Goal: Task Accomplishment & Management: Manage account settings

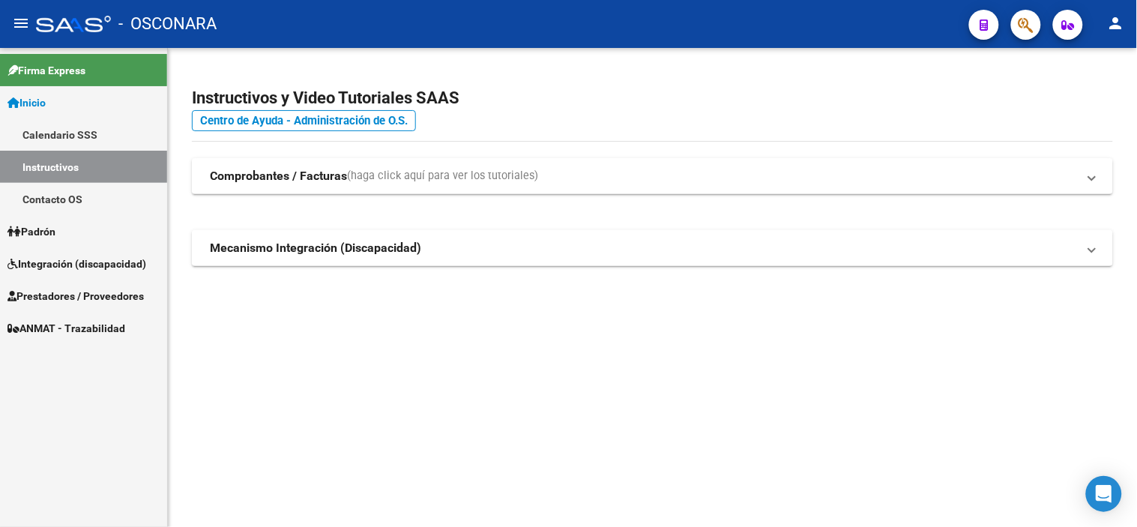
click at [118, 259] on span "Integración (discapacidad)" at bounding box center [76, 264] width 139 height 16
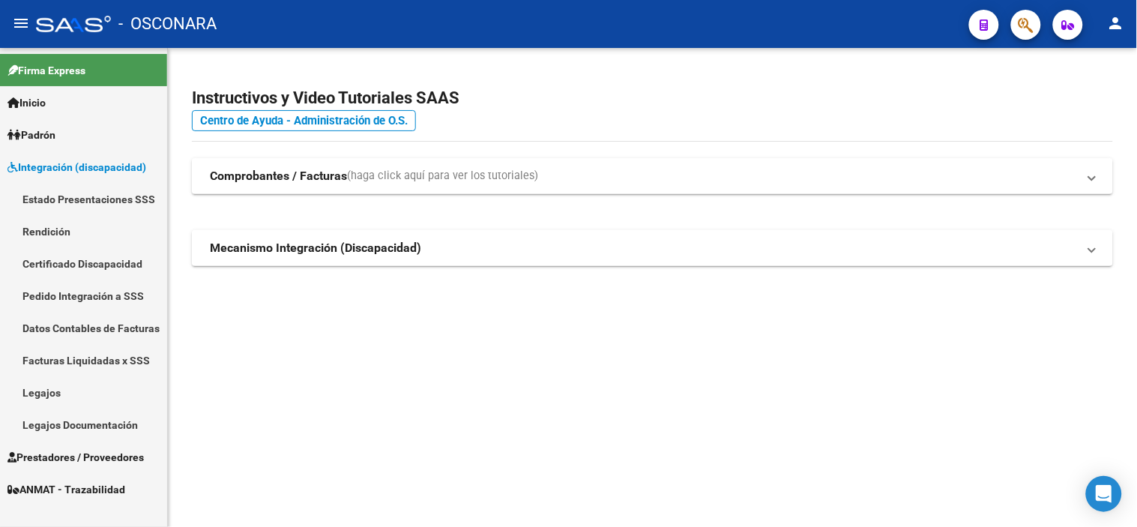
click at [67, 392] on link "Legajos" at bounding box center [83, 392] width 167 height 32
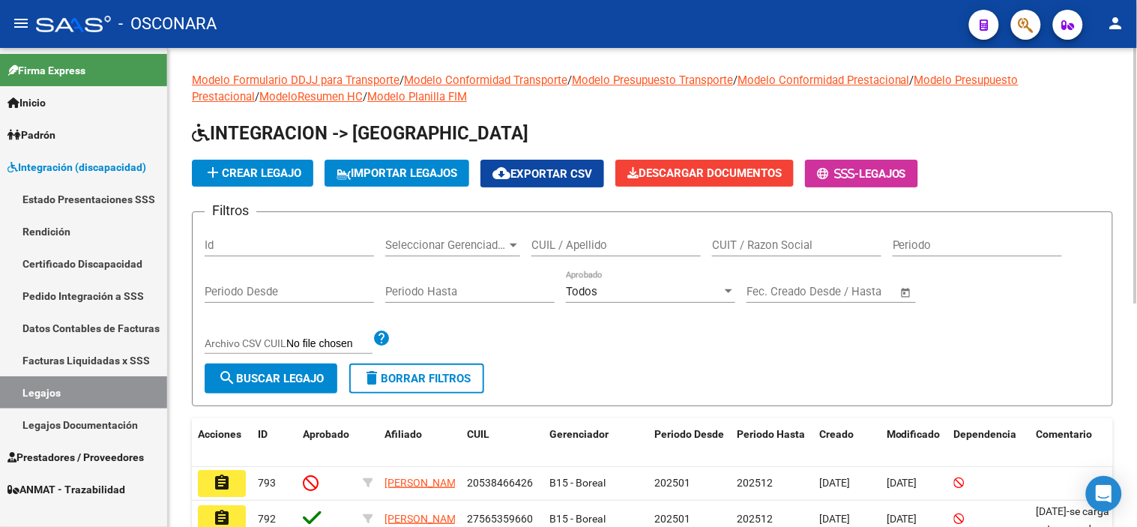
click at [222, 234] on div "Id" at bounding box center [289, 240] width 169 height 32
type input "7543"
type input "754"
click at [355, 234] on div "Id" at bounding box center [289, 240] width 169 height 32
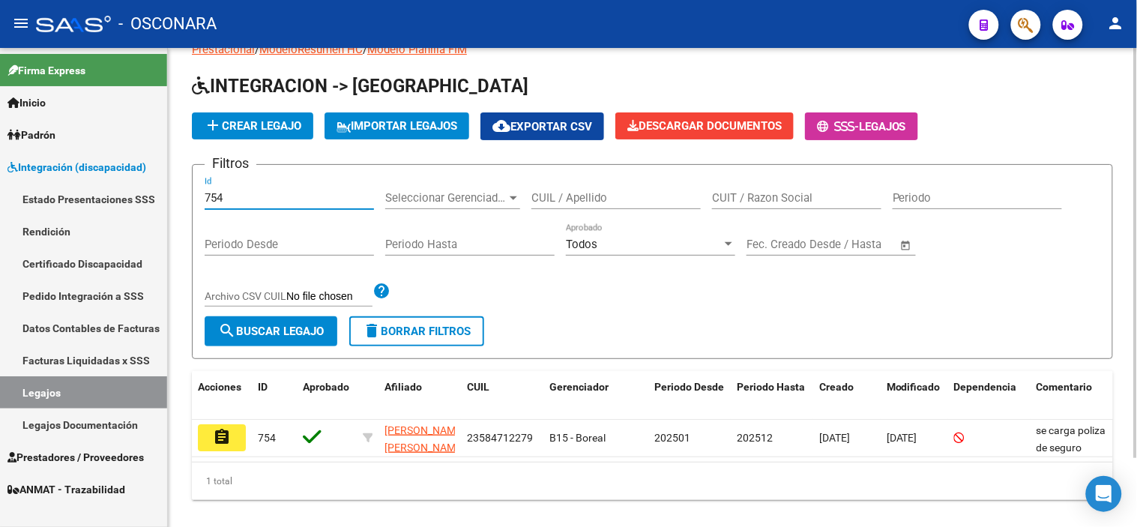
scroll to position [80, 0]
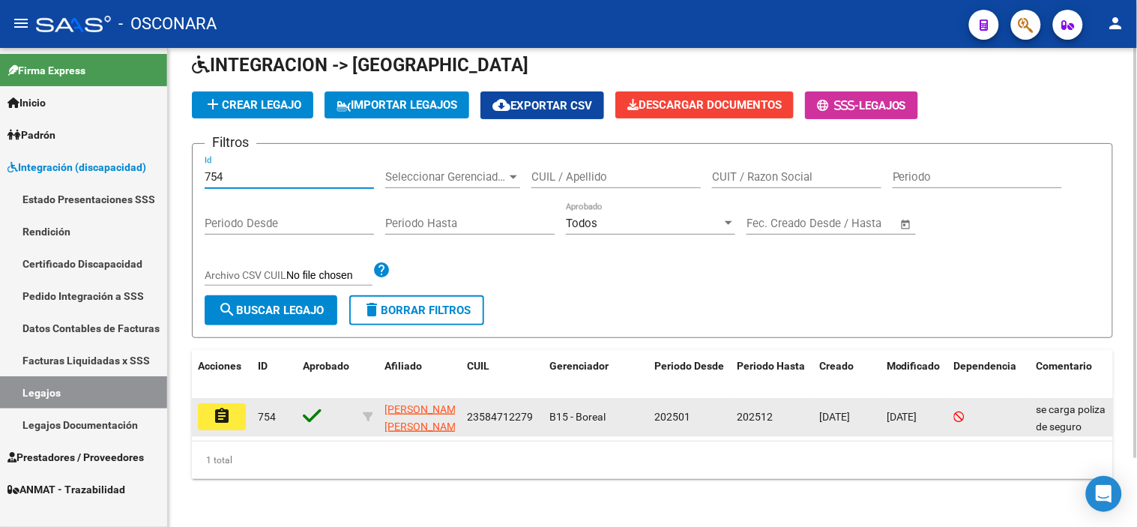
type input "754"
click at [234, 403] on button "assignment" at bounding box center [222, 416] width 48 height 27
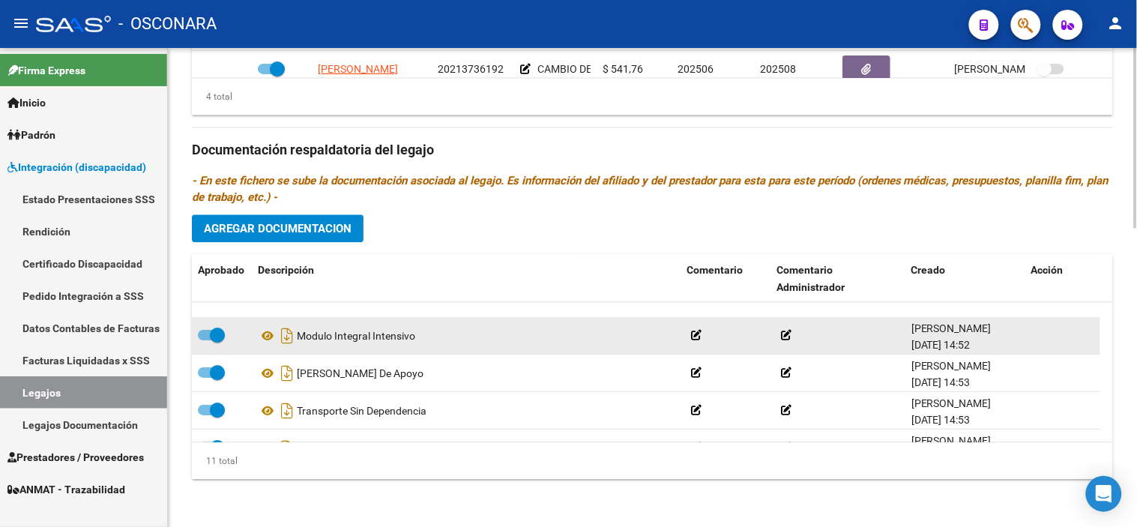
scroll to position [277, 0]
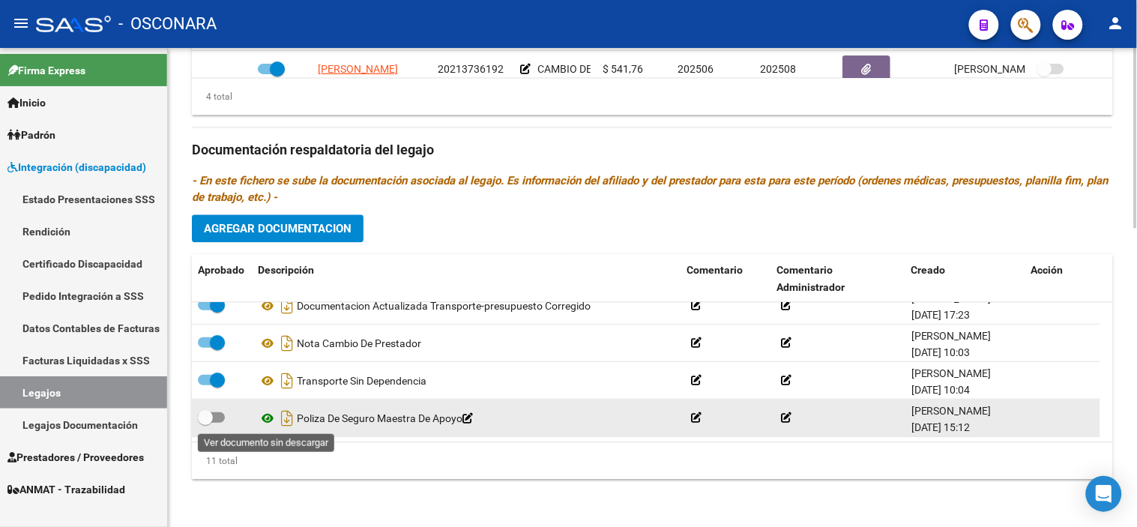
click at [266, 421] on icon at bounding box center [267, 418] width 19 height 18
click at [203, 417] on span at bounding box center [205, 417] width 15 height 15
click at [205, 423] on input "checkbox" at bounding box center [205, 423] width 1 height 1
checkbox input "true"
click at [288, 417] on icon "Descargar documento" at bounding box center [286, 418] width 19 height 24
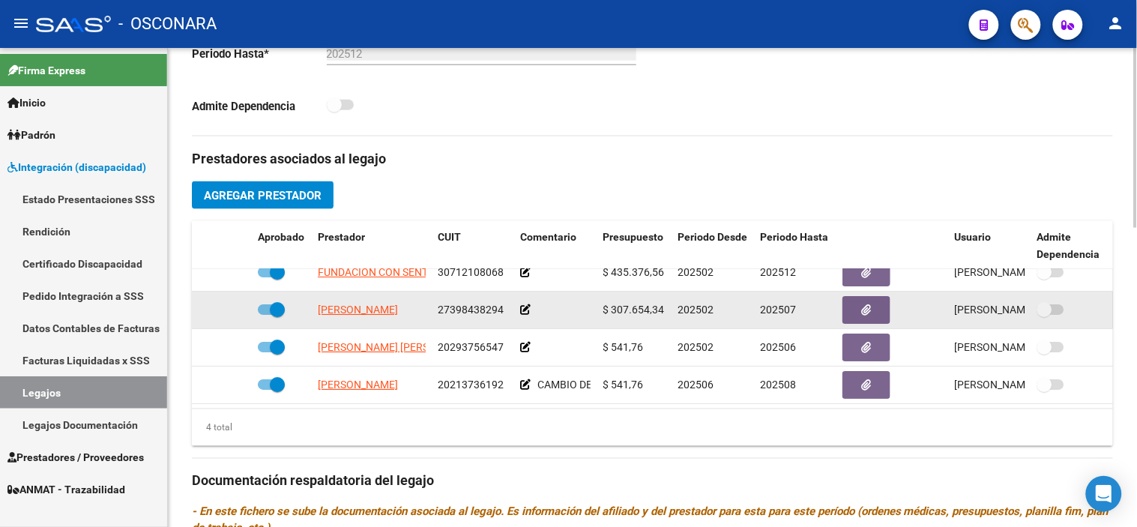
scroll to position [0, 0]
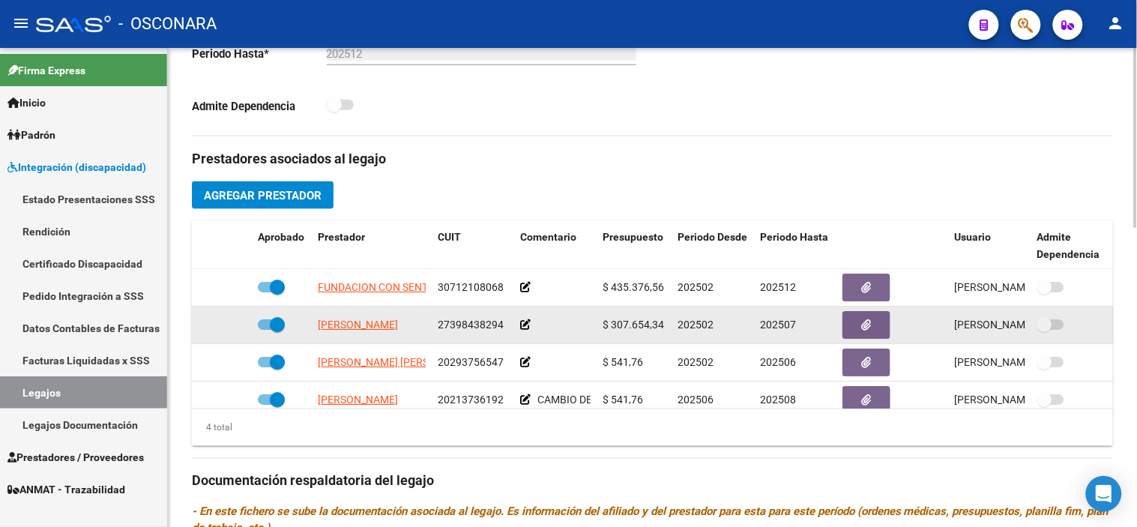
click at [274, 320] on span at bounding box center [277, 324] width 15 height 15
click at [265, 330] on input "checkbox" at bounding box center [265, 330] width 1 height 1
checkbox input "false"
click at [229, 327] on icon at bounding box center [230, 324] width 10 height 10
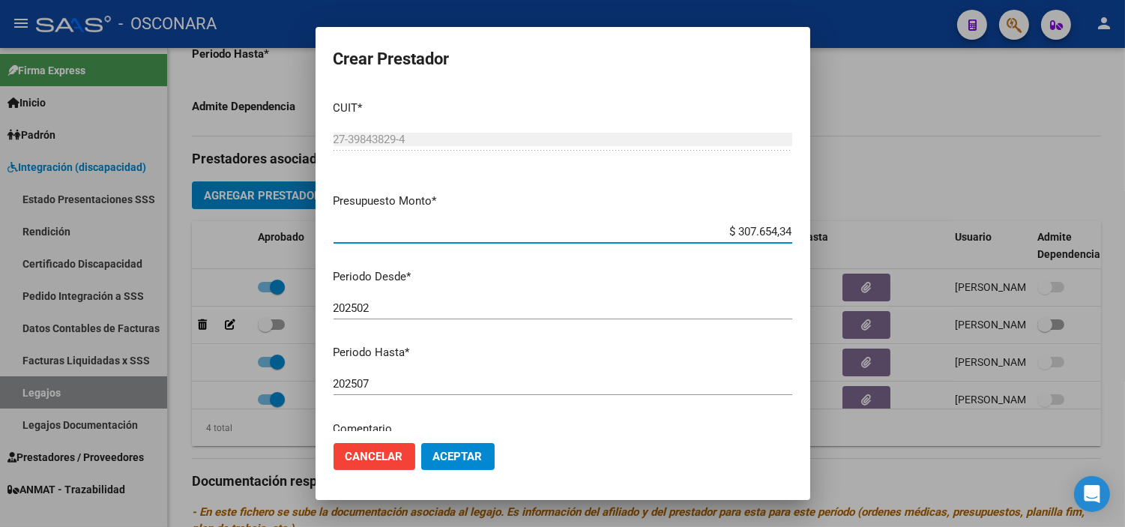
click at [430, 379] on input "202507" at bounding box center [563, 383] width 459 height 13
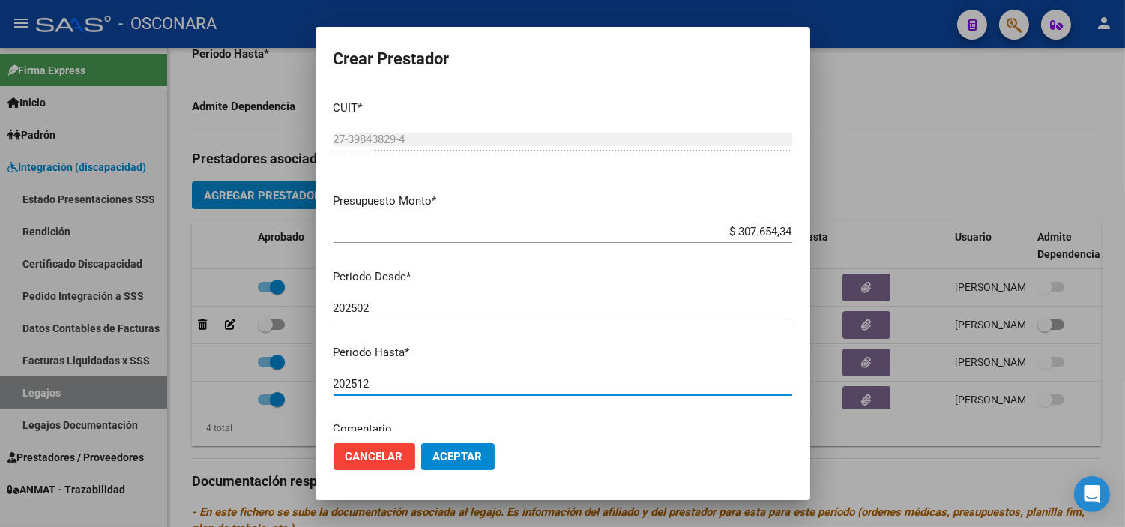
type input "202512"
click at [453, 458] on span "Aceptar" at bounding box center [457, 456] width 49 height 13
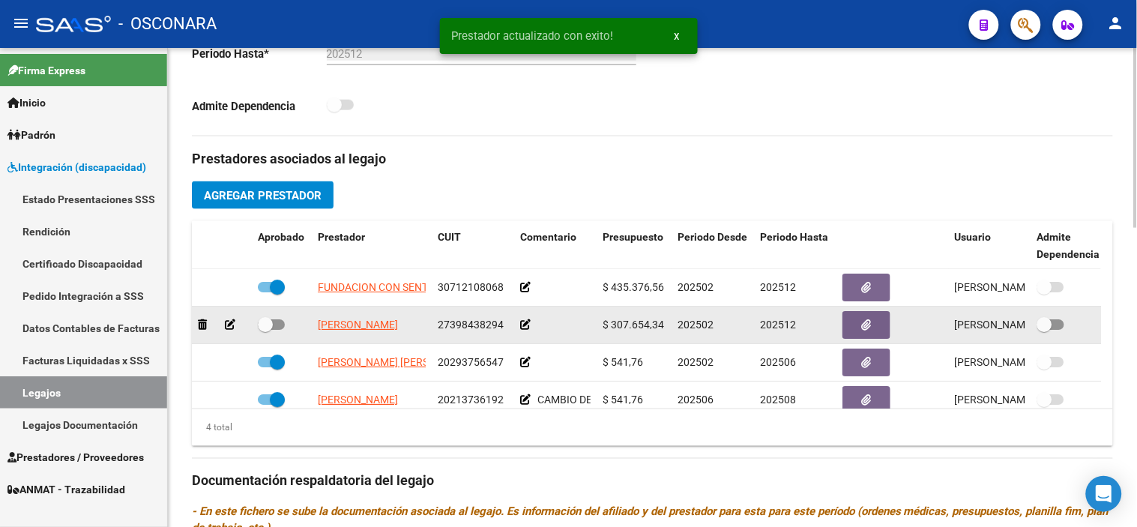
click at [268, 324] on span at bounding box center [265, 324] width 15 height 15
click at [265, 330] on input "checkbox" at bounding box center [265, 330] width 1 height 1
checkbox input "true"
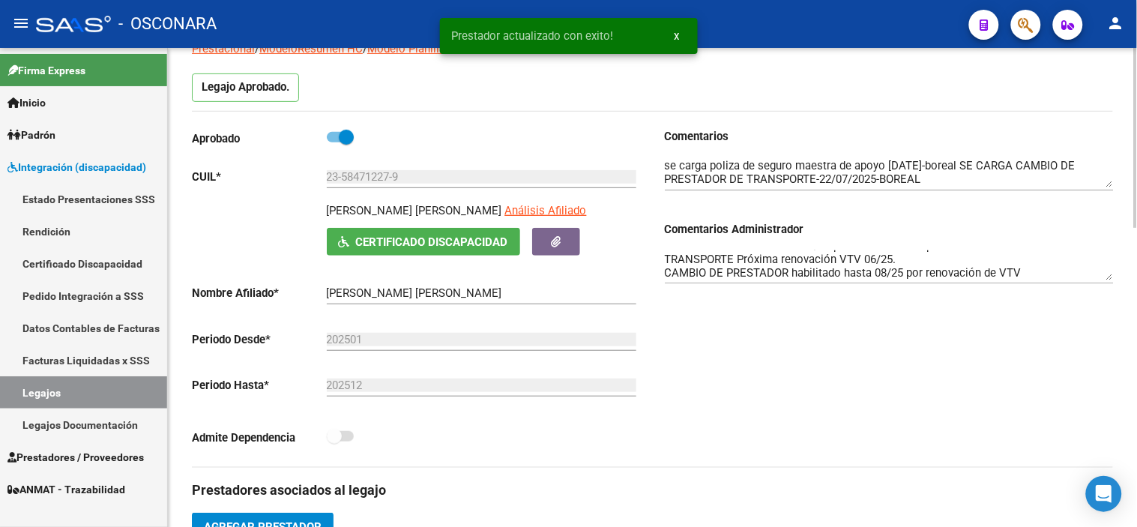
scroll to position [47, 0]
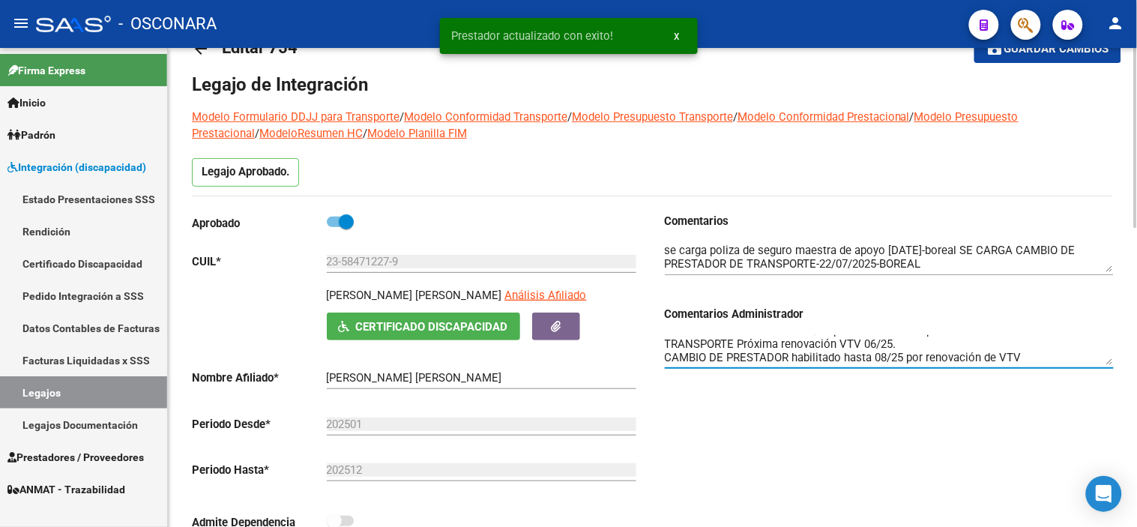
click at [745, 339] on textarea "MII ok, habilitado MAESTRA habilitado hasta 07/25 por renovación de póliza. TRA…" at bounding box center [889, 350] width 449 height 30
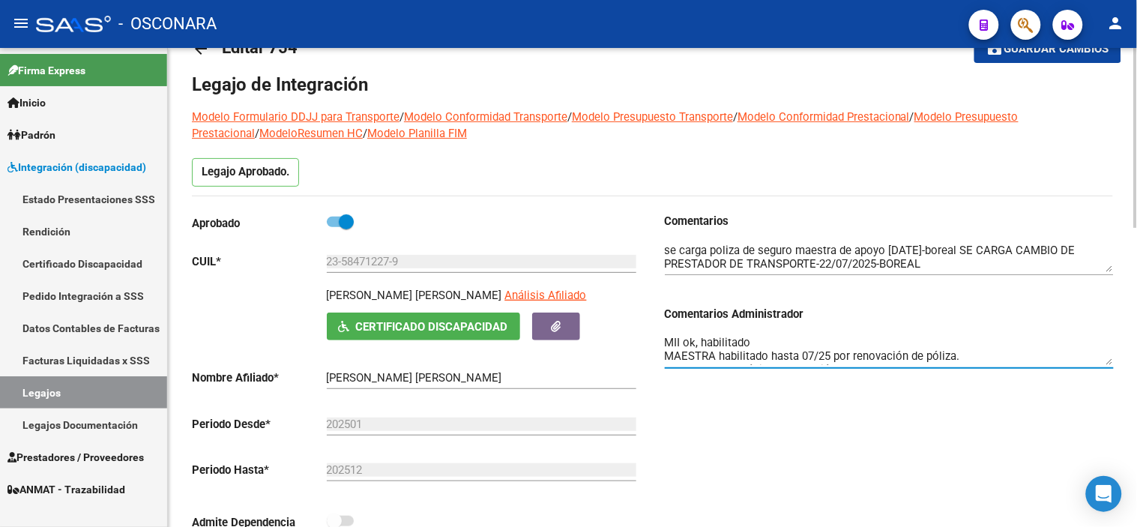
scroll to position [0, 0]
drag, startPoint x: 753, startPoint y: 340, endPoint x: 685, endPoint y: 339, distance: 67.5
click at [685, 339] on textarea "MII ok, habilitado MAESTRA habilitado hasta 07/25 por renovación de póliza. TRA…" at bounding box center [889, 350] width 449 height 30
drag, startPoint x: 974, startPoint y: 357, endPoint x: 716, endPoint y: 348, distance: 258.8
click at [716, 348] on textarea "MII ok, habilitado MAESTRA habilitado hasta 07/25 por renovación de póliza. TRA…" at bounding box center [889, 350] width 449 height 30
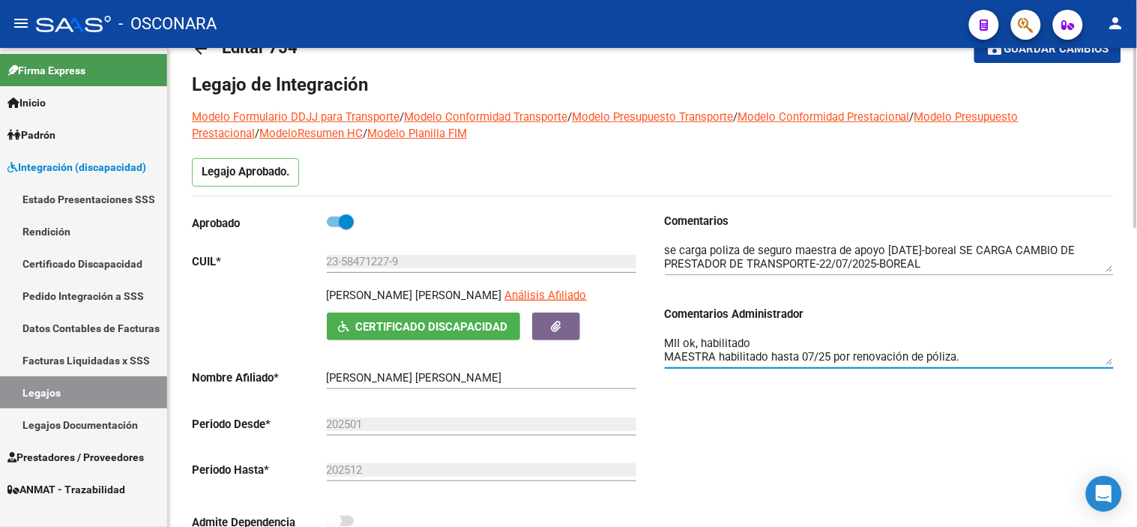
paste textarea "ok, habilitado"
type textarea "MII ok, habilitado MAESTRA ok, habilitado TRANSPORTE Próxima renovación VTV 06/…"
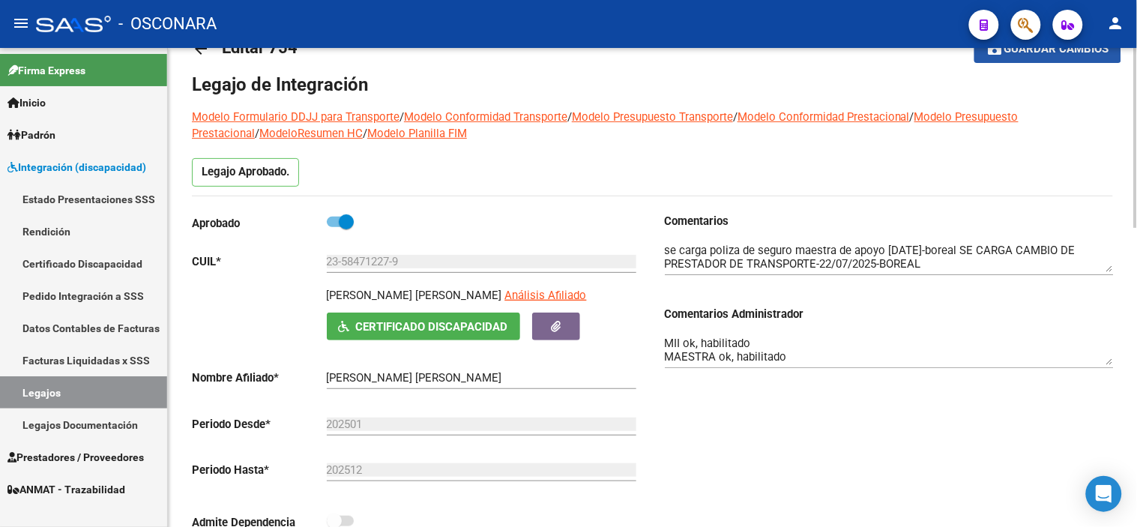
click at [988, 55] on mat-icon "save" at bounding box center [995, 48] width 18 height 18
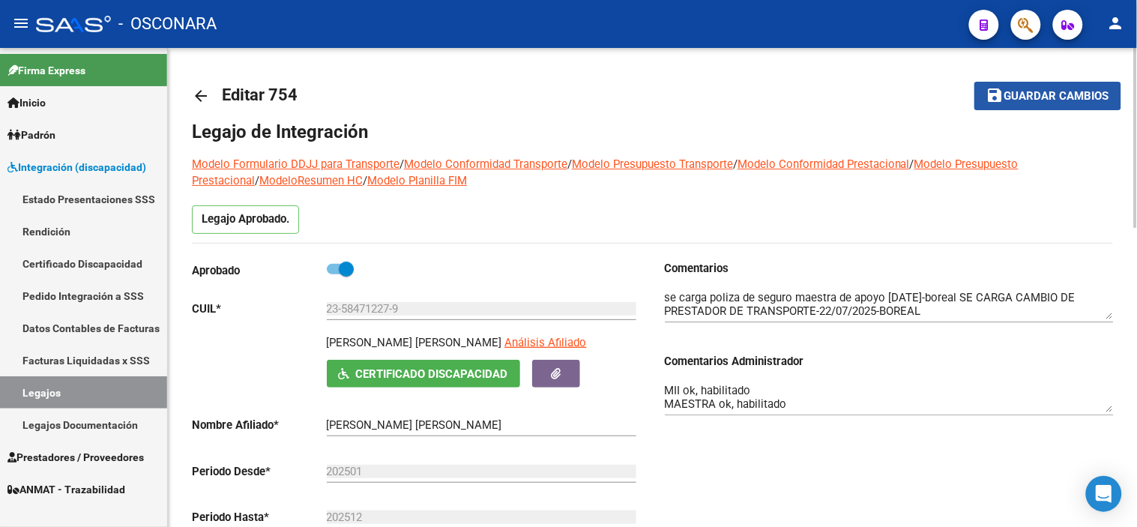
click at [1006, 90] on span "Guardar cambios" at bounding box center [1056, 96] width 105 height 13
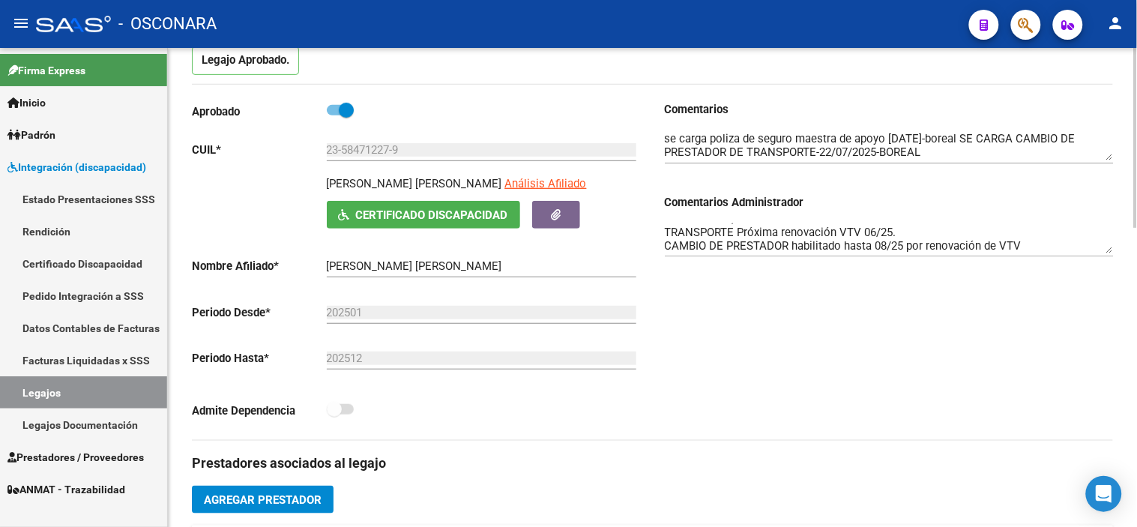
scroll to position [130, 0]
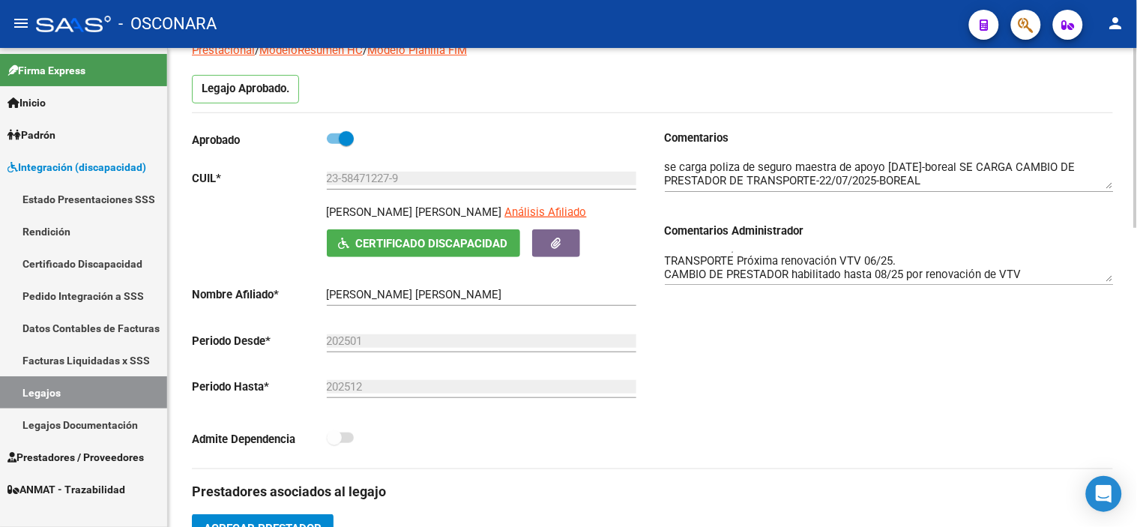
click at [829, 400] on div "Comentarios Comentarios Administrador MII ok, habilitado MAESTRA ok, habilitado…" at bounding box center [883, 299] width 461 height 339
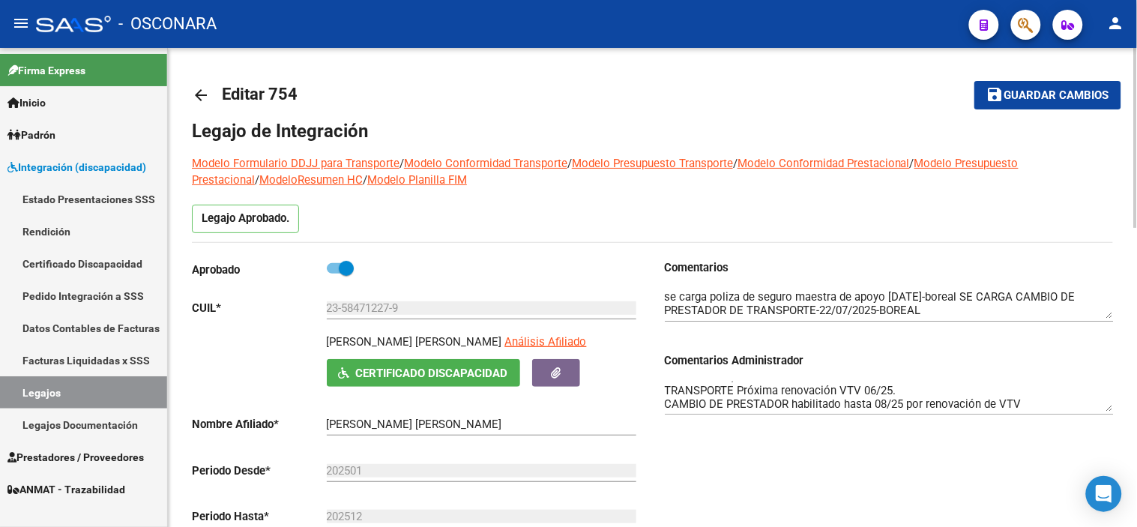
scroll to position [0, 0]
drag, startPoint x: 1033, startPoint y: 101, endPoint x: 1032, endPoint y: 112, distance: 11.3
click at [1033, 101] on span "Guardar cambios" at bounding box center [1056, 96] width 105 height 13
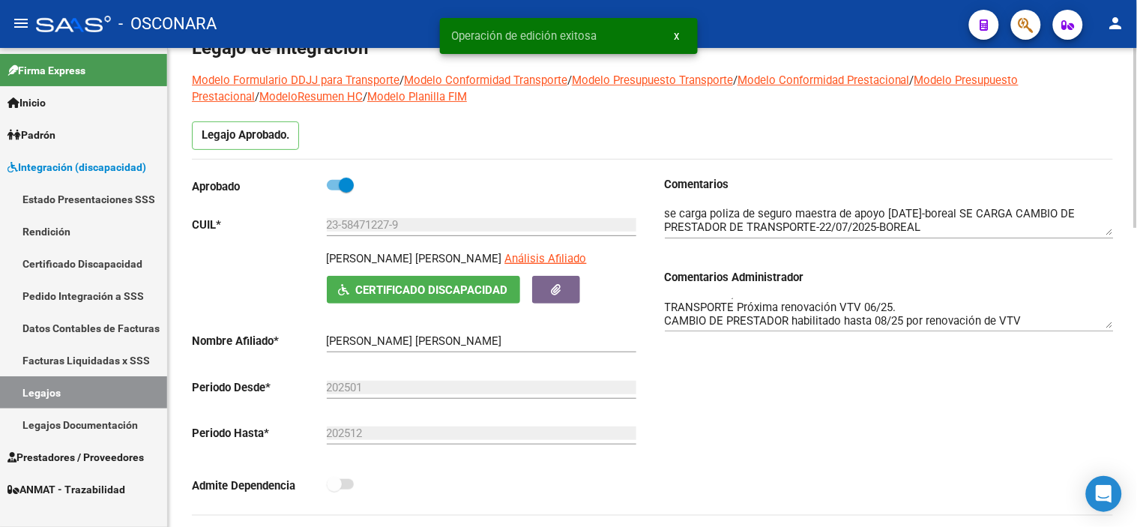
scroll to position [333, 0]
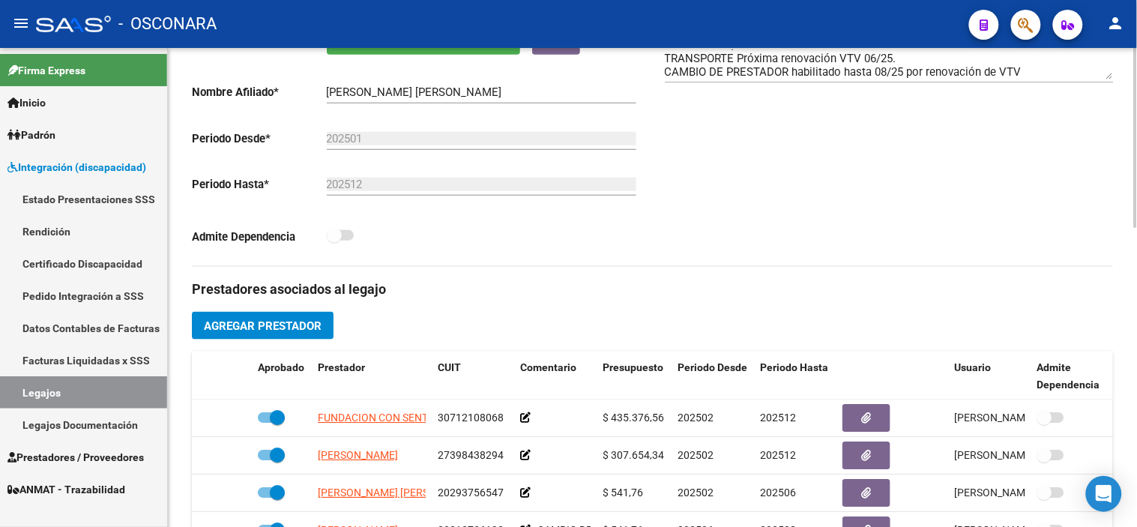
click at [742, 255] on div "Comentarios Comentarios Administrador MII ok, habilitado MAESTRA ok, habilitado…" at bounding box center [883, 96] width 461 height 339
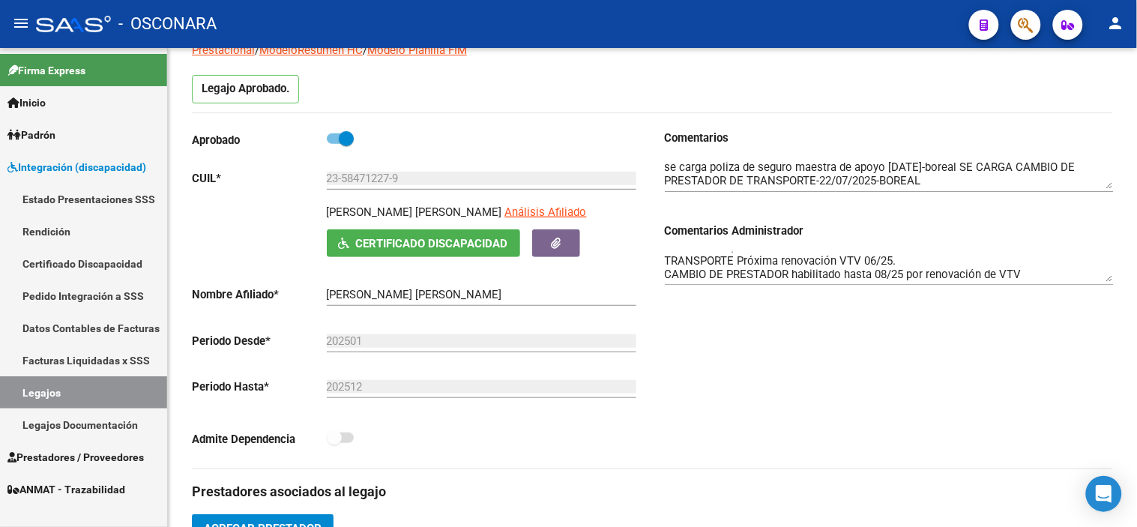
scroll to position [0, 0]
click at [897, 415] on div "Comentarios Comentarios Administrador MII ok, habilitado MAESTRA ok, habilitado…" at bounding box center [883, 299] width 461 height 339
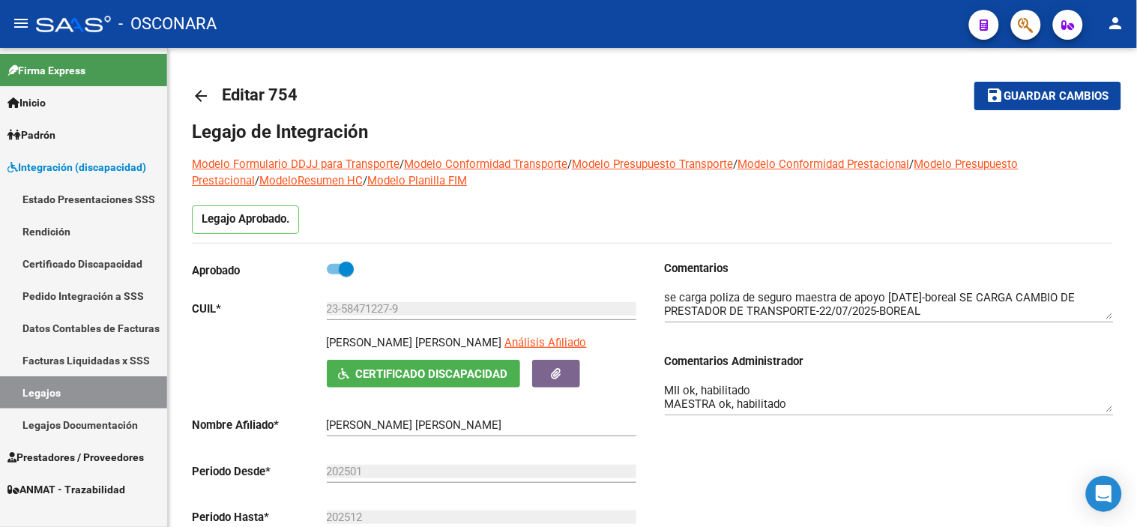
click at [1024, 95] on span "Guardar cambios" at bounding box center [1056, 96] width 105 height 13
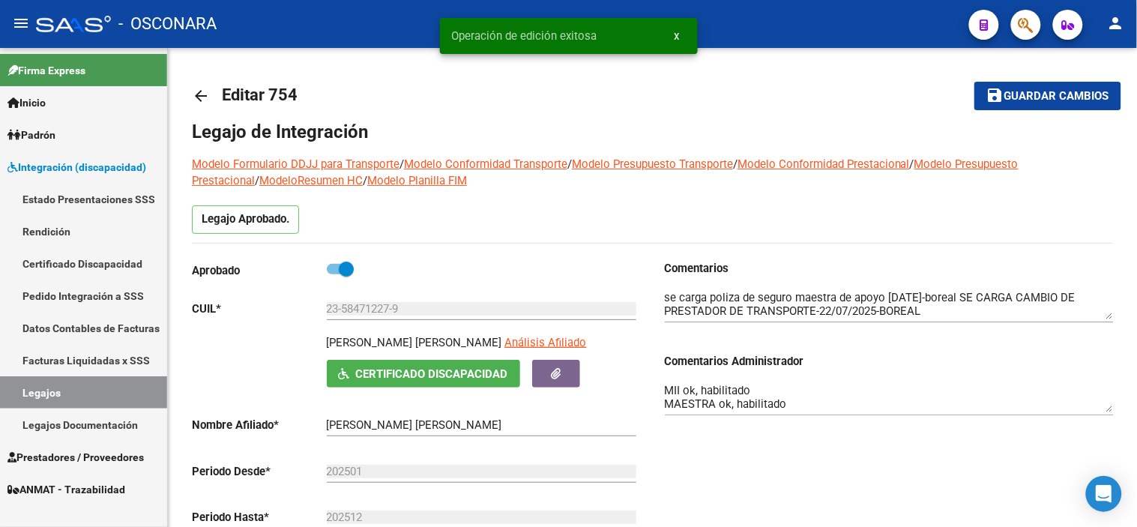
click at [199, 95] on mat-icon "arrow_back" at bounding box center [201, 96] width 18 height 18
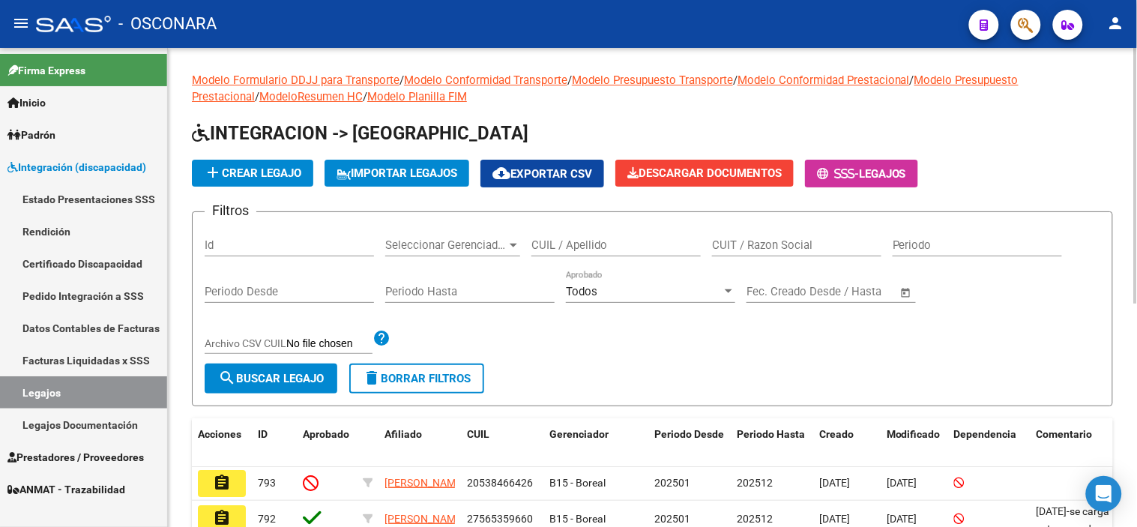
click at [235, 246] on input "Id" at bounding box center [289, 244] width 169 height 13
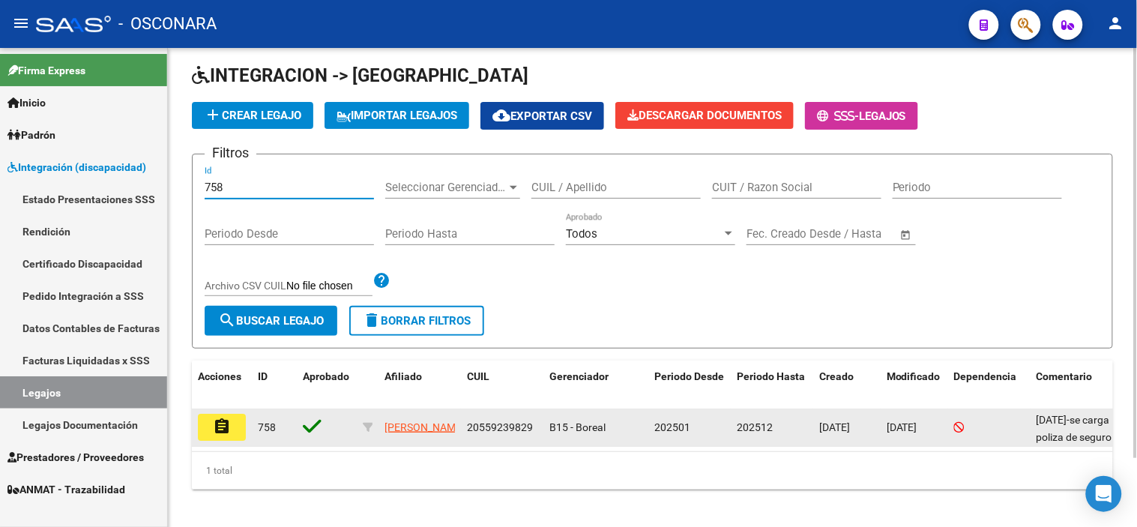
scroll to position [80, 0]
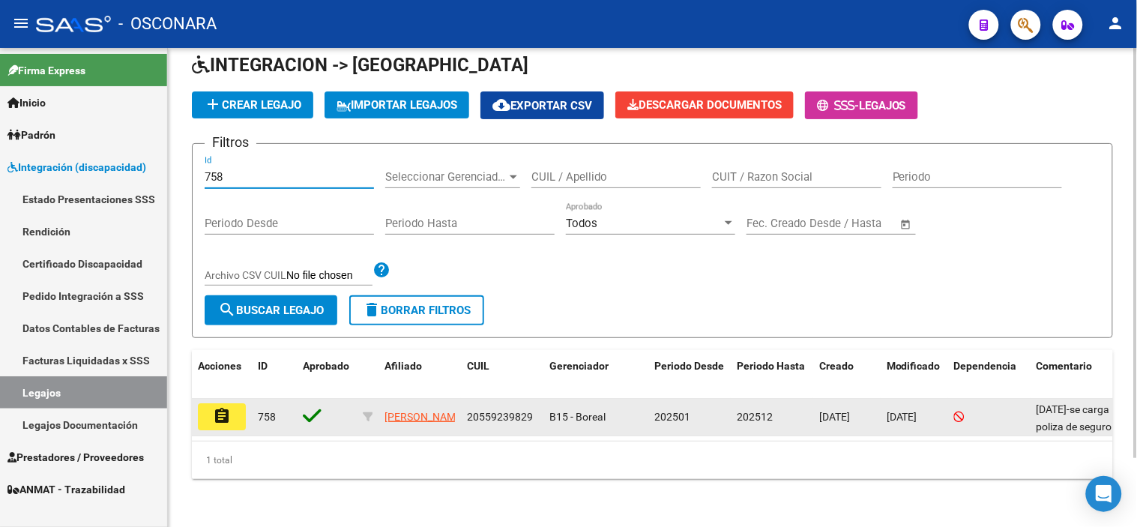
type input "758"
click at [198, 403] on button "assignment" at bounding box center [222, 416] width 48 height 27
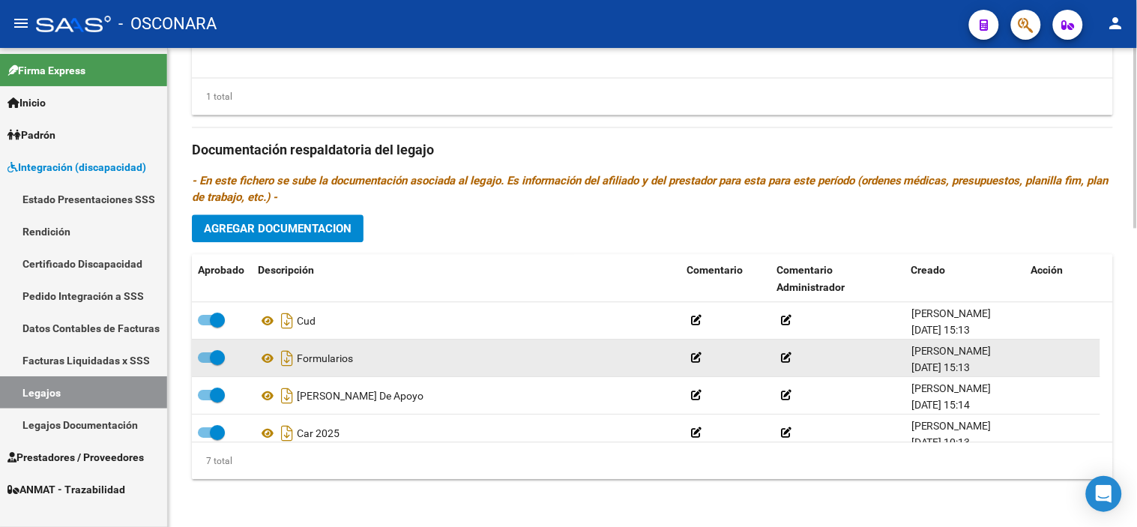
scroll to position [127, 0]
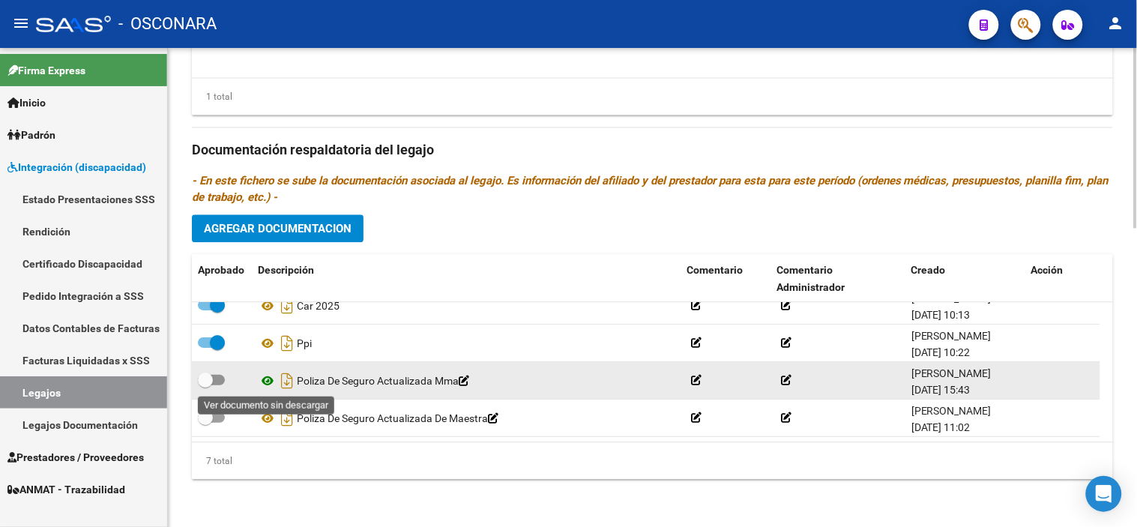
click at [268, 383] on icon at bounding box center [267, 381] width 19 height 18
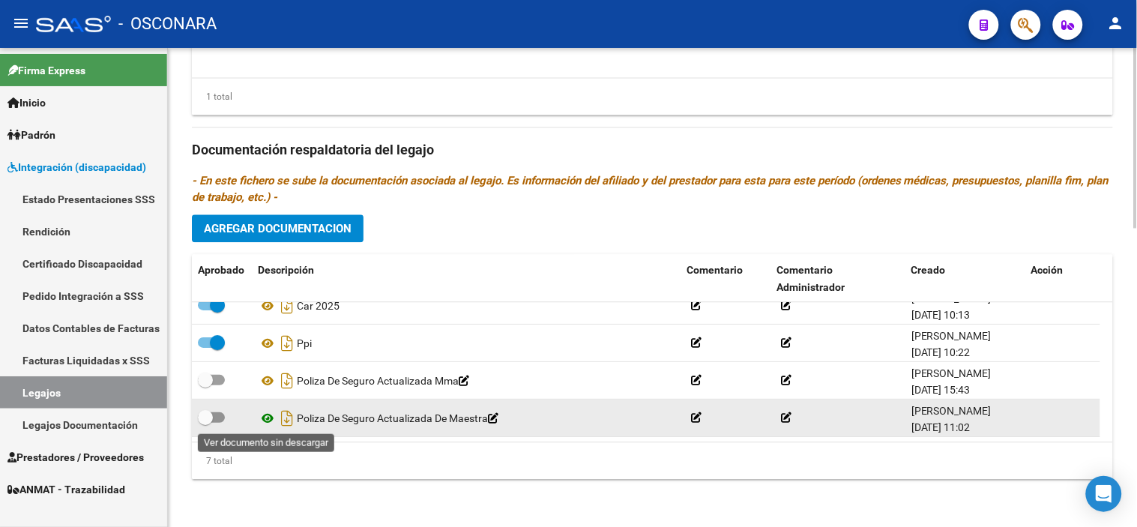
click at [273, 418] on icon at bounding box center [267, 418] width 19 height 18
click at [285, 415] on icon "Descargar documento" at bounding box center [286, 418] width 19 height 24
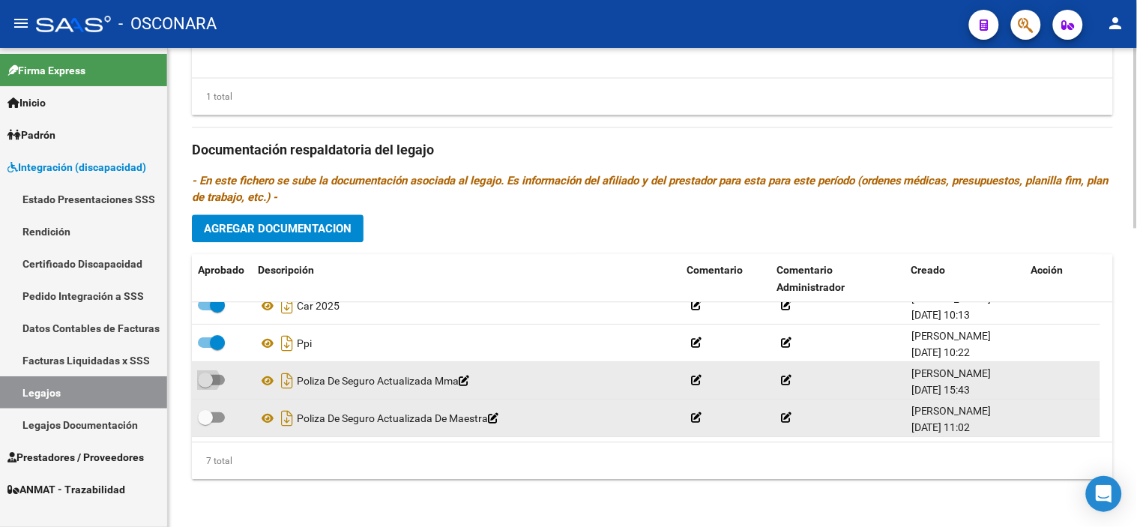
drag, startPoint x: 211, startPoint y: 377, endPoint x: 211, endPoint y: 398, distance: 21.0
click at [211, 377] on span at bounding box center [205, 380] width 15 height 15
click at [205, 385] on input "checkbox" at bounding box center [205, 385] width 1 height 1
checkbox input "true"
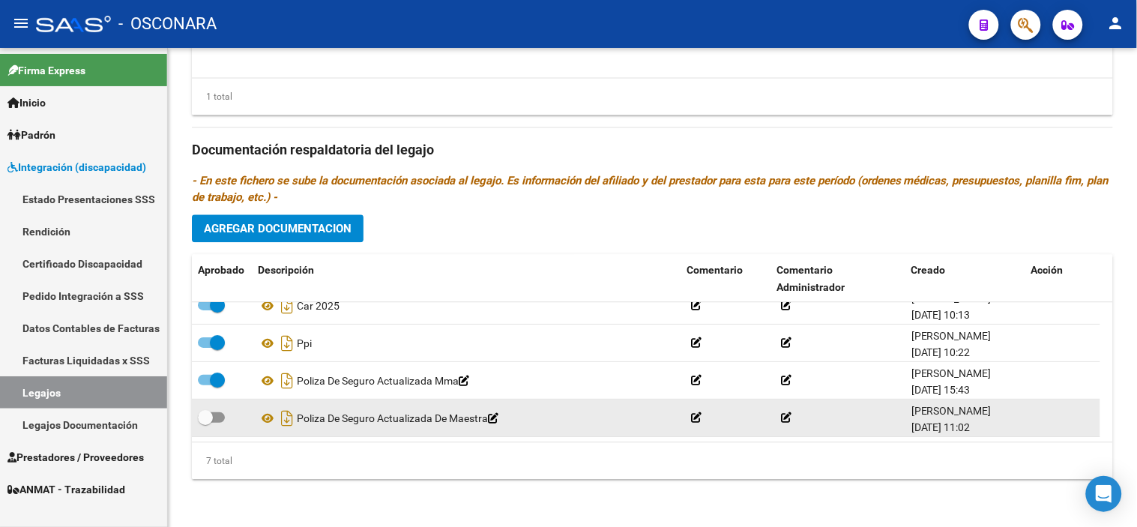
click at [210, 416] on span at bounding box center [205, 417] width 15 height 15
click at [205, 423] on input "checkbox" at bounding box center [205, 423] width 1 height 1
checkbox input "true"
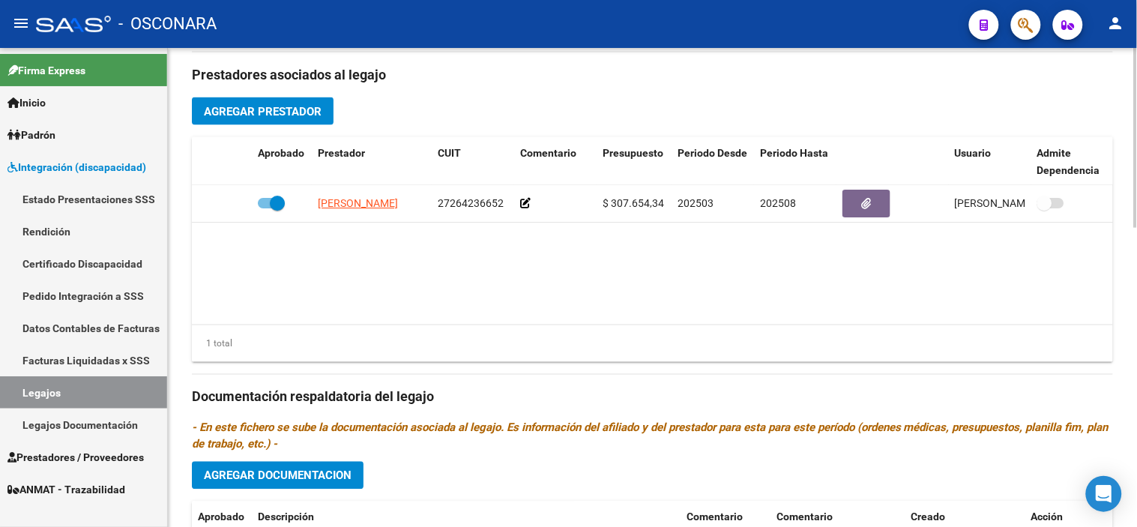
scroll to position [463, 0]
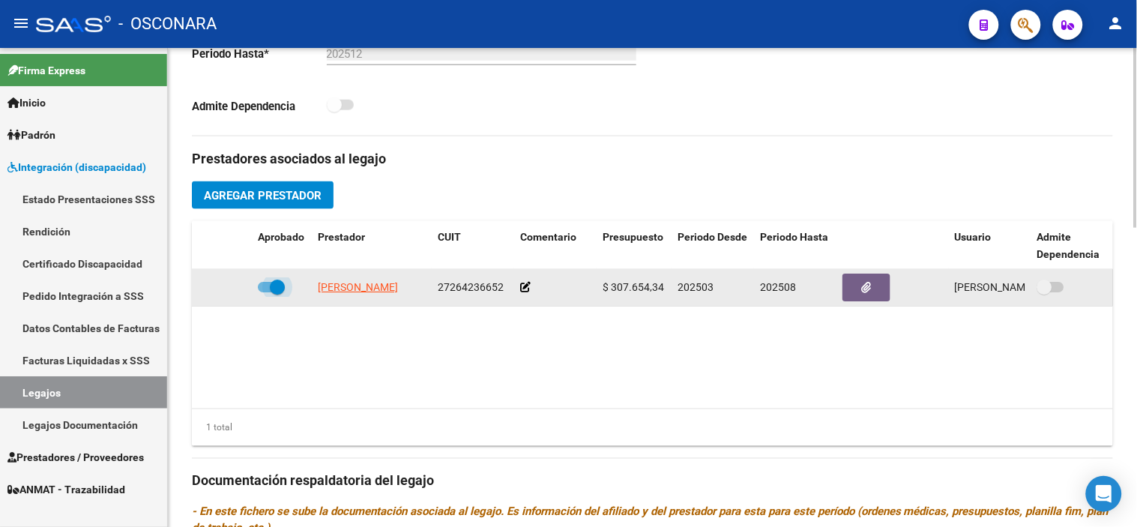
click at [274, 291] on span at bounding box center [277, 287] width 15 height 15
click at [265, 292] on input "checkbox" at bounding box center [265, 292] width 1 height 1
checkbox input "false"
click at [223, 290] on div at bounding box center [222, 287] width 48 height 17
click at [228, 290] on icon at bounding box center [230, 287] width 10 height 10
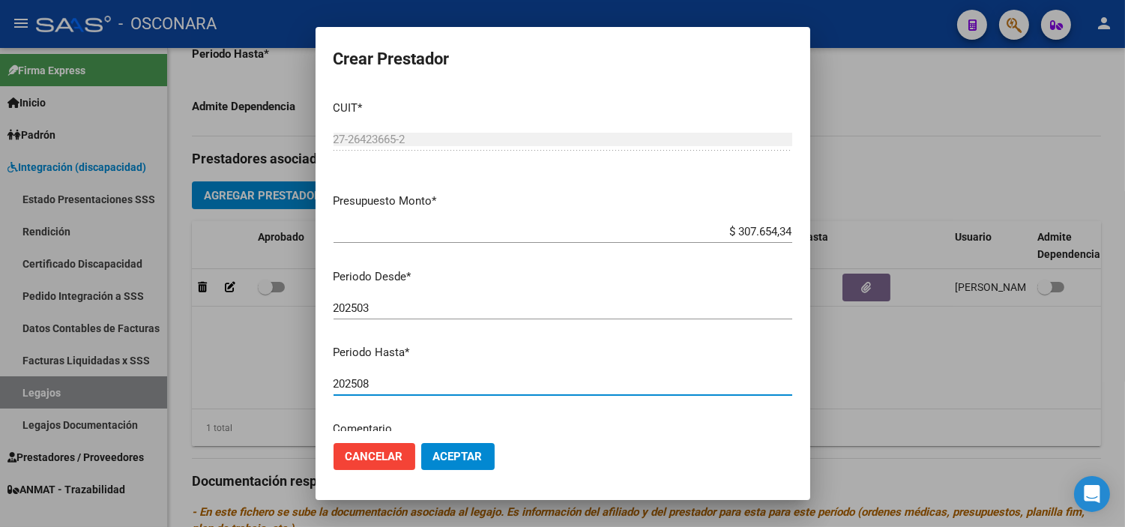
click at [406, 377] on input "202508" at bounding box center [563, 383] width 459 height 13
type input "202512"
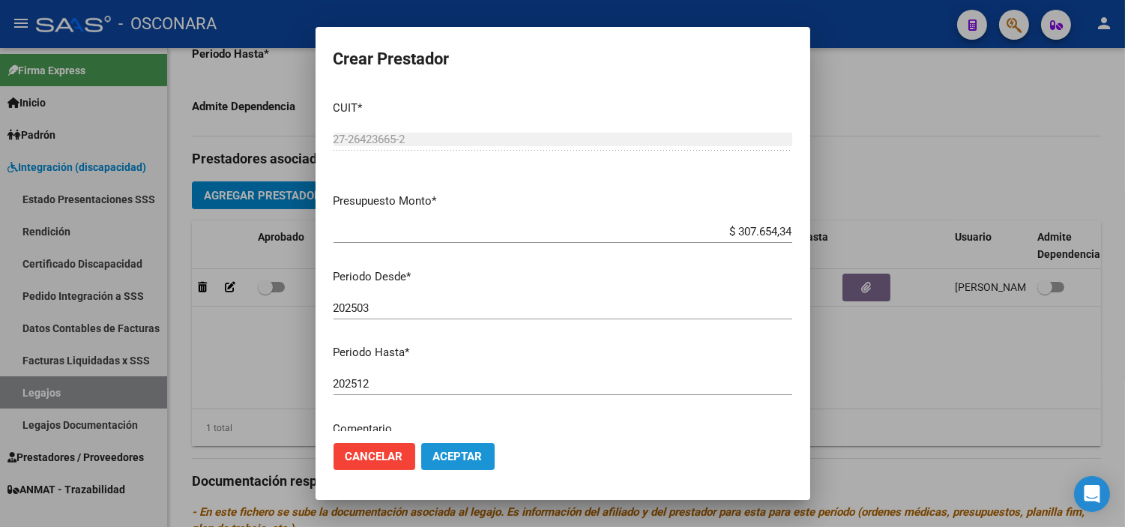
click at [442, 452] on span "Aceptar" at bounding box center [457, 456] width 49 height 13
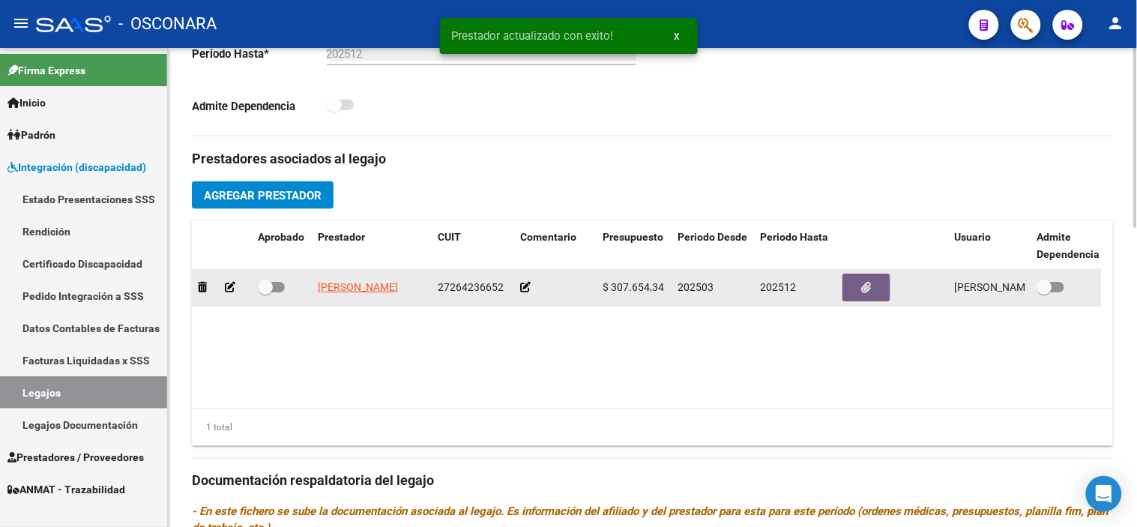
click at [260, 287] on span at bounding box center [265, 287] width 15 height 15
click at [265, 292] on input "checkbox" at bounding box center [265, 292] width 1 height 1
checkbox input "true"
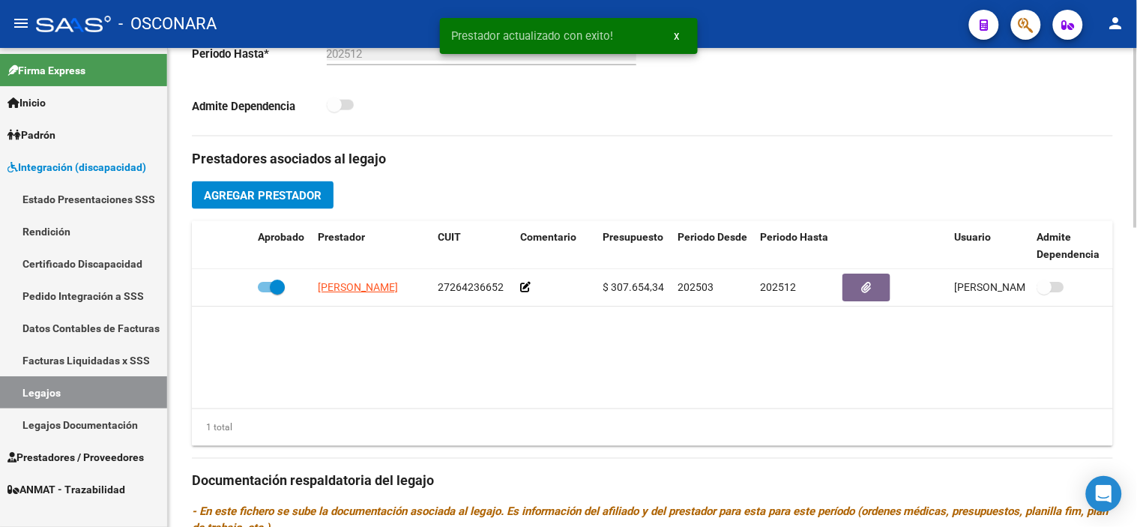
click at [697, 348] on datatable-body "[PERSON_NAME] 27264236652 $ 307.654,34 202503 202512 [PERSON_NAME] [DATE]" at bounding box center [652, 338] width 921 height 139
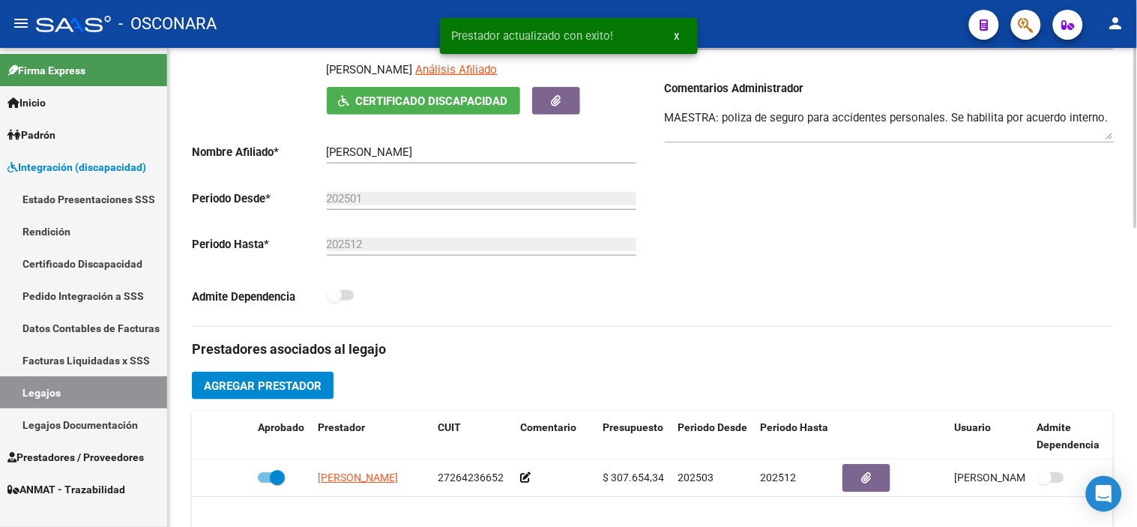
scroll to position [130, 0]
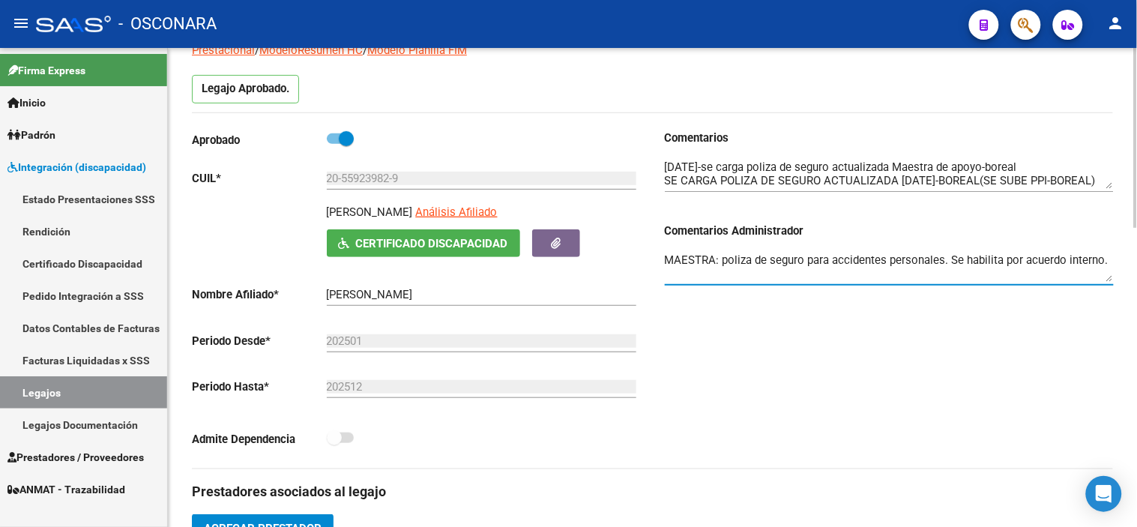
click at [975, 274] on textarea "MAESTRA: poliza de seguro para accidentes personales. Se habilita por acuerdo i…" at bounding box center [889, 267] width 449 height 30
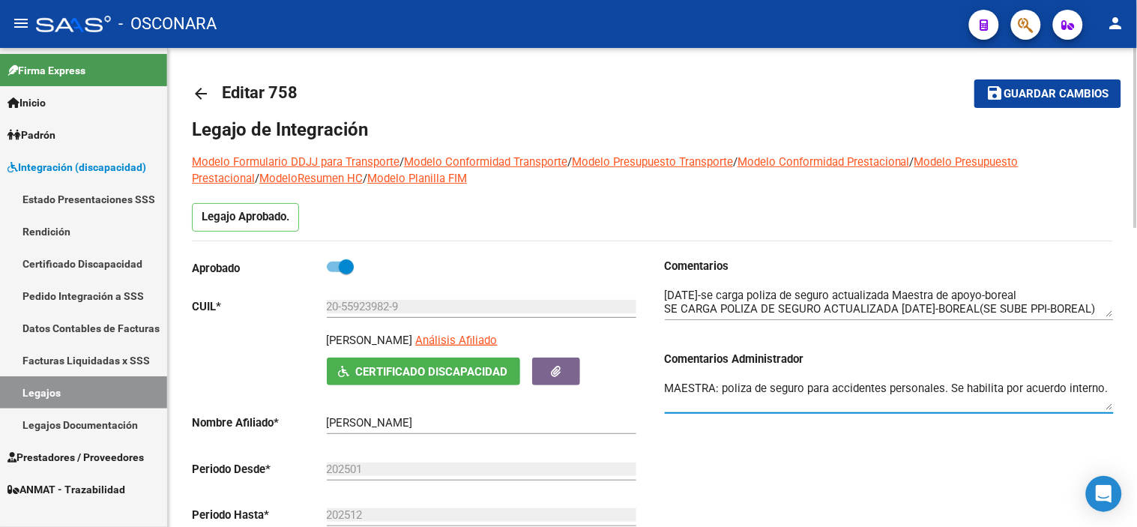
scroll to position [0, 0]
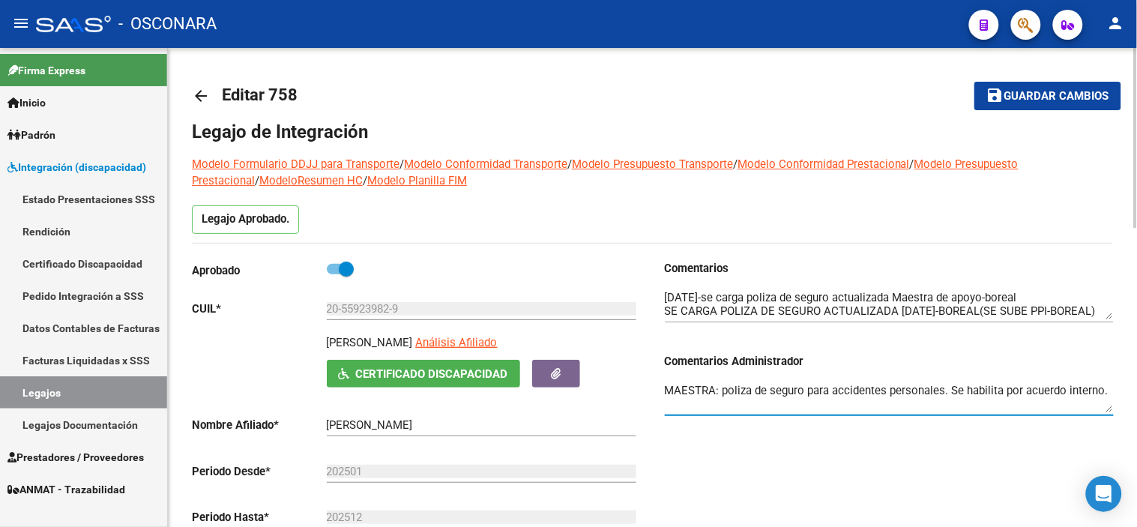
click at [1040, 100] on span "Guardar cambios" at bounding box center [1056, 96] width 105 height 13
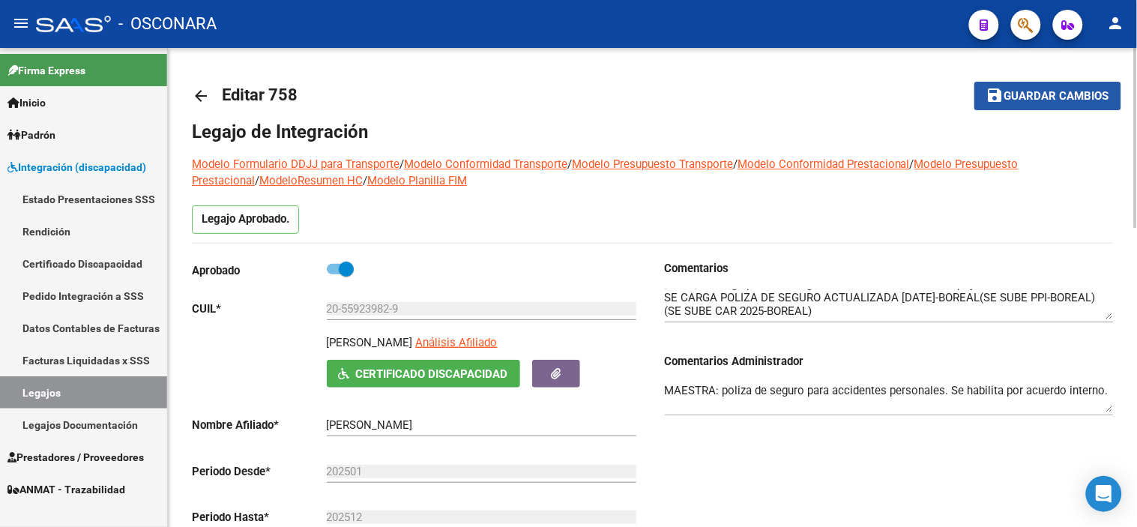
click at [995, 93] on mat-icon "save" at bounding box center [995, 95] width 18 height 18
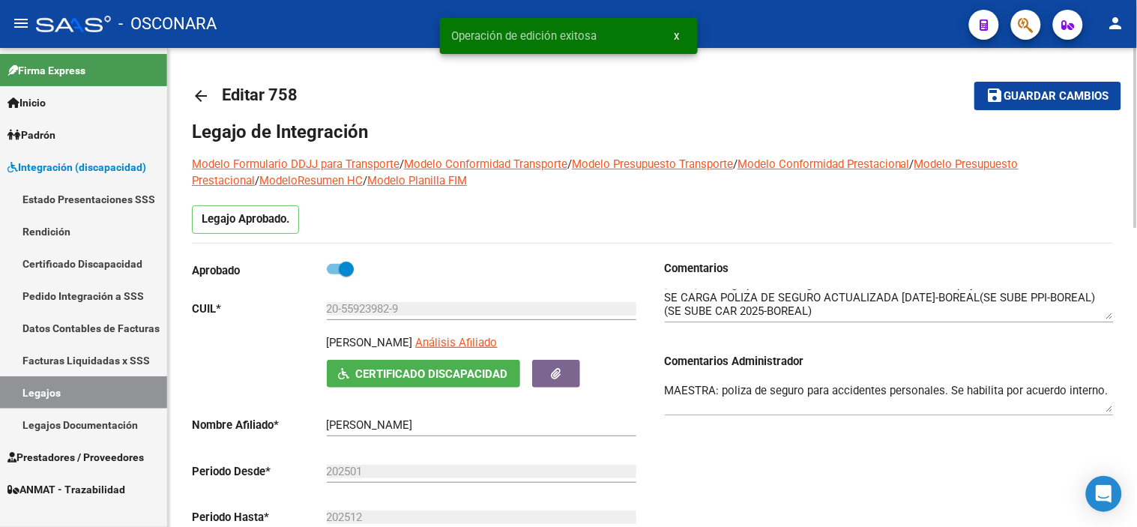
click at [198, 92] on mat-icon "arrow_back" at bounding box center [201, 96] width 18 height 18
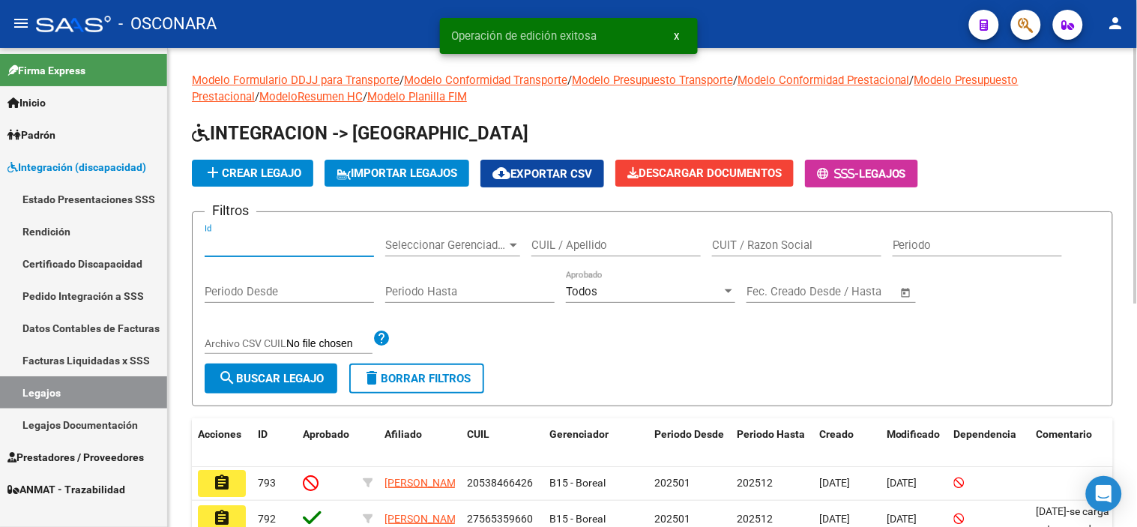
click at [304, 241] on input "Id" at bounding box center [289, 244] width 169 height 13
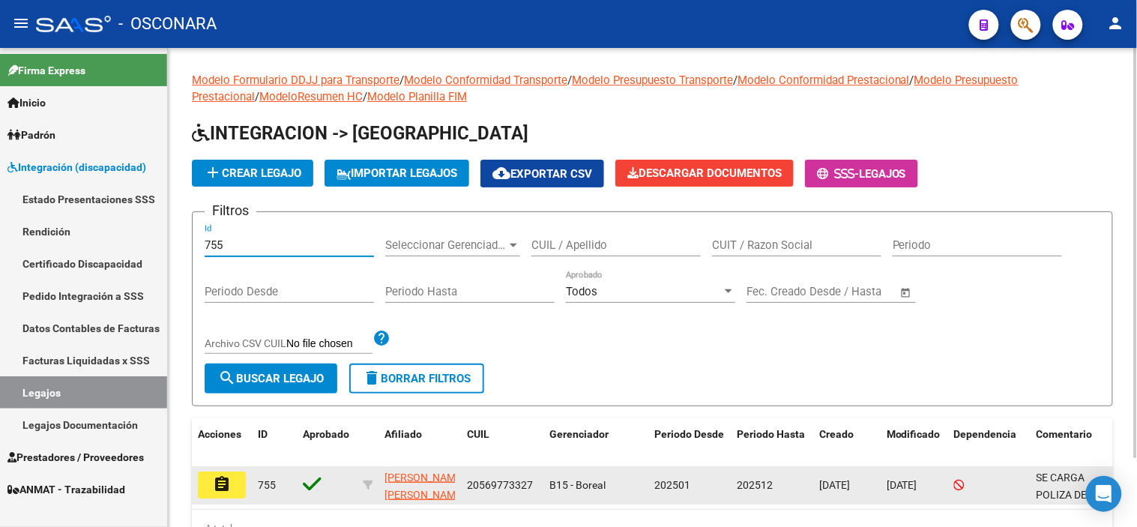
type input "755"
click at [220, 480] on mat-icon "assignment" at bounding box center [222, 484] width 18 height 18
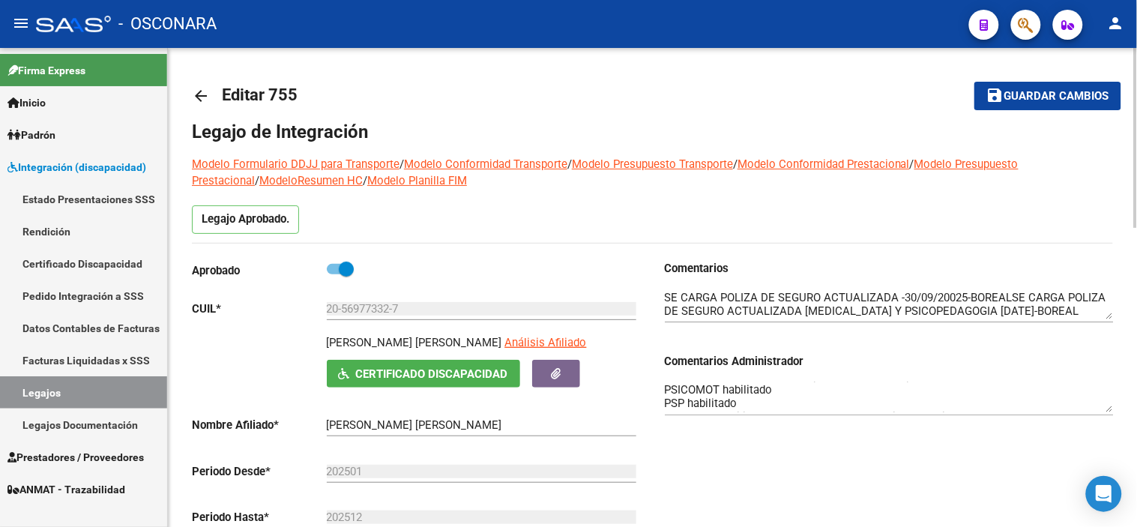
scroll to position [54, 0]
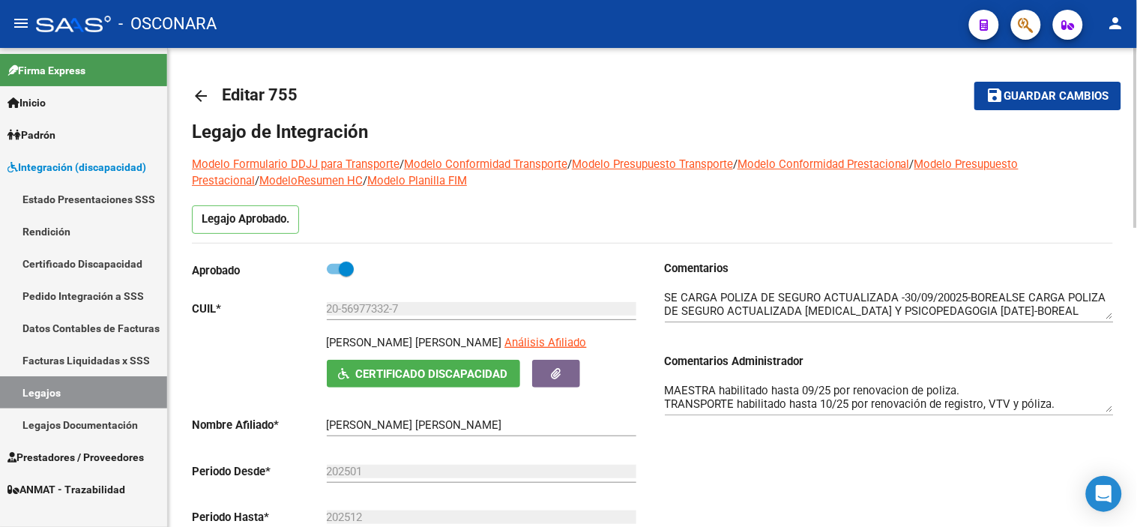
click at [787, 459] on div "Comentarios Comentarios Administrador FONO ok, habilitado PSICO habilitado hast…" at bounding box center [883, 429] width 461 height 339
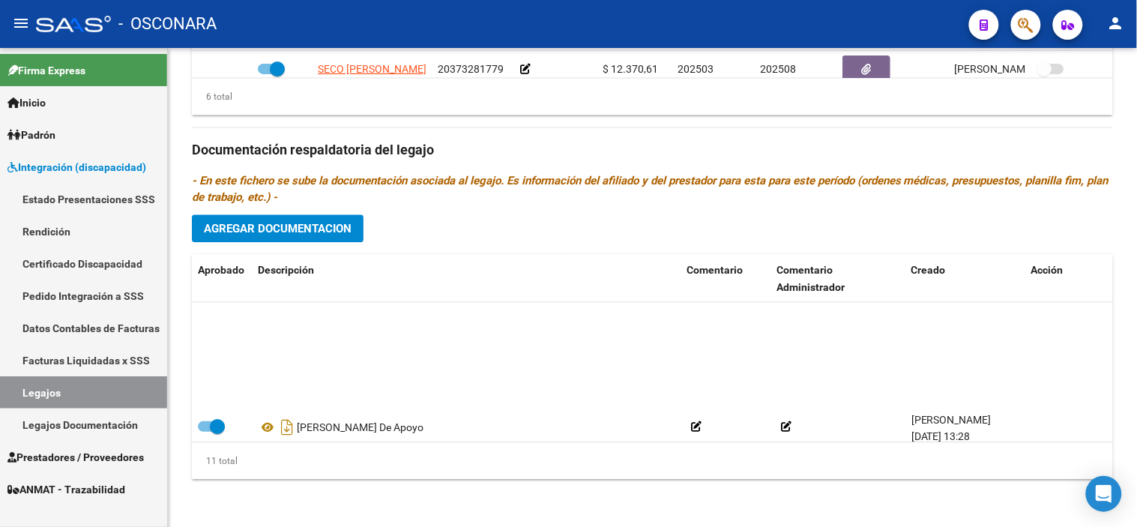
scroll to position [277, 0]
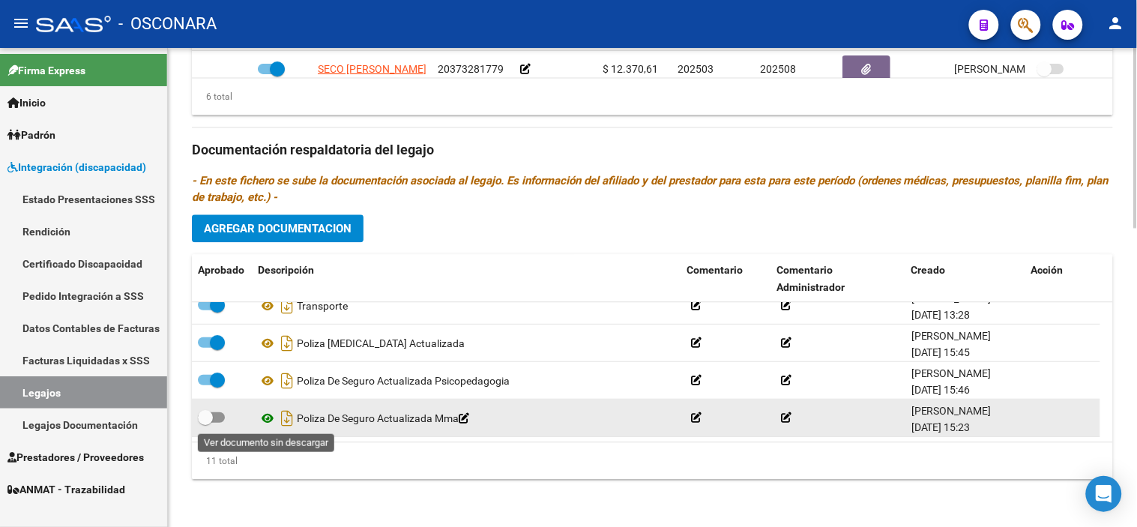
click at [270, 417] on icon at bounding box center [267, 418] width 19 height 18
click at [213, 411] on label at bounding box center [211, 418] width 27 height 18
click at [205, 423] on input "checkbox" at bounding box center [205, 423] width 1 height 1
checkbox input "true"
click at [286, 421] on icon "Descargar documento" at bounding box center [286, 418] width 19 height 24
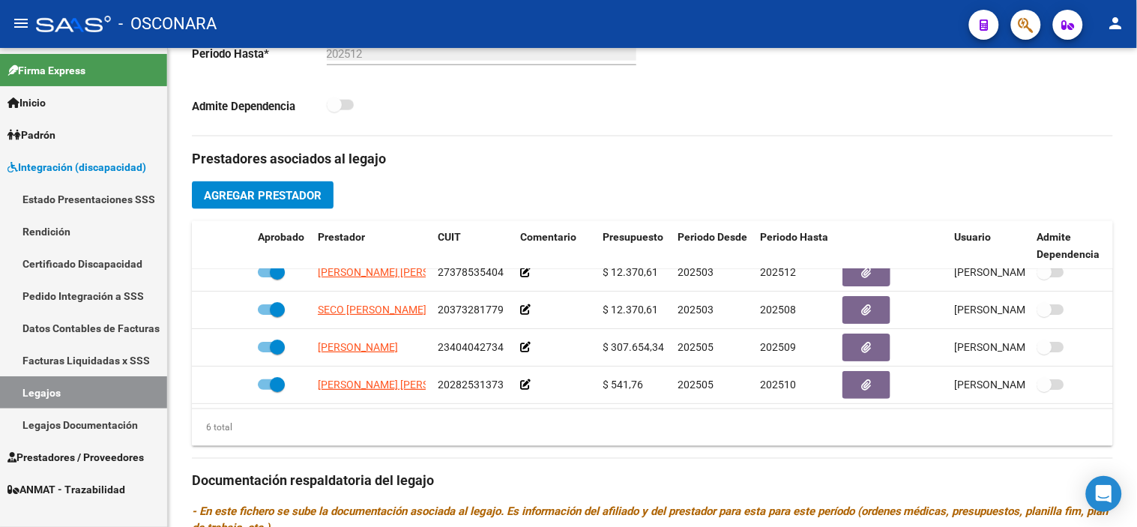
scroll to position [102, 0]
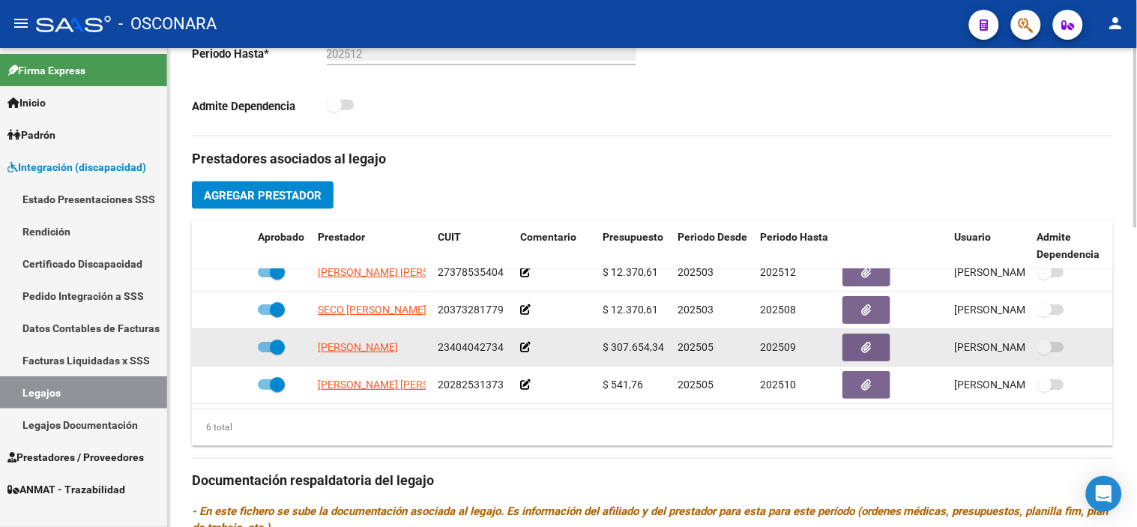
click at [280, 340] on span at bounding box center [277, 347] width 15 height 15
click at [265, 352] on input "checkbox" at bounding box center [265, 352] width 1 height 1
checkbox input "false"
click at [226, 342] on icon at bounding box center [230, 347] width 10 height 10
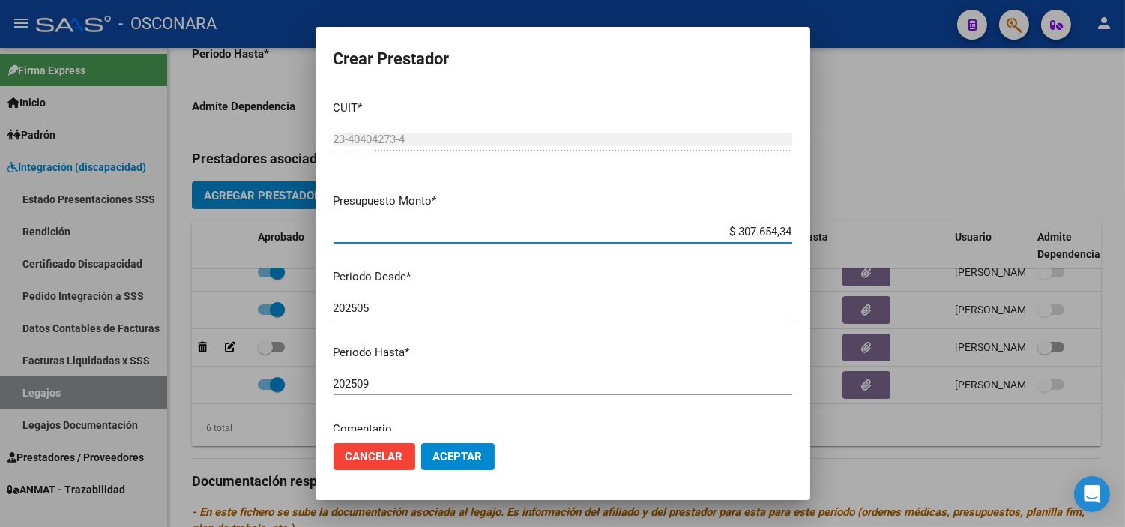
click at [426, 385] on input "202509" at bounding box center [563, 383] width 459 height 13
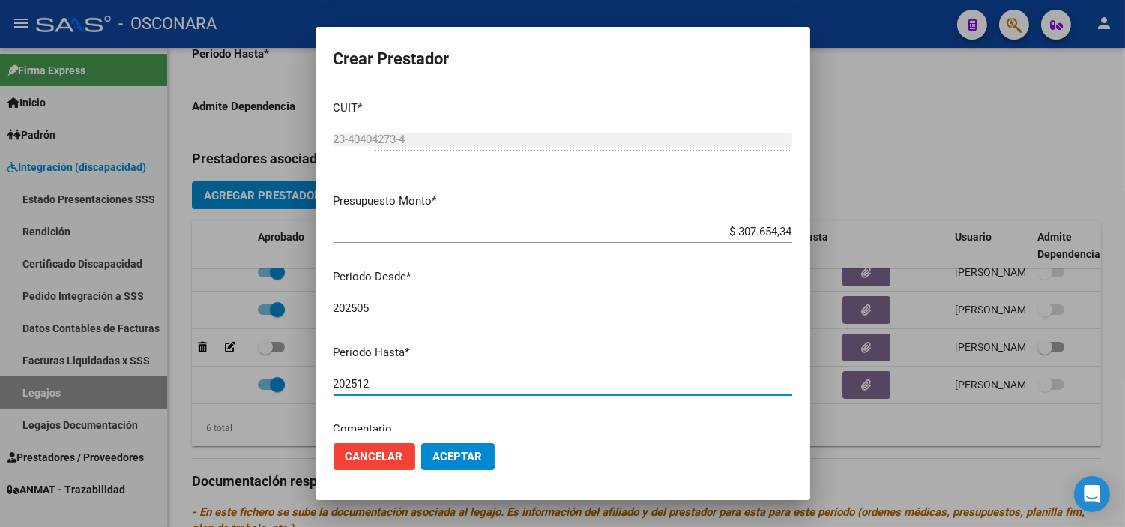
type input "202512"
click at [451, 459] on span "Aceptar" at bounding box center [457, 456] width 49 height 13
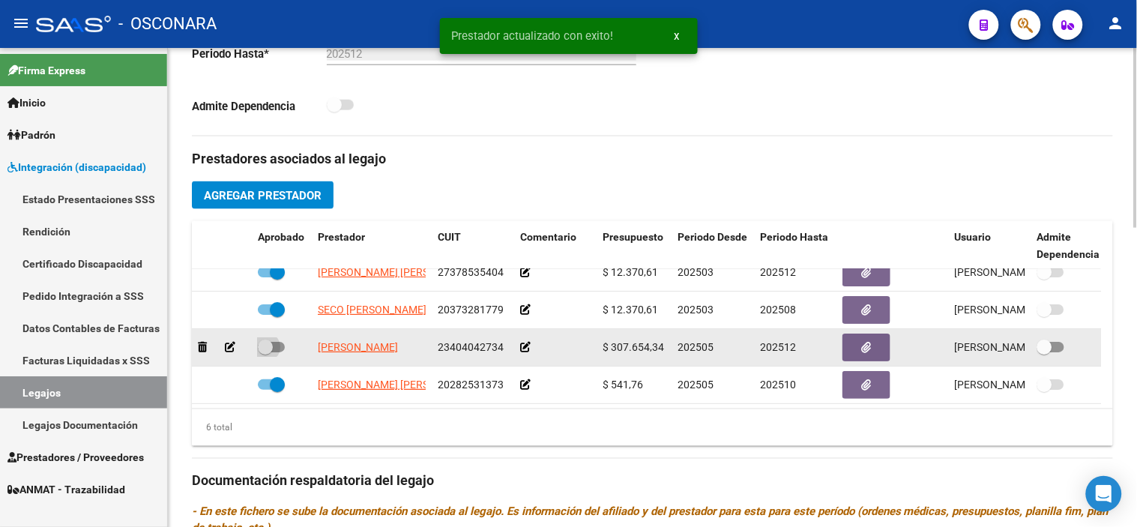
click at [260, 340] on span at bounding box center [265, 347] width 15 height 15
click at [265, 352] on input "checkbox" at bounding box center [265, 352] width 1 height 1
checkbox input "true"
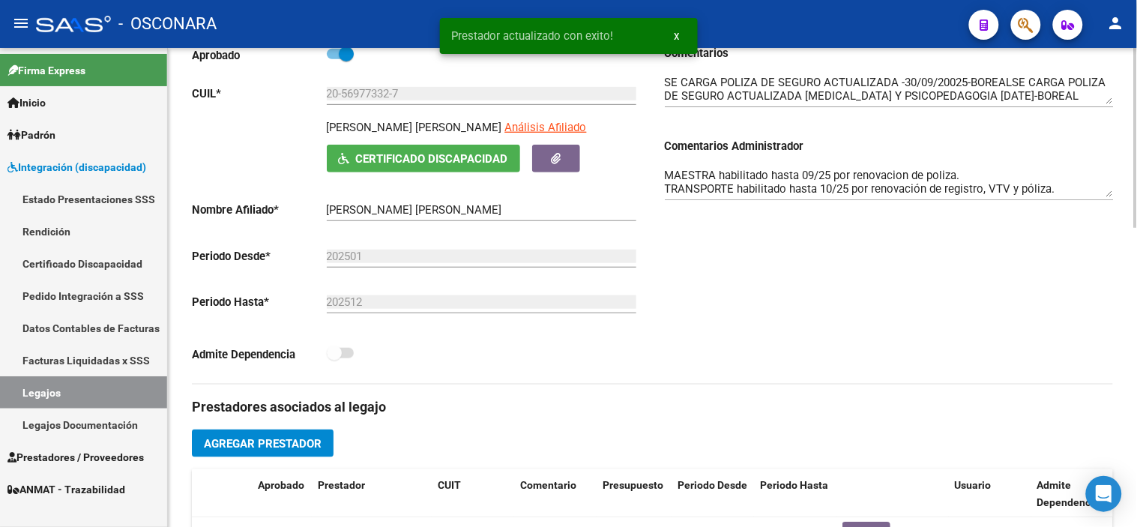
scroll to position [214, 0]
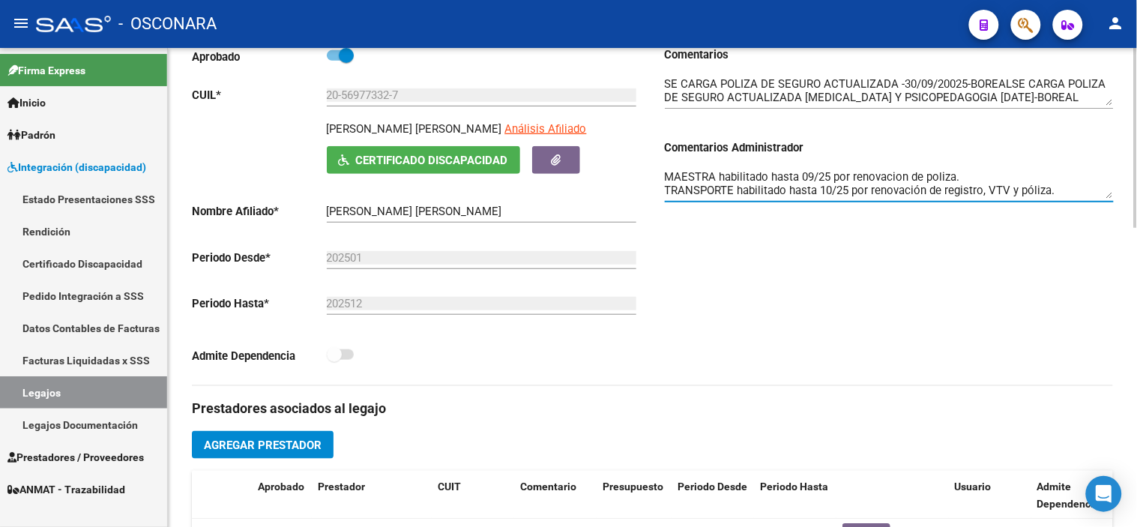
click at [963, 177] on textarea "FONO ok, habilitado PSICO habilitado hasta 08/25 por renovación de póliza PSICO…" at bounding box center [889, 184] width 449 height 30
type textarea "FONO ok, habilitado PSICO habilitado hasta 08/25 por renovación de póliza PSICO…"
click at [990, 258] on div "Comentarios Comentarios Administrador FONO ok, habilitado PSICO habilitado hast…" at bounding box center [883, 215] width 461 height 339
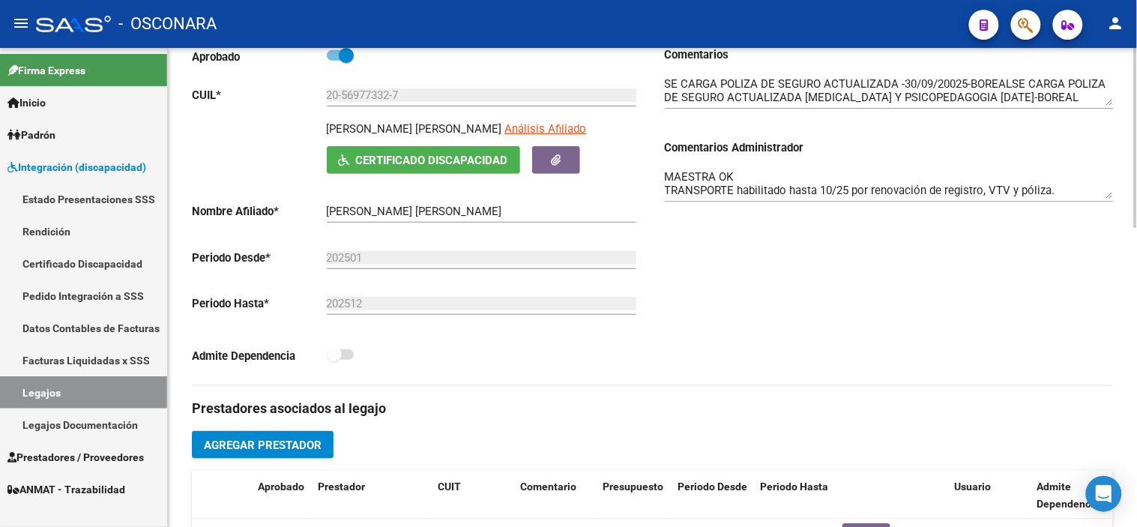
scroll to position [0, 0]
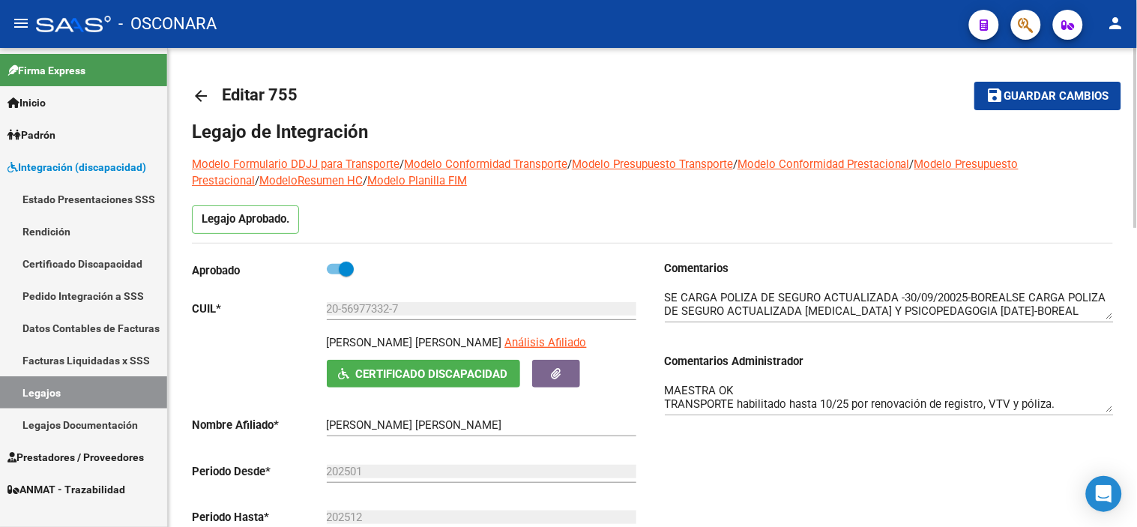
click at [992, 106] on button "save Guardar cambios" at bounding box center [1047, 96] width 147 height 28
click at [758, 440] on div "Comentarios Comentarios Administrador FONO ok, habilitado PSICO habilitado hast…" at bounding box center [883, 429] width 461 height 339
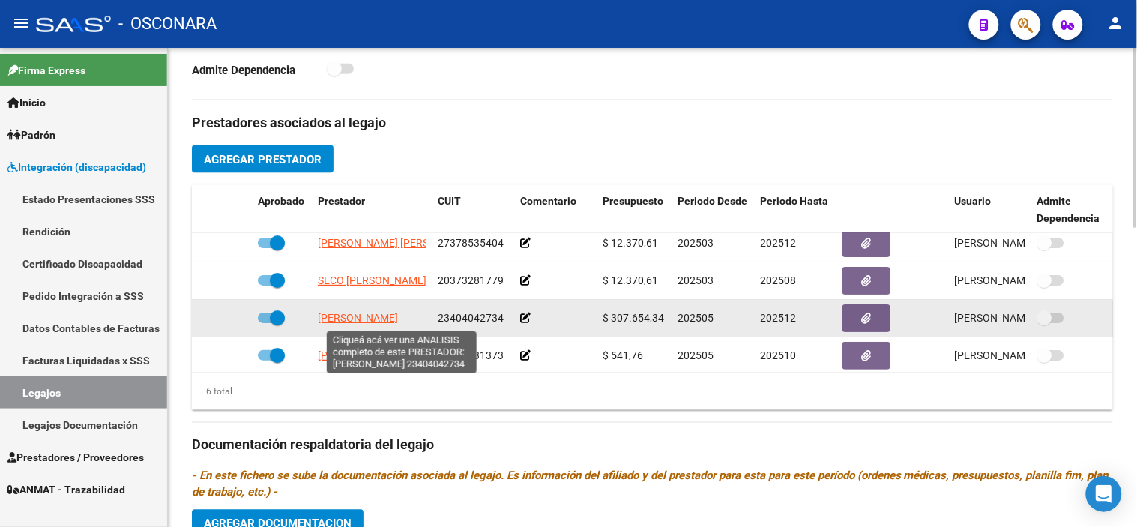
scroll to position [0, 60]
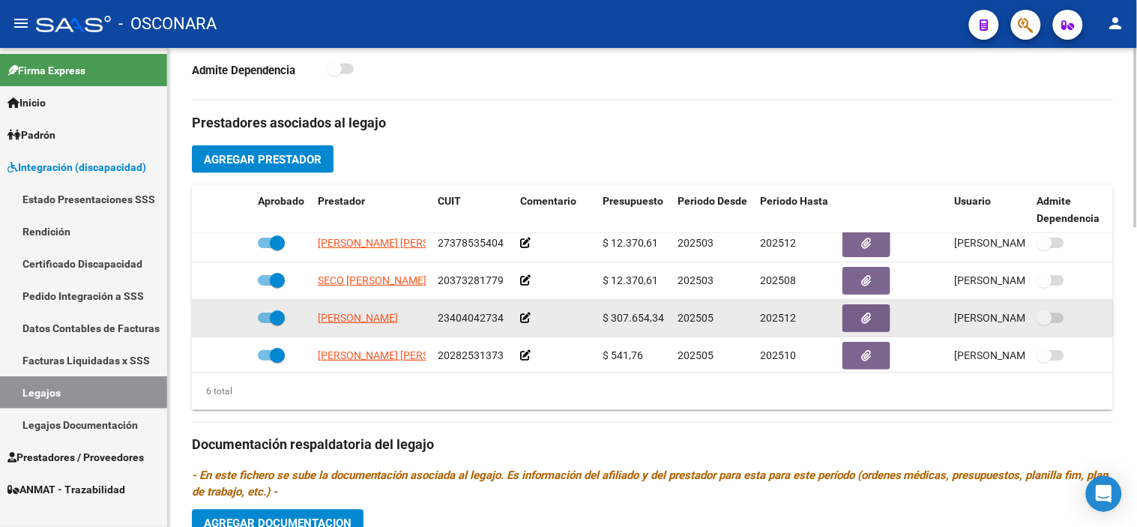
drag, startPoint x: 311, startPoint y: 317, endPoint x: 447, endPoint y: 319, distance: 135.7
click at [447, 319] on div "[PERSON_NAME] 23404042734 $ 307.654,34 202505 202512 [PERSON_NAME] [DATE]" at bounding box center [653, 318] width 922 height 37
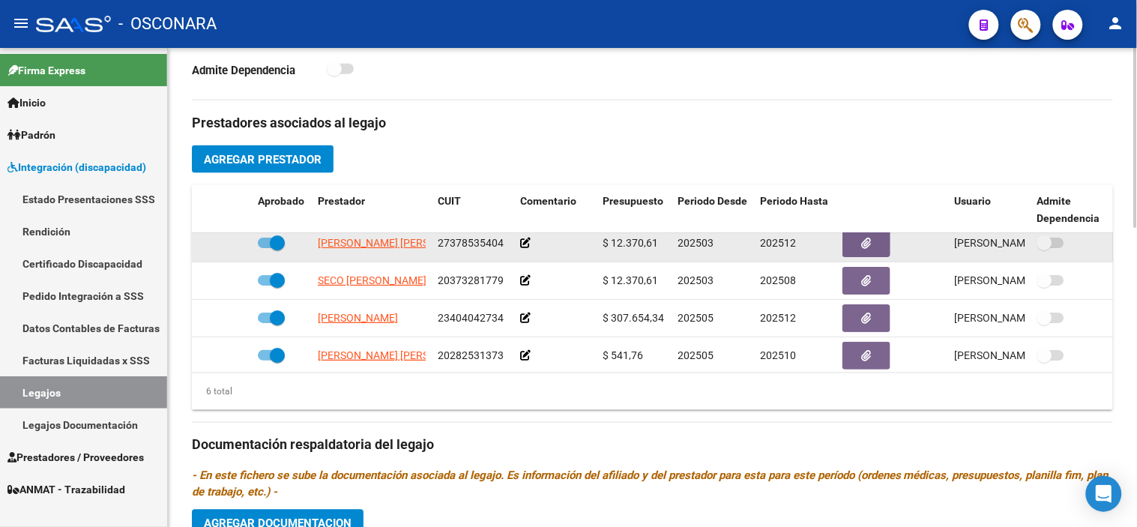
copy div "[PERSON_NAME] 23"
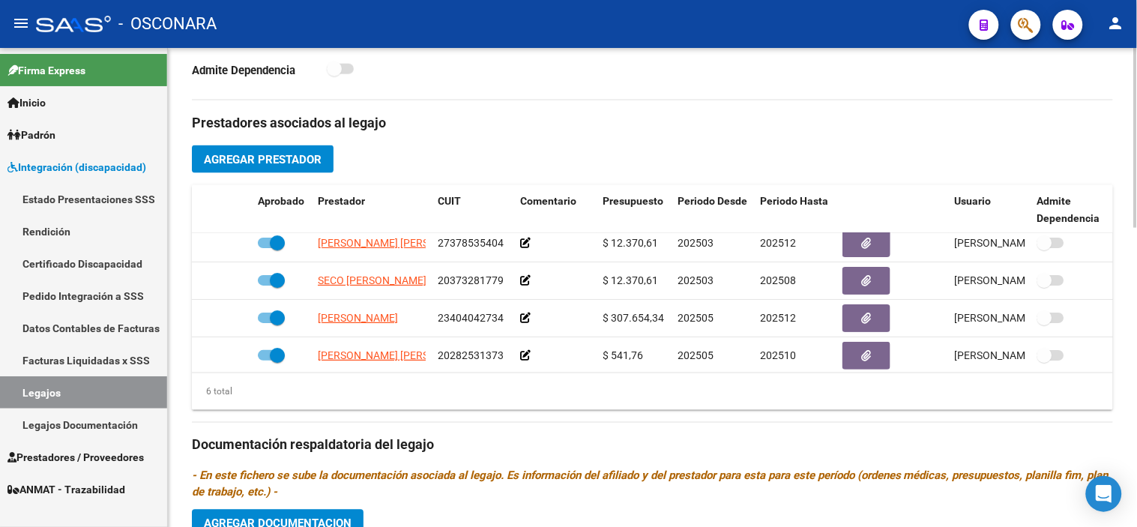
click at [529, 454] on h3 "Documentación respaldatoria del legajo" at bounding box center [652, 445] width 921 height 21
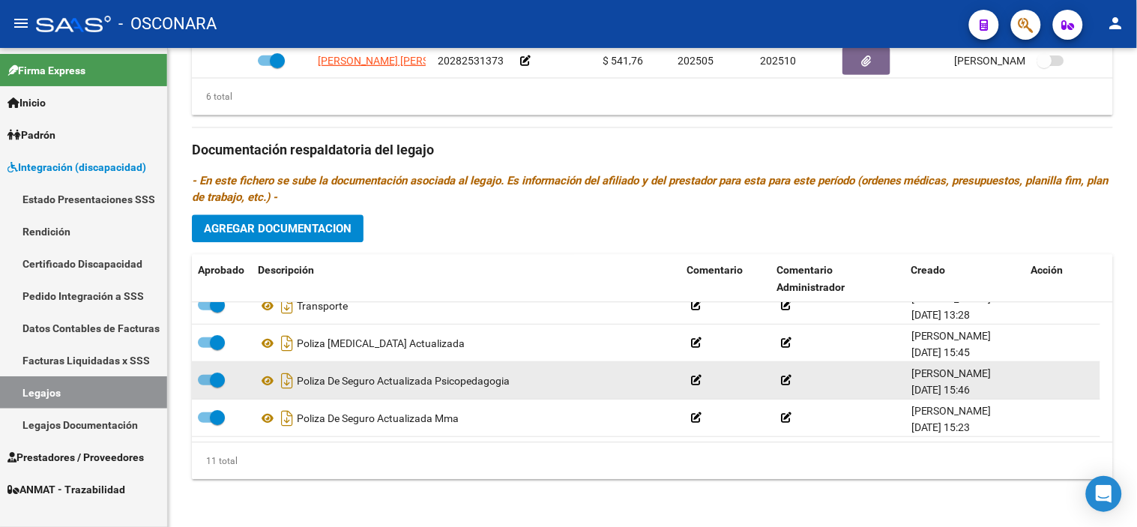
scroll to position [193, 0]
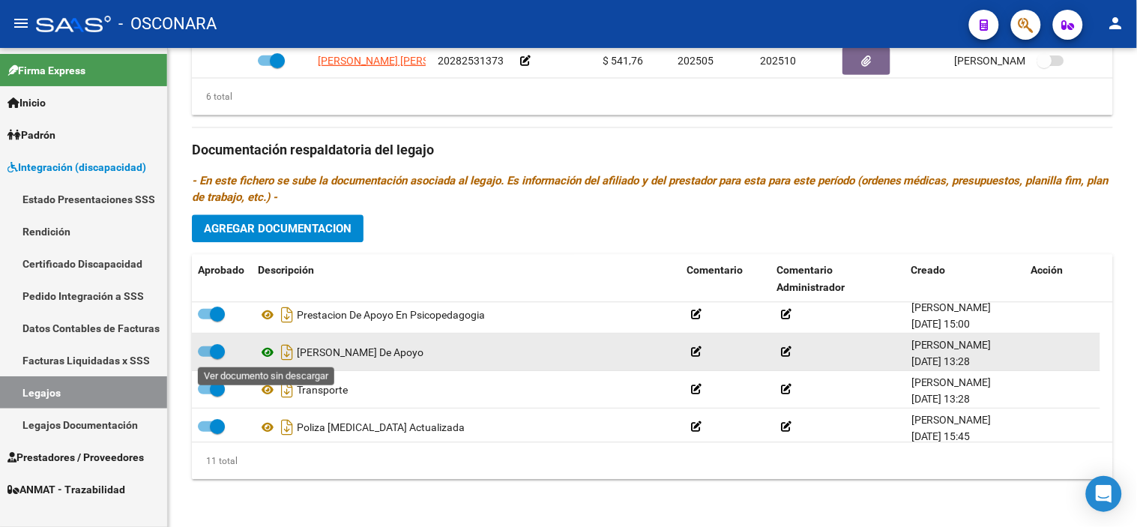
click at [264, 354] on icon at bounding box center [267, 352] width 19 height 18
click at [286, 354] on icon "Descargar documento" at bounding box center [286, 352] width 19 height 24
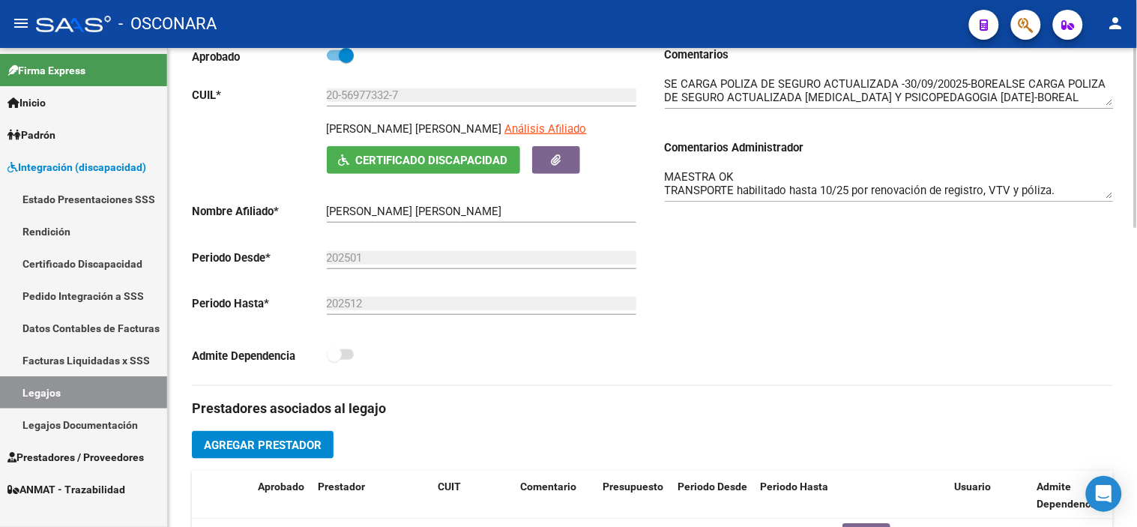
scroll to position [0, 0]
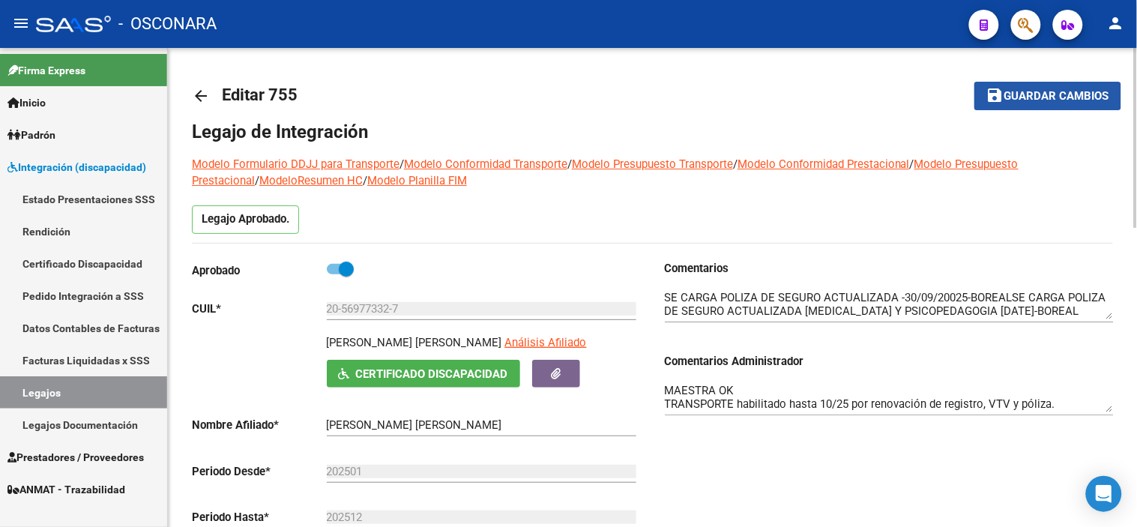
click at [983, 92] on button "save Guardar cambios" at bounding box center [1047, 96] width 147 height 28
click at [1048, 76] on mat-toolbar-row "save Guardar cambios" at bounding box center [1023, 96] width 195 height 48
click at [1048, 83] on button "save Guardar cambios" at bounding box center [1047, 96] width 147 height 28
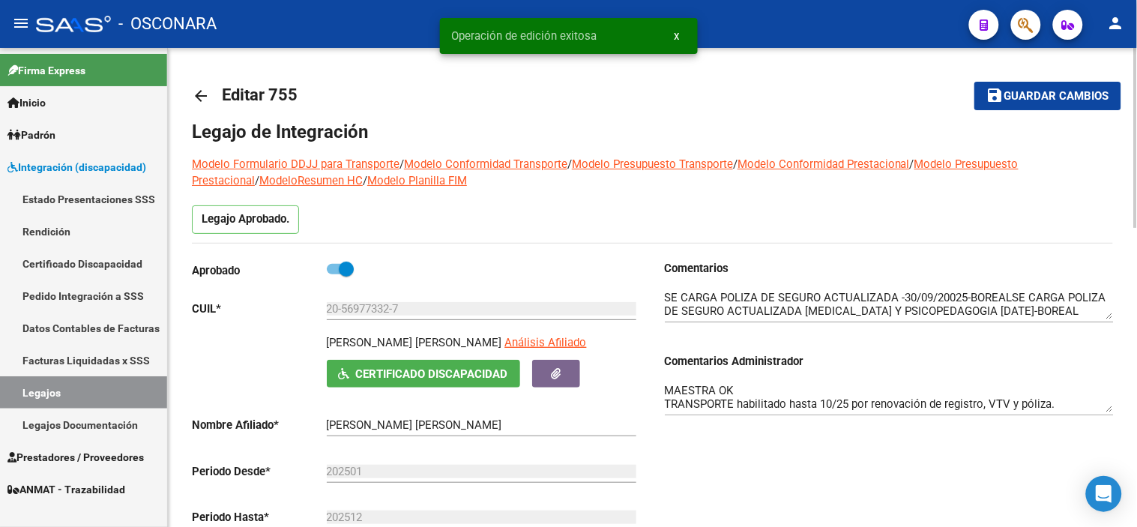
click at [196, 92] on mat-icon "arrow_back" at bounding box center [201, 96] width 18 height 18
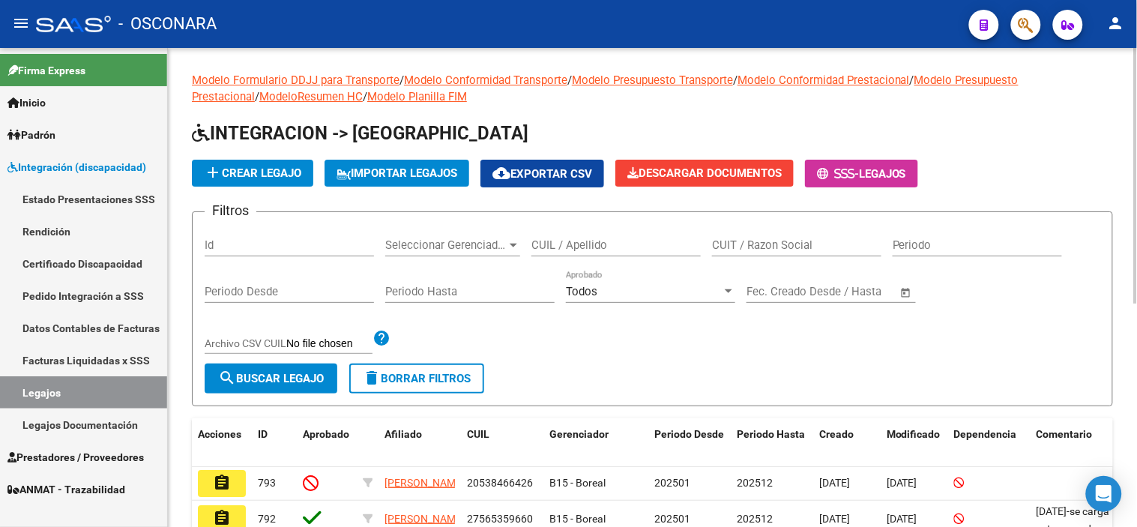
click at [319, 249] on input "Id" at bounding box center [289, 244] width 169 height 13
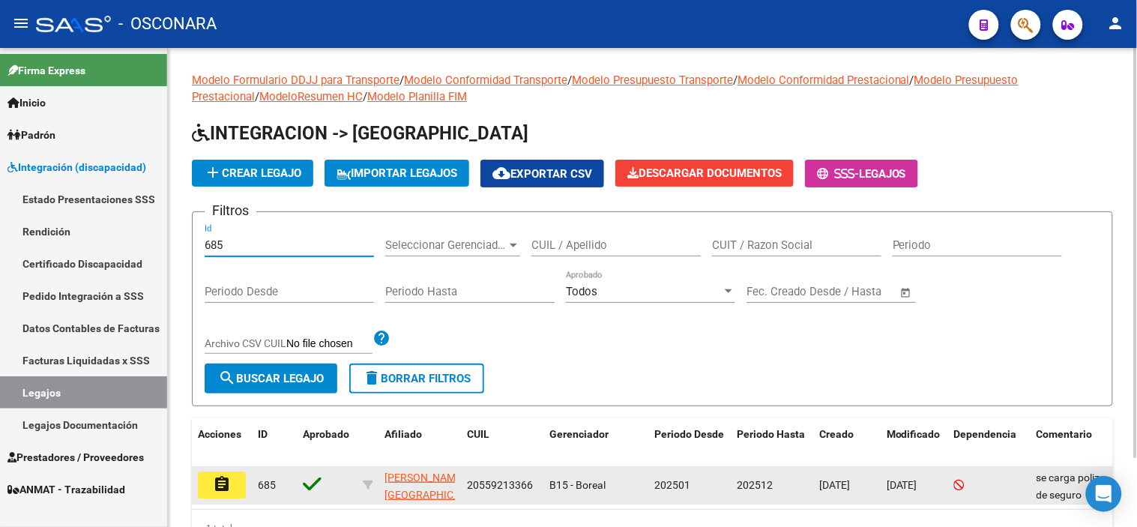
type input "685"
click at [229, 482] on mat-icon "assignment" at bounding box center [222, 484] width 18 height 18
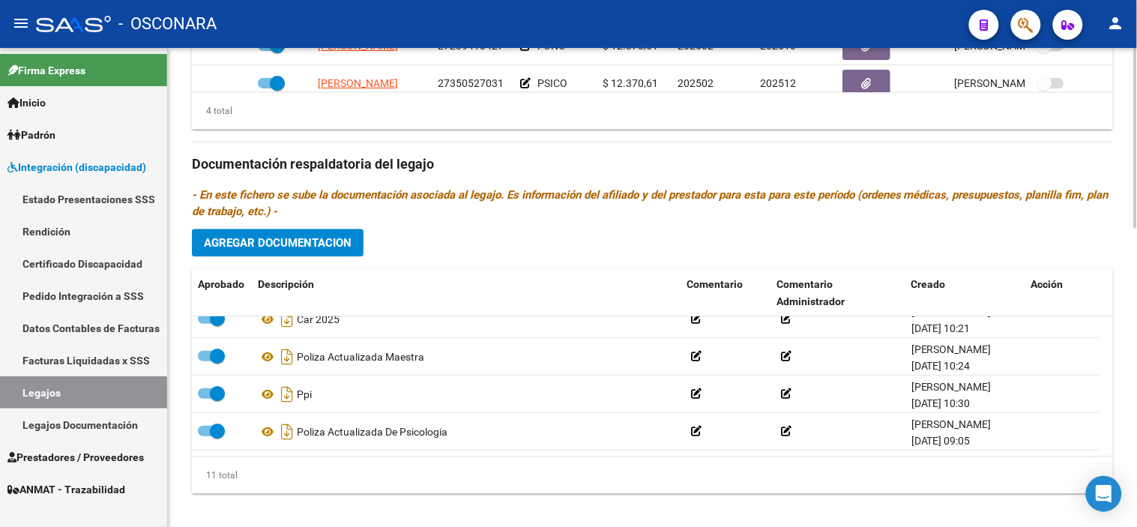
scroll to position [277, 0]
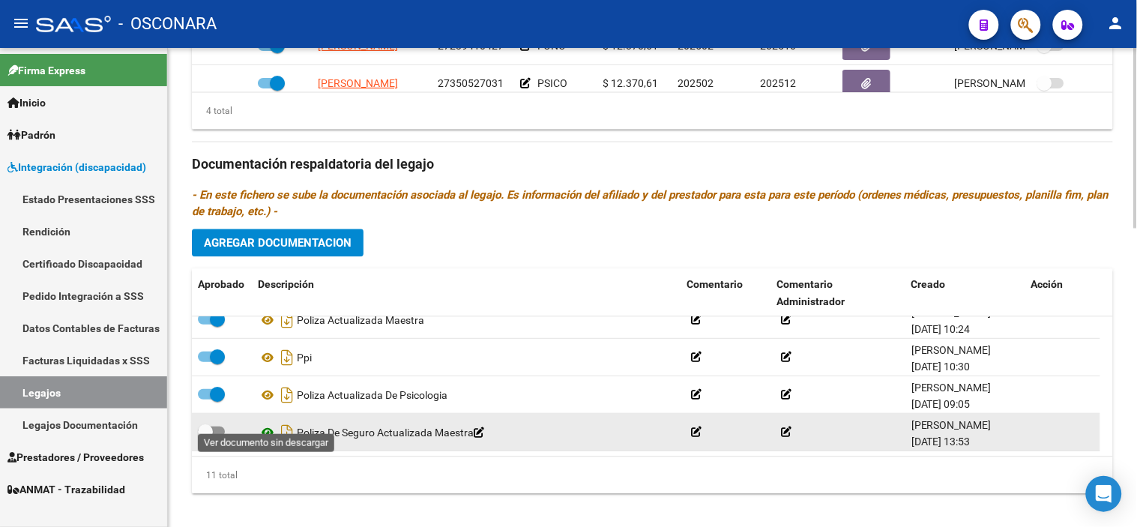
click at [268, 423] on icon at bounding box center [267, 432] width 19 height 18
click at [198, 425] on label at bounding box center [211, 432] width 27 height 18
click at [205, 437] on input "checkbox" at bounding box center [205, 437] width 1 height 1
checkbox input "true"
click at [292, 420] on icon "Descargar documento" at bounding box center [286, 432] width 19 height 24
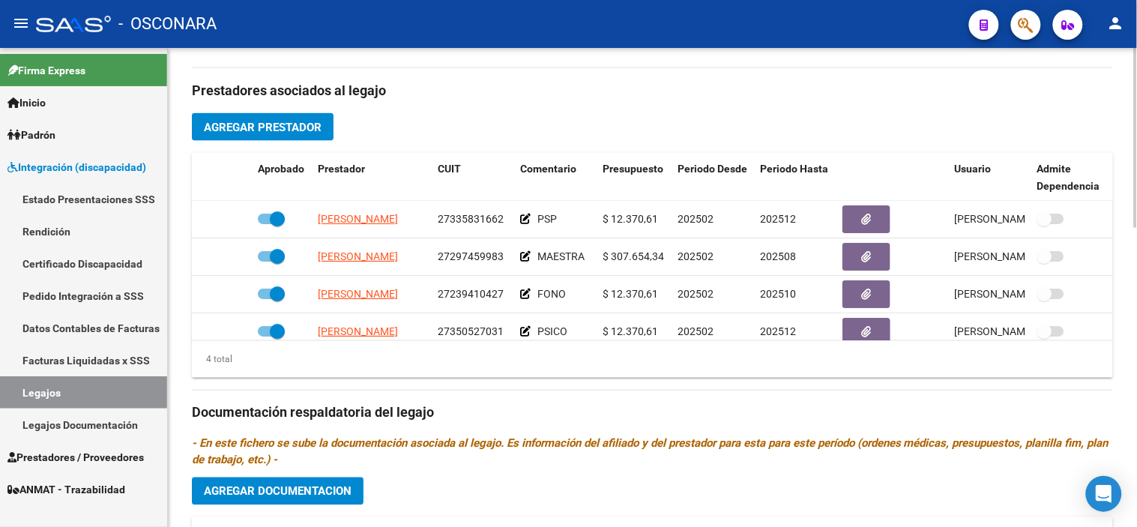
scroll to position [547, 0]
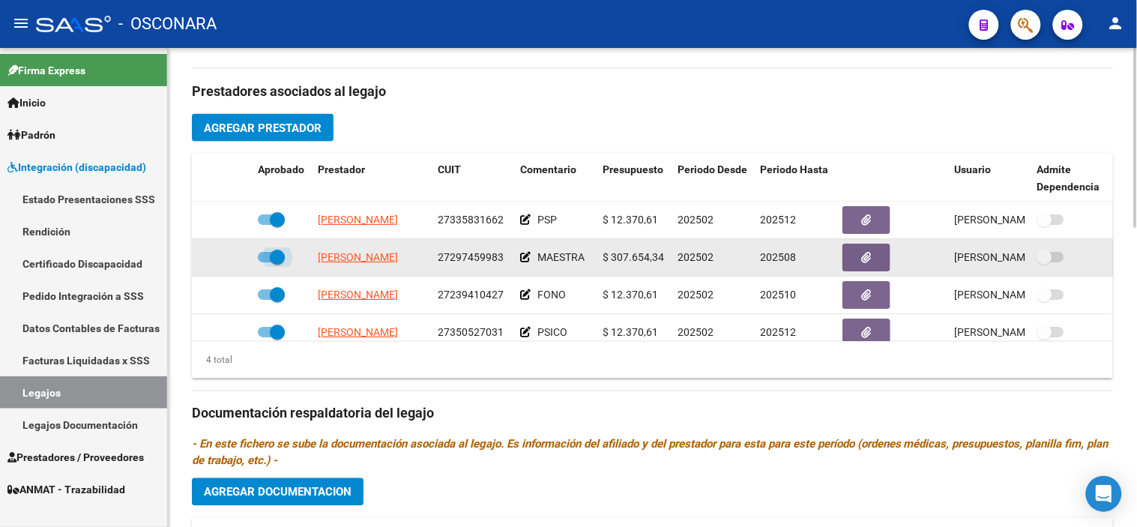
click at [278, 250] on span at bounding box center [277, 257] width 15 height 15
click at [265, 262] on input "checkbox" at bounding box center [265, 262] width 1 height 1
checkbox input "false"
click at [233, 252] on icon at bounding box center [230, 257] width 10 height 10
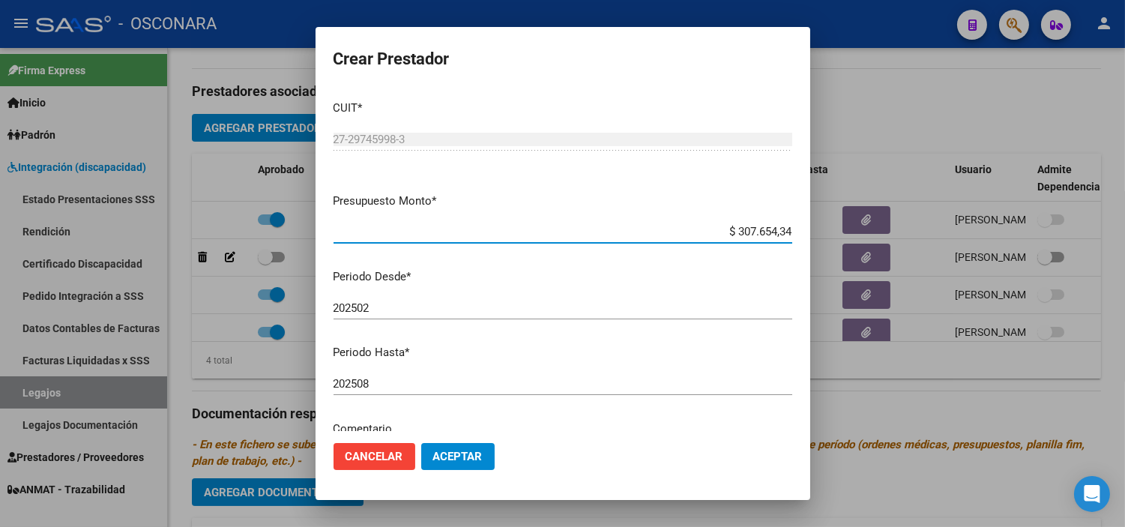
click at [394, 386] on input "202508" at bounding box center [563, 383] width 459 height 13
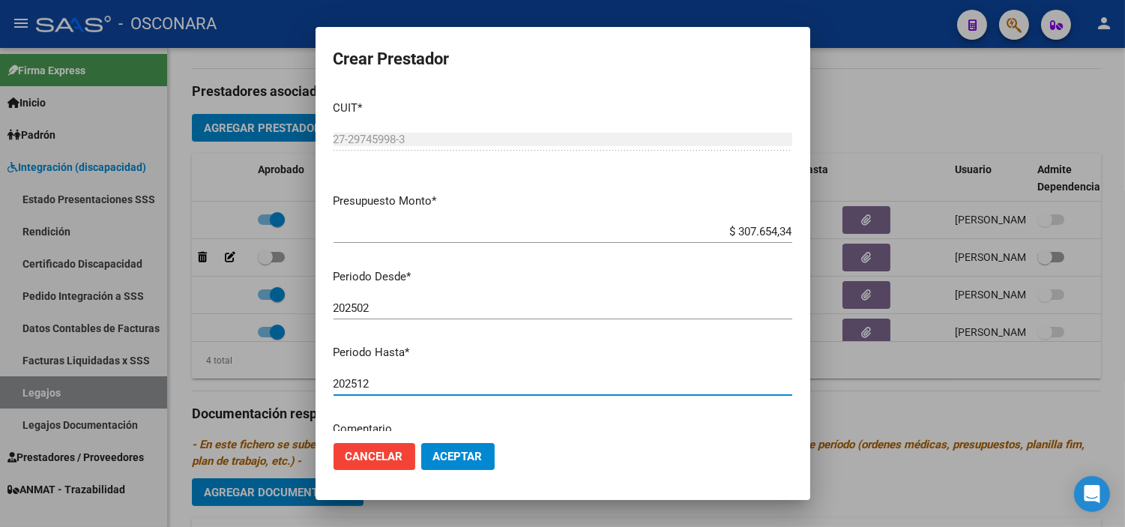
type input "202512"
click at [465, 454] on span "Aceptar" at bounding box center [457, 456] width 49 height 13
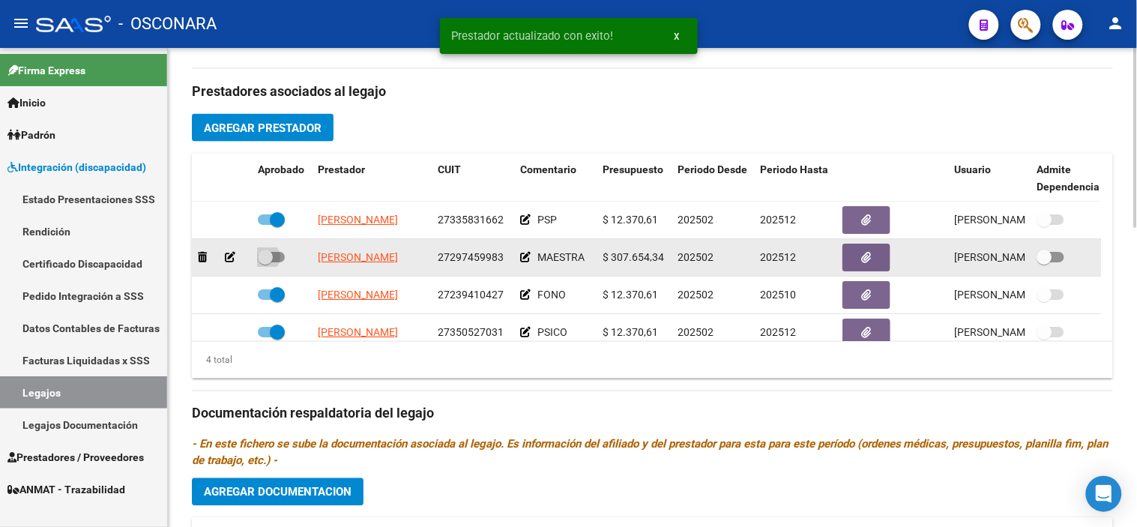
click at [259, 250] on span at bounding box center [265, 257] width 15 height 15
click at [265, 262] on input "checkbox" at bounding box center [265, 262] width 1 height 1
checkbox input "true"
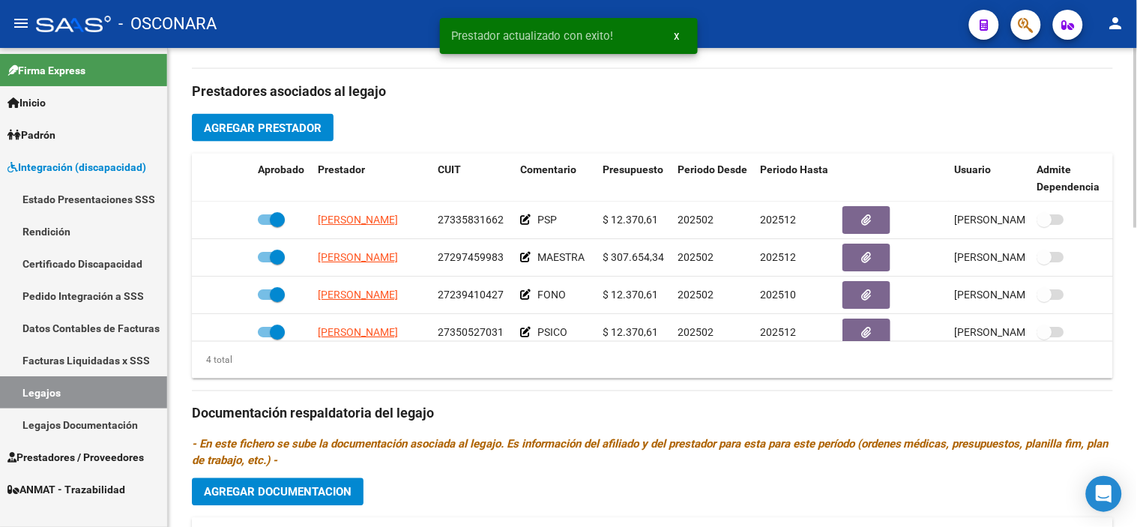
click at [669, 348] on div "4 total" at bounding box center [652, 360] width 921 height 37
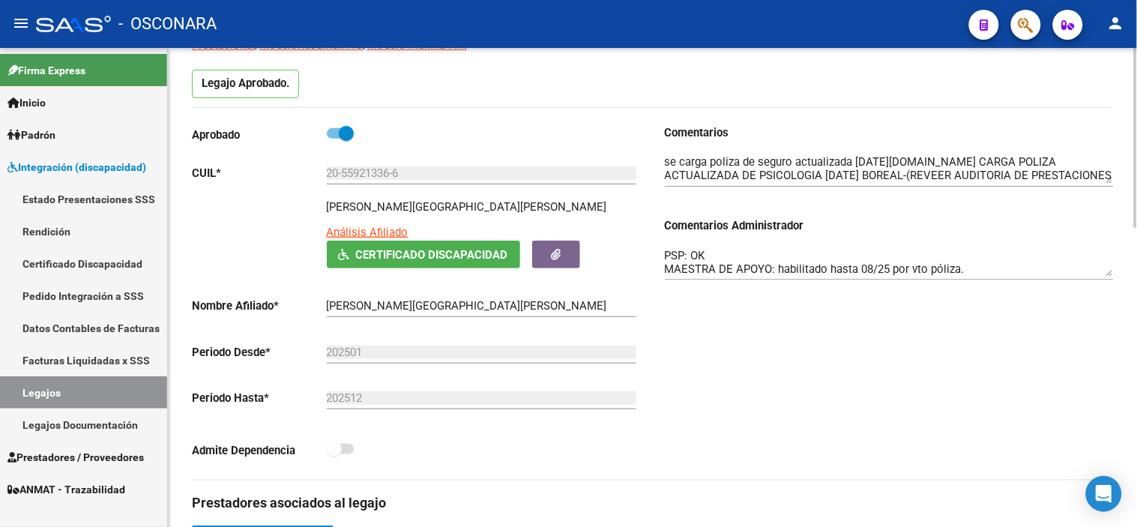
scroll to position [130, 0]
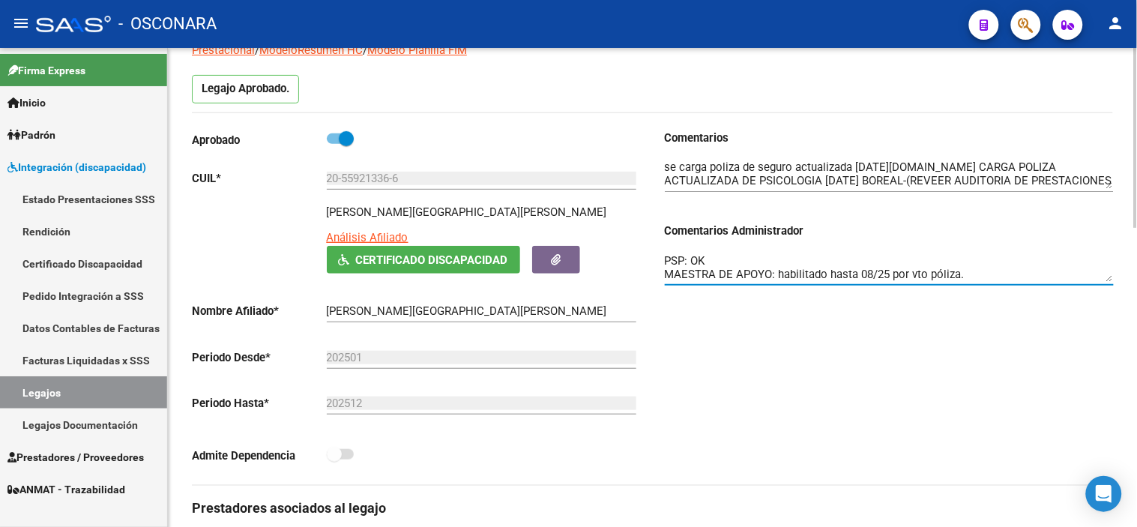
drag, startPoint x: 998, startPoint y: 274, endPoint x: 780, endPoint y: 285, distance: 218.4
click at [780, 285] on div "FONO: Póliza con vto 10/25 se habilita febrero para evitar vencimiento PSICO: o…" at bounding box center [889, 262] width 449 height 46
type textarea "FONO: Póliza con vto 10/25 se habilita febrero para evitar vencimiento PSICO: o…"
click at [858, 339] on div "Comentarios Comentarios Administrador FONO: Póliza con vto 10/25 se habilita fe…" at bounding box center [883, 307] width 461 height 355
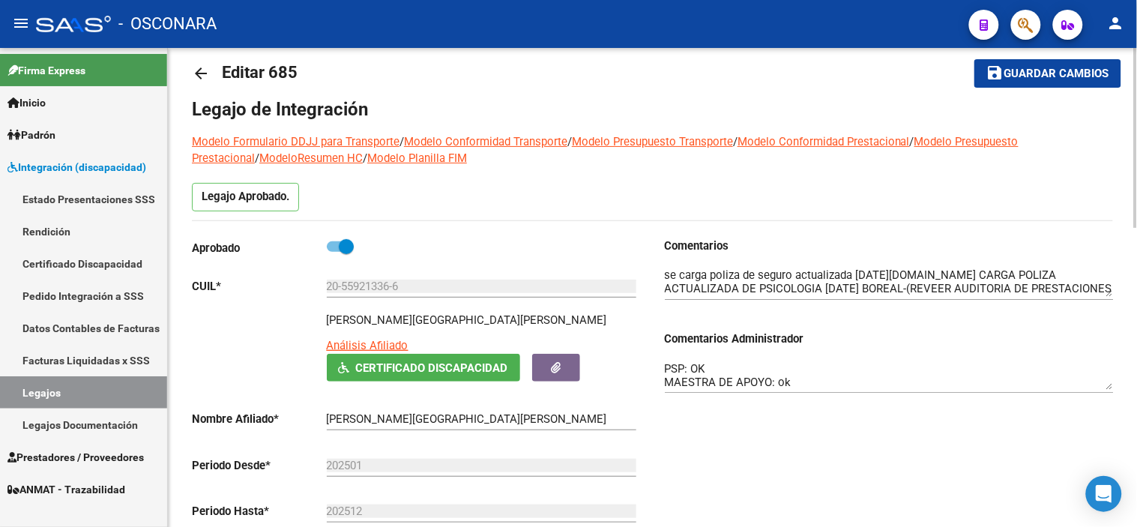
scroll to position [0, 0]
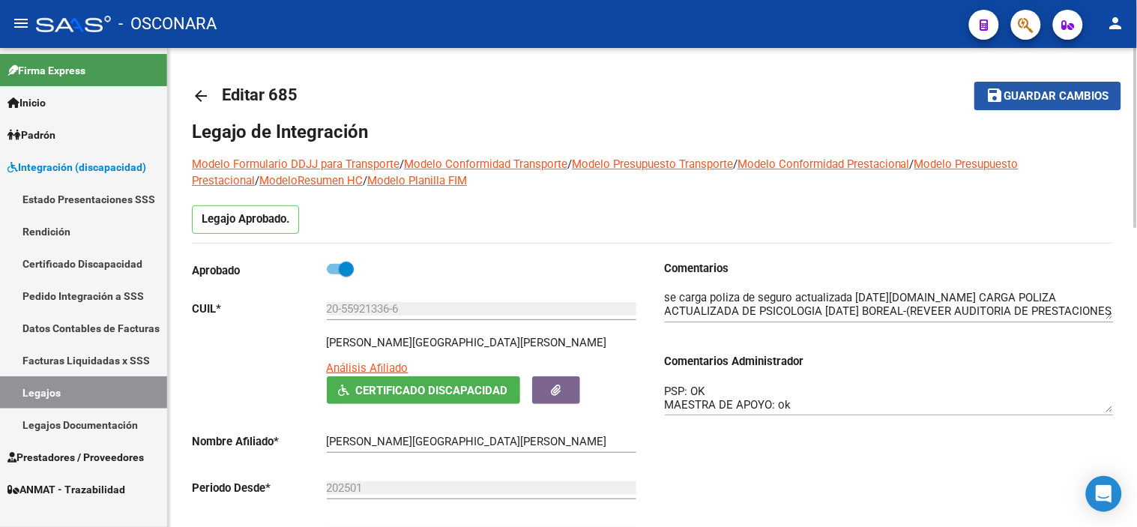
click at [1070, 84] on button "save Guardar cambios" at bounding box center [1047, 96] width 147 height 28
click at [804, 492] on div "Comentarios Comentarios Administrador FONO: Póliza con vto 10/25 se habilita fe…" at bounding box center [883, 437] width 461 height 355
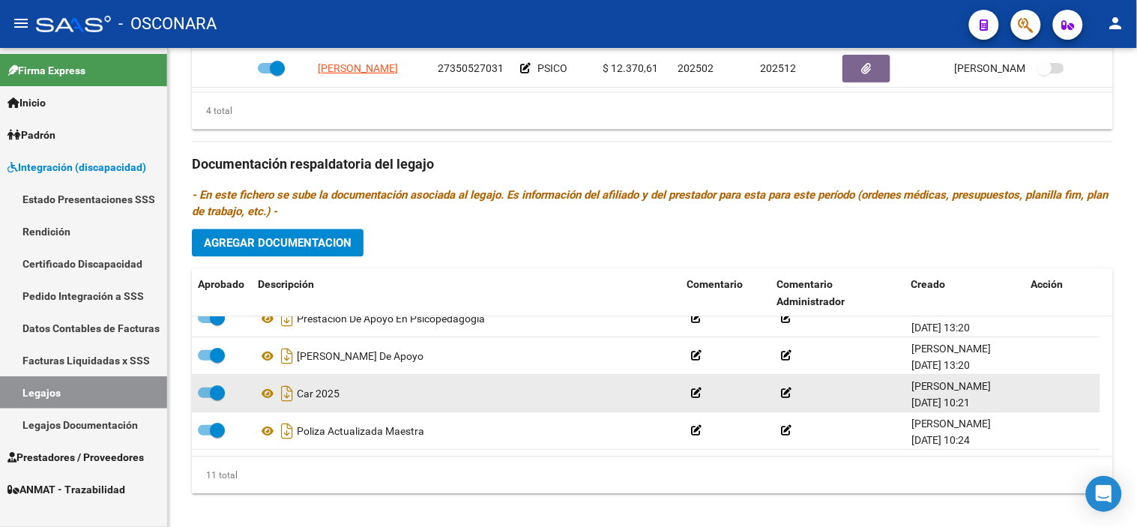
scroll to position [277, 0]
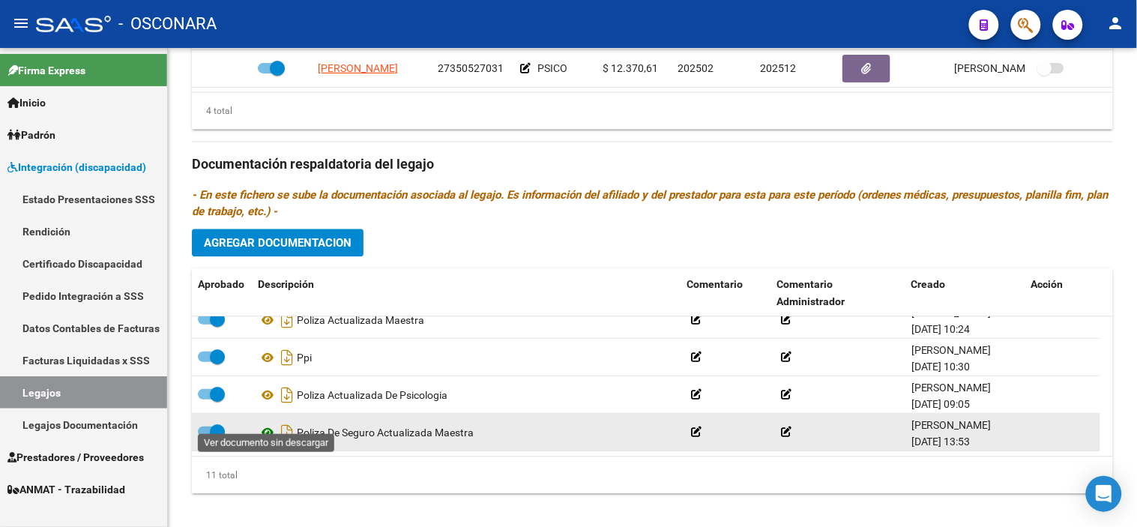
click at [265, 423] on icon at bounding box center [267, 432] width 19 height 18
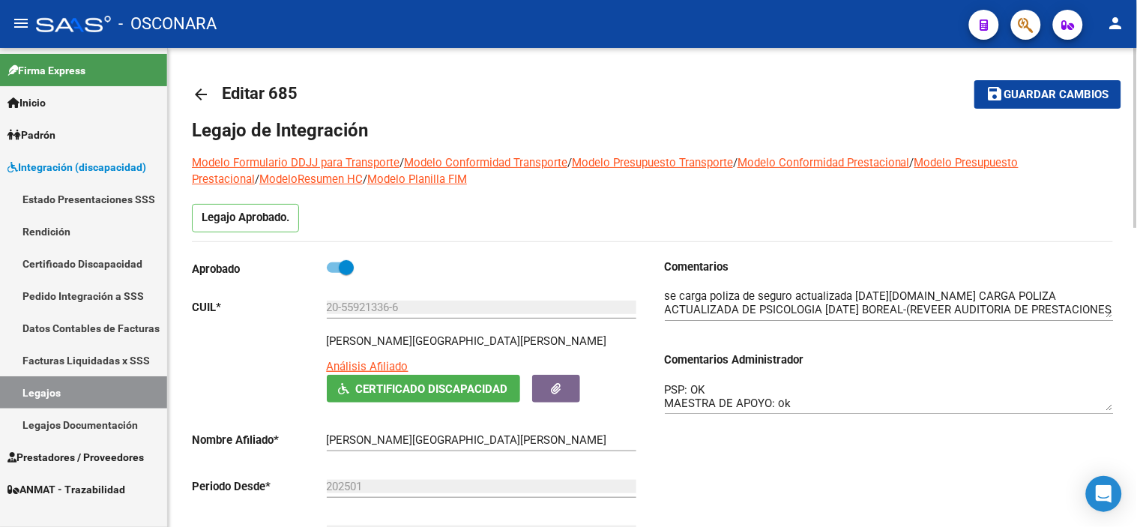
scroll to position [0, 0]
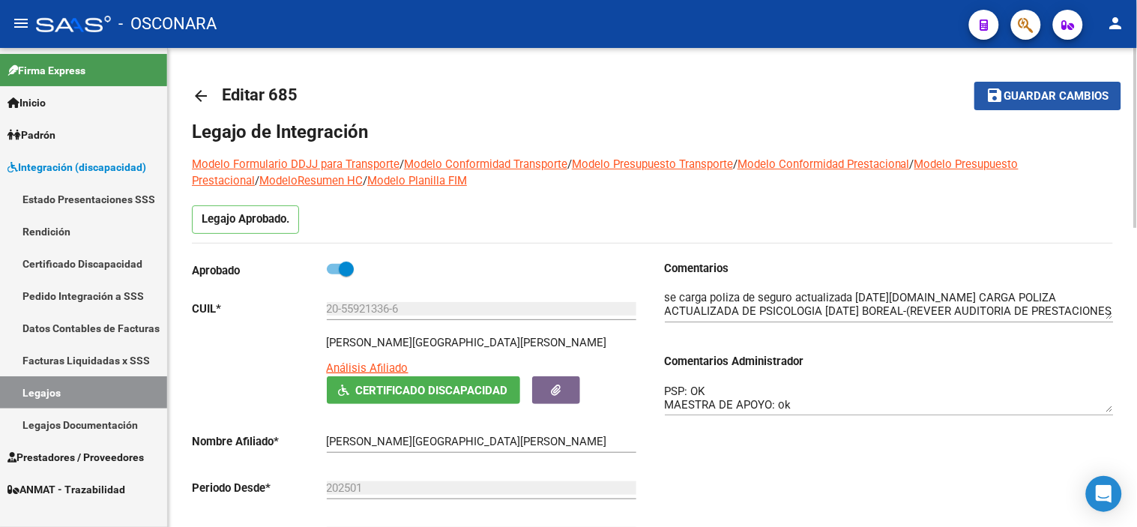
click at [1014, 94] on span "Guardar cambios" at bounding box center [1056, 96] width 105 height 13
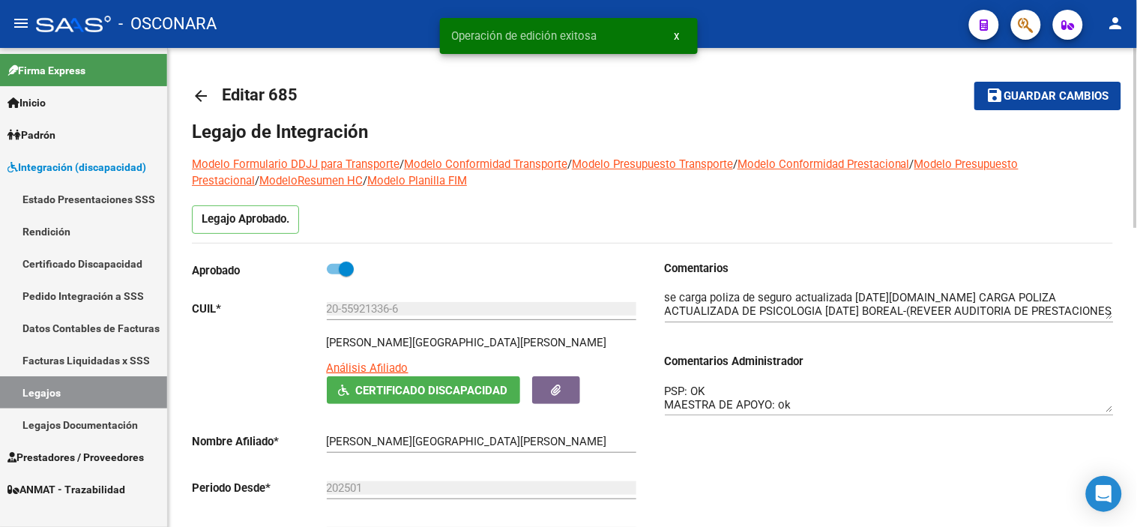
click at [192, 91] on mat-icon "arrow_back" at bounding box center [201, 96] width 18 height 18
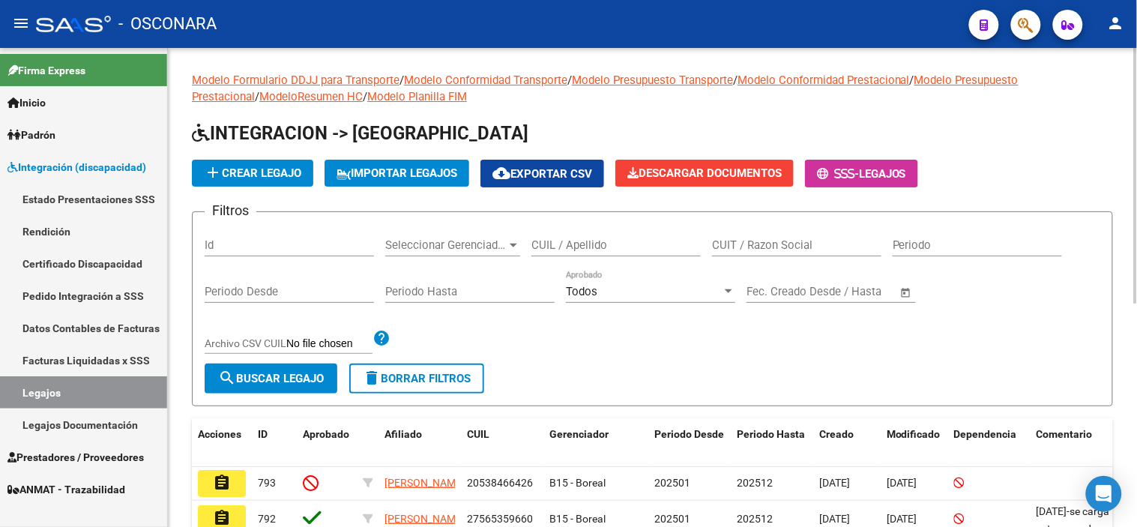
click at [274, 240] on input "Id" at bounding box center [289, 244] width 169 height 13
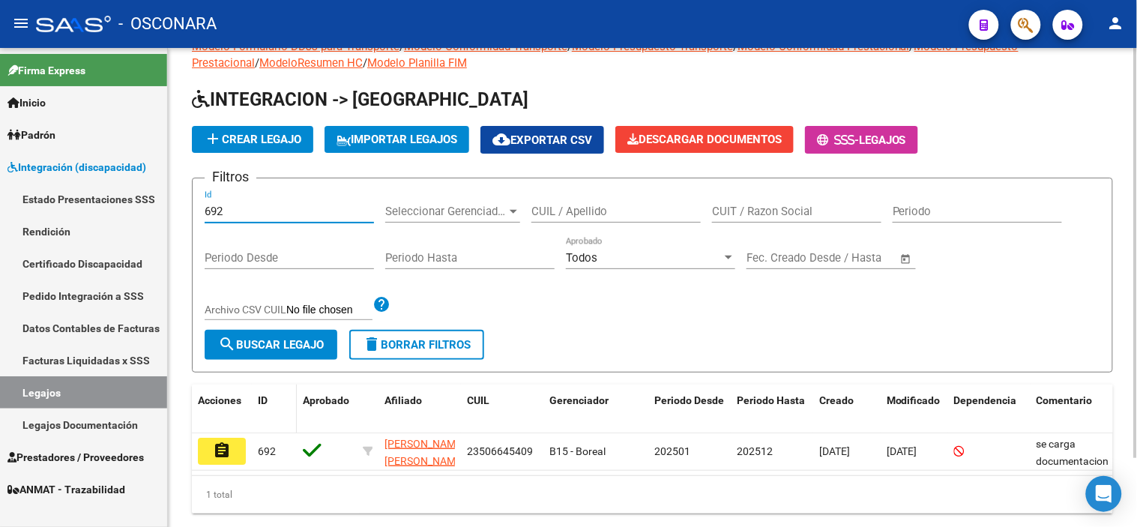
scroll to position [80, 0]
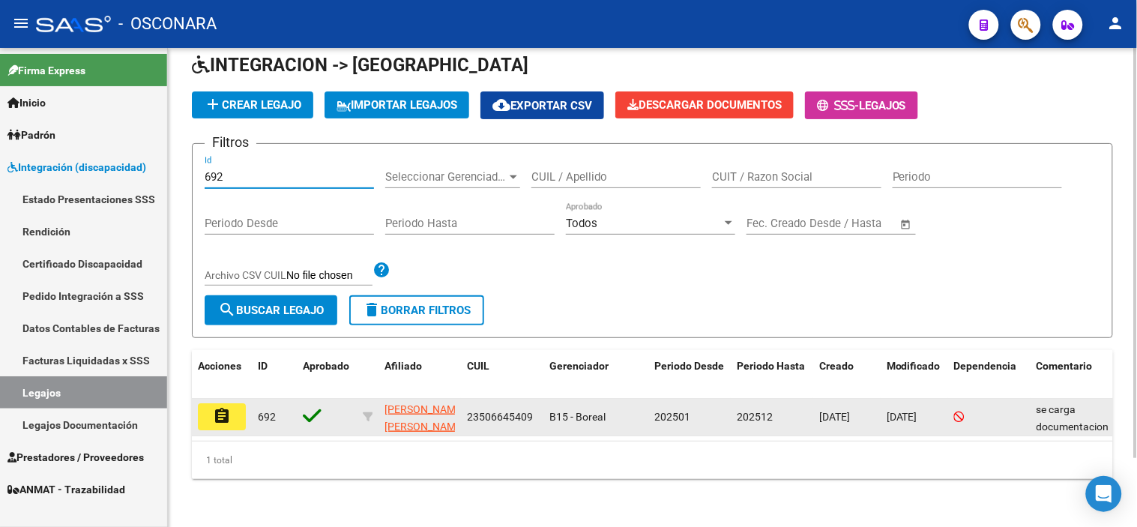
type input "692"
click at [226, 407] on mat-icon "assignment" at bounding box center [222, 416] width 18 height 18
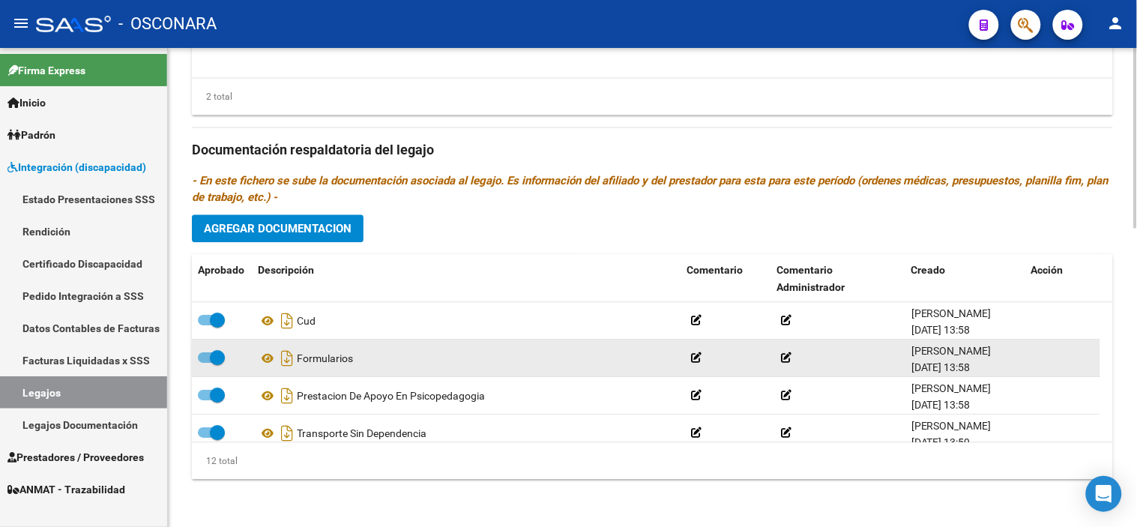
scroll to position [315, 0]
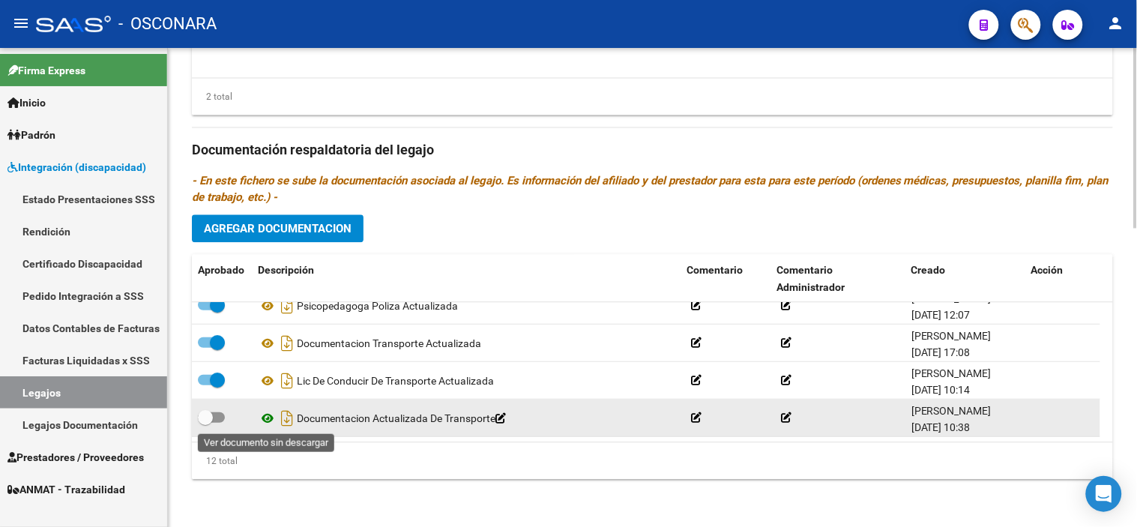
click at [262, 416] on icon at bounding box center [267, 418] width 19 height 18
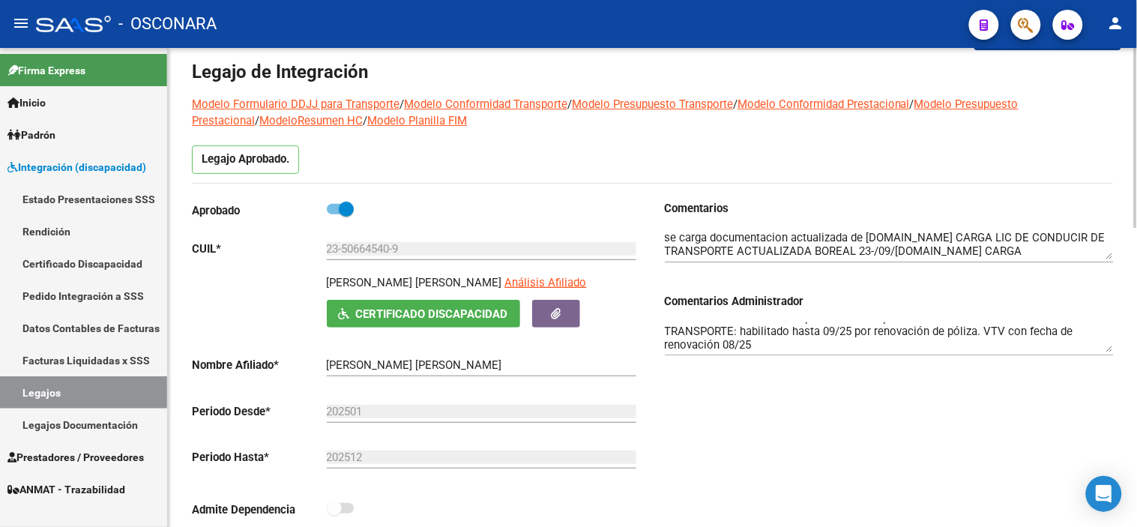
scroll to position [83, 0]
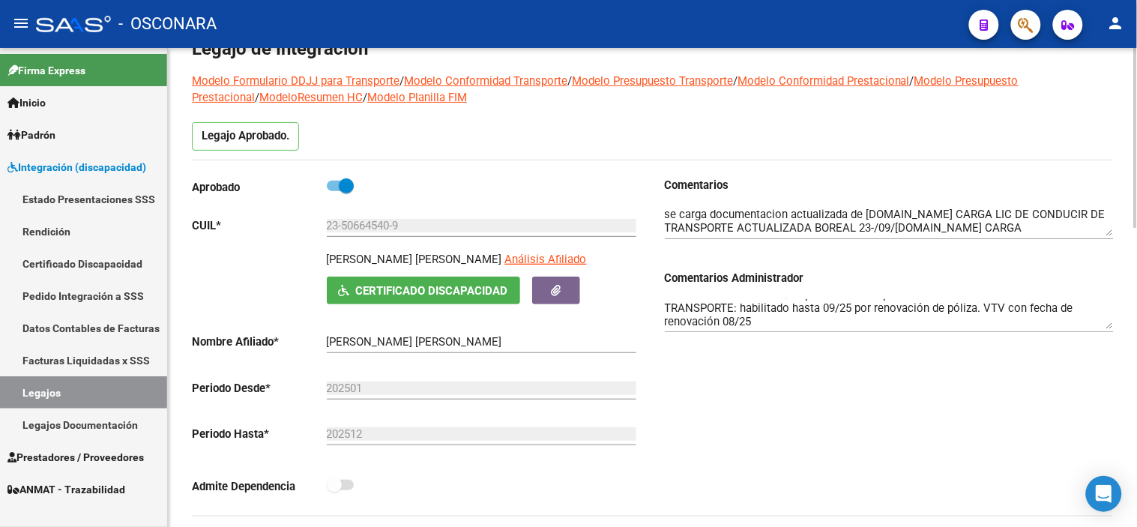
click at [829, 410] on div "Comentarios Comentarios Administrador PSP: habilitado hasta 11/25 por renovacio…" at bounding box center [883, 346] width 461 height 339
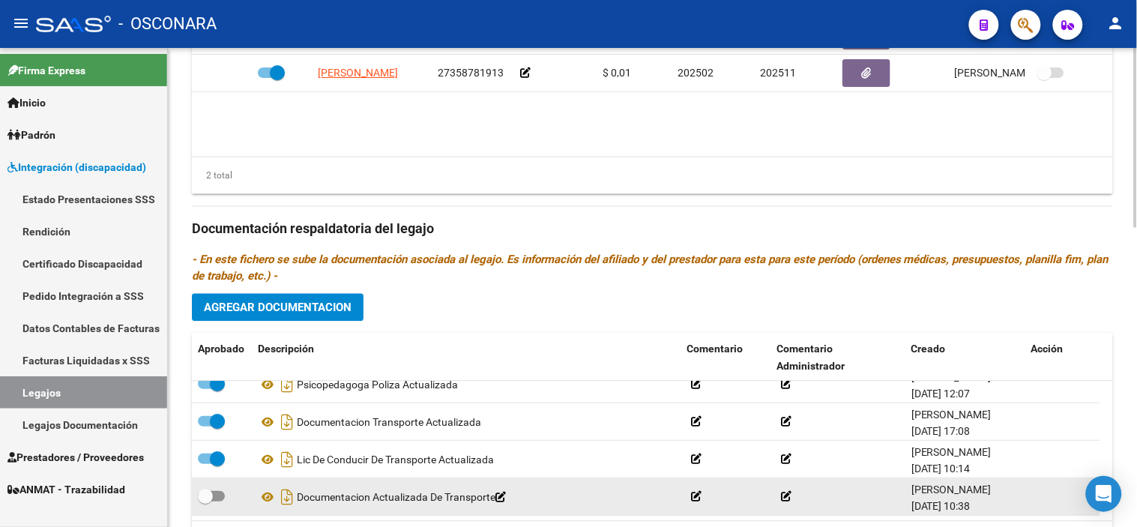
scroll to position [797, 0]
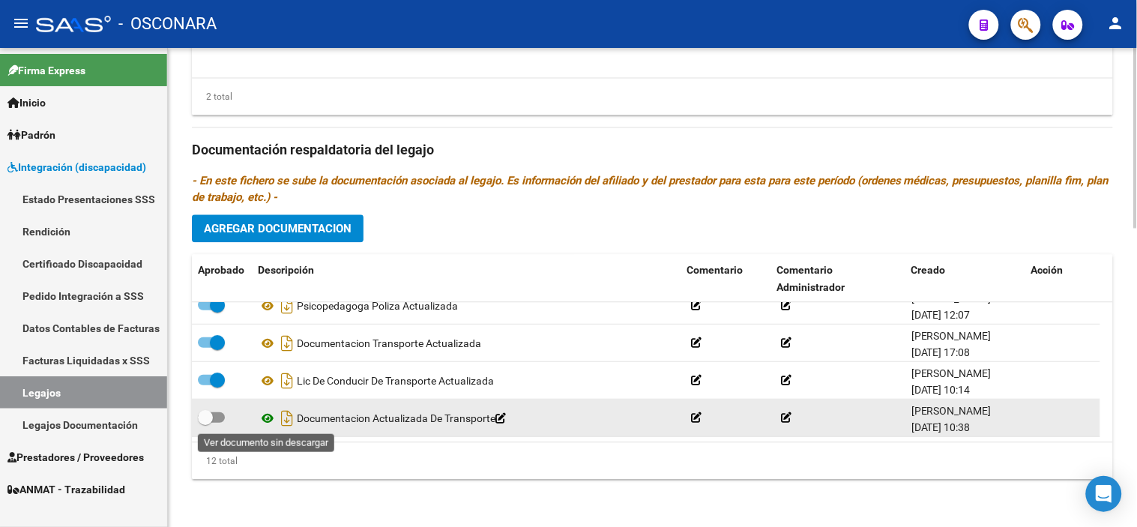
click at [267, 420] on icon at bounding box center [267, 418] width 19 height 18
click at [208, 415] on span at bounding box center [205, 417] width 15 height 15
click at [205, 423] on input "checkbox" at bounding box center [205, 423] width 1 height 1
checkbox input "true"
click at [289, 414] on icon "Descargar documento" at bounding box center [286, 418] width 19 height 24
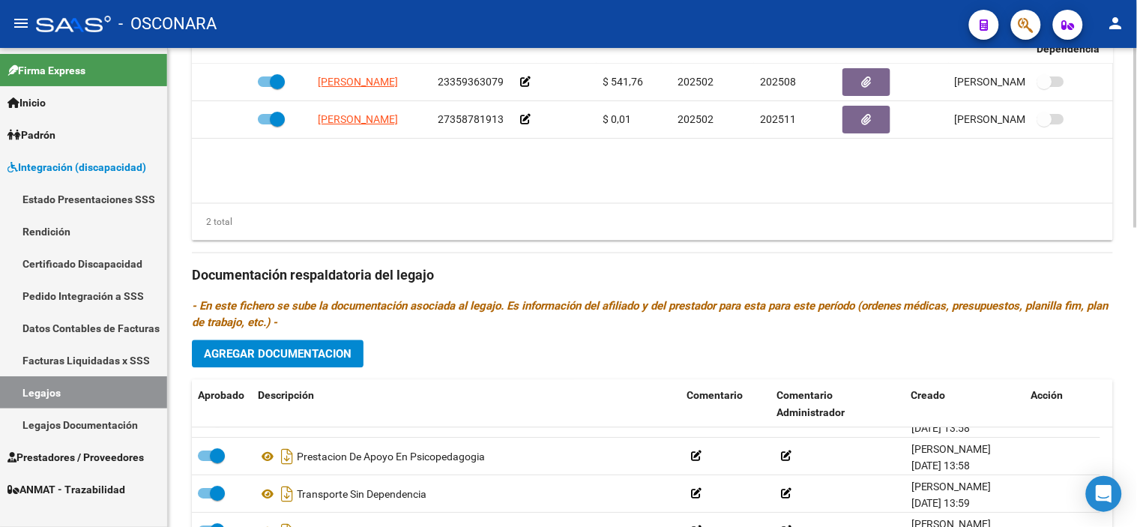
scroll to position [380, 0]
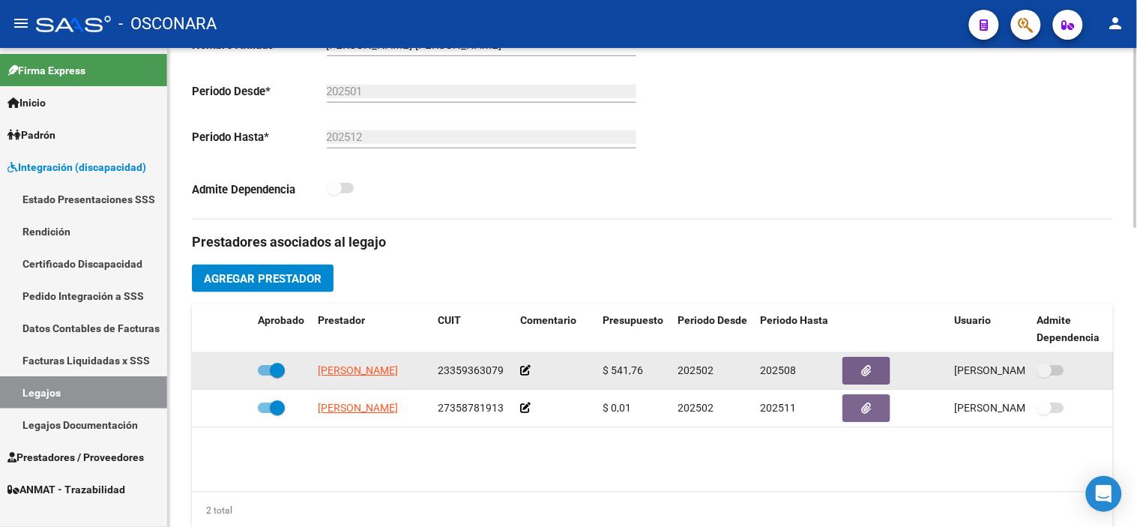
click at [280, 376] on span at bounding box center [277, 370] width 15 height 15
click at [265, 376] on input "checkbox" at bounding box center [265, 376] width 1 height 1
checkbox input "false"
click at [232, 368] on icon at bounding box center [230, 370] width 10 height 10
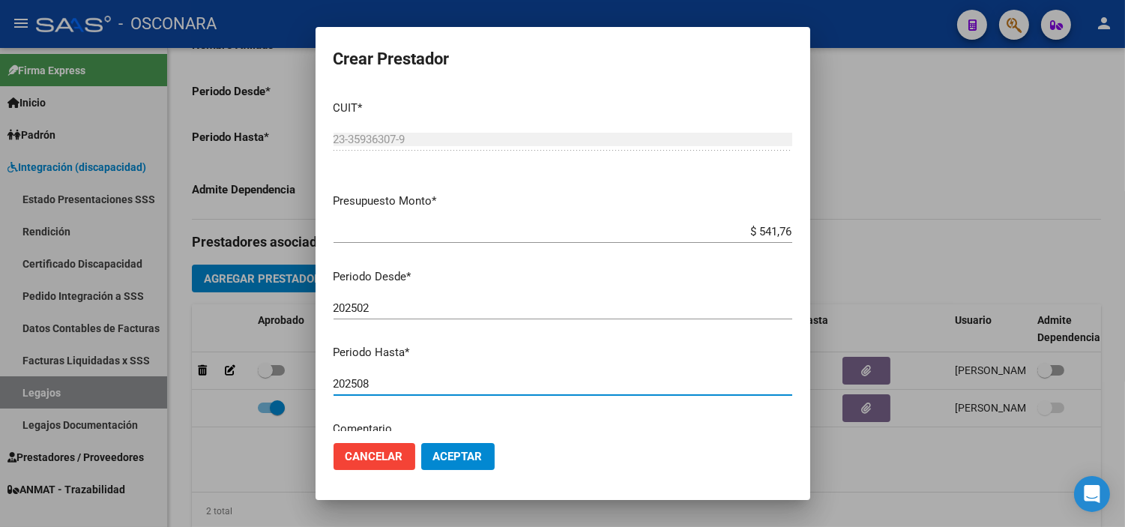
click at [471, 380] on input "202508" at bounding box center [563, 383] width 459 height 13
type input "202511"
click at [480, 456] on span "Aceptar" at bounding box center [457, 456] width 49 height 13
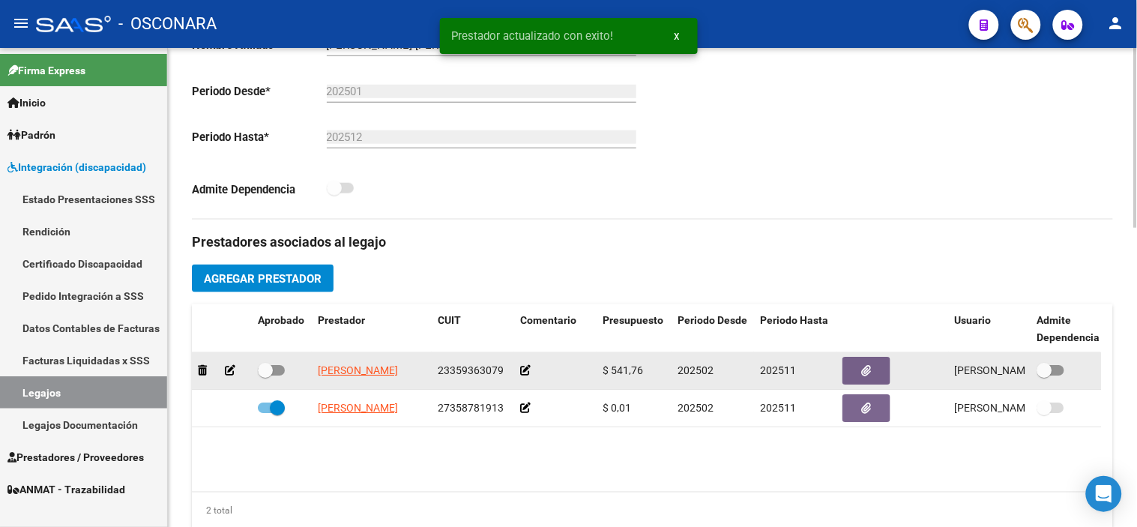
click at [272, 373] on span at bounding box center [265, 370] width 15 height 15
click at [265, 376] on input "checkbox" at bounding box center [265, 376] width 1 height 1
checkbox input "true"
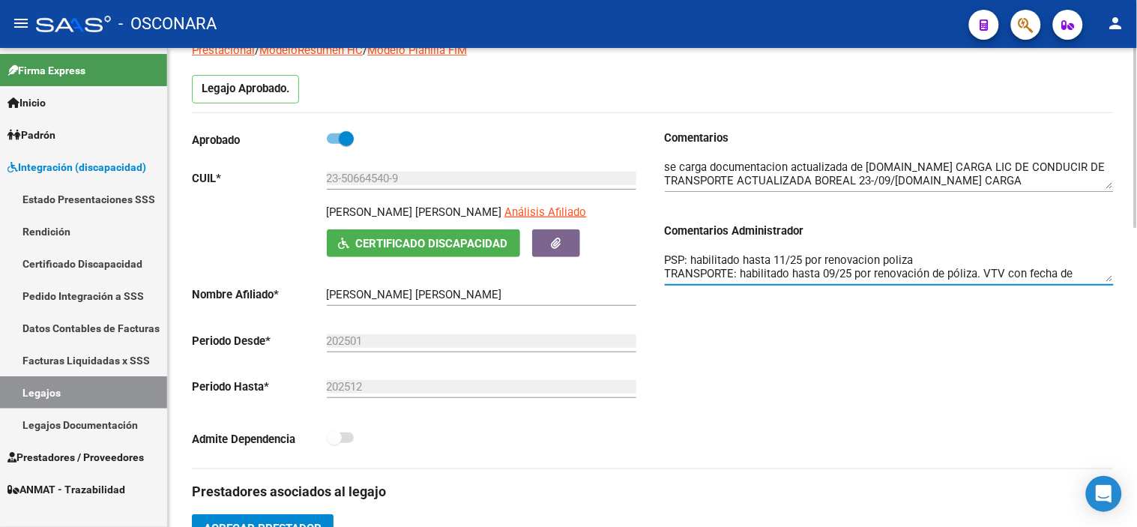
scroll to position [13, 0]
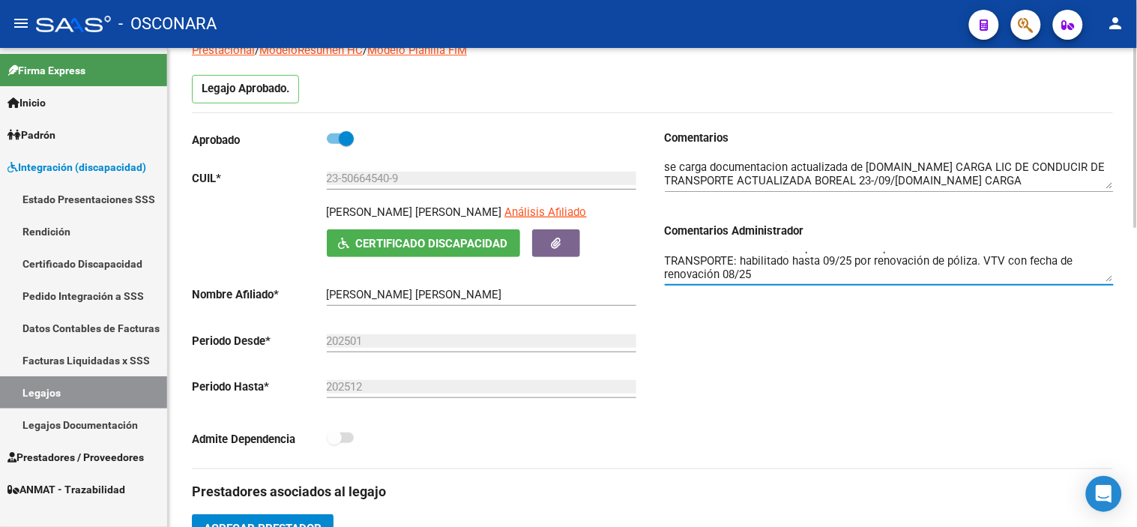
drag, startPoint x: 985, startPoint y: 262, endPoint x: 738, endPoint y: 271, distance: 247.5
click at [738, 271] on textarea "PSP: habilitado hasta 11/25 por renovacion poliza TRANSPORTE: habilitado hasta …" at bounding box center [889, 267] width 449 height 30
click at [795, 280] on textarea "PSP: habilitado hasta 11/25 por renovacion poliza TRANSPORTE: habilitado hasta …" at bounding box center [889, 267] width 449 height 30
click at [740, 259] on textarea "PSP: habilitado hasta 11/25 por renovacion poliza TRANSPORTE: habilitado hasta …" at bounding box center [889, 267] width 449 height 30
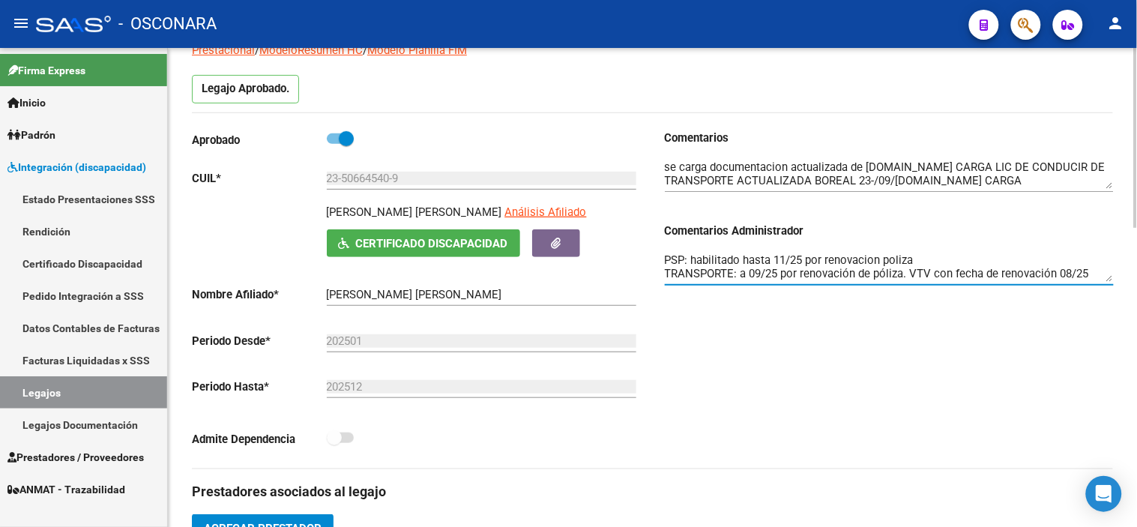
scroll to position [0, 0]
type textarea "PSP: habilitado hasta 11/25 por renovacion poliza TRANSPORTE: VTV con fecha de …"
click at [926, 347] on div "Comentarios Comentarios Administrador PSP: habilitado hasta 11/25 por renovacio…" at bounding box center [883, 299] width 461 height 339
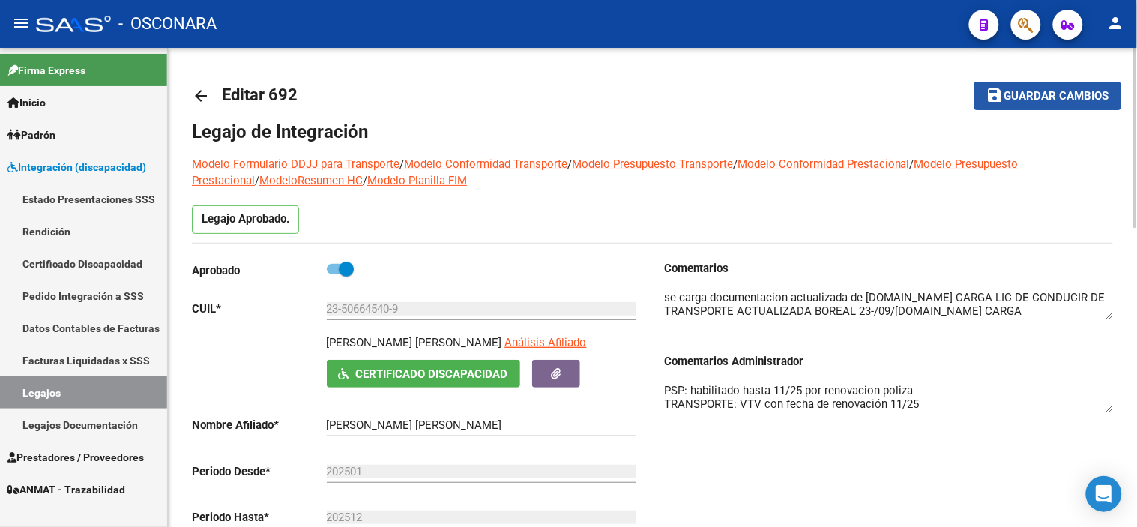
click at [1060, 99] on span "Guardar cambios" at bounding box center [1056, 96] width 105 height 13
click at [1067, 97] on span "Guardar cambios" at bounding box center [1056, 96] width 105 height 13
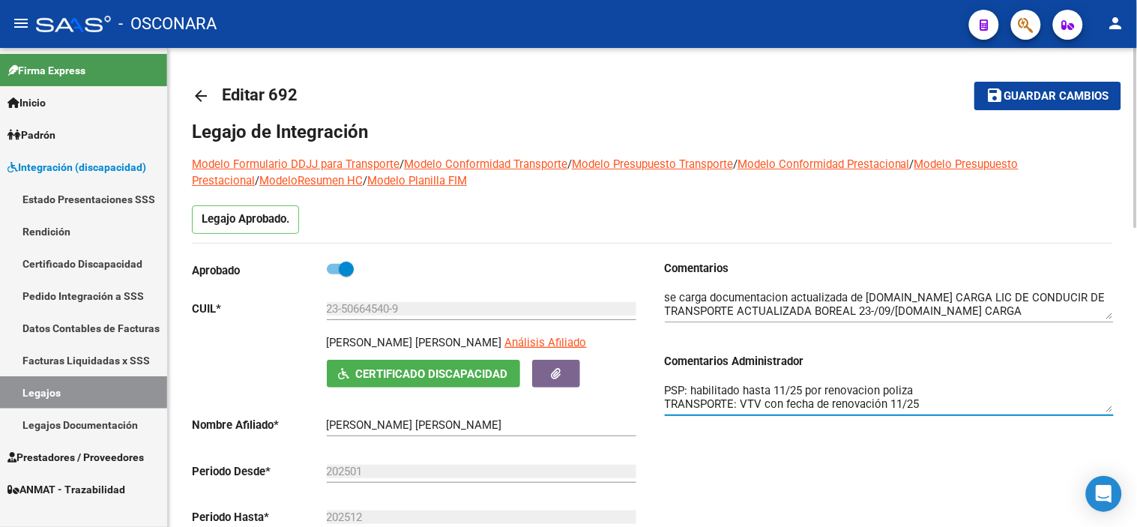
drag, startPoint x: 927, startPoint y: 410, endPoint x: 648, endPoint y: 407, distance: 279.6
click at [648, 407] on div "Aprobado CUIL * 23-50664540-9 Ingresar CUIL [PERSON_NAME] [PERSON_NAME] Análisi…" at bounding box center [652, 429] width 921 height 339
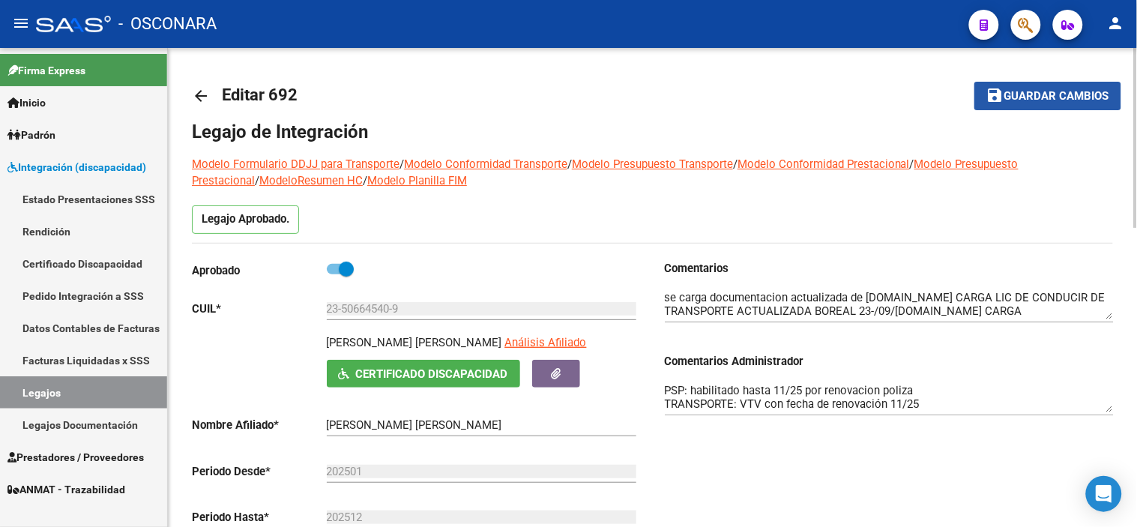
click at [1046, 94] on span "Guardar cambios" at bounding box center [1056, 96] width 105 height 13
click at [205, 91] on mat-icon "arrow_back" at bounding box center [201, 96] width 18 height 18
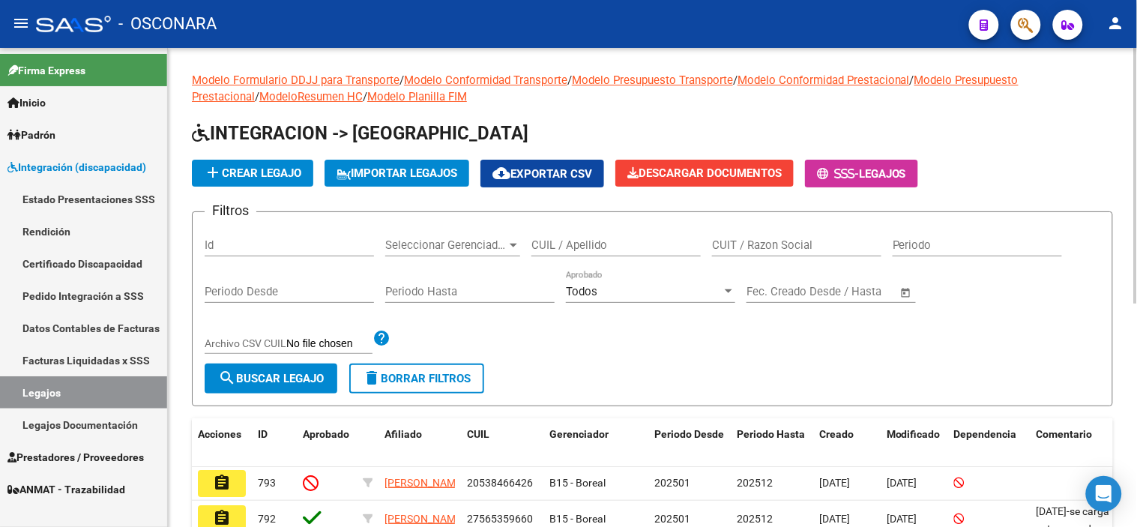
click at [251, 238] on div "Id" at bounding box center [289, 240] width 169 height 32
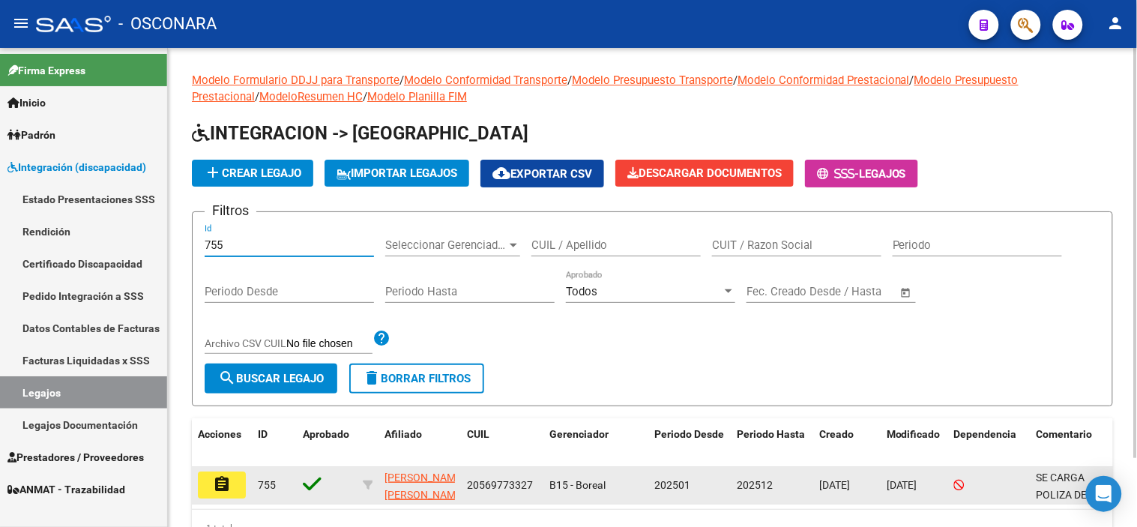
type input "755"
click at [223, 490] on mat-icon "assignment" at bounding box center [222, 484] width 18 height 18
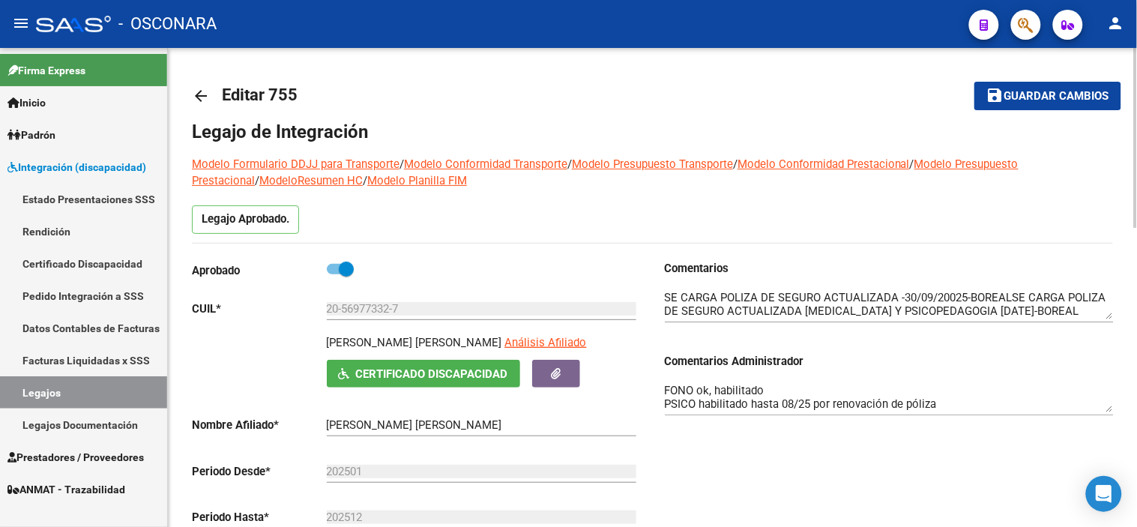
click at [1029, 85] on button "save Guardar cambios" at bounding box center [1047, 96] width 147 height 28
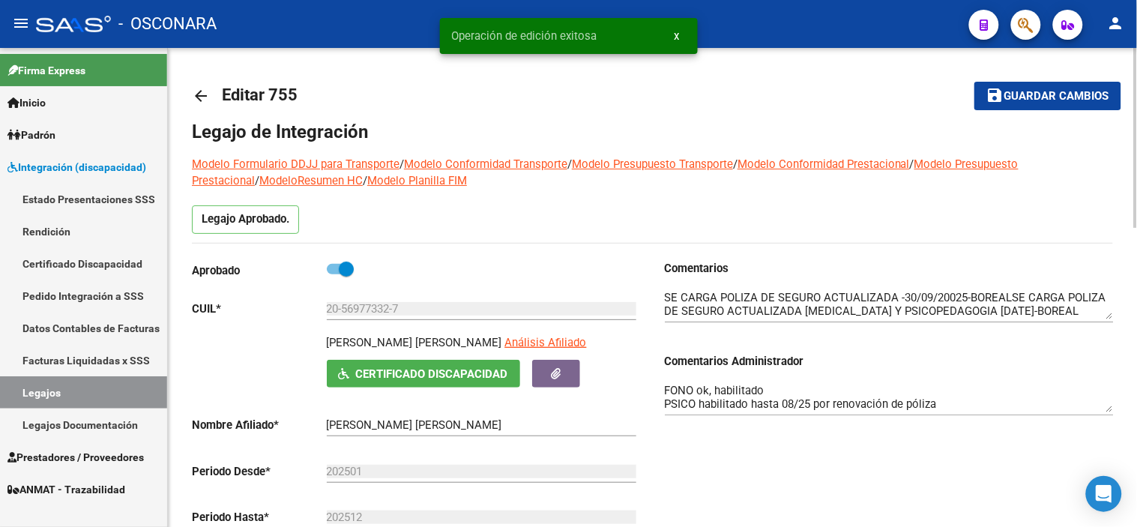
click at [206, 94] on mat-icon "arrow_back" at bounding box center [201, 96] width 18 height 18
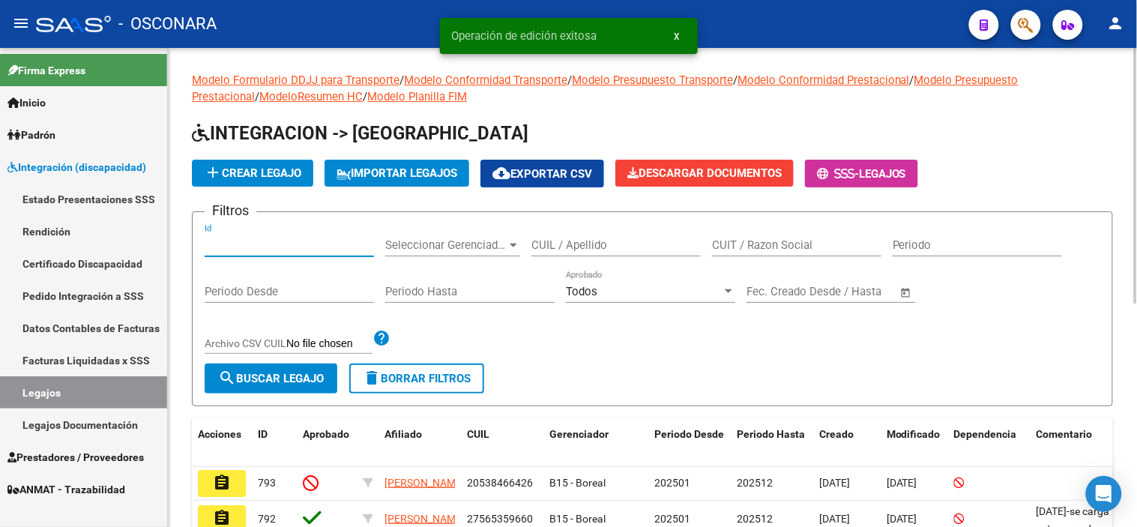
click at [298, 244] on input "Id" at bounding box center [289, 244] width 169 height 13
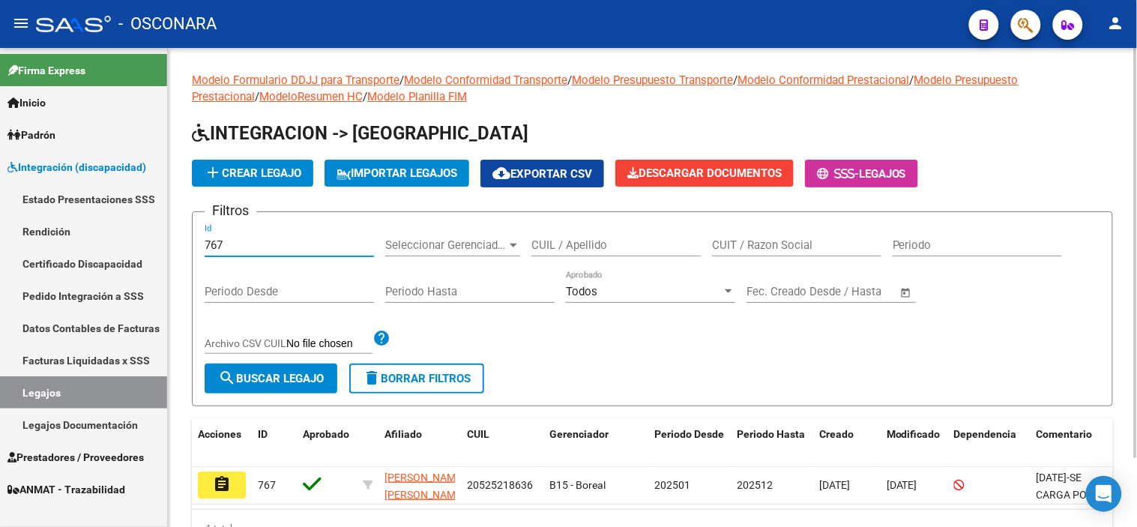
type input "767"
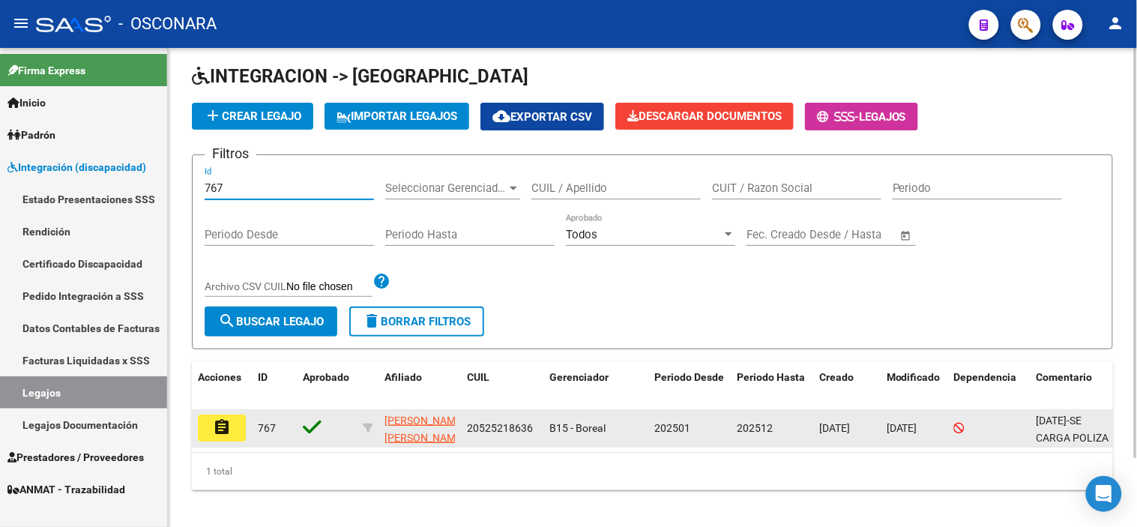
scroll to position [80, 0]
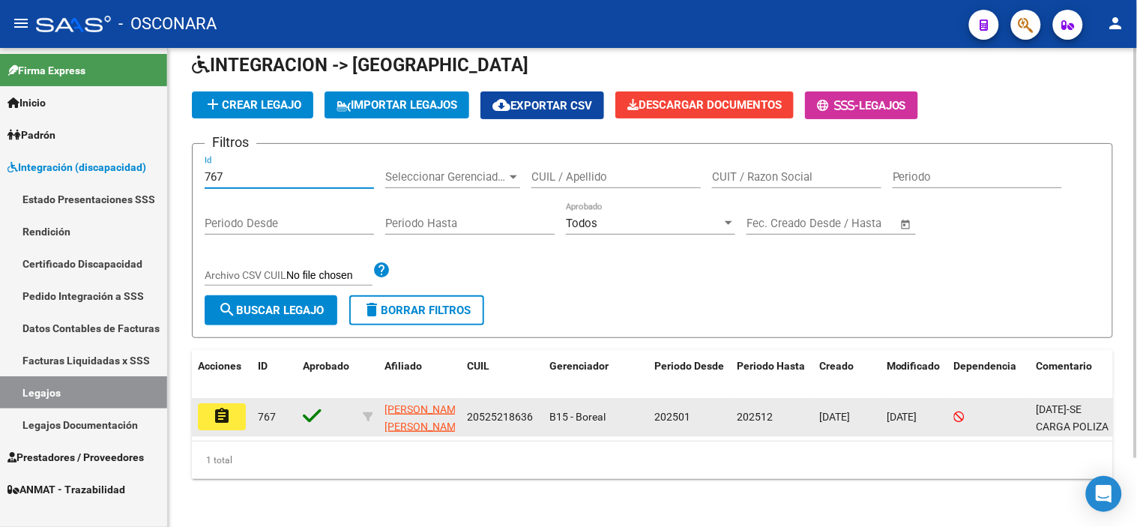
click at [213, 407] on mat-icon "assignment" at bounding box center [222, 416] width 18 height 18
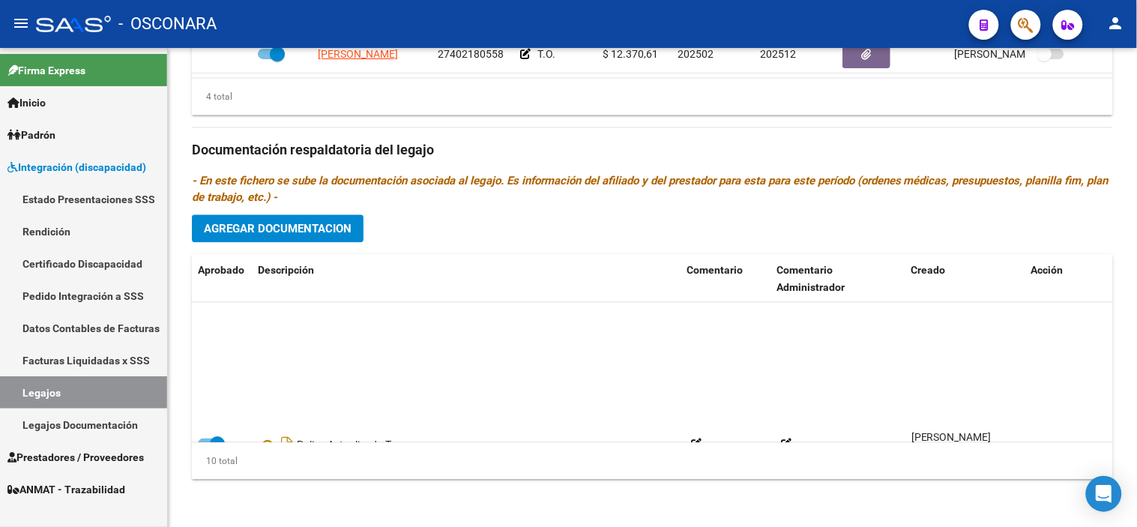
scroll to position [240, 0]
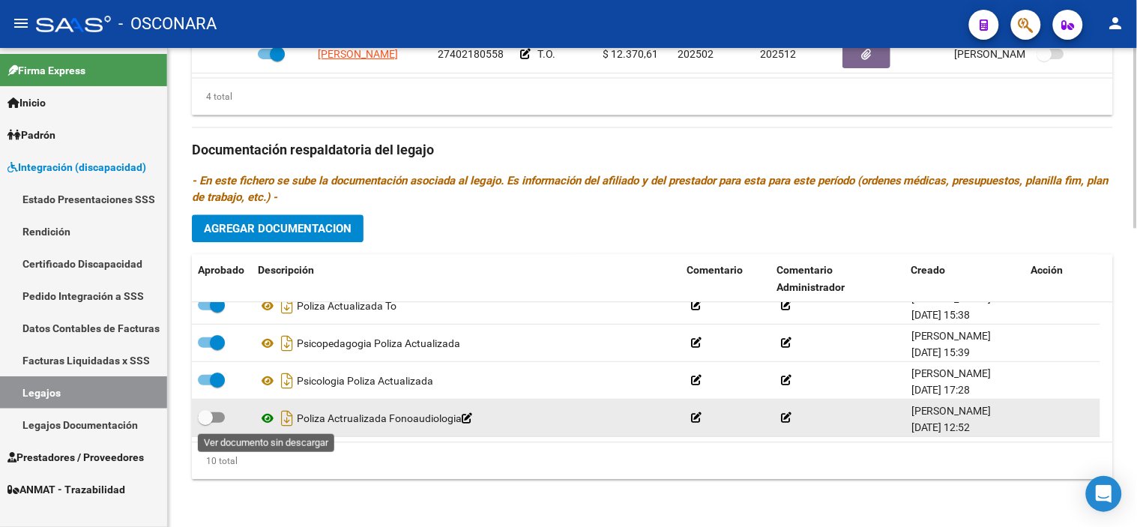
click at [265, 417] on icon at bounding box center [267, 418] width 19 height 18
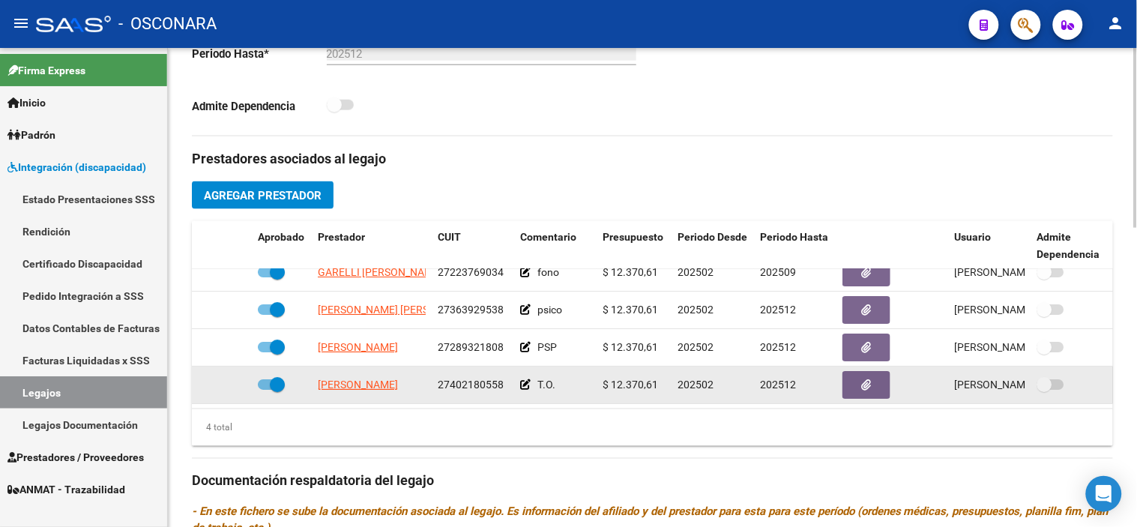
scroll to position [0, 0]
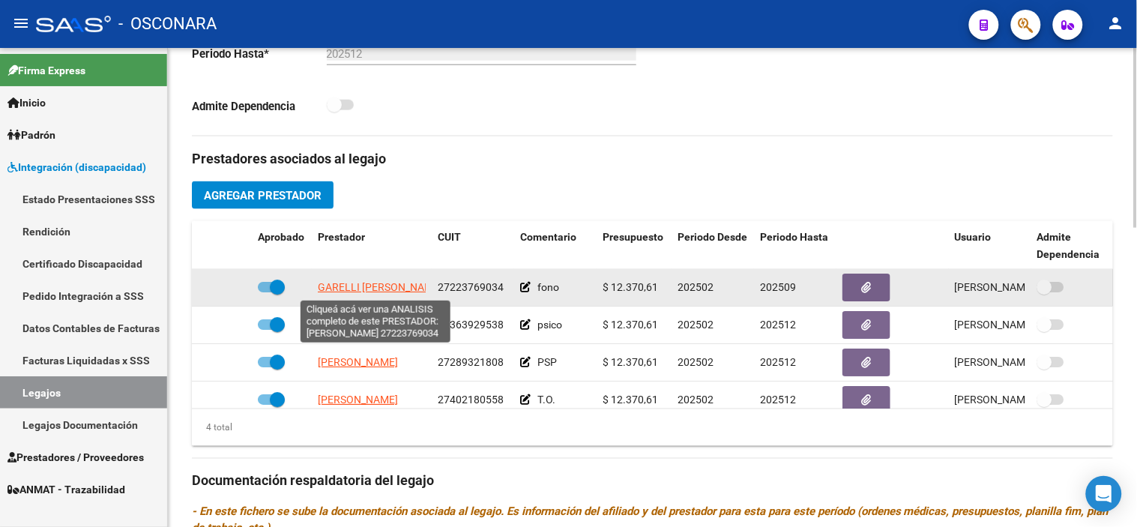
click at [364, 286] on span "GARELLI [PERSON_NAME]" at bounding box center [380, 287] width 124 height 12
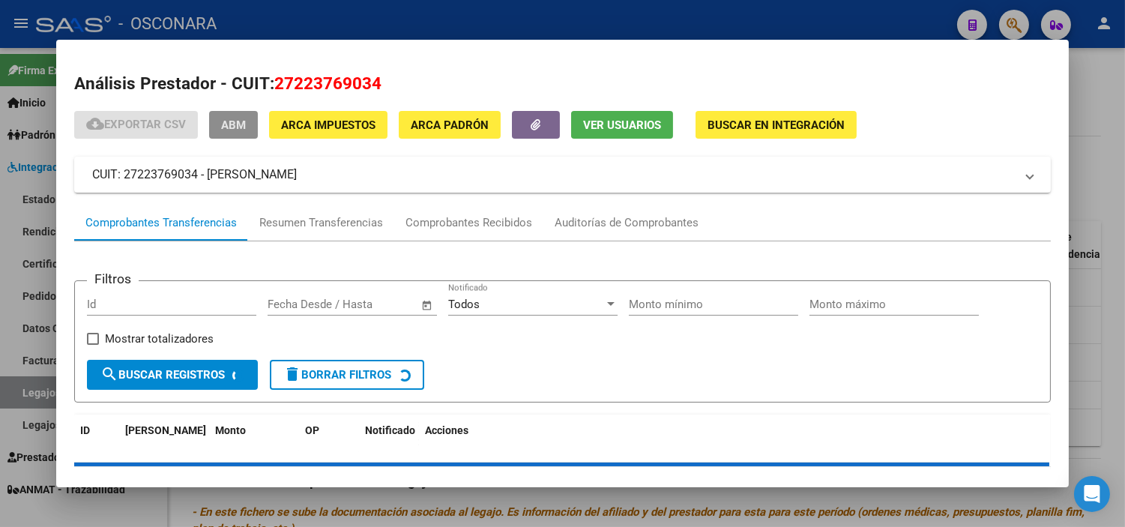
click at [227, 126] on span "ABM" at bounding box center [233, 124] width 25 height 13
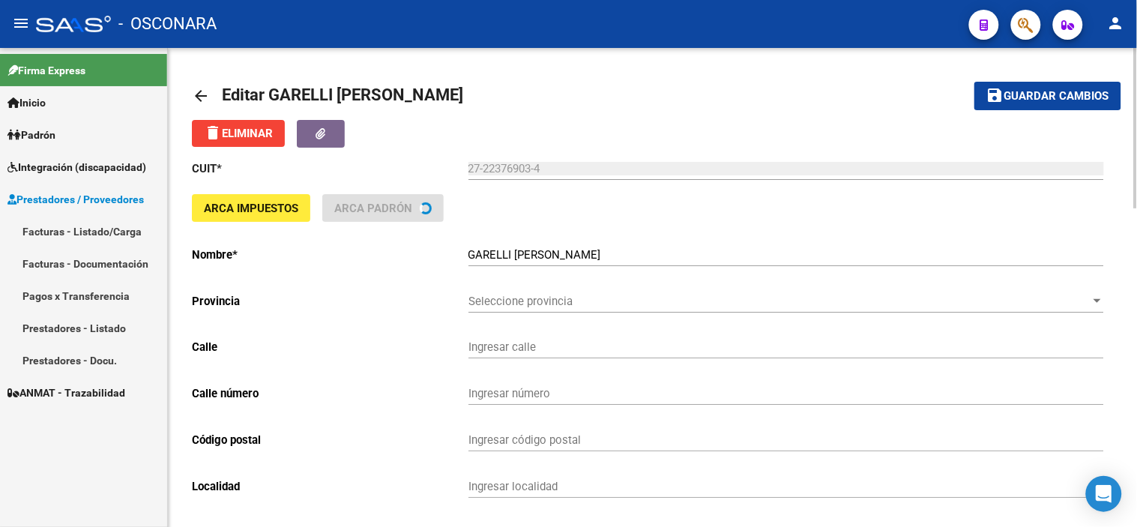
type input "YATAY"
type input "3957"
type input "5521"
type input "VILLANUEVA"
type input "862110"
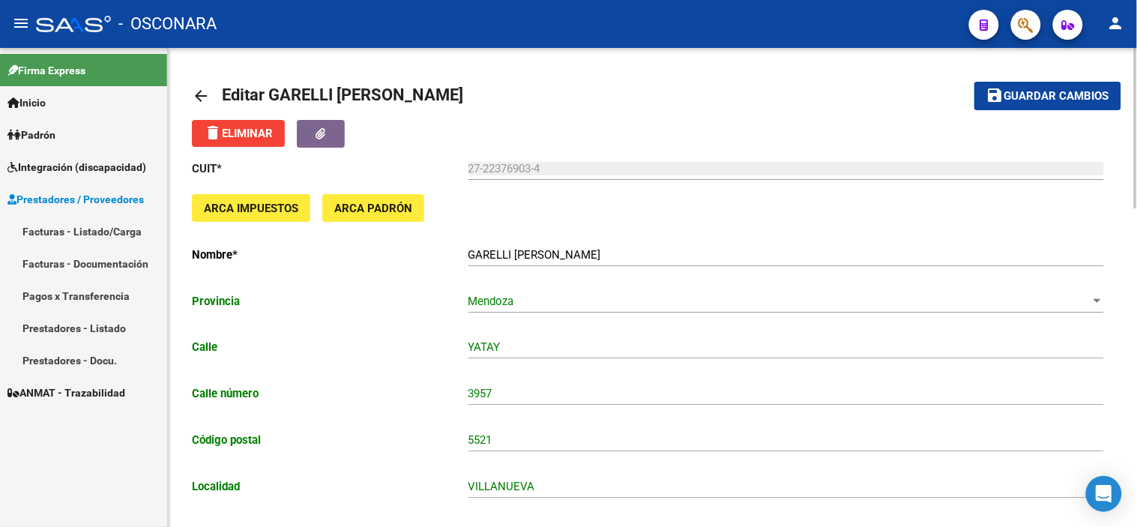
click at [205, 100] on mat-icon "arrow_back" at bounding box center [201, 96] width 18 height 18
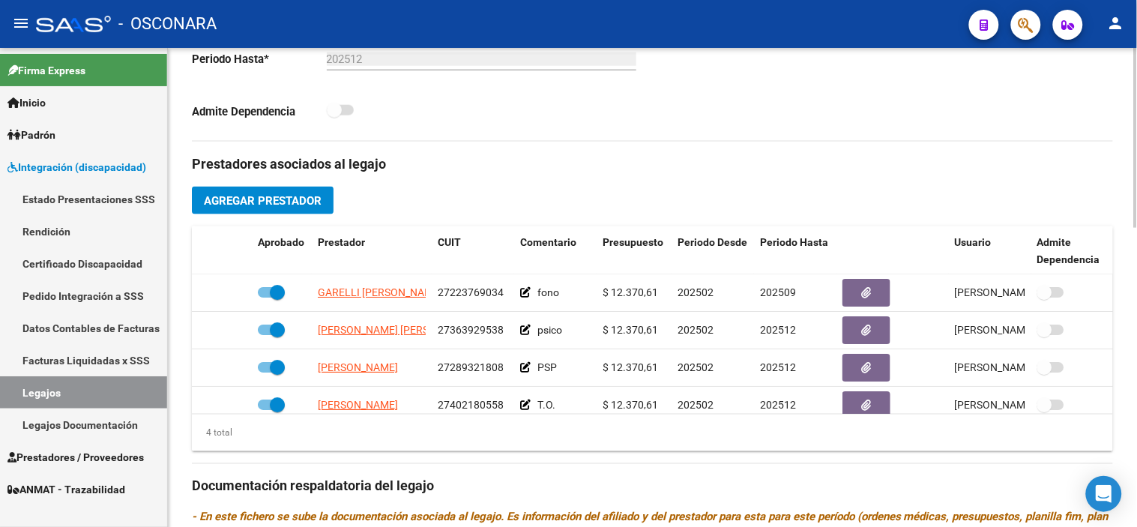
scroll to position [499, 0]
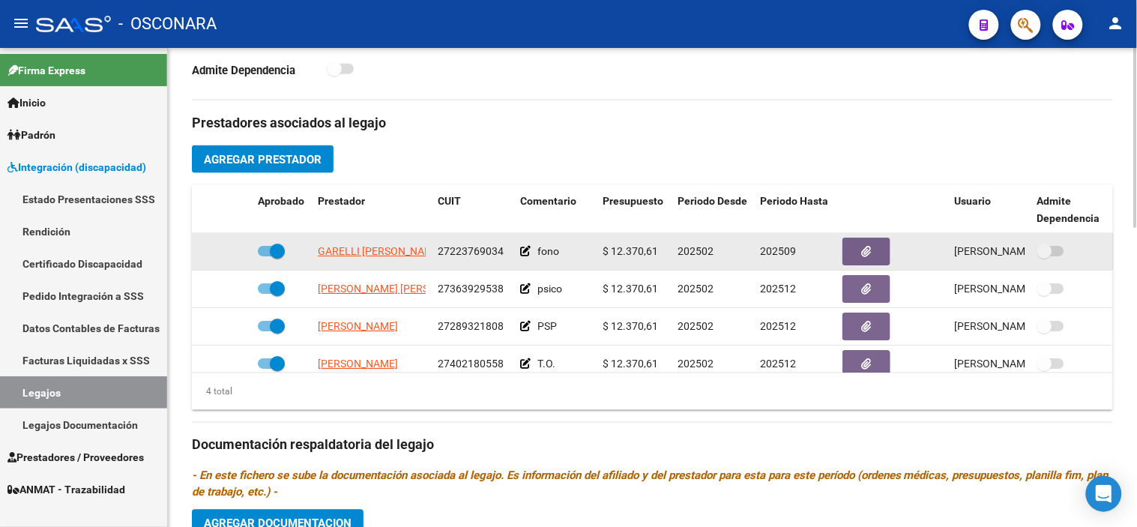
click at [278, 252] on span at bounding box center [277, 251] width 15 height 15
click at [265, 256] on input "checkbox" at bounding box center [265, 256] width 1 height 1
checkbox input "false"
click at [226, 248] on icon at bounding box center [230, 251] width 10 height 10
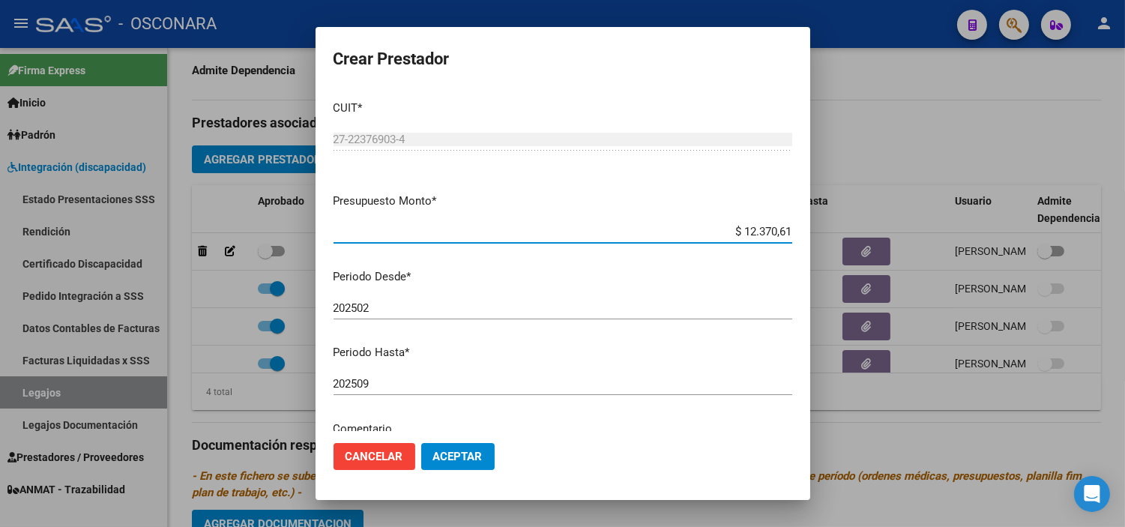
click at [400, 388] on input "202509" at bounding box center [563, 383] width 459 height 13
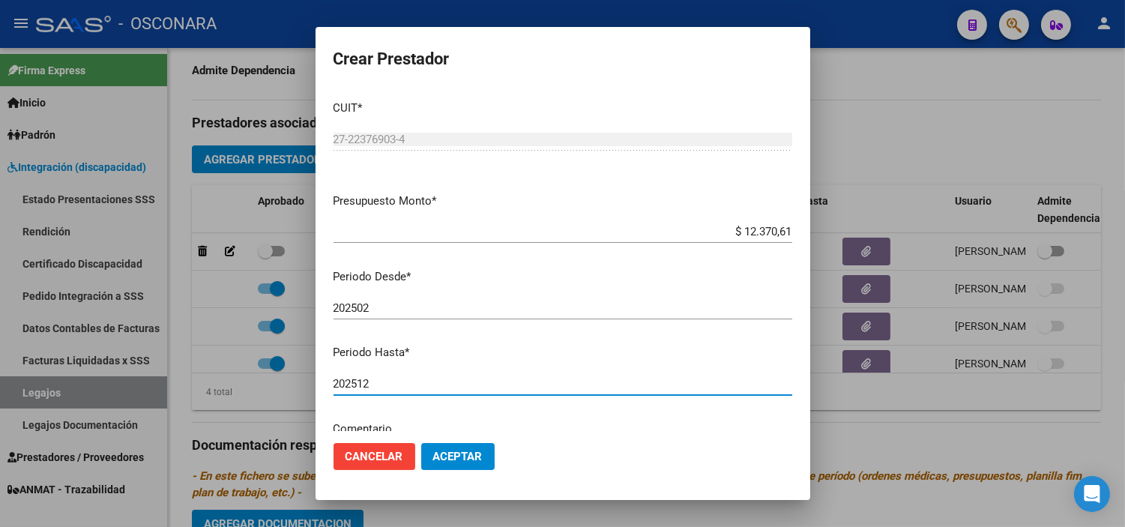
type input "202512"
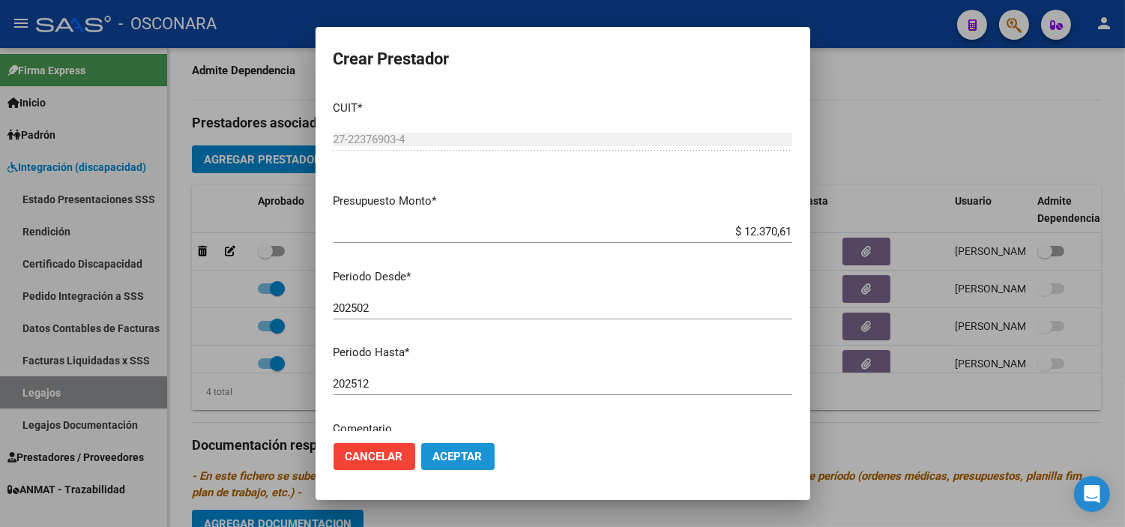
click at [444, 459] on span "Aceptar" at bounding box center [457, 456] width 49 height 13
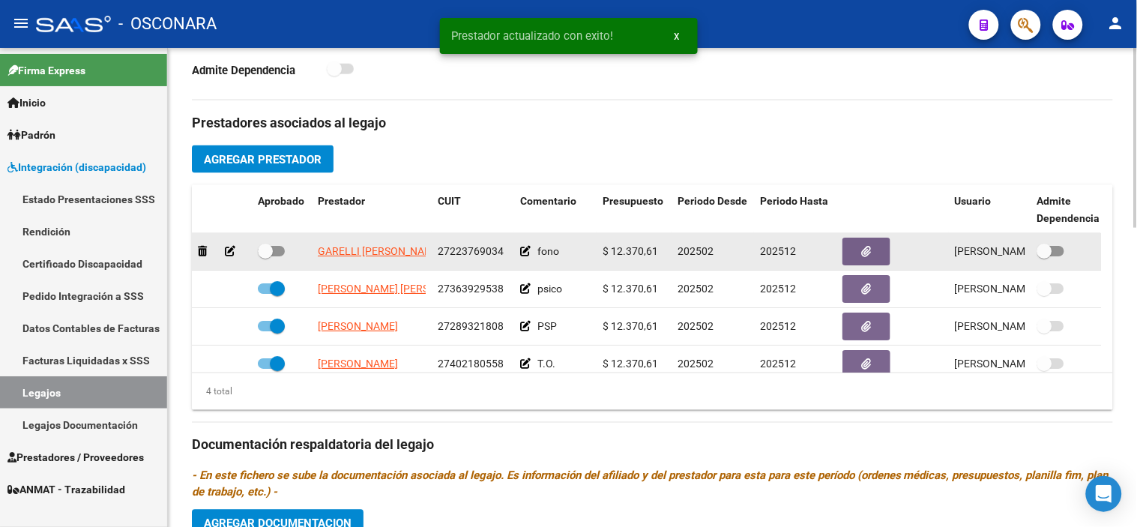
click at [268, 253] on span at bounding box center [265, 251] width 15 height 15
click at [265, 256] on input "checkbox" at bounding box center [265, 256] width 1 height 1
checkbox input "true"
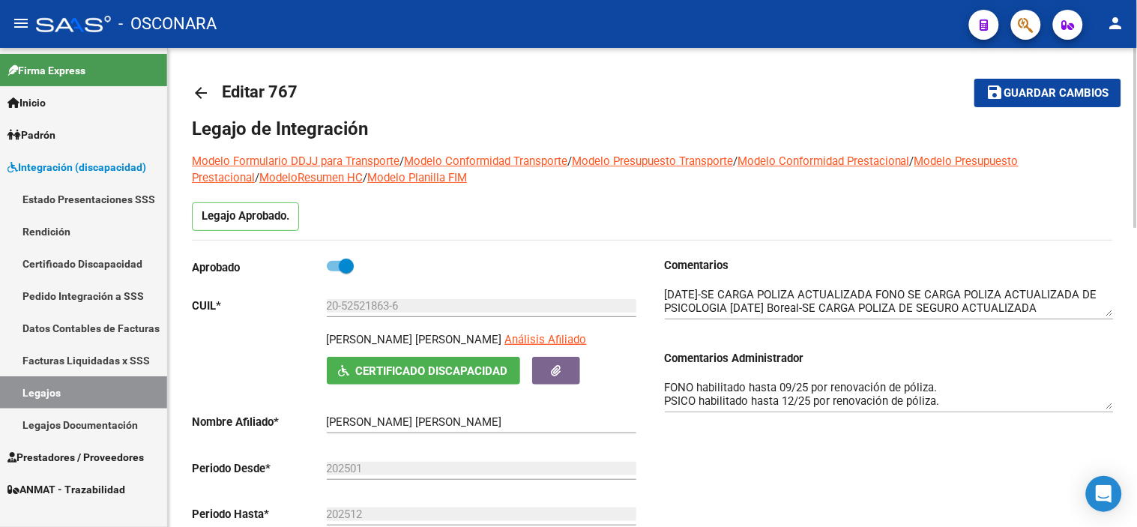
scroll to position [0, 0]
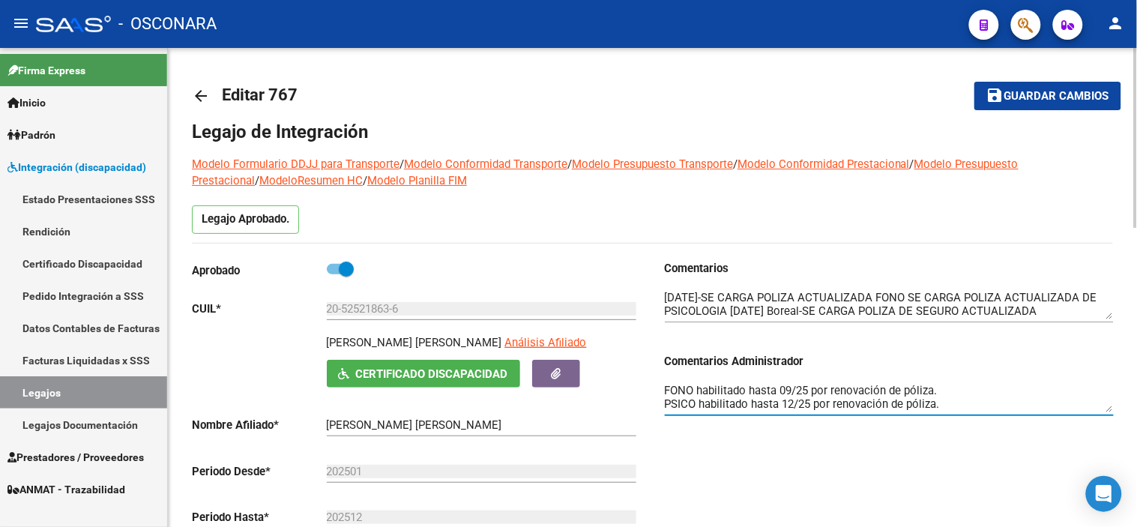
drag, startPoint x: 943, startPoint y: 390, endPoint x: 699, endPoint y: 383, distance: 244.4
click at [699, 383] on textarea "FONO habilitado hasta 09/25 por renovación de póliza. PSICO habilitado hasta 12…" at bounding box center [889, 397] width 449 height 30
type textarea "FONO ok PSICO habilitado hasta 12/25 por renovación de póliza. PSP habilitado h…"
drag, startPoint x: 810, startPoint y: 469, endPoint x: 1031, endPoint y: 126, distance: 407.9
click at [811, 463] on div "Comentarios Comentarios Administrador FONO ok PSICO habilitado hasta 12/25 por …" at bounding box center [883, 429] width 461 height 339
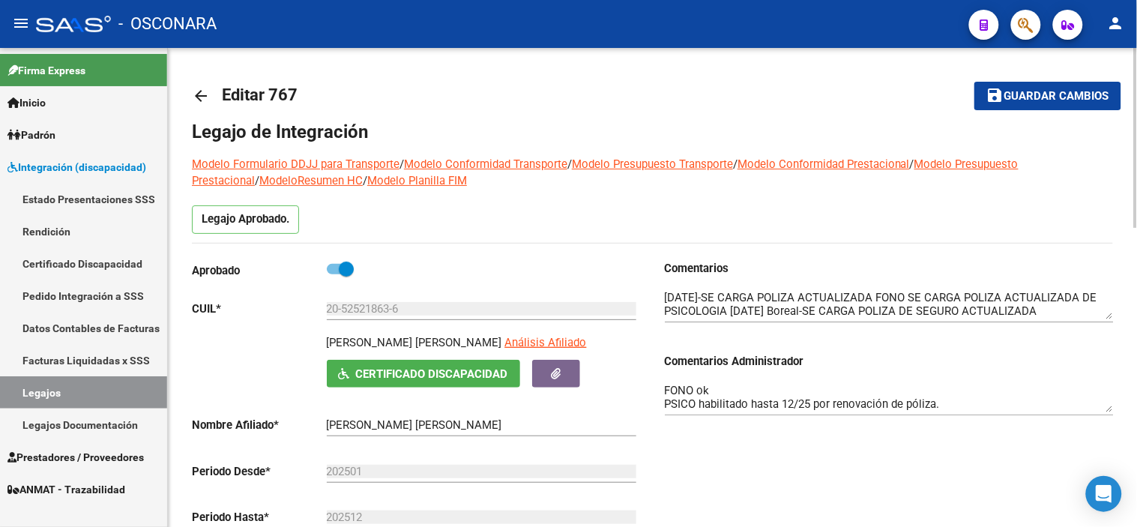
click at [1097, 92] on span "Guardar cambios" at bounding box center [1056, 96] width 105 height 13
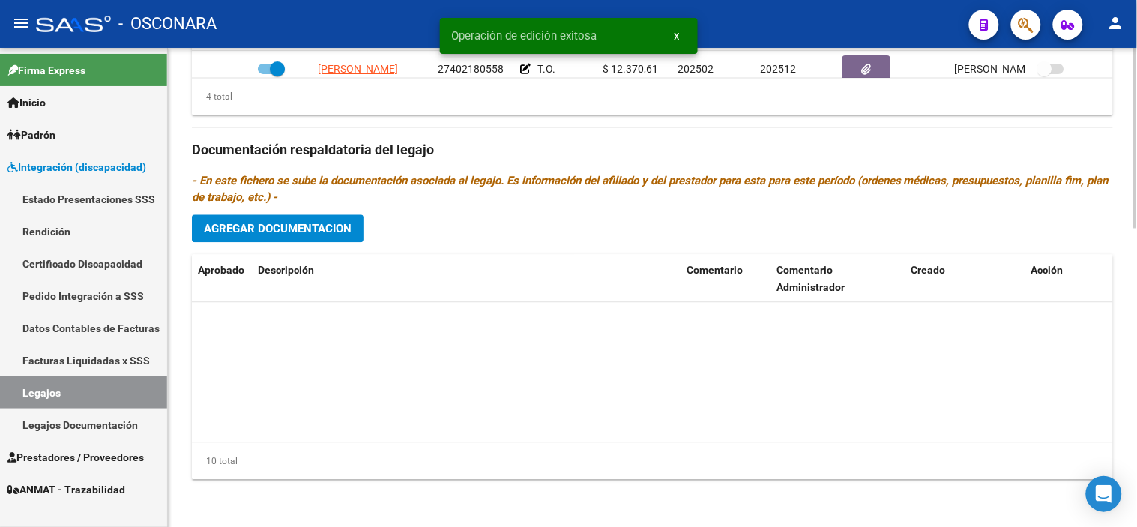
scroll to position [240, 0]
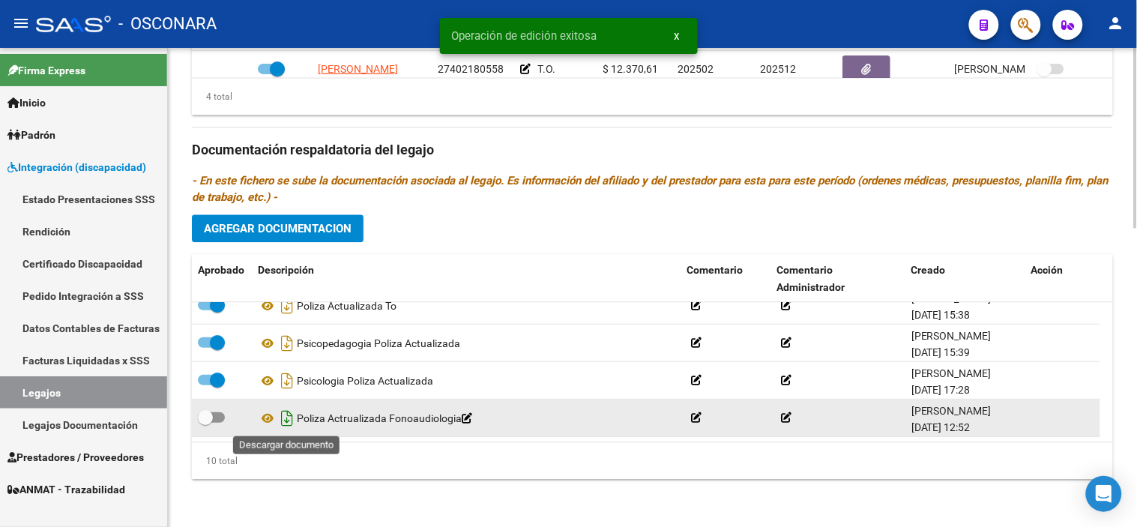
click at [283, 417] on icon "Descargar documento" at bounding box center [286, 418] width 19 height 24
drag, startPoint x: 206, startPoint y: 423, endPoint x: 432, endPoint y: 482, distance: 233.8
click at [206, 423] on span at bounding box center [205, 417] width 15 height 15
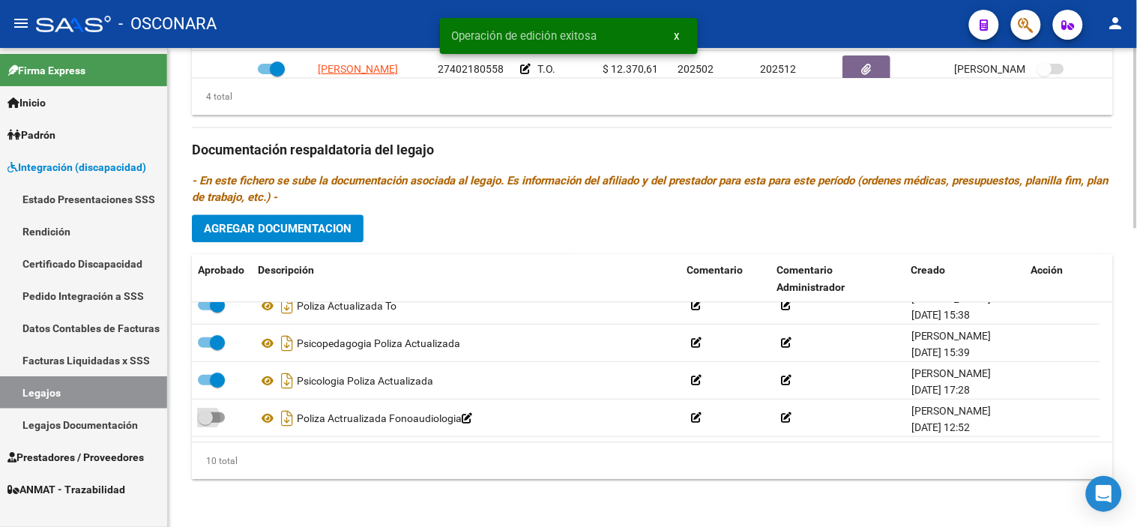
click at [205, 423] on input "checkbox" at bounding box center [205, 423] width 1 height 1
checkbox input "true"
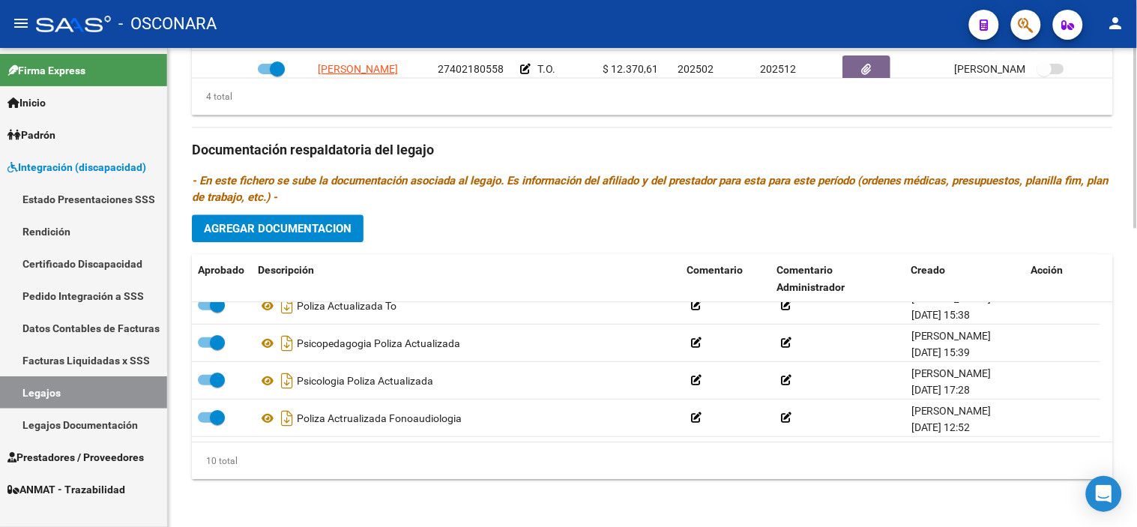
click at [676, 458] on div "10 total" at bounding box center [652, 460] width 921 height 37
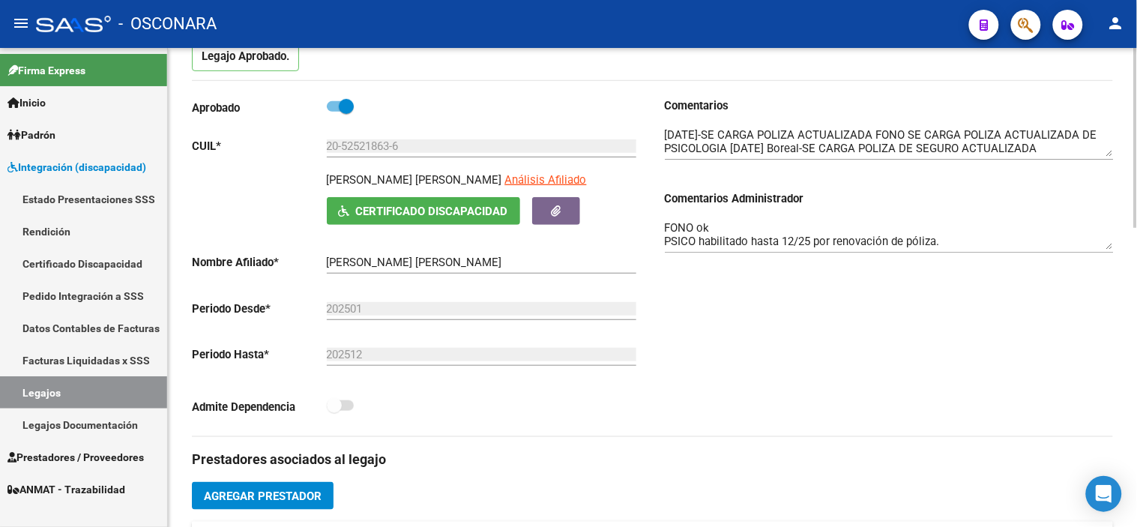
scroll to position [0, 0]
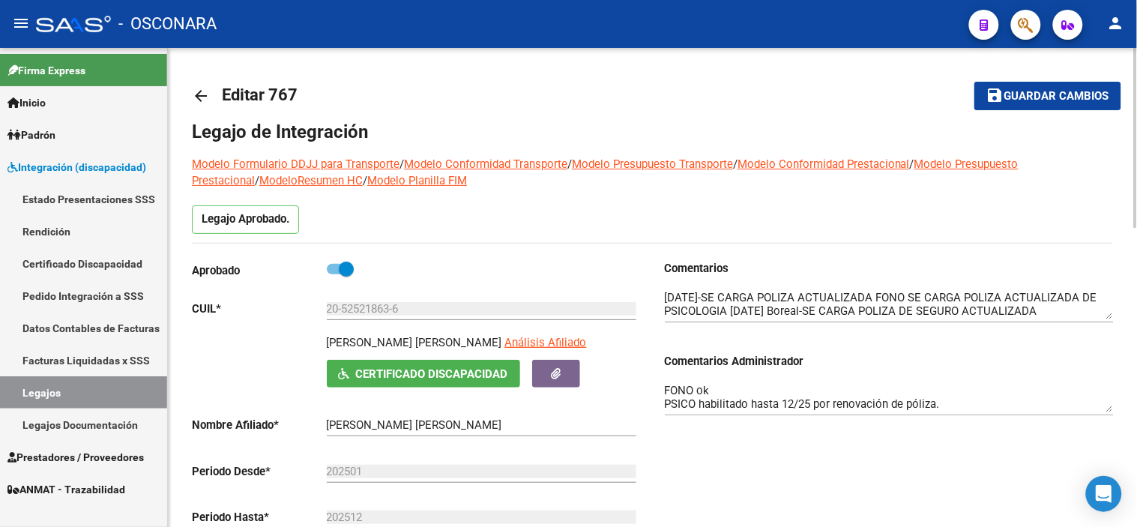
click at [1031, 97] on span "Guardar cambios" at bounding box center [1056, 96] width 105 height 13
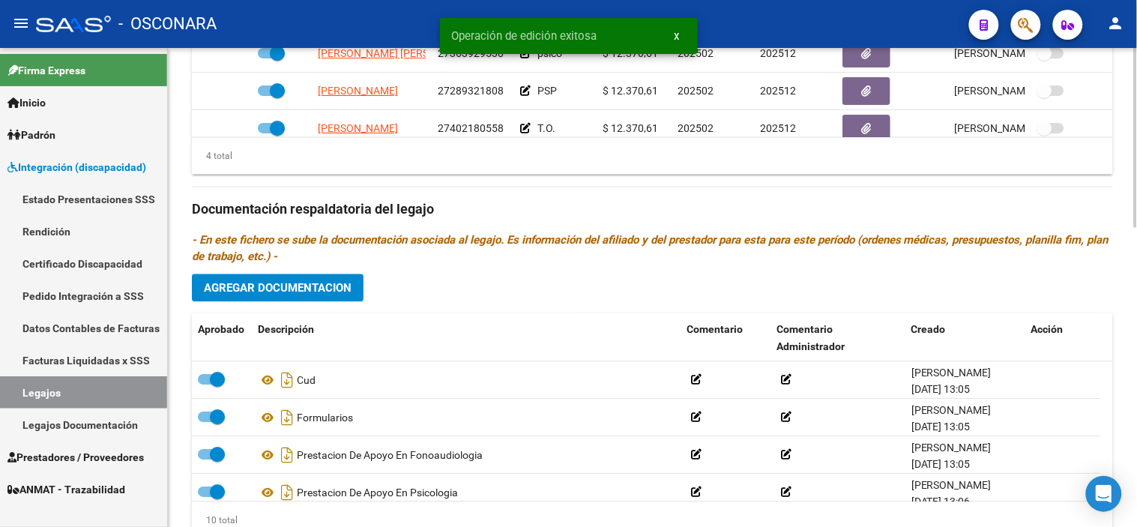
scroll to position [797, 0]
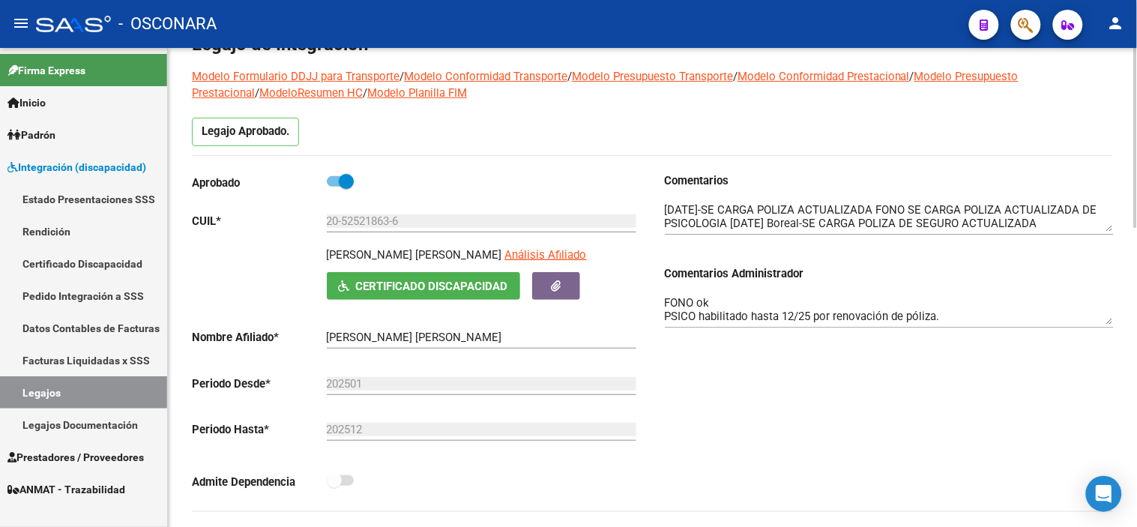
scroll to position [47, 0]
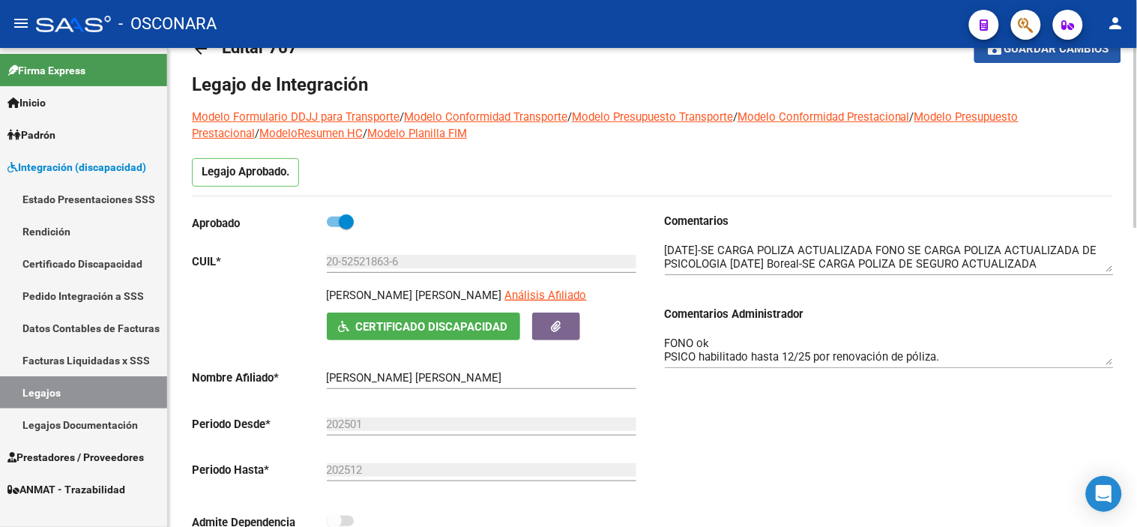
click at [998, 48] on mat-icon "save" at bounding box center [995, 48] width 18 height 18
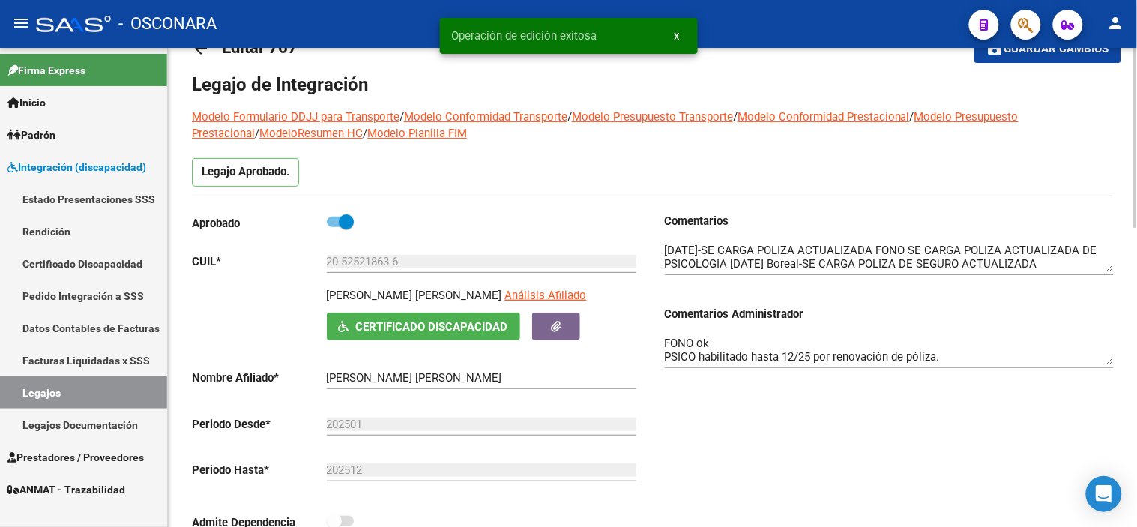
click at [822, 438] on div "Comentarios Comentarios Administrador FONO ok PSICO habilitado hasta 12/25 por …" at bounding box center [883, 382] width 461 height 339
click at [1029, 51] on span "Guardar cambios" at bounding box center [1056, 49] width 105 height 13
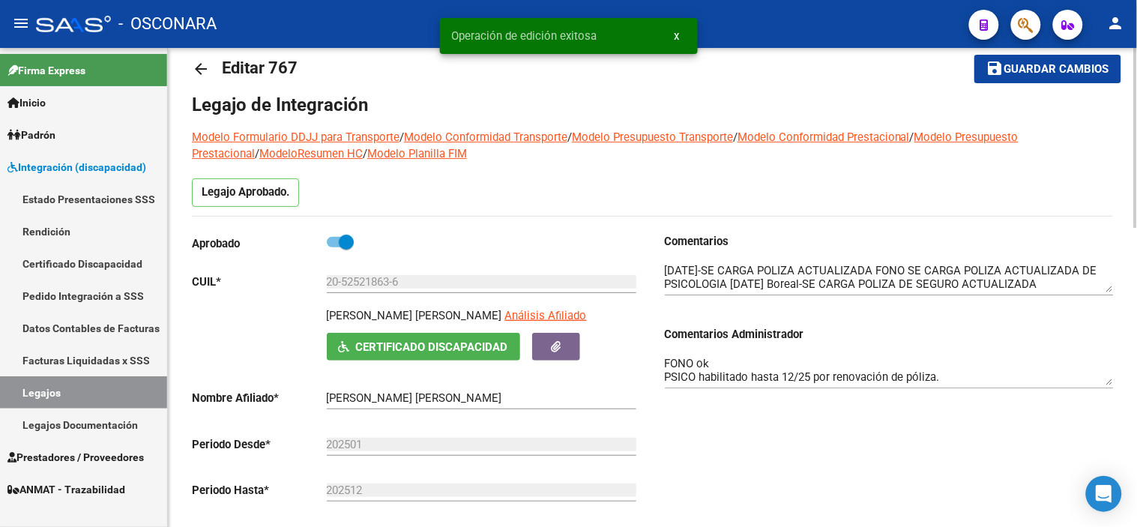
scroll to position [0, 0]
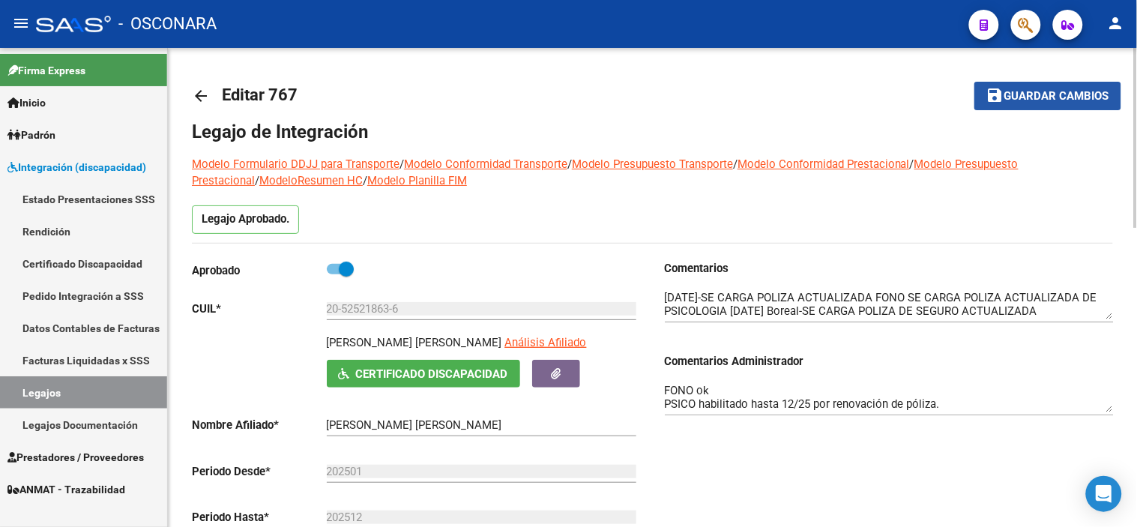
click at [1067, 93] on span "Guardar cambios" at bounding box center [1056, 96] width 105 height 13
click at [198, 87] on mat-icon "arrow_back" at bounding box center [201, 96] width 18 height 18
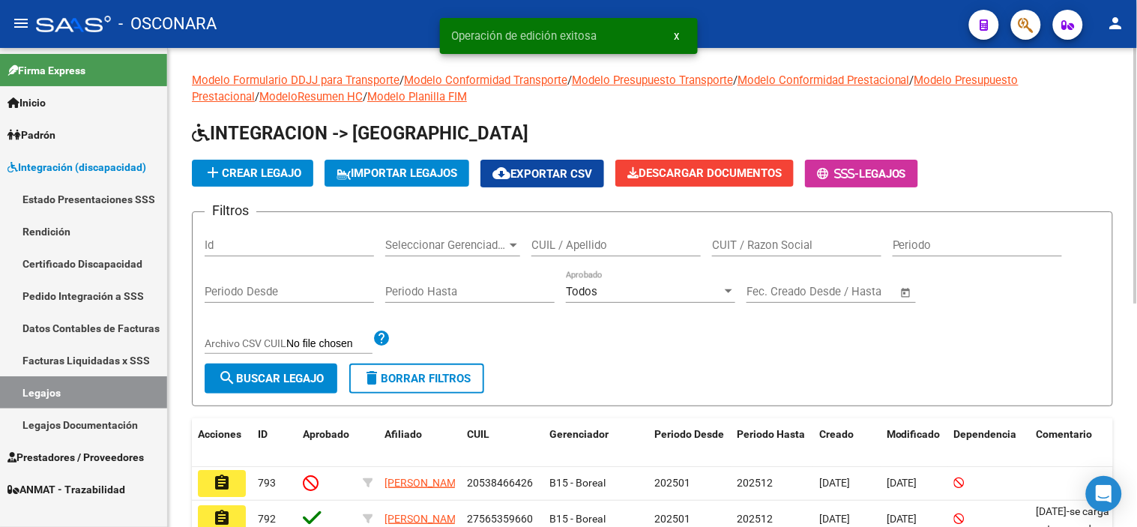
click at [278, 232] on div "Id" at bounding box center [289, 240] width 169 height 32
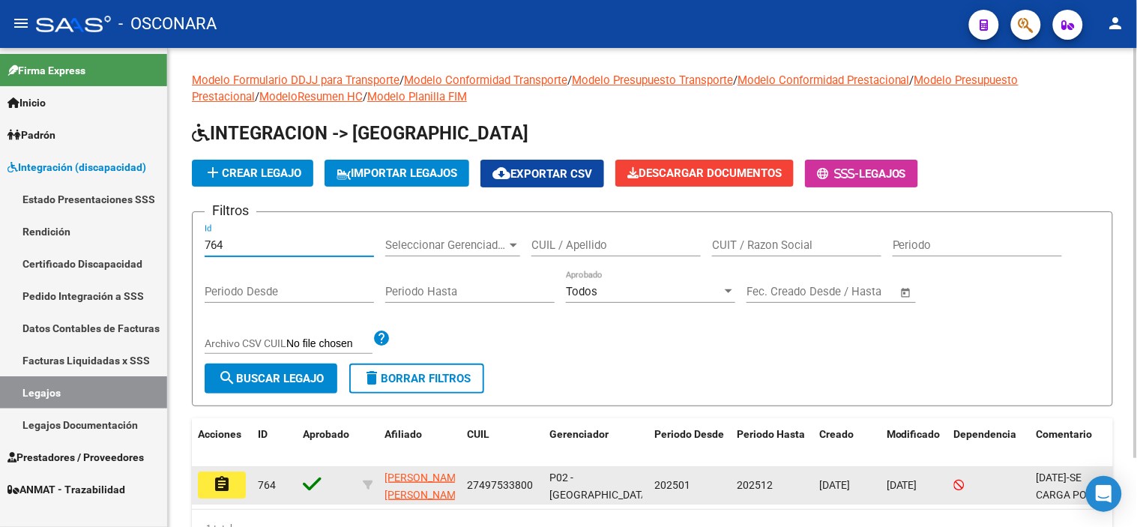
type input "764"
click at [218, 486] on mat-icon "assignment" at bounding box center [222, 484] width 18 height 18
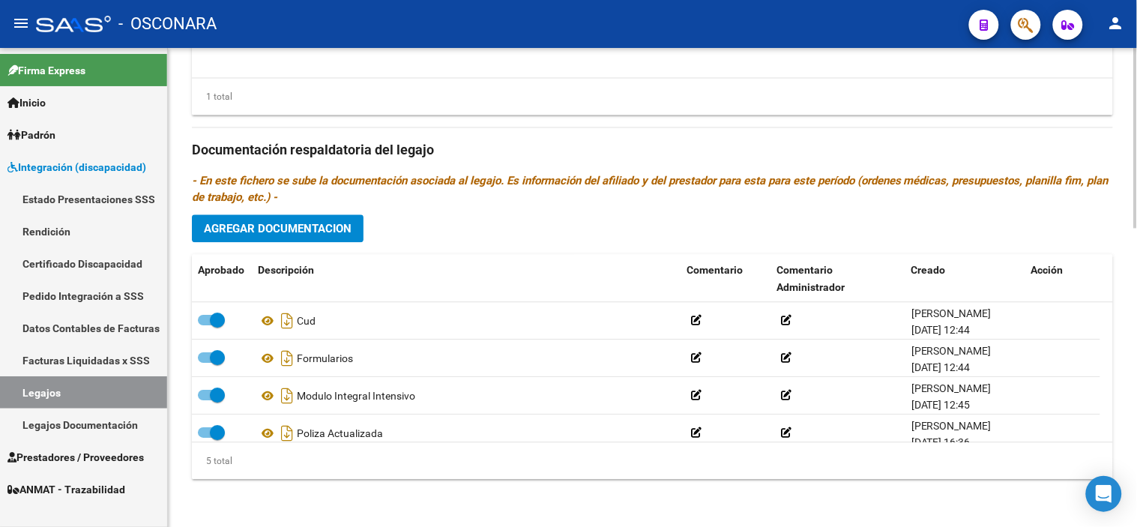
scroll to position [52, 0]
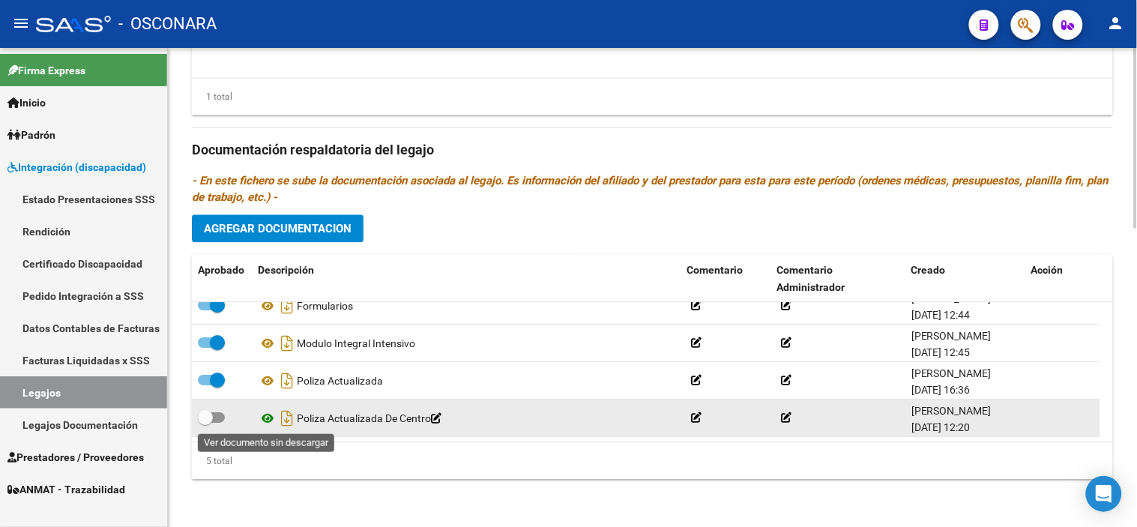
click at [271, 422] on icon at bounding box center [267, 418] width 19 height 18
click at [208, 415] on span at bounding box center [205, 417] width 15 height 15
click at [205, 423] on input "checkbox" at bounding box center [205, 423] width 1 height 1
checkbox input "true"
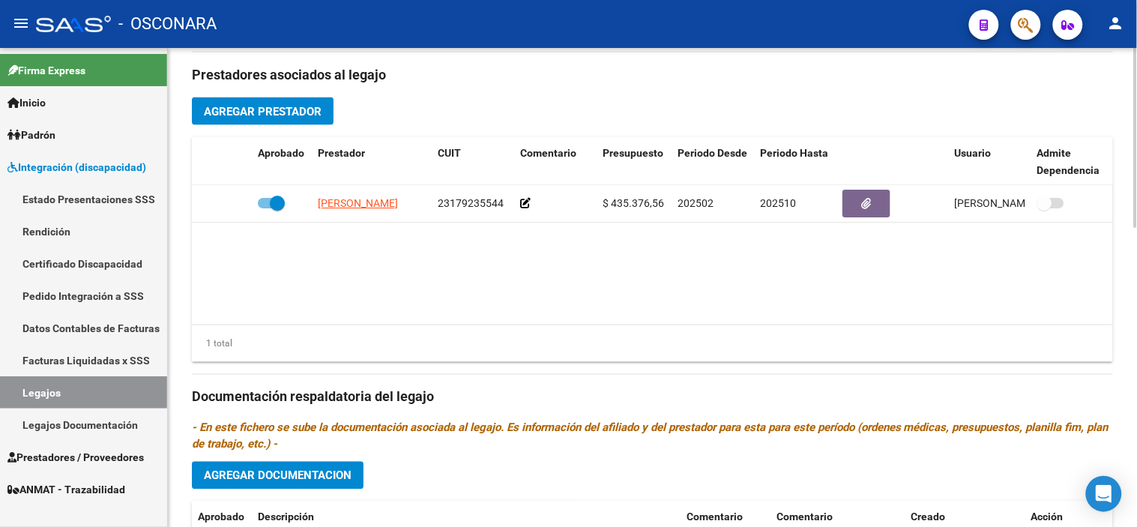
scroll to position [380, 0]
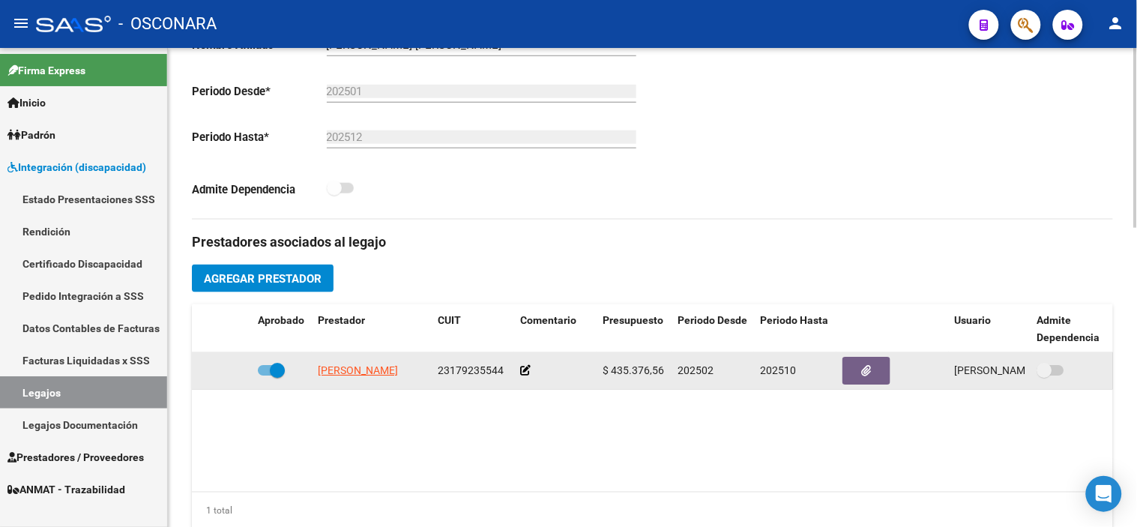
click at [274, 370] on span at bounding box center [277, 370] width 15 height 15
click at [265, 376] on input "checkbox" at bounding box center [265, 376] width 1 height 1
checkbox input "false"
click at [231, 370] on icon at bounding box center [230, 370] width 10 height 10
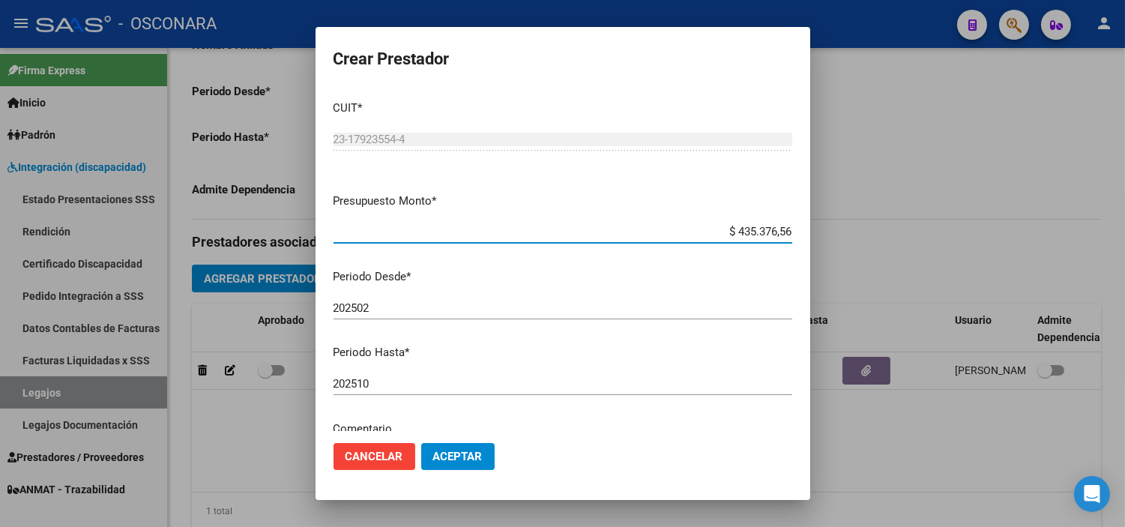
click at [394, 382] on input "202510" at bounding box center [563, 383] width 459 height 13
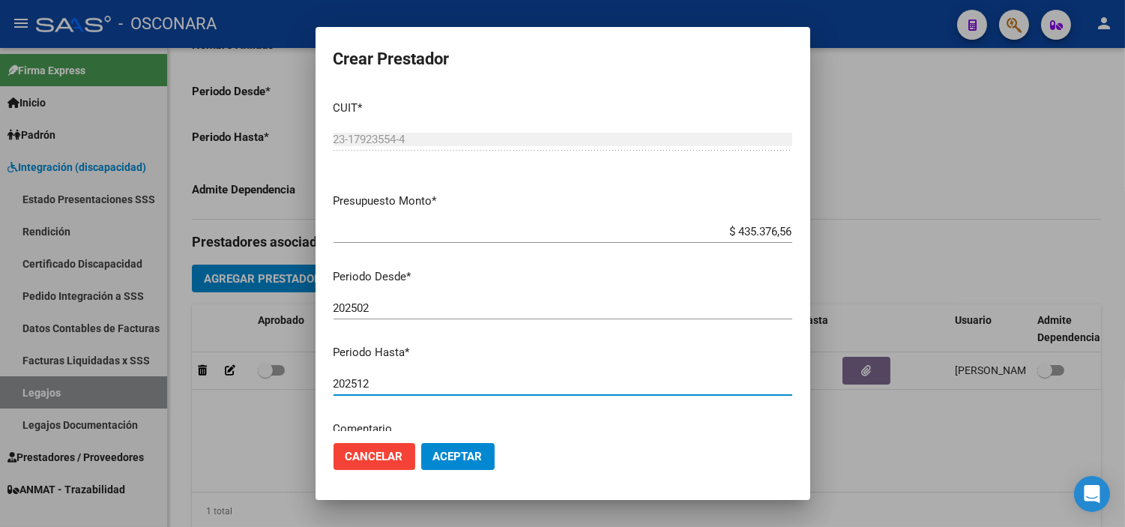
type input "202512"
click at [447, 448] on button "Aceptar" at bounding box center [457, 456] width 73 height 27
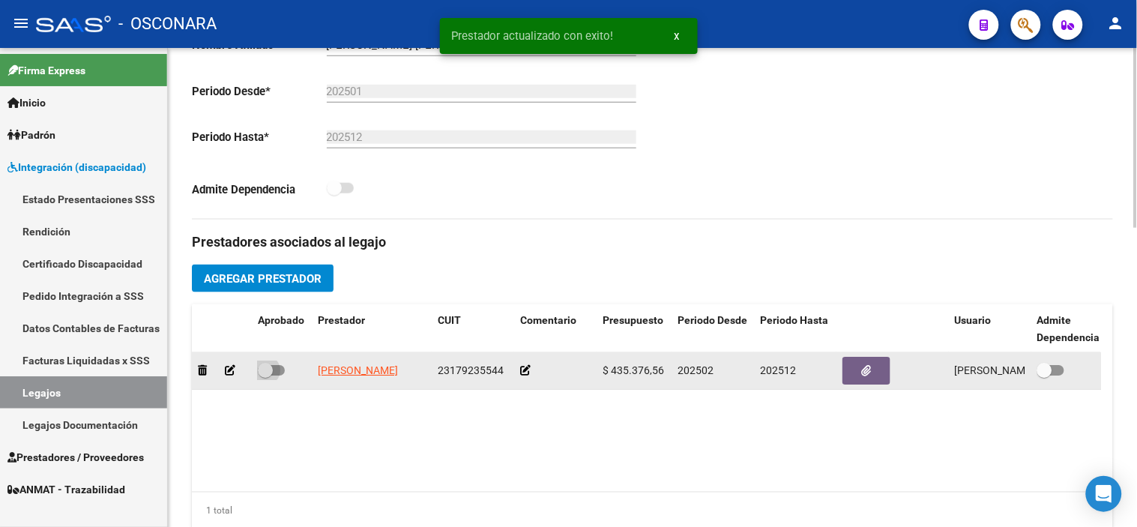
click at [258, 372] on span at bounding box center [265, 370] width 15 height 15
click at [265, 376] on input "checkbox" at bounding box center [265, 376] width 1 height 1
checkbox input "true"
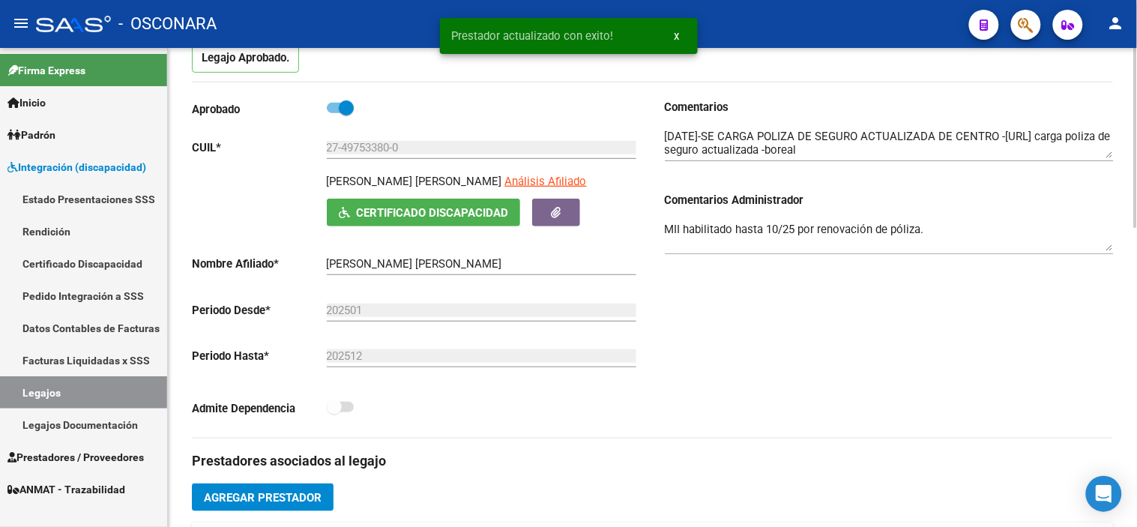
scroll to position [130, 0]
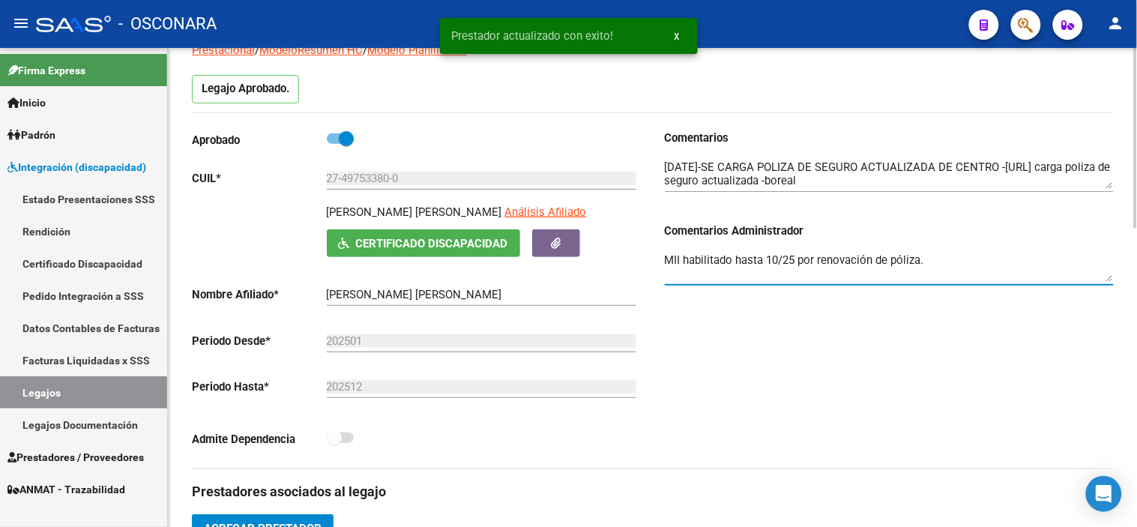
drag, startPoint x: 1001, startPoint y: 256, endPoint x: 685, endPoint y: 263, distance: 315.6
click at [685, 263] on textarea "MII habilitado hasta 10/25 por renovación de póliza." at bounding box center [889, 267] width 449 height 30
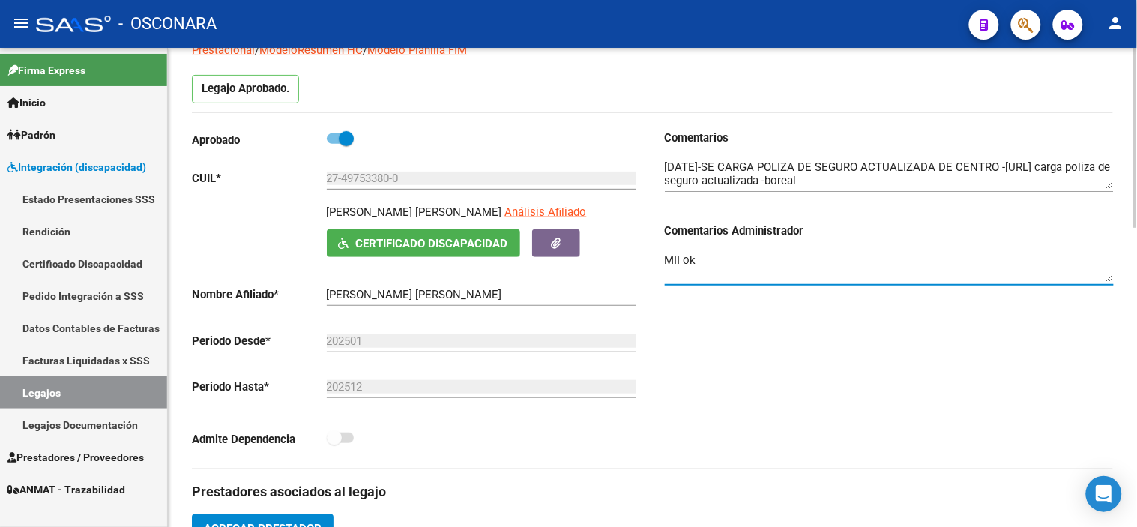
type textarea "MII ok"
click at [1038, 384] on div "Comentarios Comentarios Administrador MII ok" at bounding box center [883, 299] width 461 height 339
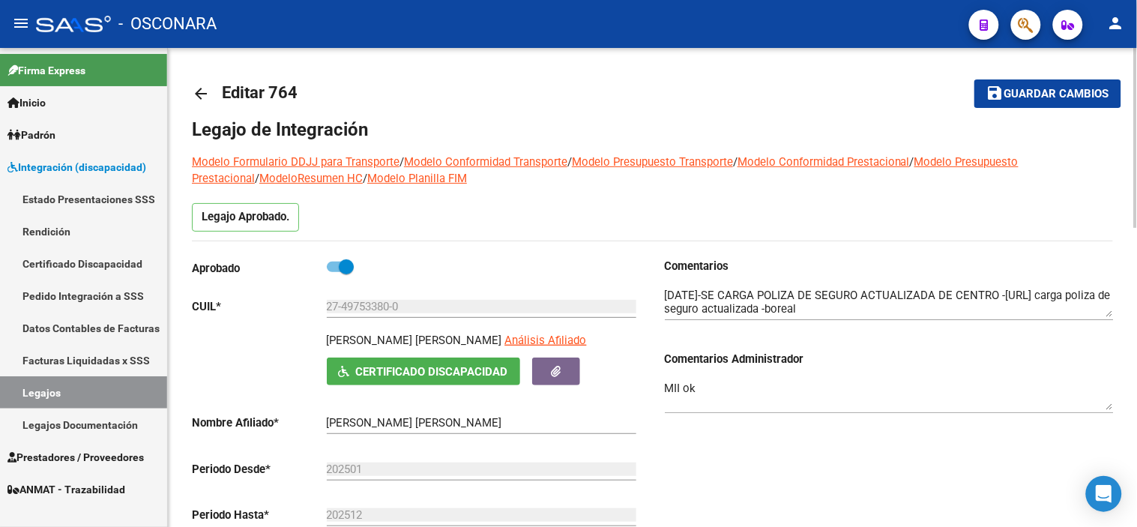
scroll to position [0, 0]
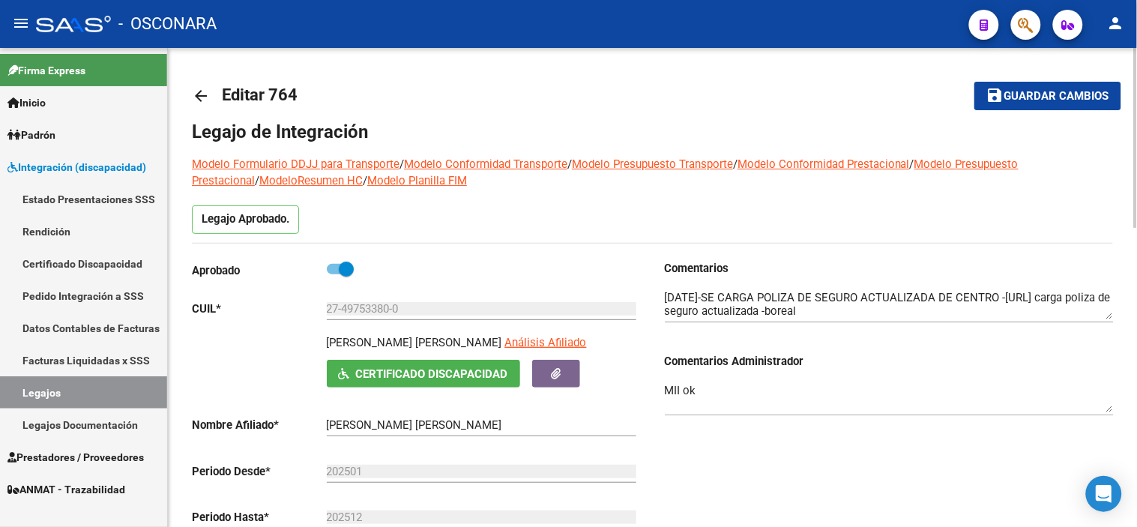
click at [1038, 96] on span "Guardar cambios" at bounding box center [1056, 96] width 105 height 13
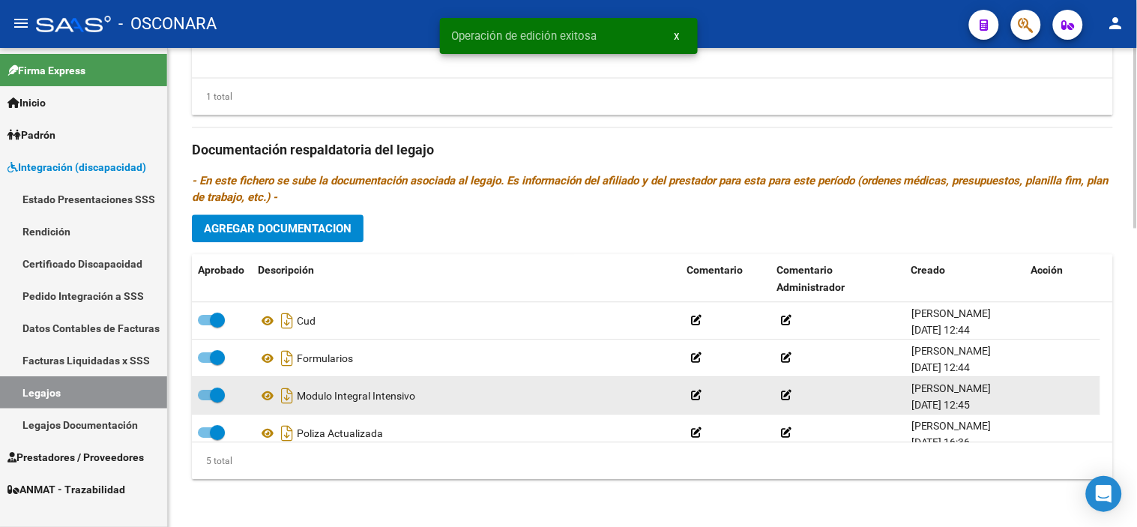
scroll to position [52, 0]
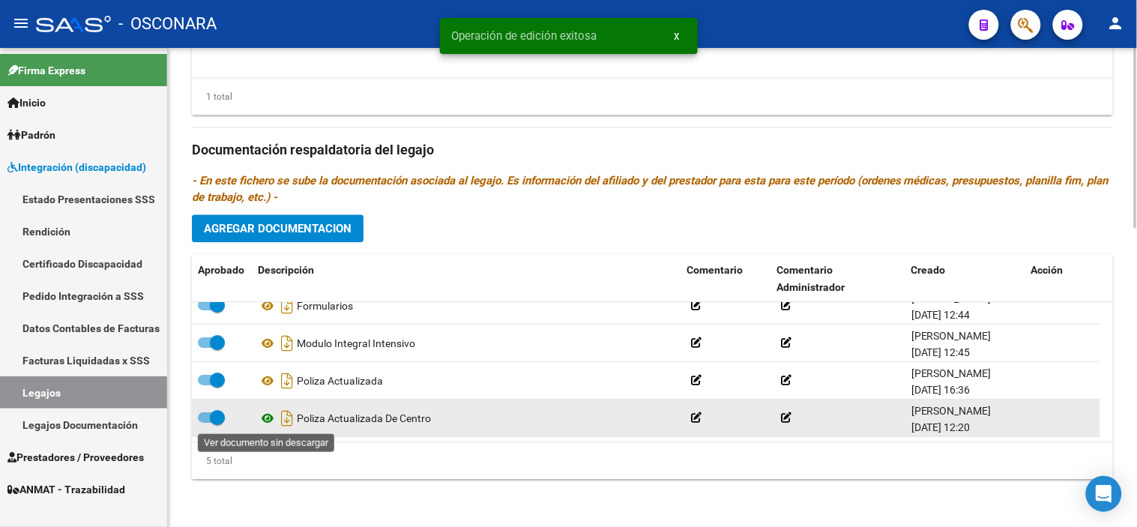
click at [270, 417] on icon at bounding box center [267, 418] width 19 height 18
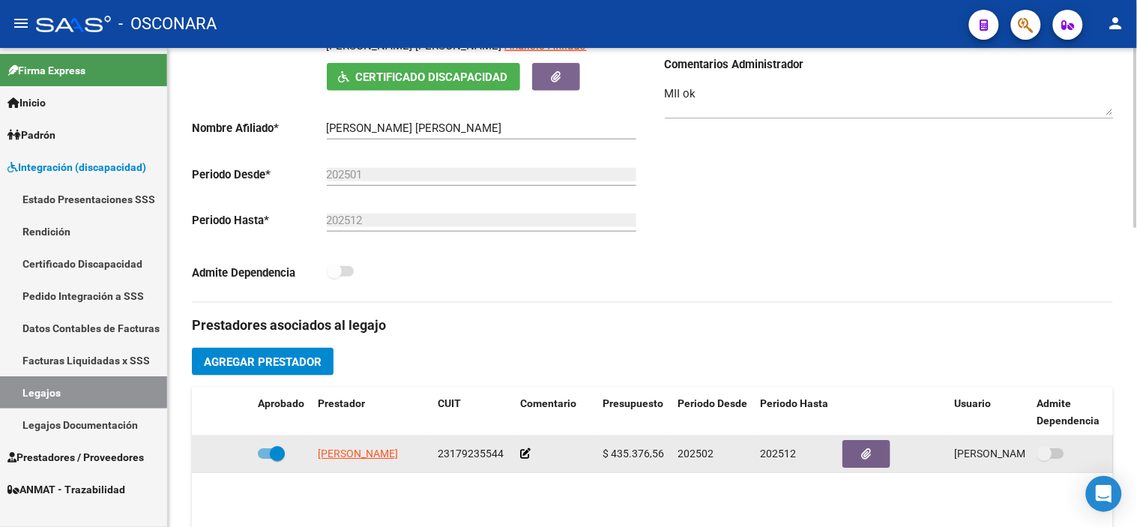
scroll to position [0, 0]
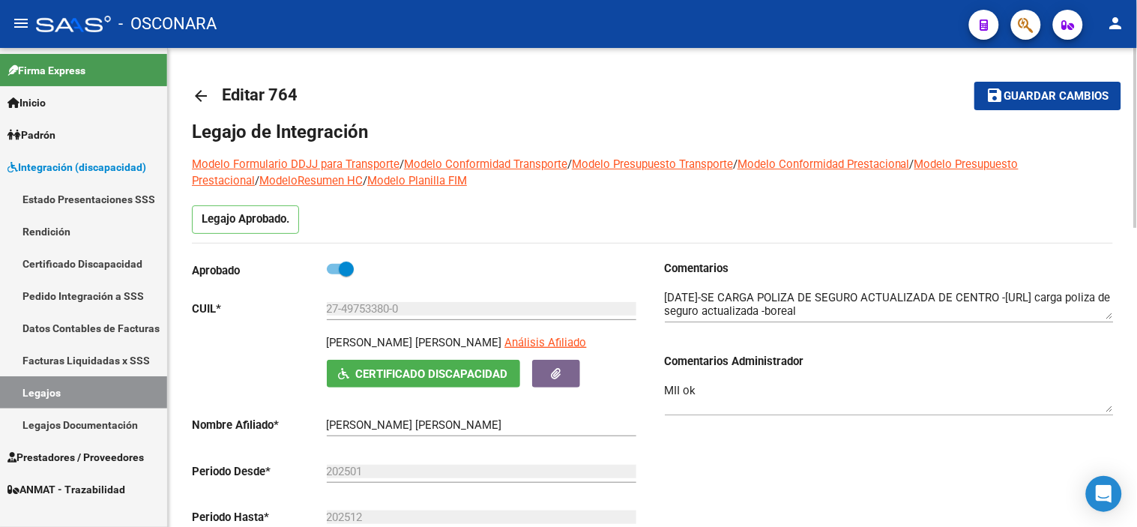
click at [1097, 72] on mat-toolbar-row "save Guardar cambios" at bounding box center [1023, 96] width 195 height 48
click at [1089, 90] on span "Guardar cambios" at bounding box center [1056, 96] width 105 height 13
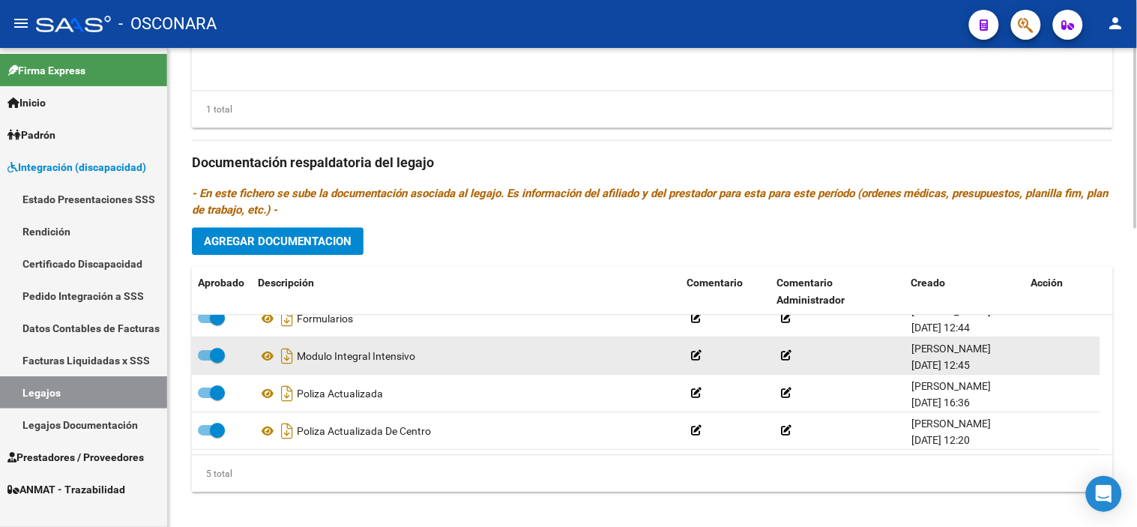
scroll to position [797, 0]
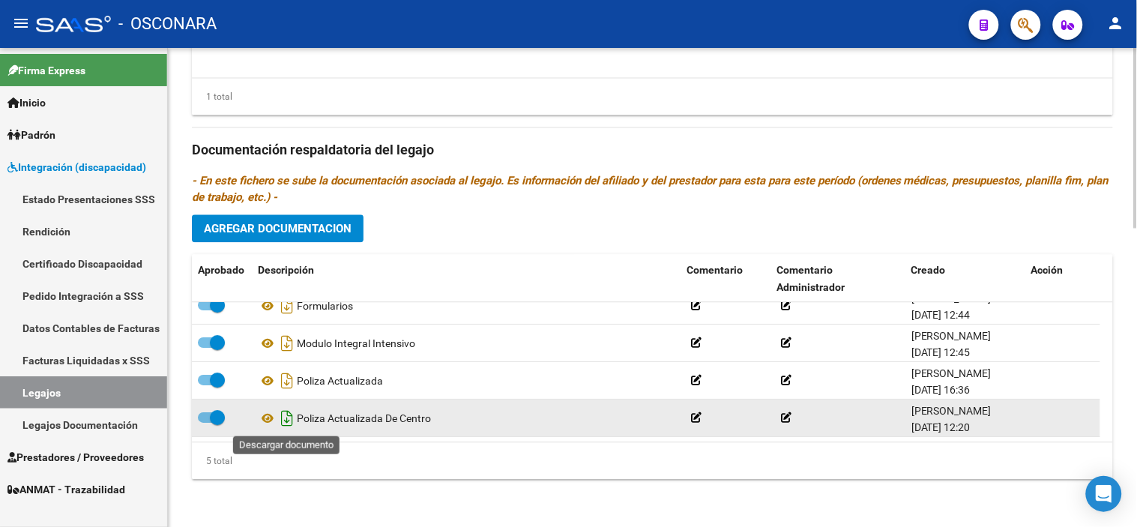
click at [282, 420] on icon "Descargar documento" at bounding box center [286, 418] width 19 height 24
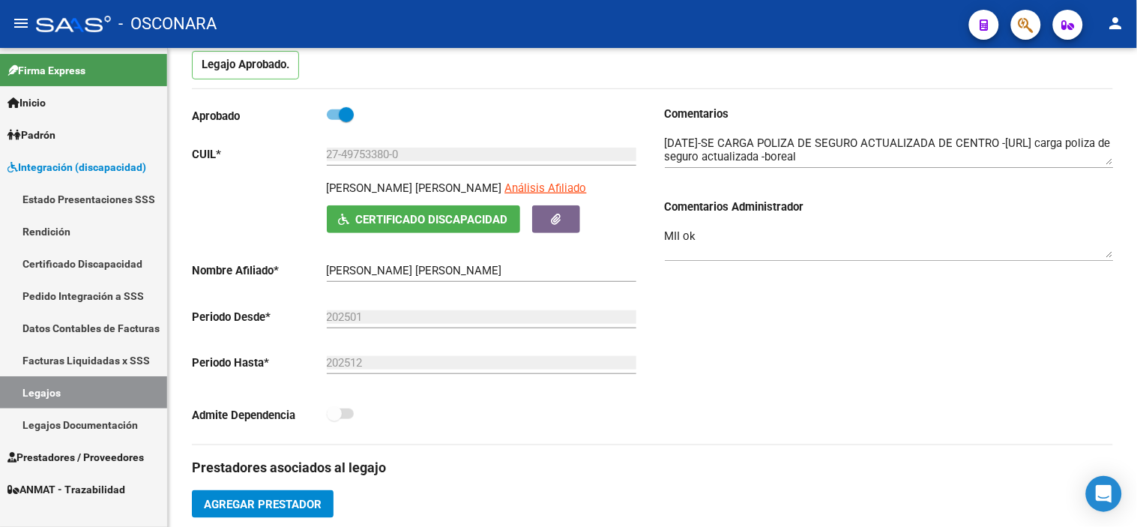
scroll to position [0, 0]
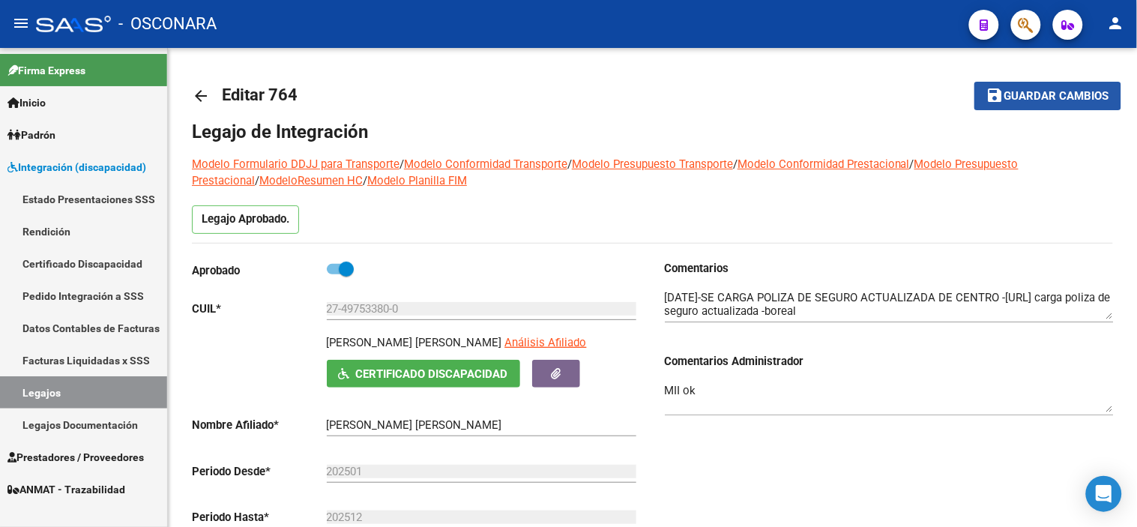
click at [1064, 92] on span "Guardar cambios" at bounding box center [1056, 96] width 105 height 13
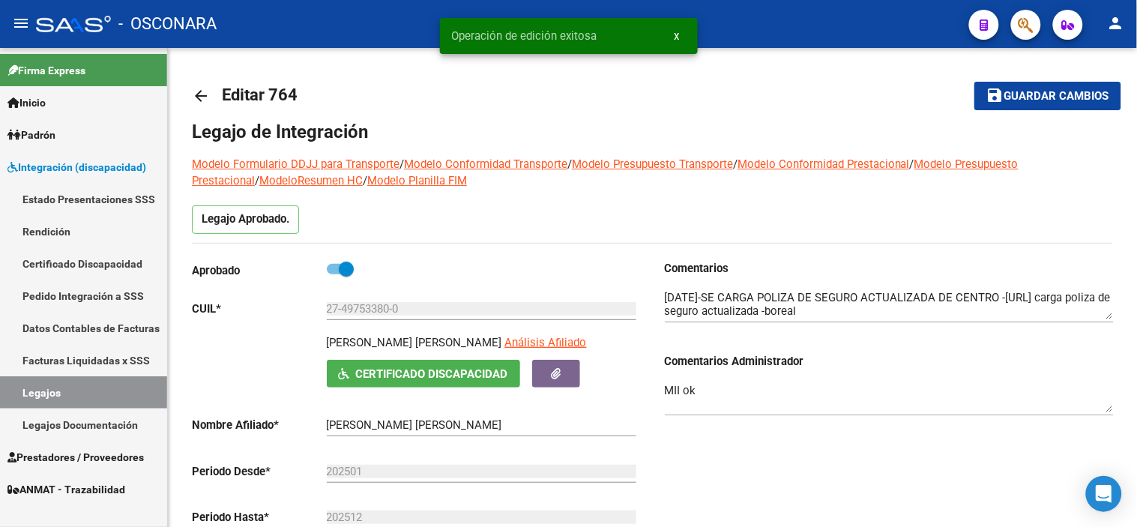
click at [193, 99] on mat-icon "arrow_back" at bounding box center [201, 96] width 18 height 18
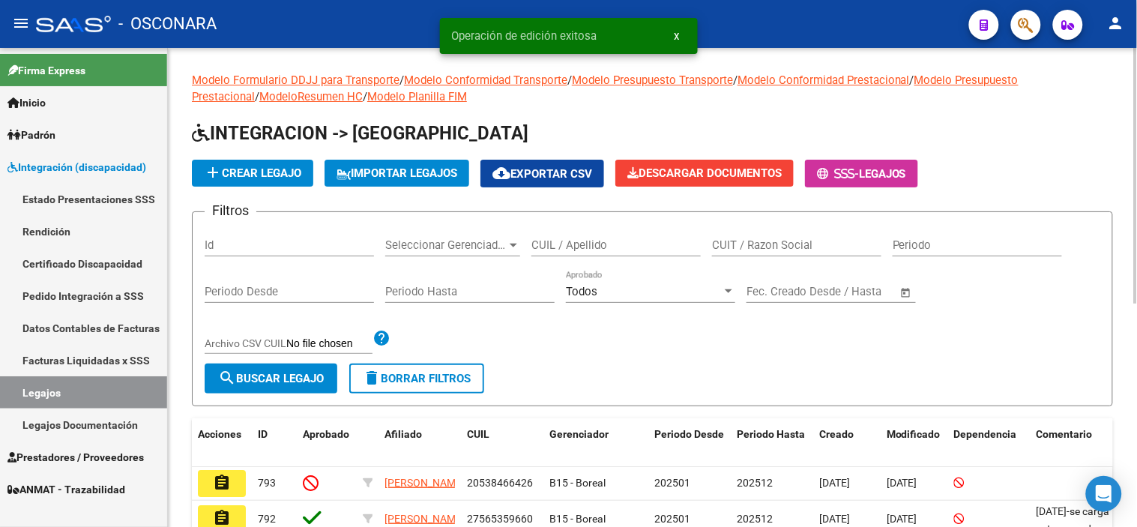
click at [271, 245] on input "Id" at bounding box center [289, 244] width 169 height 13
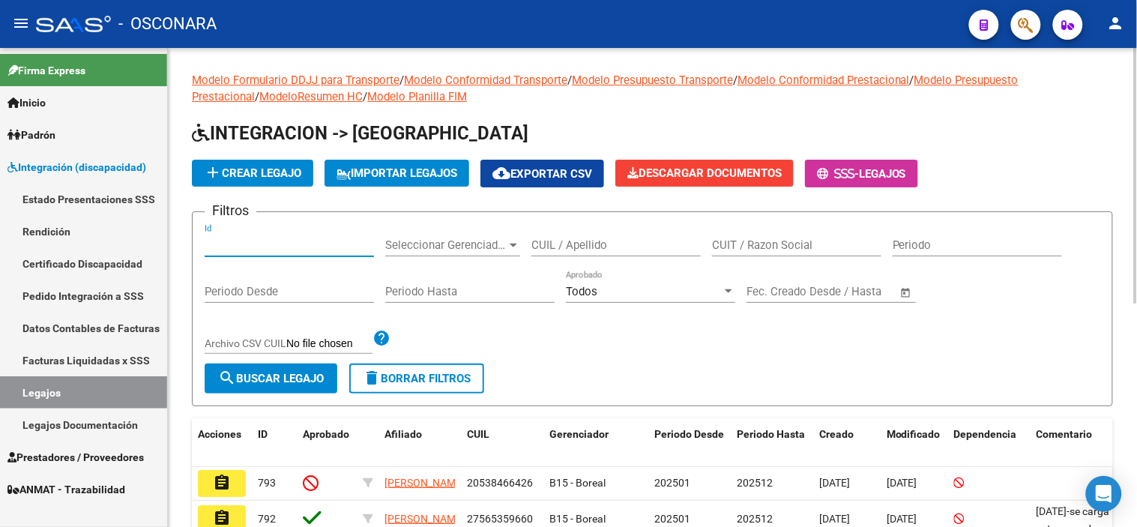
click at [618, 235] on div "CUIL / Apellido" at bounding box center [615, 240] width 169 height 32
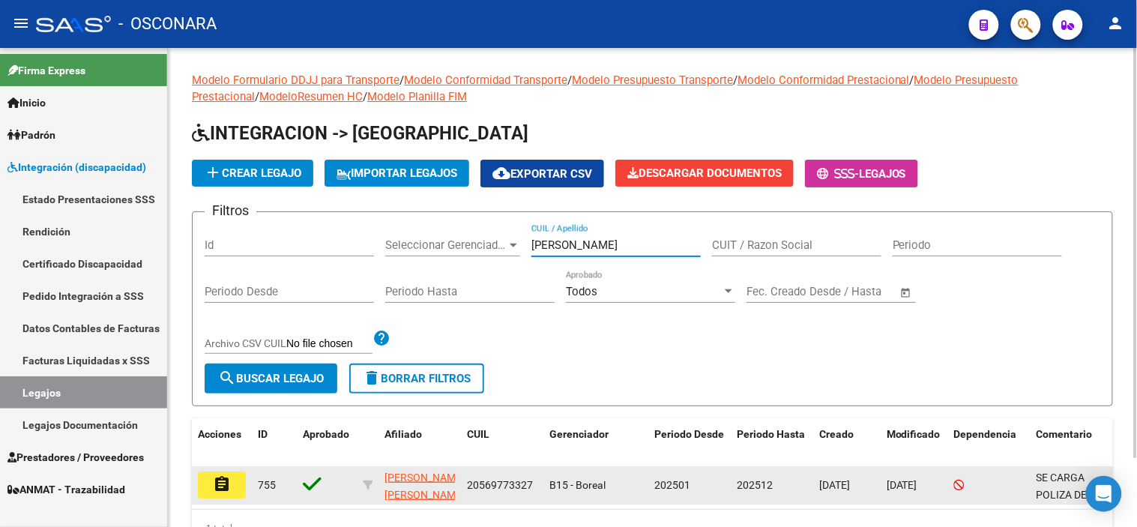
type input "[PERSON_NAME]"
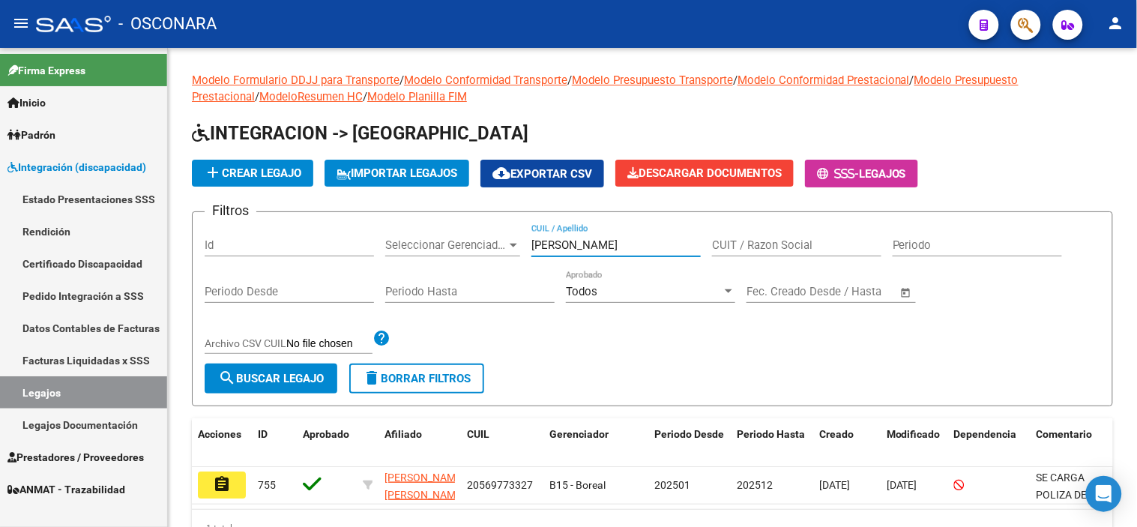
click at [233, 480] on button "assignment" at bounding box center [222, 484] width 48 height 27
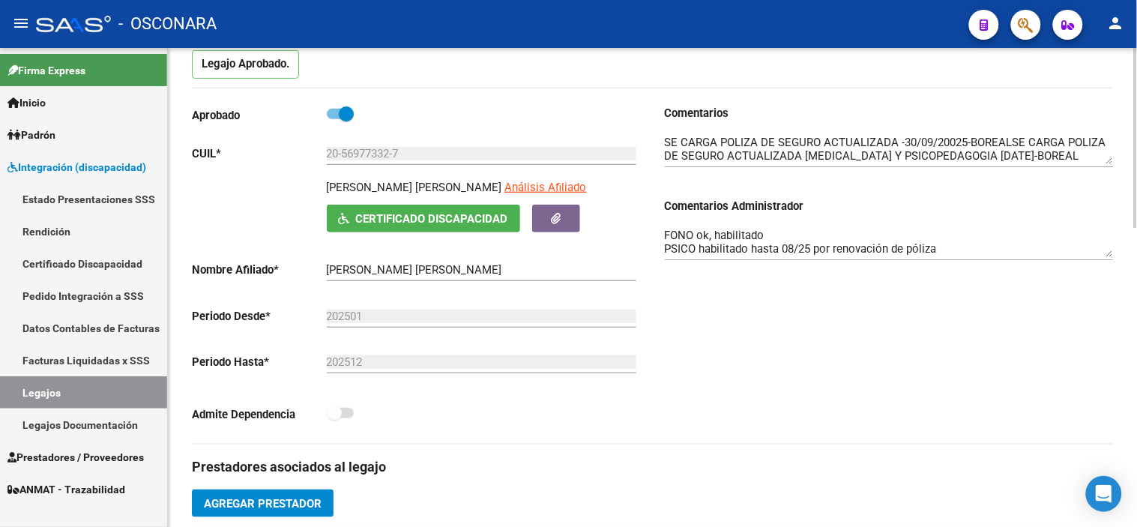
scroll to position [166, 0]
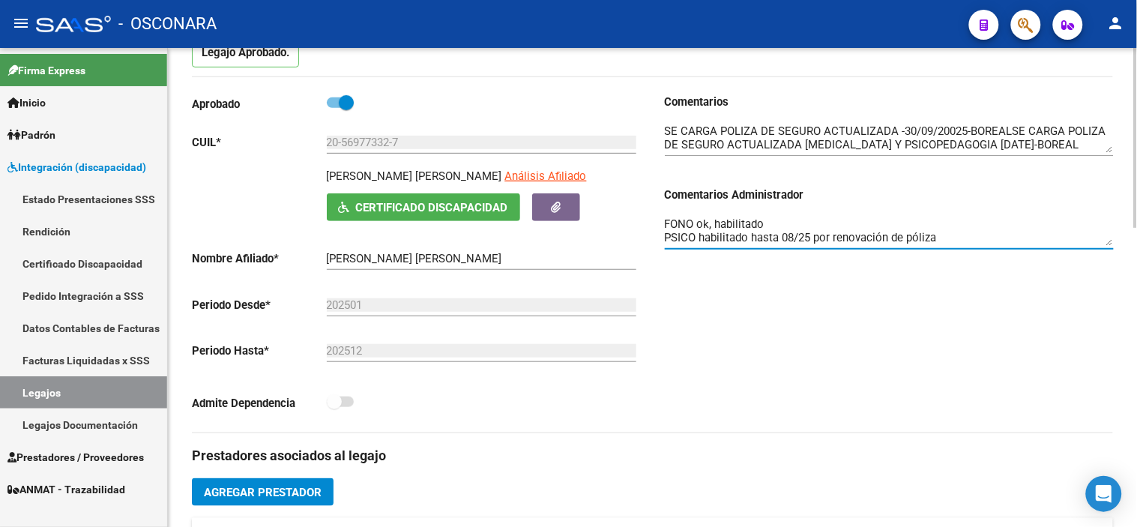
click at [1043, 226] on textarea "FONO ok, habilitado PSICO habilitado hasta 08/25 por renovación de póliza PSICO…" at bounding box center [889, 231] width 449 height 30
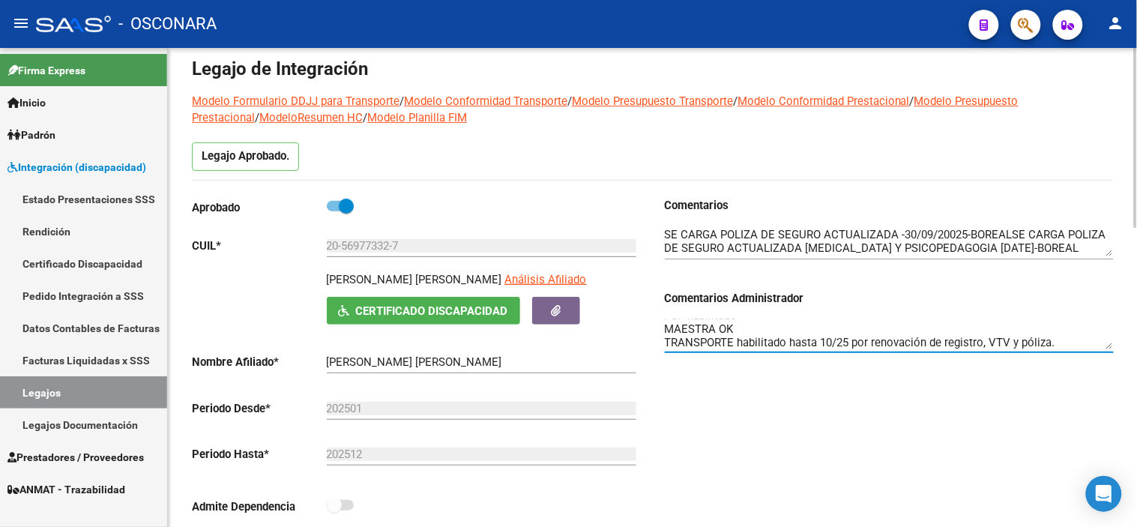
scroll to position [0, 0]
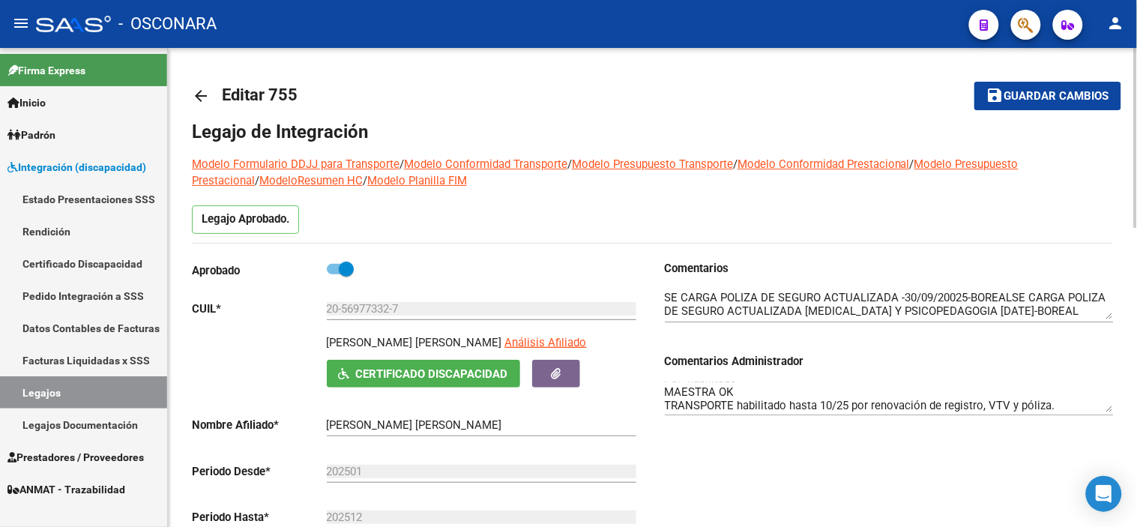
click at [198, 94] on mat-icon "arrow_back" at bounding box center [201, 96] width 18 height 18
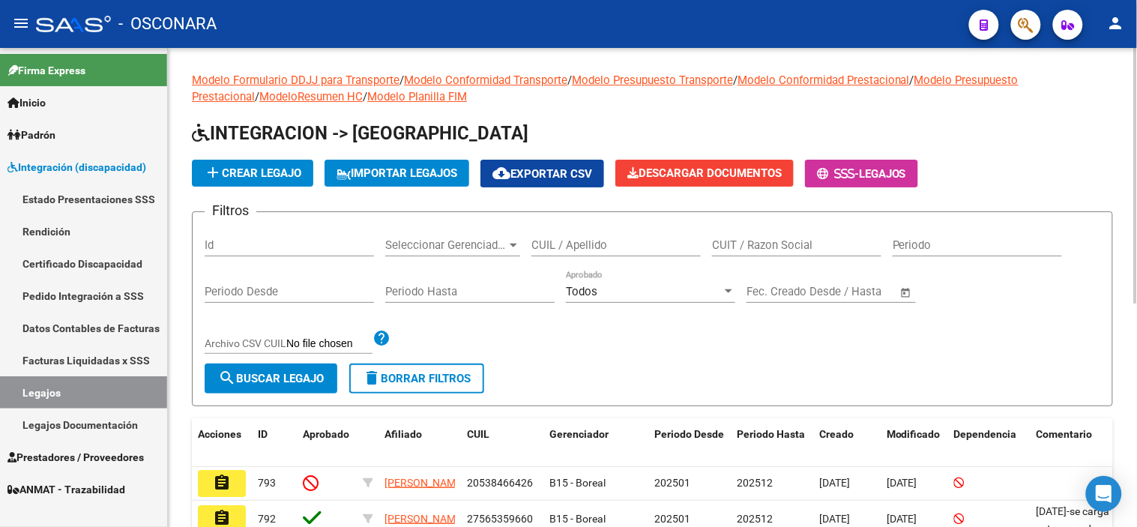
click at [253, 244] on input "Id" at bounding box center [289, 244] width 169 height 13
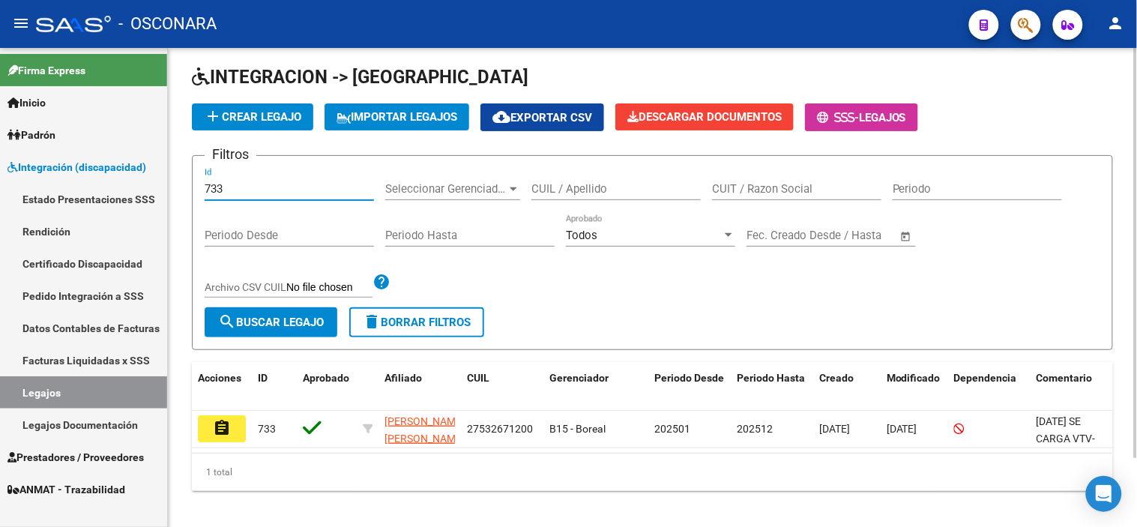
scroll to position [80, 0]
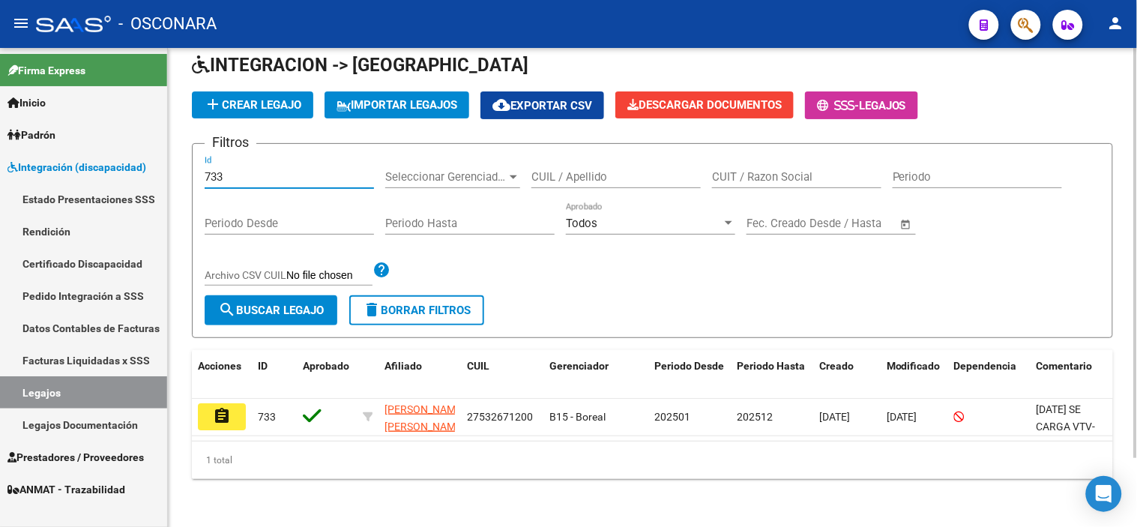
type input "733"
click at [185, 399] on div "Modelo Formulario DDJJ para Transporte / Modelo Conformidad Transporte / Modelo…" at bounding box center [652, 253] width 969 height 547
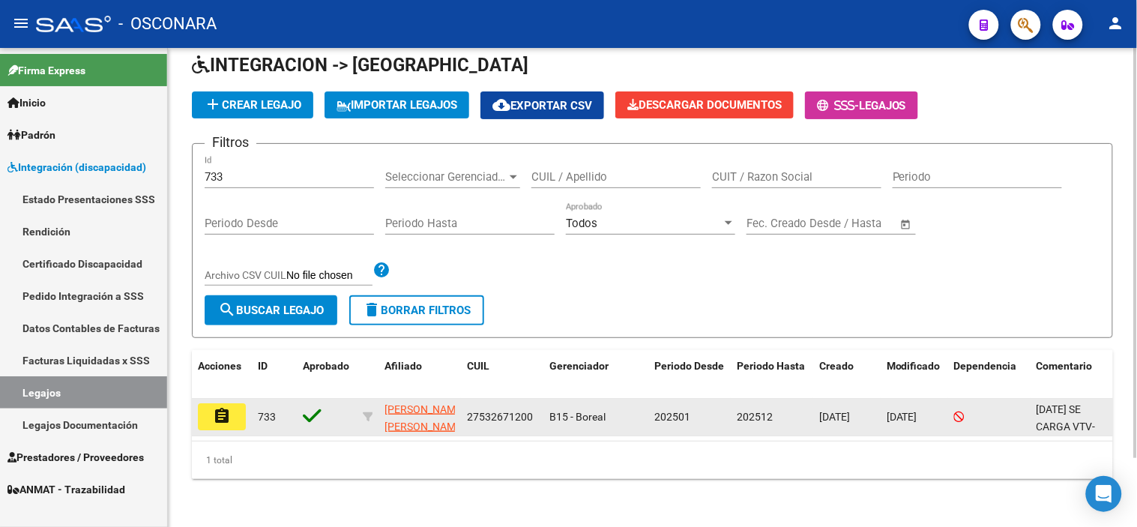
click at [216, 407] on mat-icon "assignment" at bounding box center [222, 416] width 18 height 18
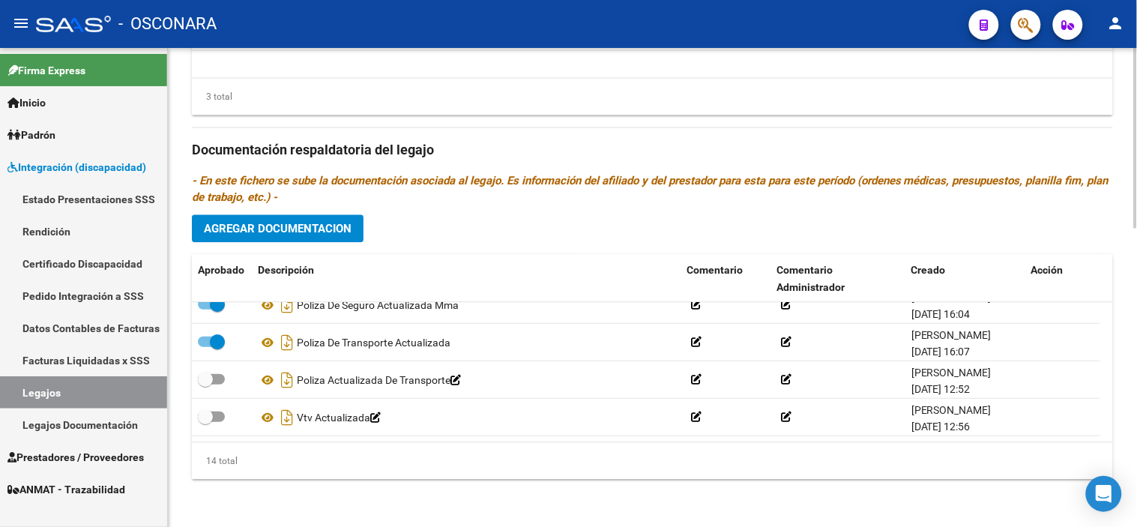
scroll to position [306, 0]
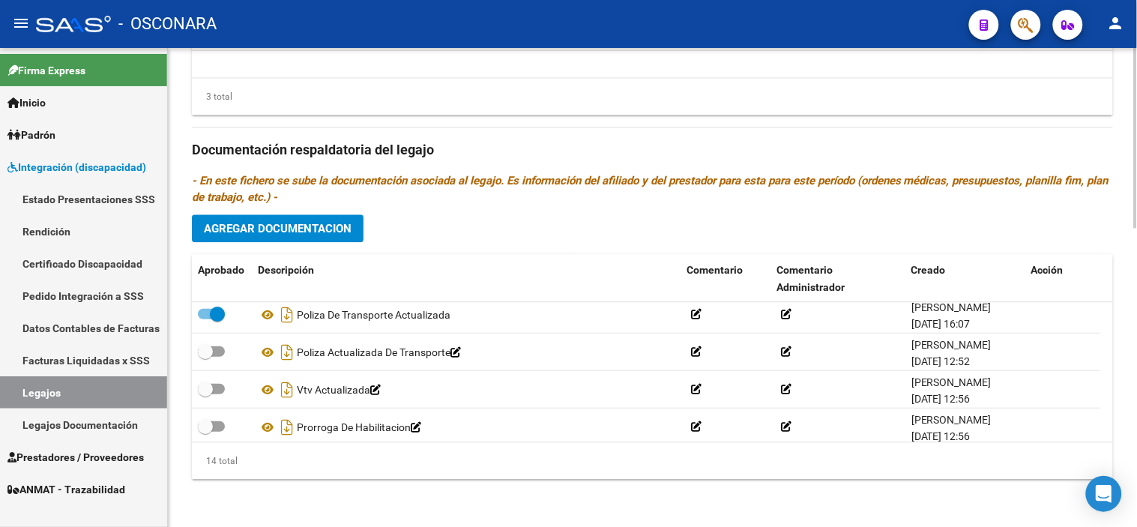
click at [613, 235] on div "Prestadores asociados al legajo Agregar Prestador Aprobado Prestador CUIT Comen…" at bounding box center [652, 148] width 921 height 686
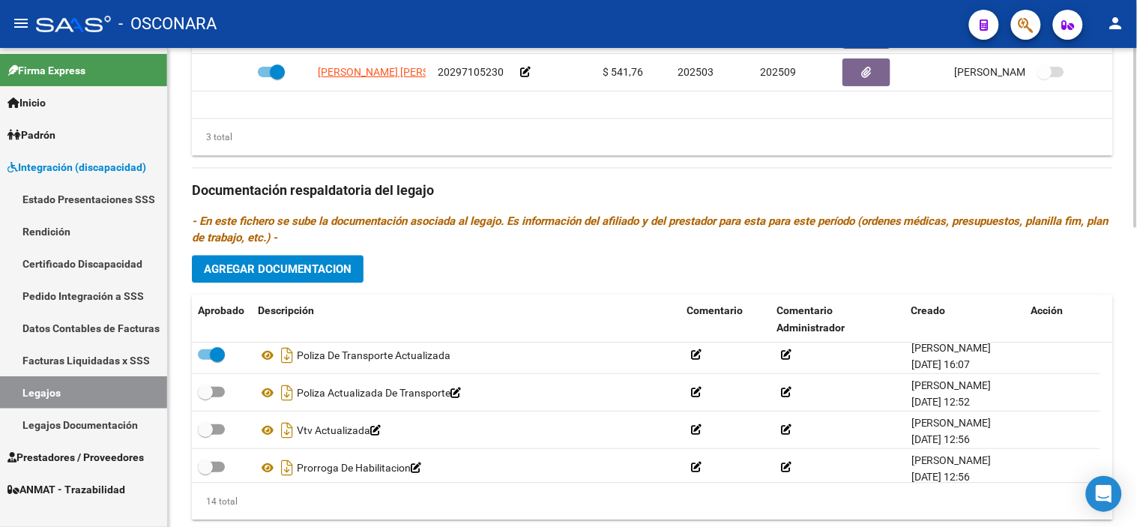
scroll to position [797, 0]
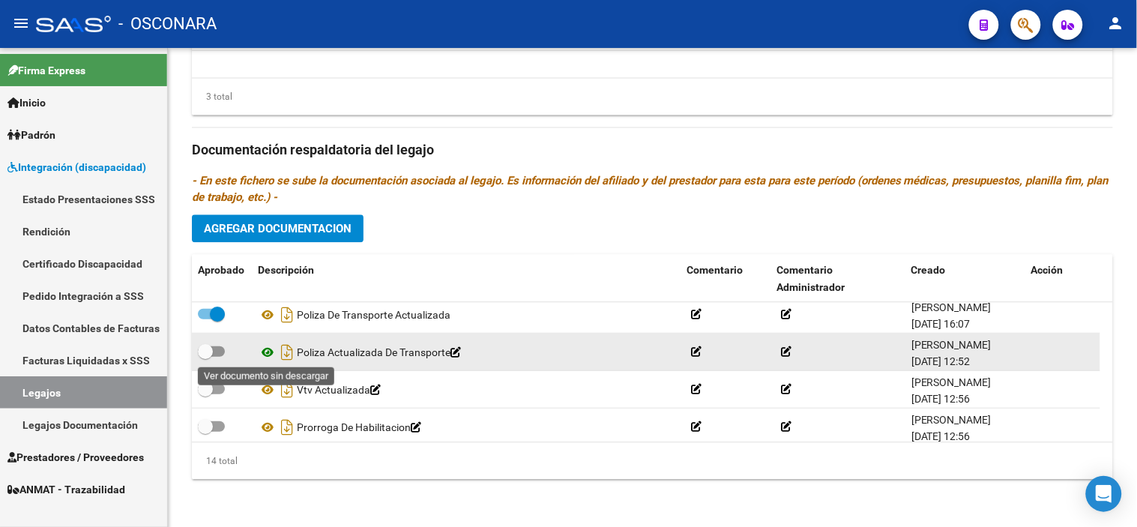
click at [268, 360] on icon at bounding box center [267, 352] width 19 height 18
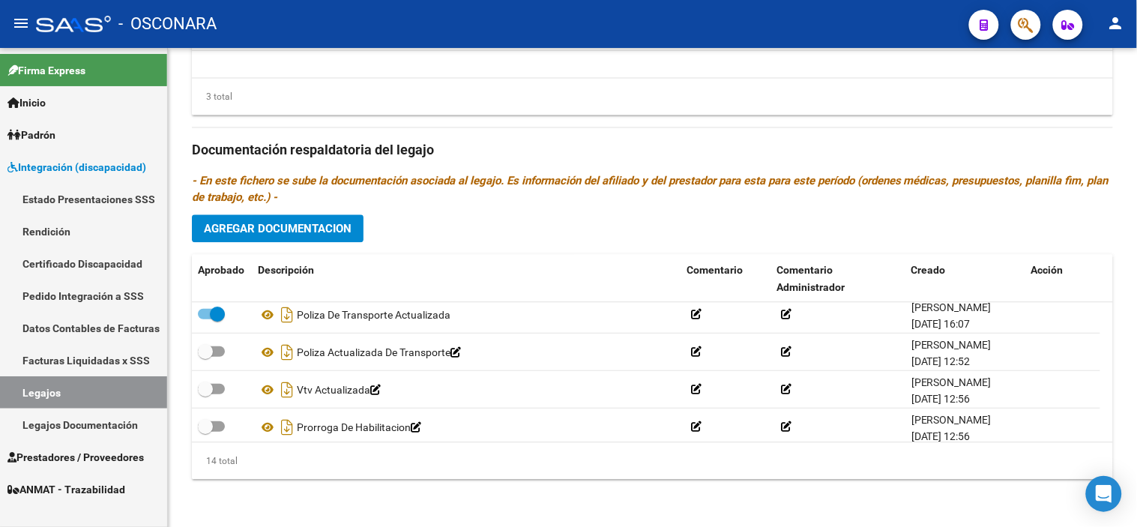
drag, startPoint x: 313, startPoint y: 476, endPoint x: 307, endPoint y: 452, distance: 24.6
click at [313, 476] on div "14 total" at bounding box center [652, 460] width 921 height 37
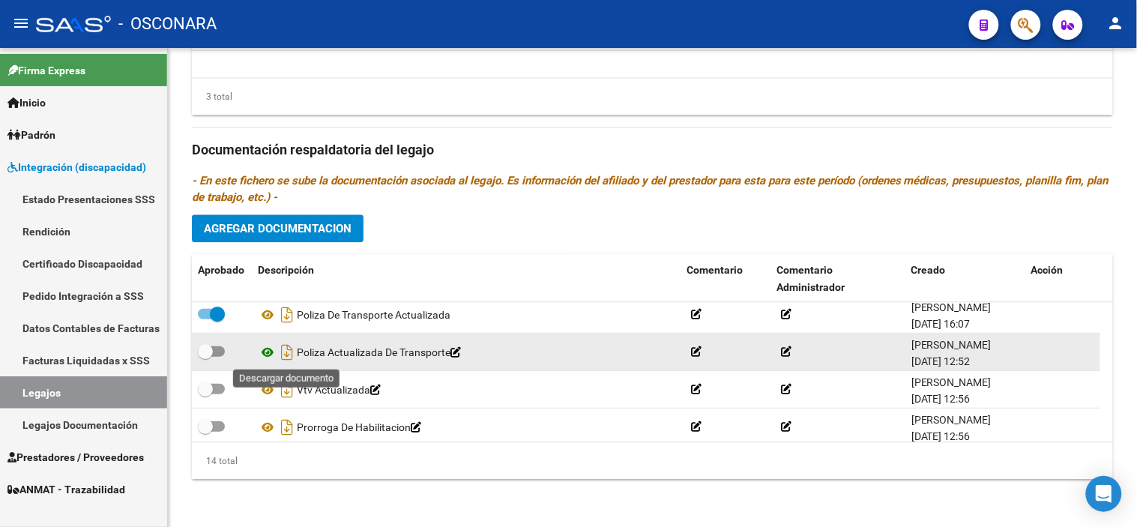
click at [280, 353] on icon "Descargar documento" at bounding box center [286, 352] width 19 height 24
click at [214, 350] on span at bounding box center [211, 351] width 27 height 10
click at [205, 357] on input "checkbox" at bounding box center [205, 357] width 1 height 1
checkbox input "true"
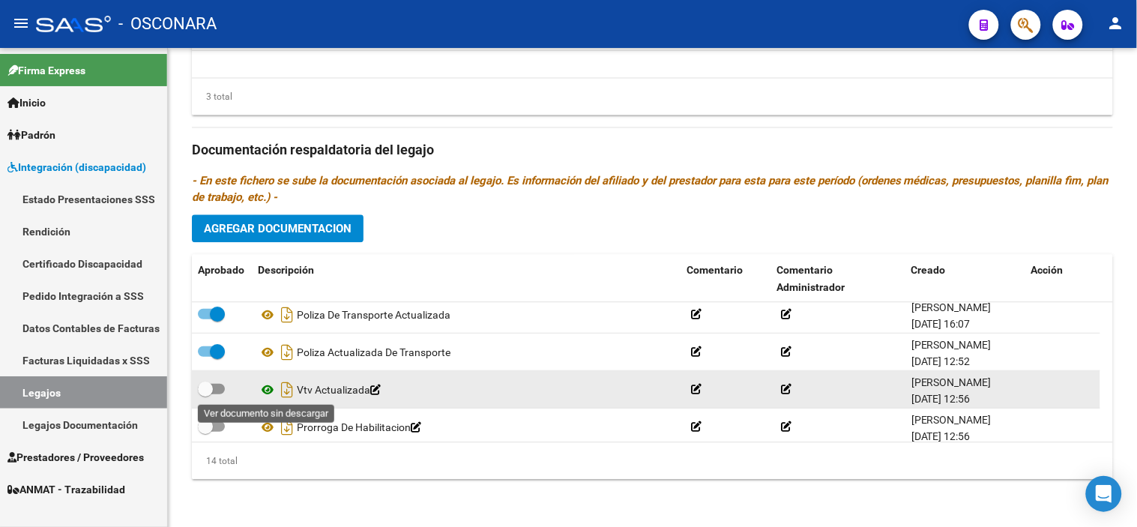
click at [268, 385] on icon at bounding box center [267, 390] width 19 height 18
click at [286, 384] on icon "Descargar documento" at bounding box center [286, 390] width 19 height 24
click at [212, 385] on span at bounding box center [205, 389] width 15 height 15
click at [205, 394] on input "checkbox" at bounding box center [205, 394] width 1 height 1
checkbox input "true"
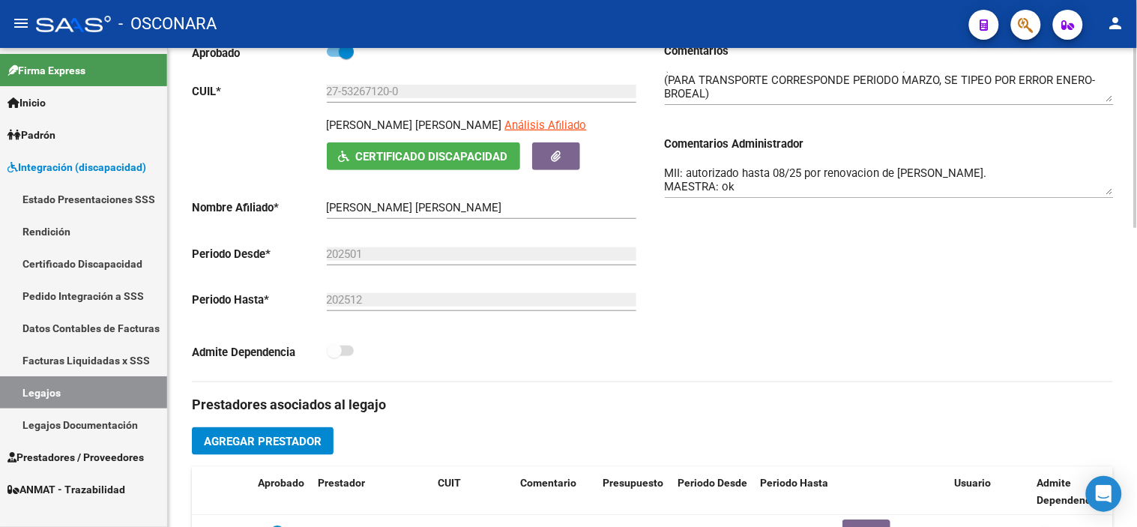
scroll to position [130, 0]
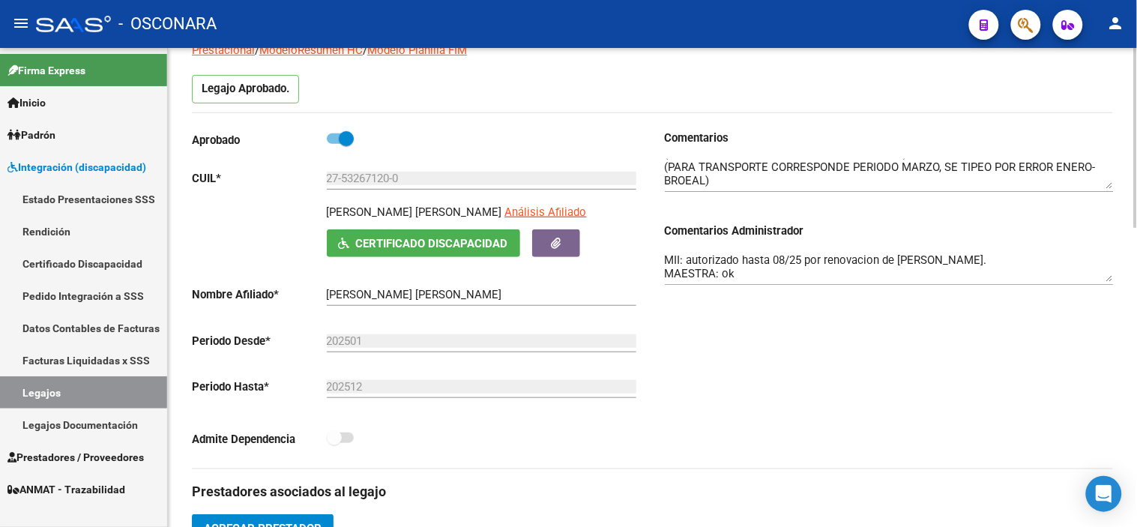
click at [850, 258] on textarea "MII: autorizado hasta 08/25 por renovacion de [PERSON_NAME]. MAESTRA: ok TRANSP…" at bounding box center [889, 267] width 449 height 30
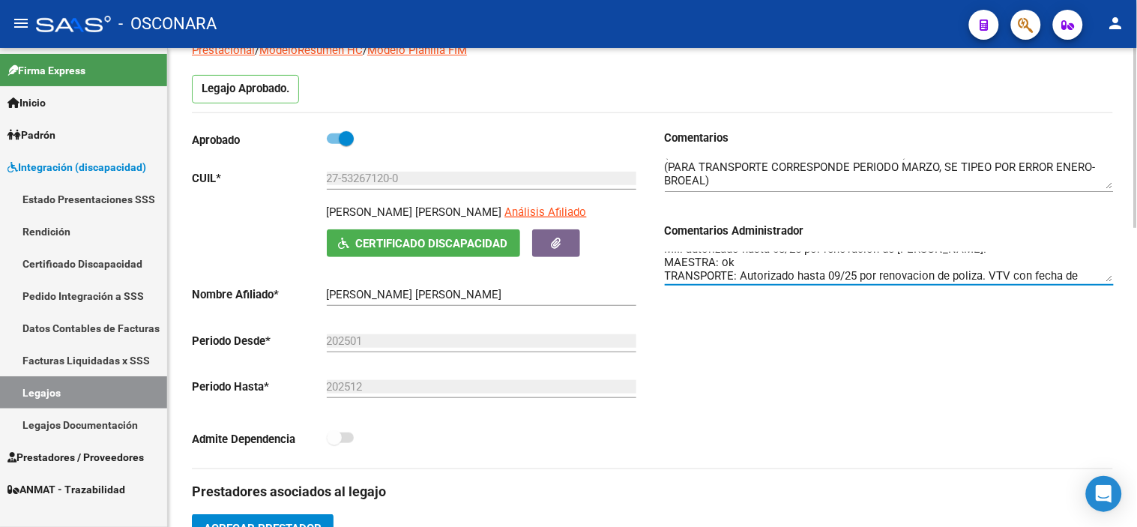
scroll to position [25, 0]
click at [766, 401] on div "Comentarios Comentarios Administrador MII: autorizado hasta 08/25 por renovacio…" at bounding box center [883, 299] width 461 height 339
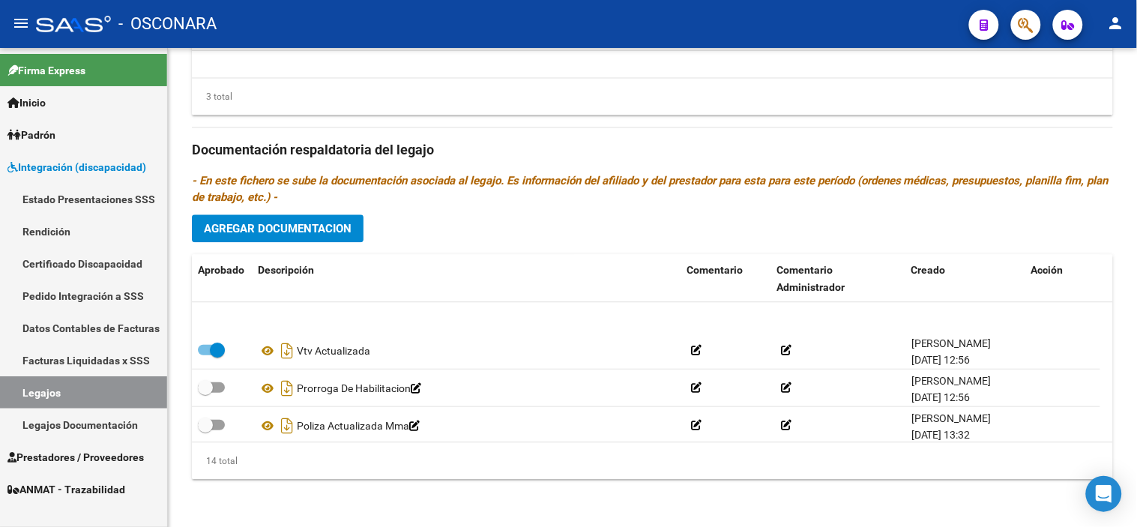
scroll to position [390, 0]
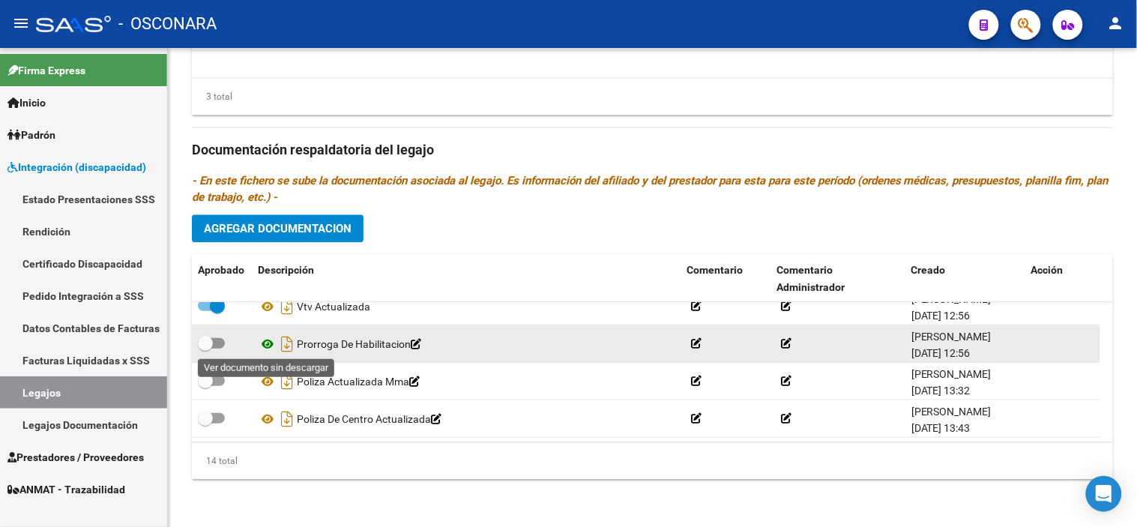
click at [267, 347] on icon at bounding box center [267, 343] width 19 height 18
click at [292, 343] on icon "Descargar documento" at bounding box center [286, 343] width 19 height 24
click at [210, 340] on span at bounding box center [205, 342] width 15 height 15
click at [205, 348] on input "checkbox" at bounding box center [205, 348] width 1 height 1
checkbox input "true"
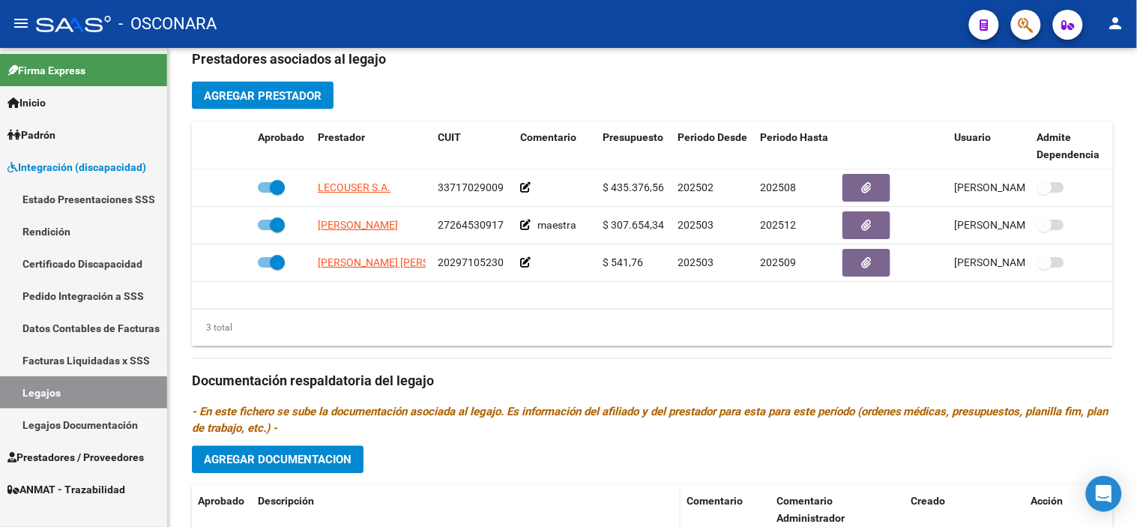
scroll to position [547, 0]
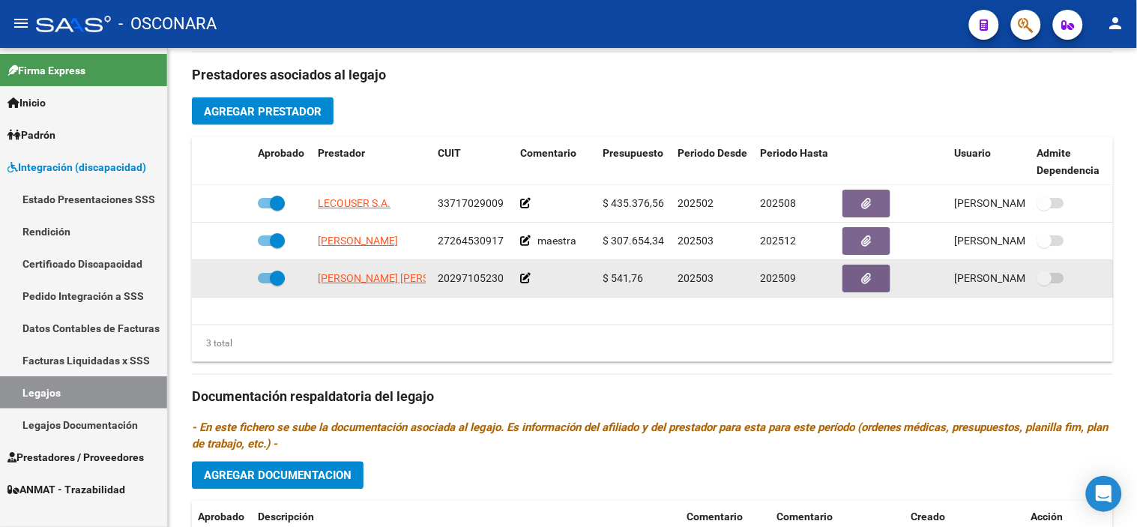
click at [272, 280] on span at bounding box center [277, 278] width 15 height 15
click at [265, 283] on input "checkbox" at bounding box center [265, 283] width 1 height 1
checkbox input "false"
click at [231, 276] on icon at bounding box center [230, 278] width 10 height 10
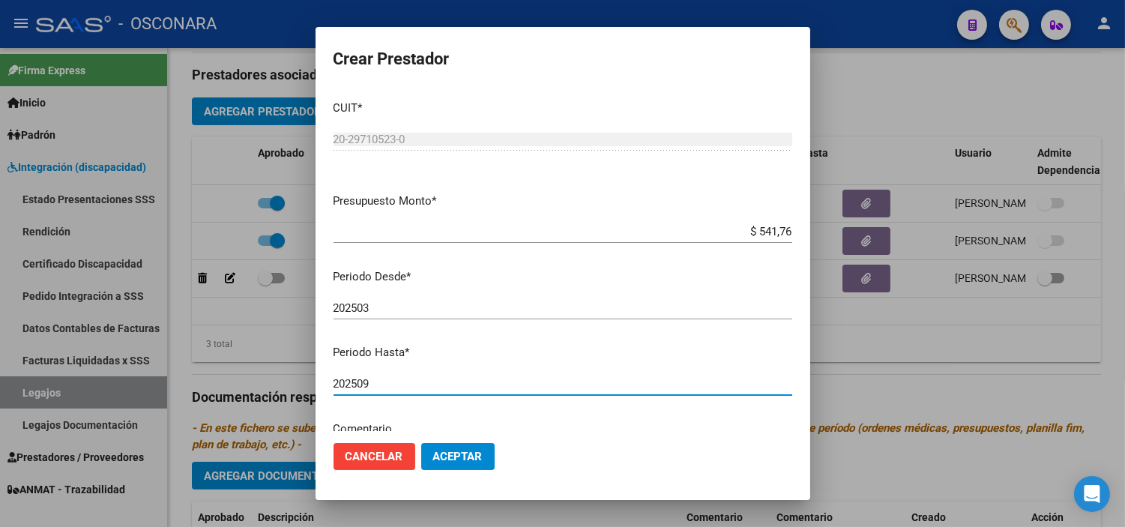
click at [429, 383] on input "202509" at bounding box center [563, 383] width 459 height 13
type input "202512"
click at [446, 455] on span "Aceptar" at bounding box center [457, 456] width 49 height 13
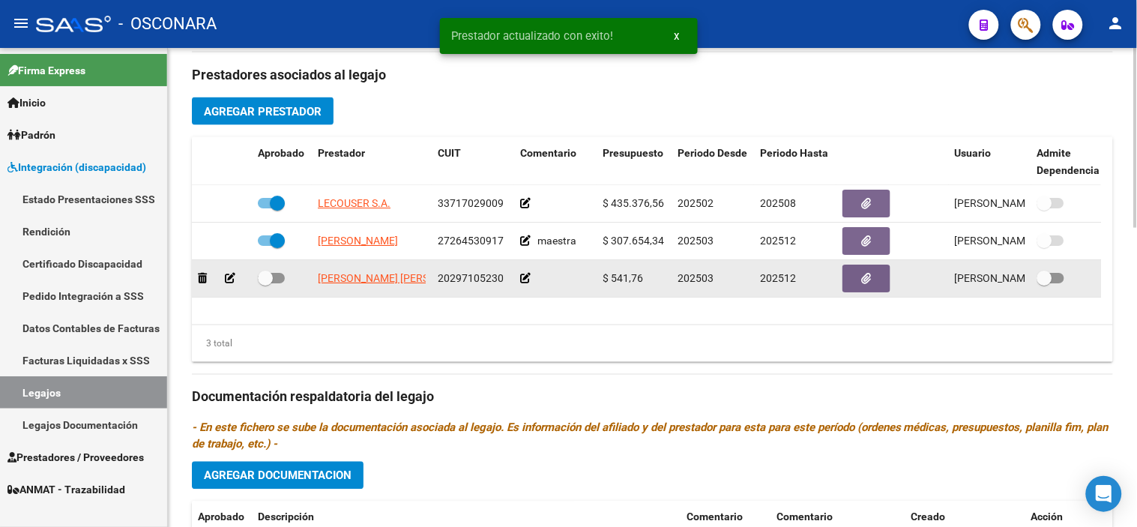
click at [263, 286] on span at bounding box center [265, 278] width 15 height 15
click at [265, 284] on input "checkbox" at bounding box center [265, 283] width 1 height 1
checkbox input "true"
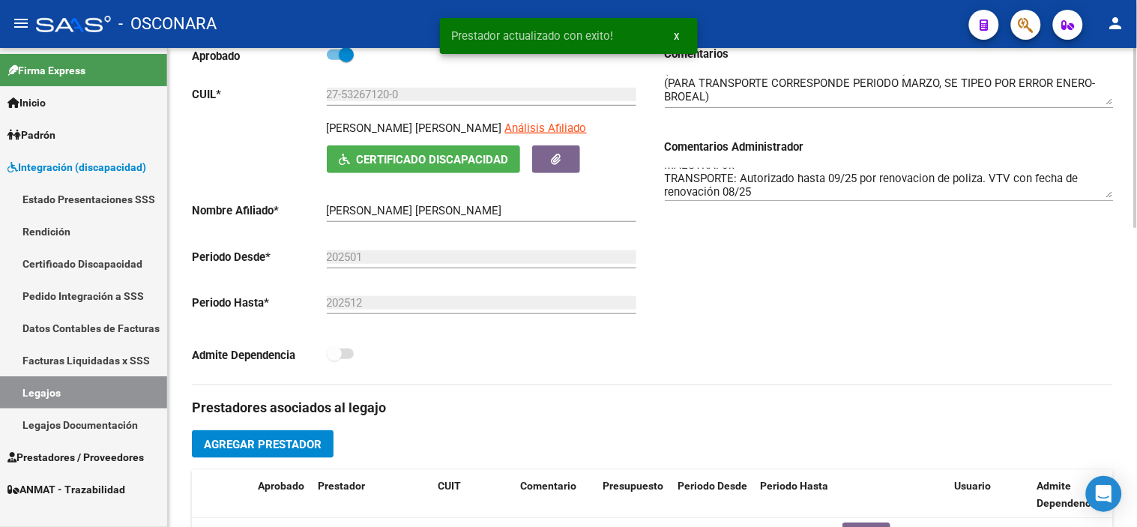
scroll to position [214, 0]
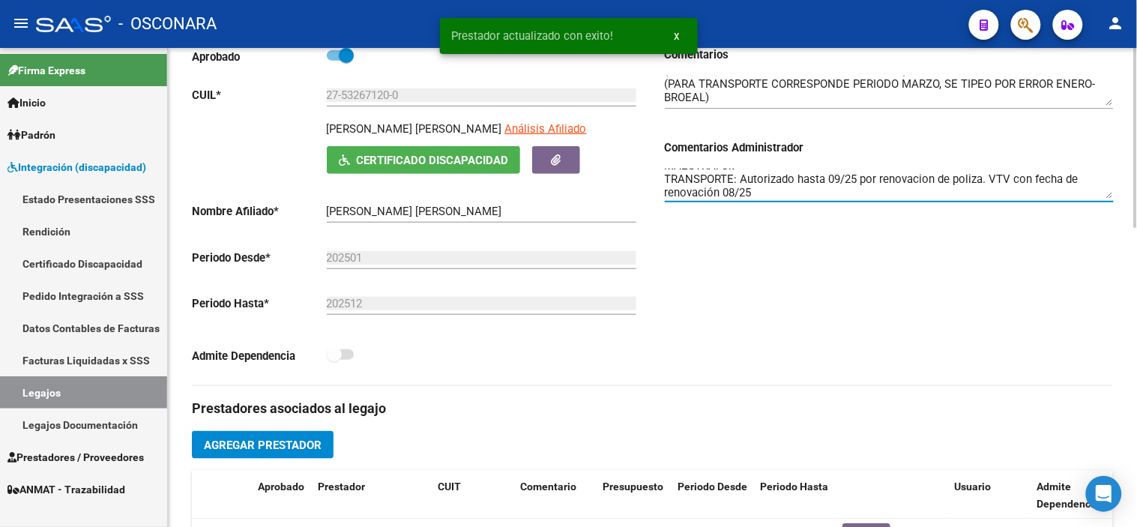
click at [800, 198] on textarea "MII: autorizado hasta 08/25 por renovacion de [PERSON_NAME]. MAESTRA: ok TRANSP…" at bounding box center [889, 184] width 449 height 30
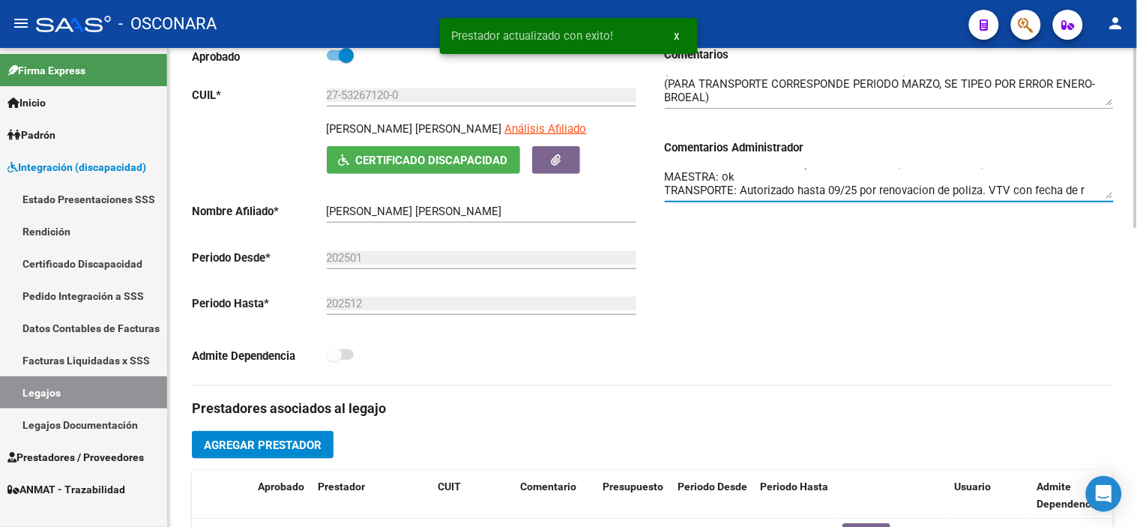
scroll to position [13, 0]
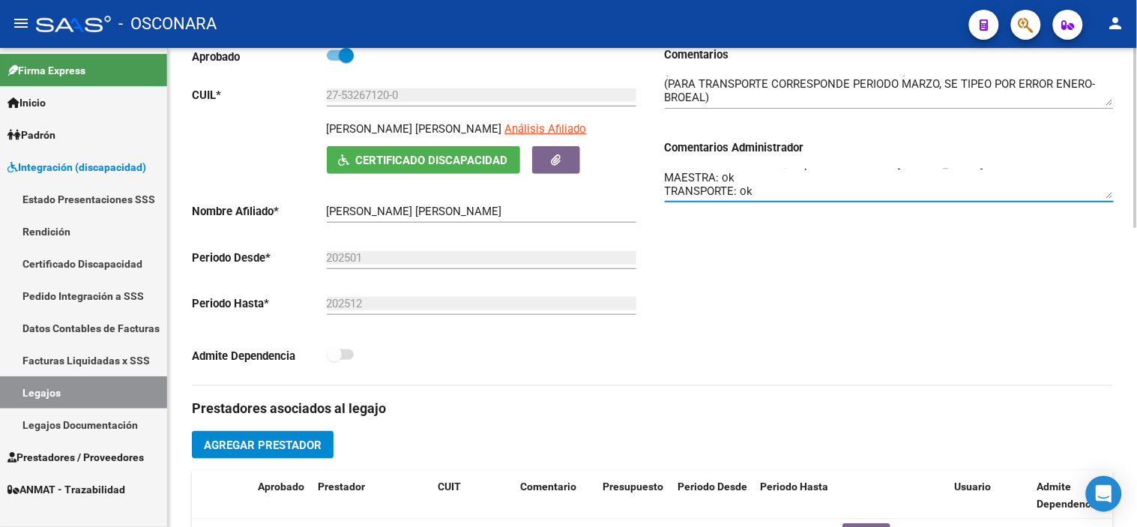
type textarea "MII: autorizado hasta 08/25 por renovacion de [PERSON_NAME]. MAESTRA: ok TRANSP…"
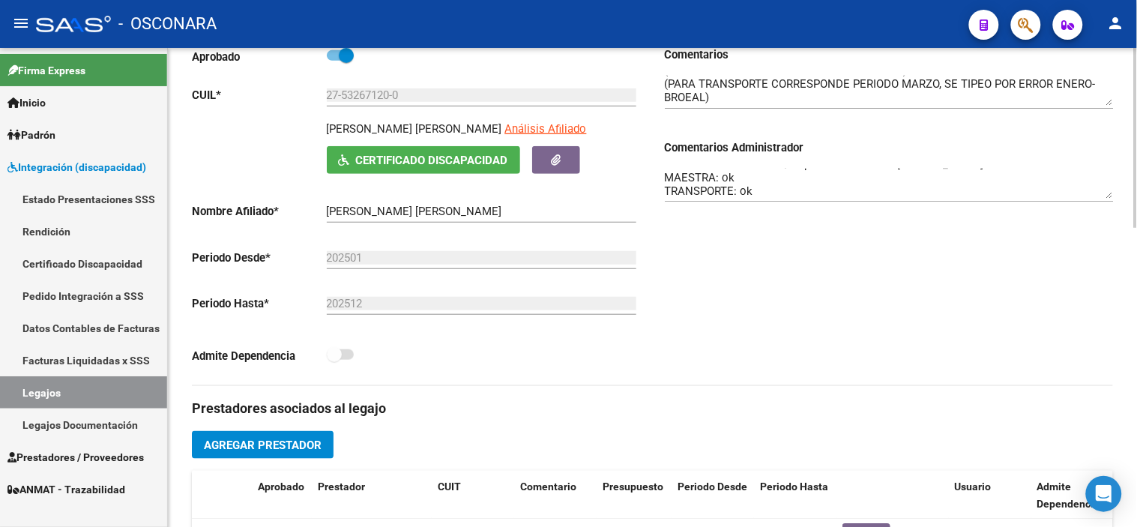
click at [862, 275] on div "Comentarios Comentarios Administrador MII: autorizado hasta 08/25 por renovacio…" at bounding box center [883, 215] width 461 height 339
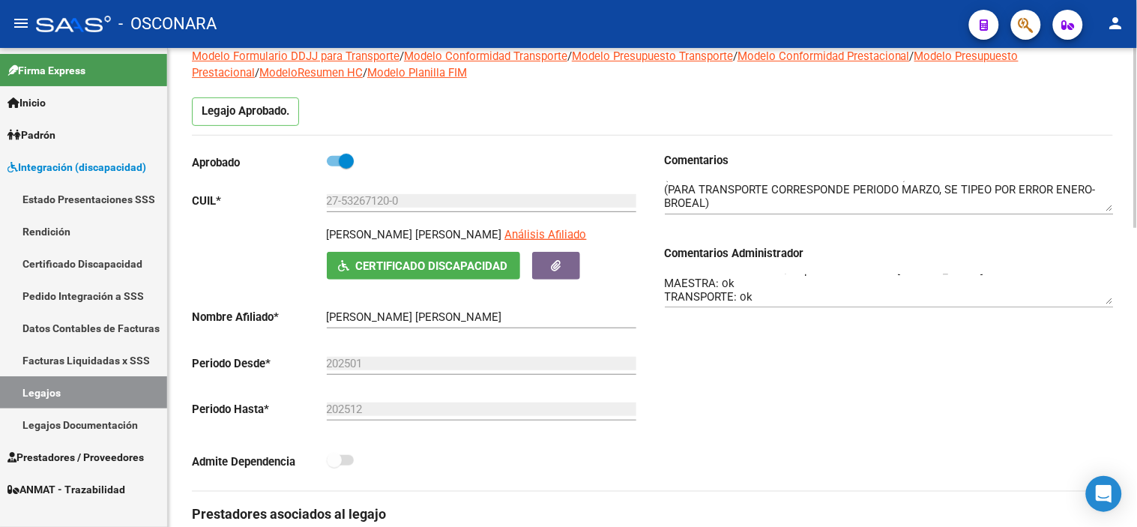
scroll to position [0, 0]
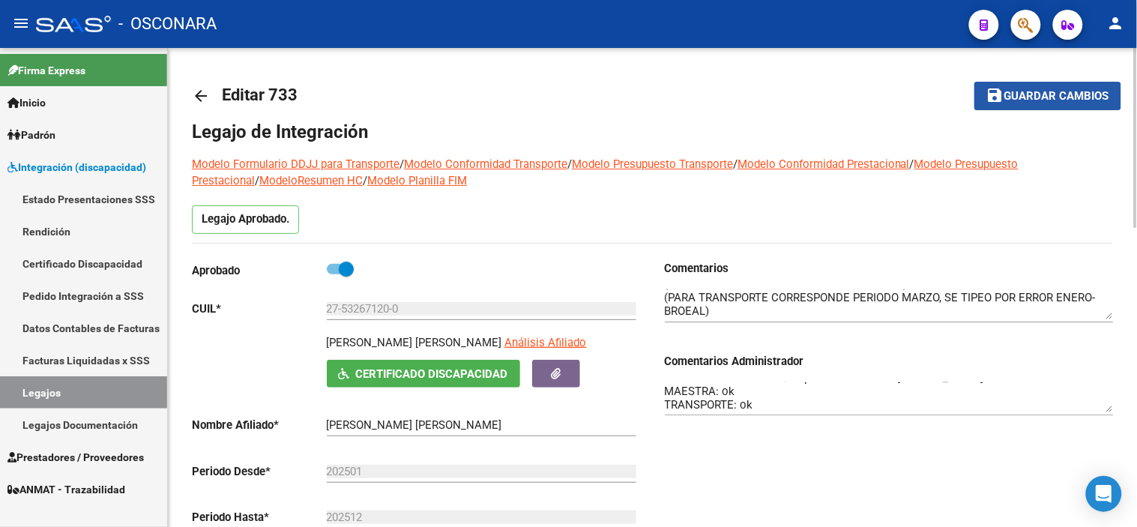
click at [1039, 90] on span "Guardar cambios" at bounding box center [1056, 96] width 105 height 13
click at [716, 459] on div "Comentarios Comentarios Administrador MII: autorizado hasta 08/25 por renovacio…" at bounding box center [883, 429] width 461 height 339
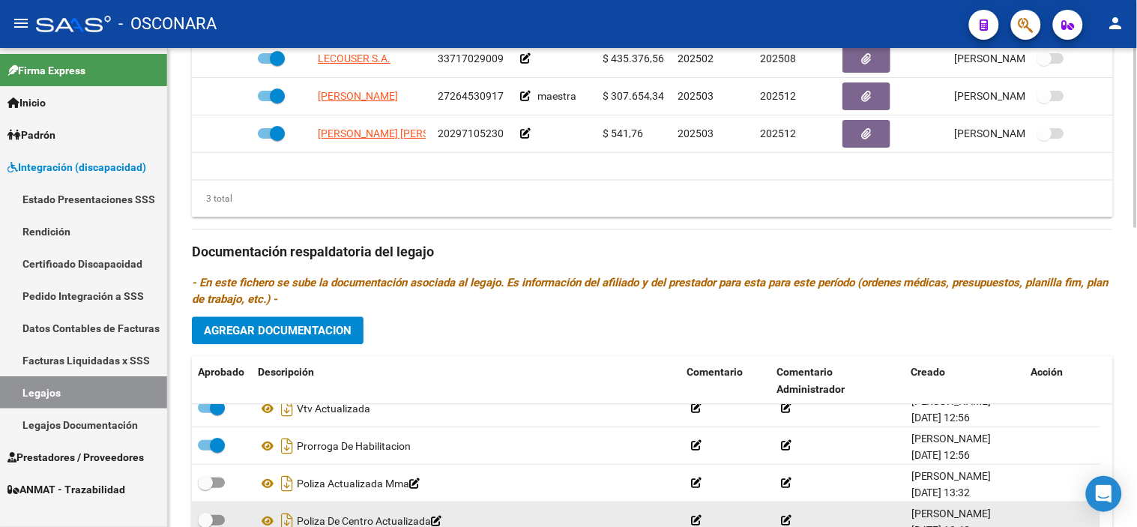
scroll to position [750, 0]
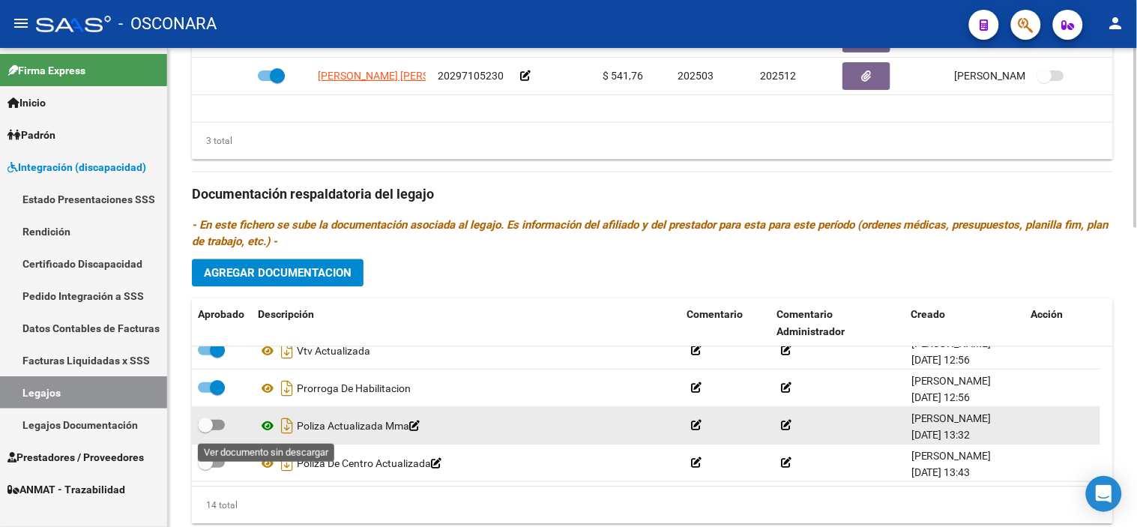
click at [268, 428] on icon at bounding box center [267, 426] width 19 height 18
click at [289, 423] on icon "Descargar documento" at bounding box center [286, 426] width 19 height 24
drag, startPoint x: 210, startPoint y: 426, endPoint x: 251, endPoint y: 406, distance: 45.6
click at [210, 426] on span at bounding box center [205, 424] width 15 height 15
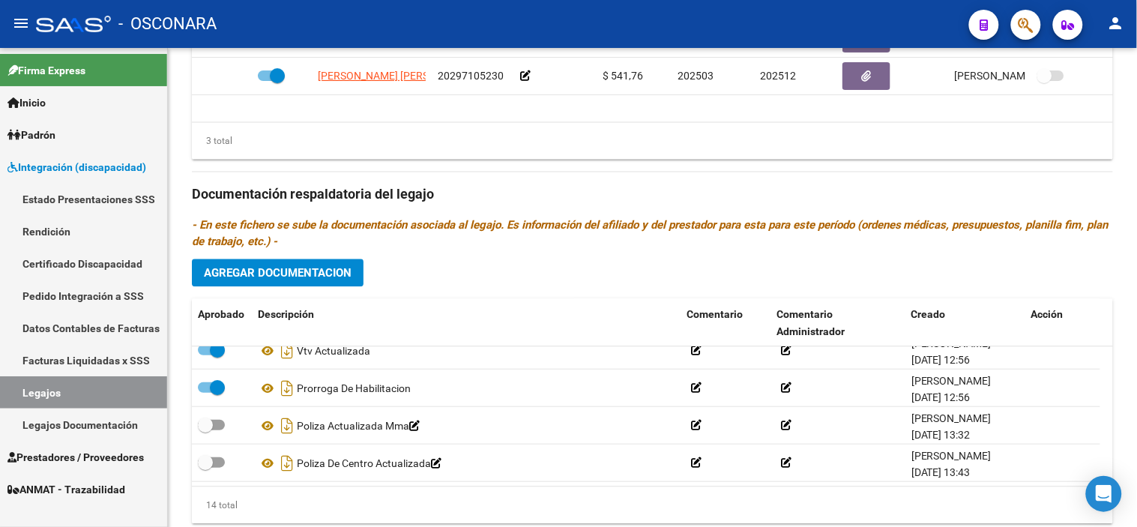
click at [205, 430] on input "checkbox" at bounding box center [205, 430] width 1 height 1
checkbox input "true"
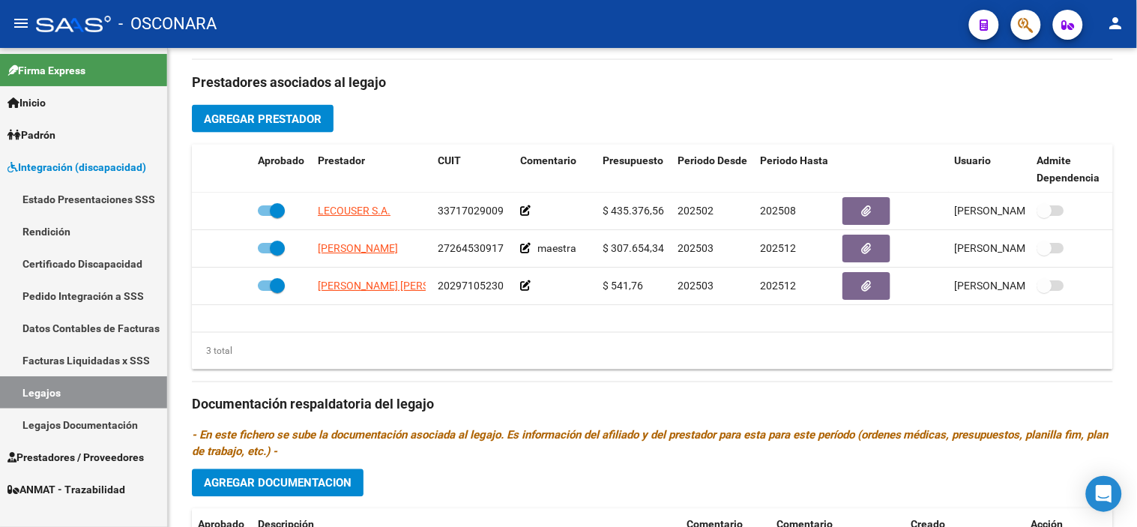
scroll to position [499, 0]
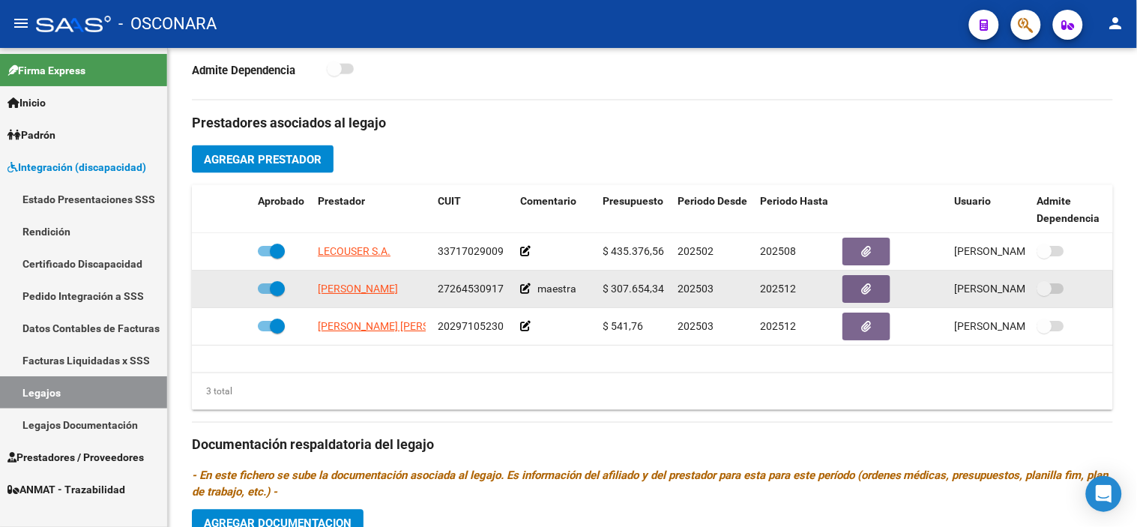
click at [279, 289] on span at bounding box center [277, 288] width 15 height 15
click at [265, 294] on input "checkbox" at bounding box center [265, 294] width 1 height 1
click at [266, 292] on span at bounding box center [265, 288] width 15 height 15
click at [265, 294] on input "checkbox" at bounding box center [265, 294] width 1 height 1
checkbox input "true"
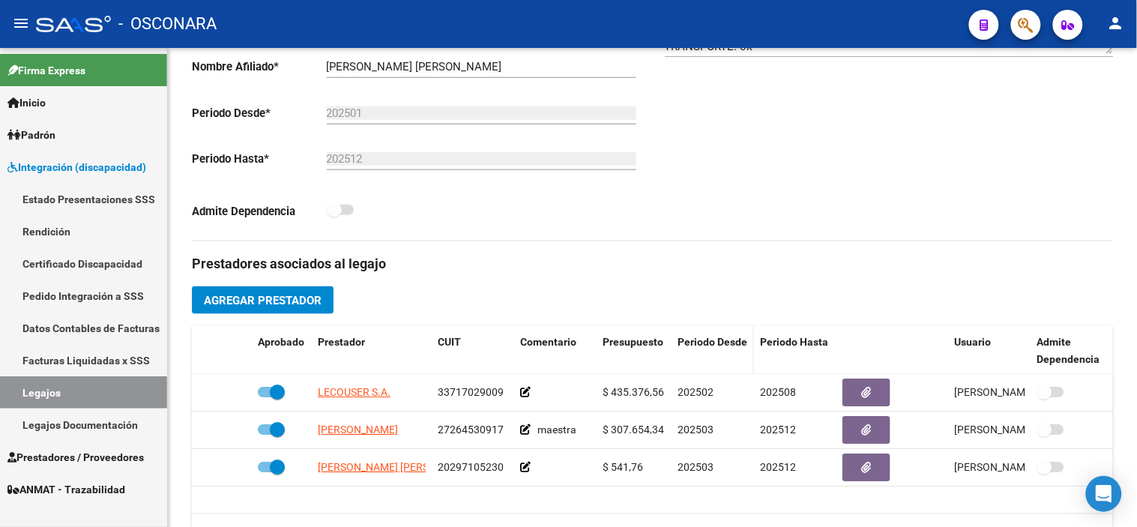
scroll to position [130, 0]
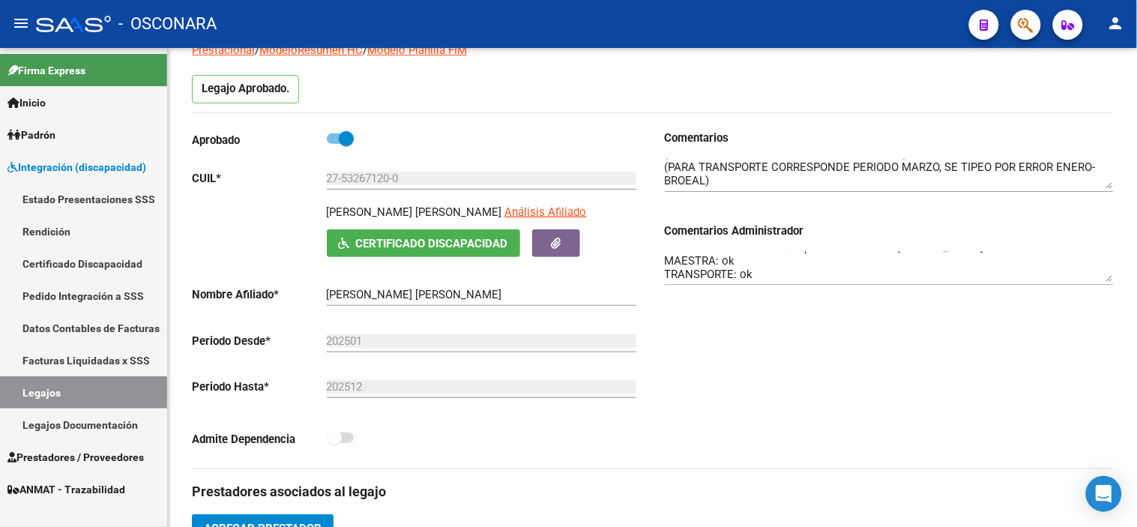
click at [787, 259] on textarea "MII: autorizado hasta 08/25 por renovacion de [PERSON_NAME]. MAESTRA: ok TRANSP…" at bounding box center [889, 267] width 449 height 30
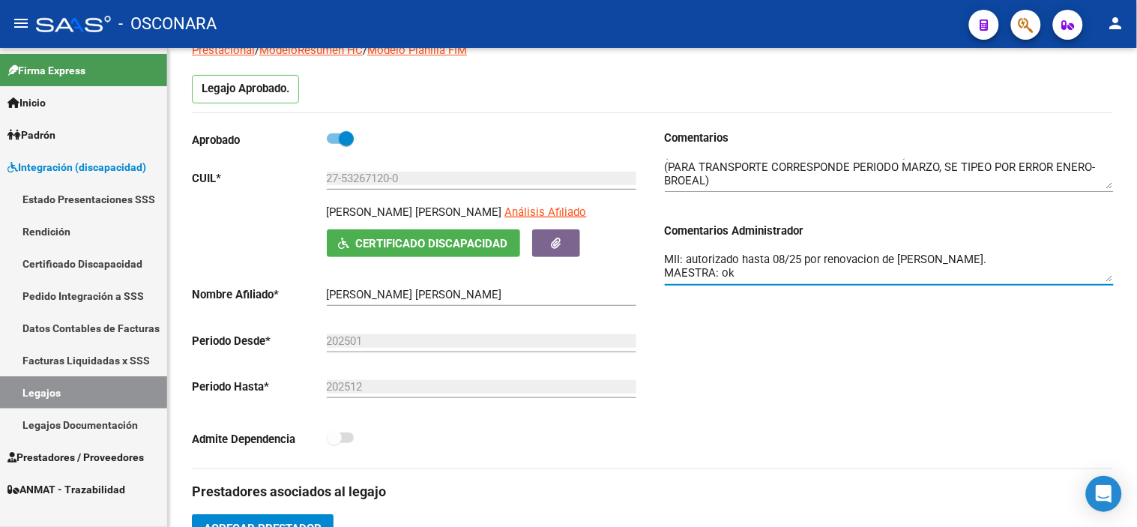
scroll to position [11, 0]
click at [570, 483] on h3 "Prestadores asociados al legajo" at bounding box center [652, 491] width 921 height 21
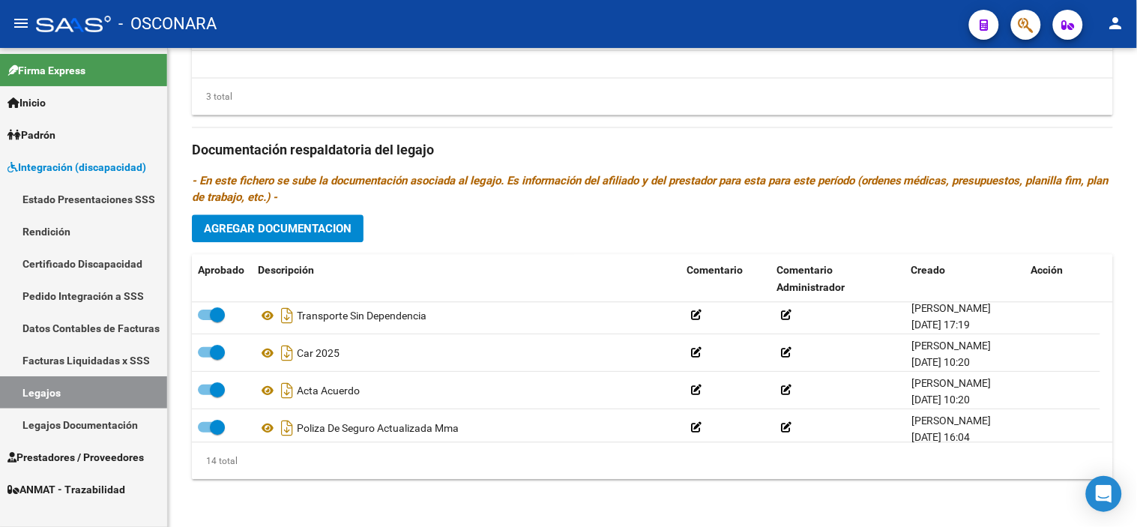
scroll to position [390, 0]
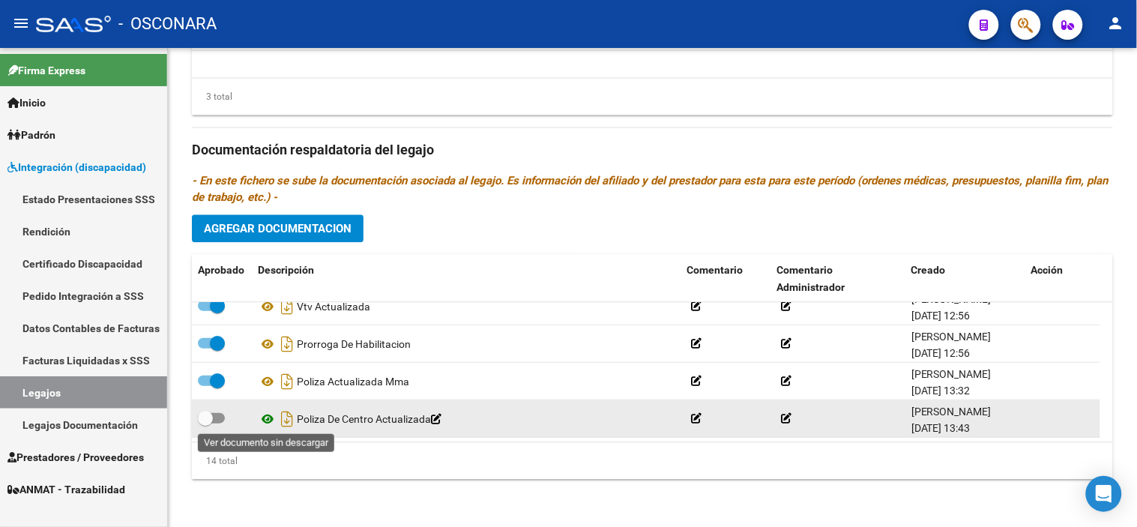
click at [268, 416] on icon at bounding box center [267, 418] width 19 height 18
click at [213, 417] on span at bounding box center [211, 417] width 27 height 10
click at [205, 423] on input "checkbox" at bounding box center [205, 423] width 1 height 1
checkbox input "true"
click at [289, 421] on icon "Descargar documento" at bounding box center [286, 418] width 19 height 24
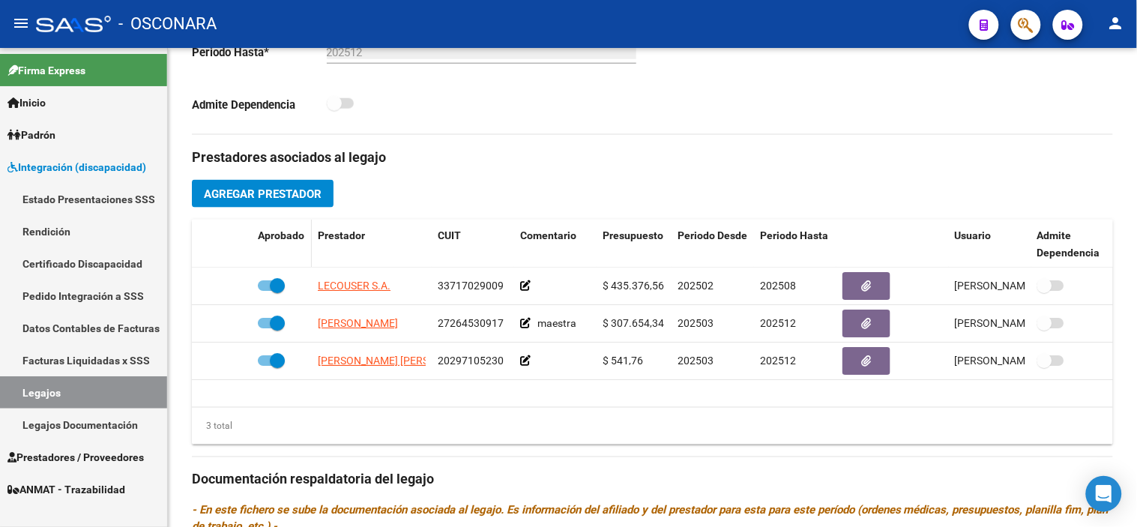
scroll to position [463, 0]
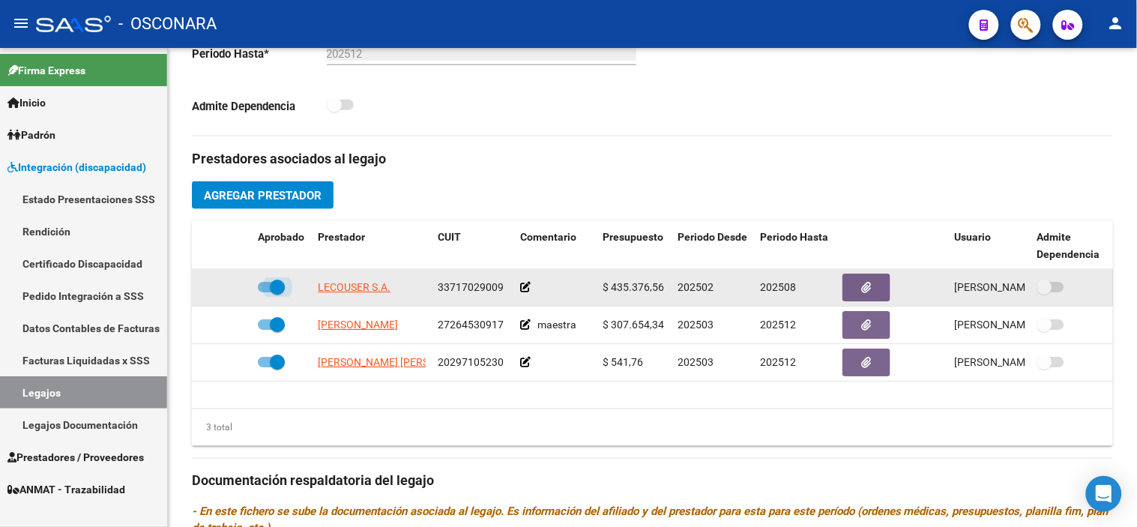
click at [271, 291] on span at bounding box center [277, 287] width 15 height 15
click at [265, 292] on input "checkbox" at bounding box center [265, 292] width 1 height 1
checkbox input "false"
click at [228, 288] on icon at bounding box center [230, 287] width 10 height 10
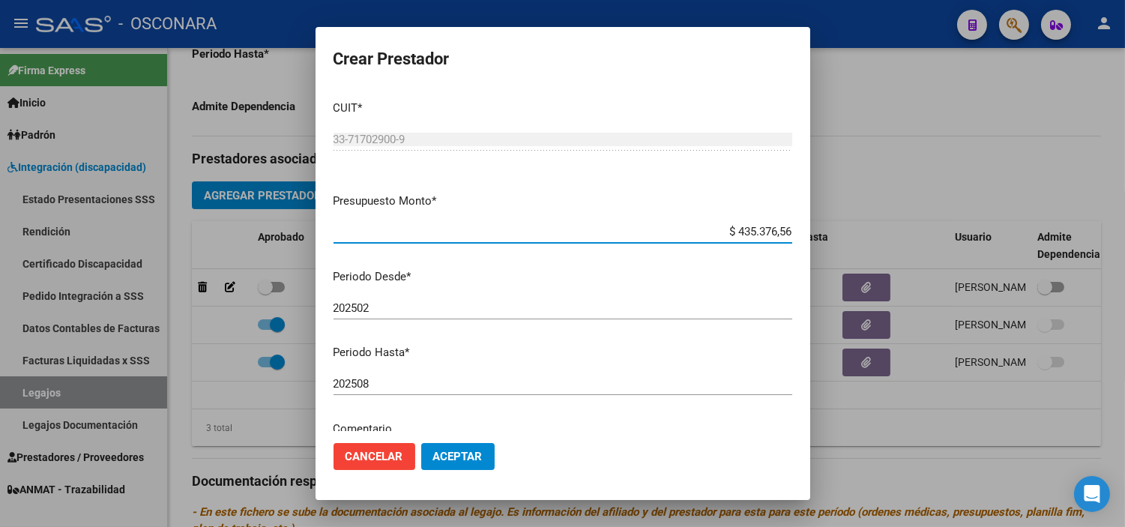
click at [409, 377] on input "202508" at bounding box center [563, 383] width 459 height 13
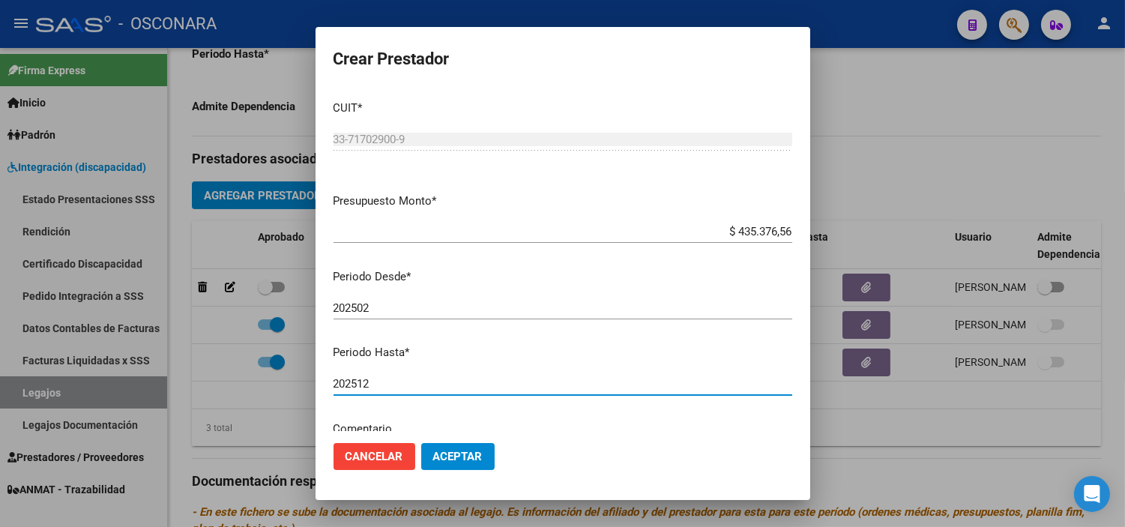
type input "202512"
click at [480, 461] on span "Aceptar" at bounding box center [457, 456] width 49 height 13
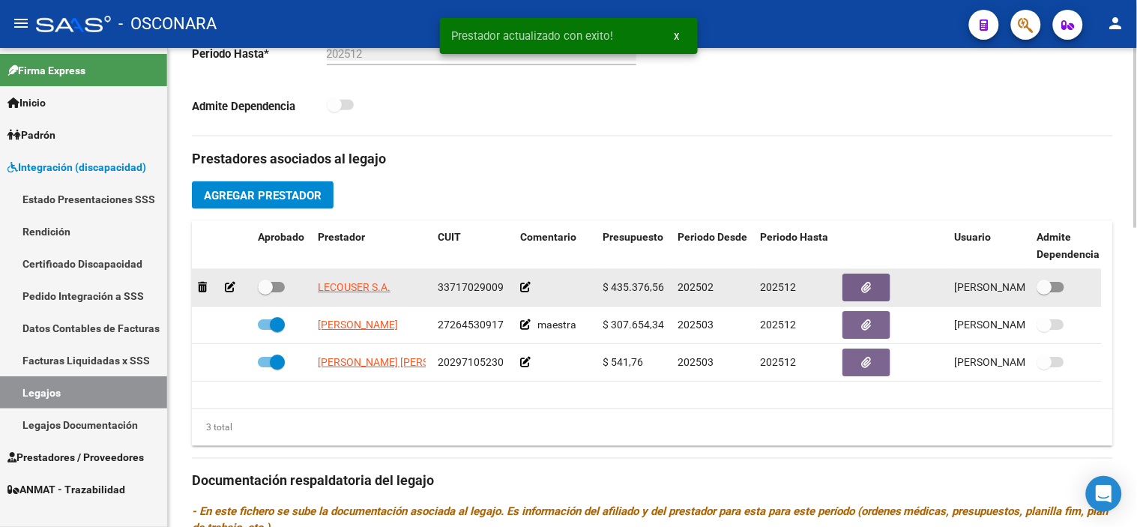
click at [263, 291] on span at bounding box center [265, 287] width 15 height 15
click at [265, 292] on input "checkbox" at bounding box center [265, 292] width 1 height 1
checkbox input "true"
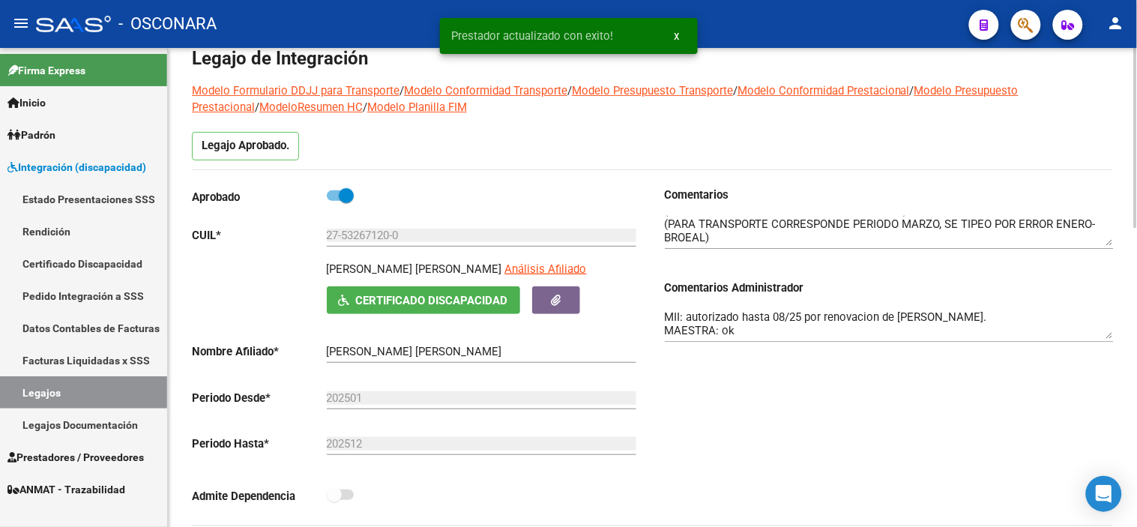
scroll to position [47, 0]
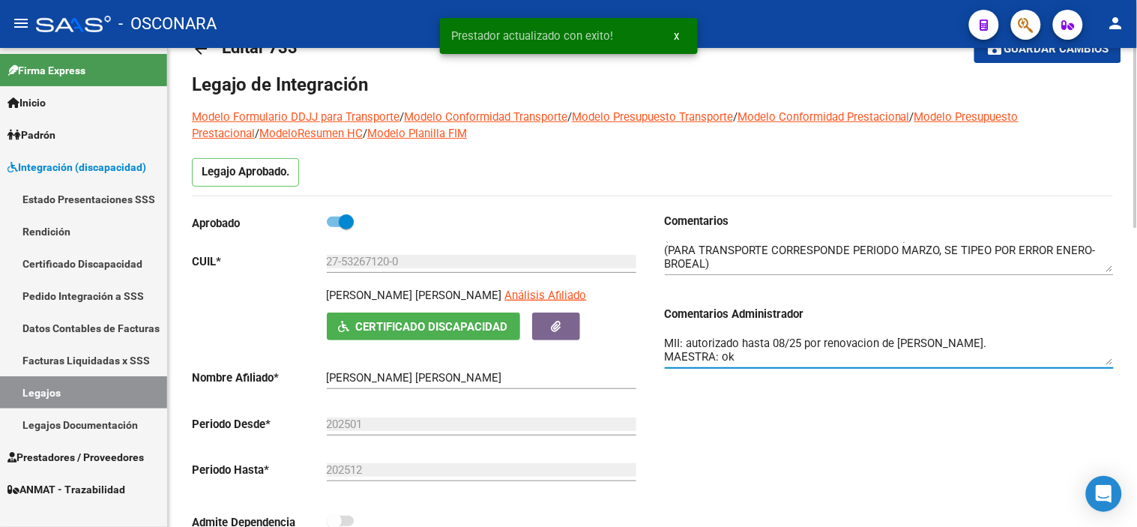
drag, startPoint x: 939, startPoint y: 346, endPoint x: 687, endPoint y: 343, distance: 252.6
click at [687, 343] on textarea "MII: autorizado hasta 08/25 por renovacion de [PERSON_NAME]. MAESTRA: ok TRANSP…" at bounding box center [889, 350] width 449 height 30
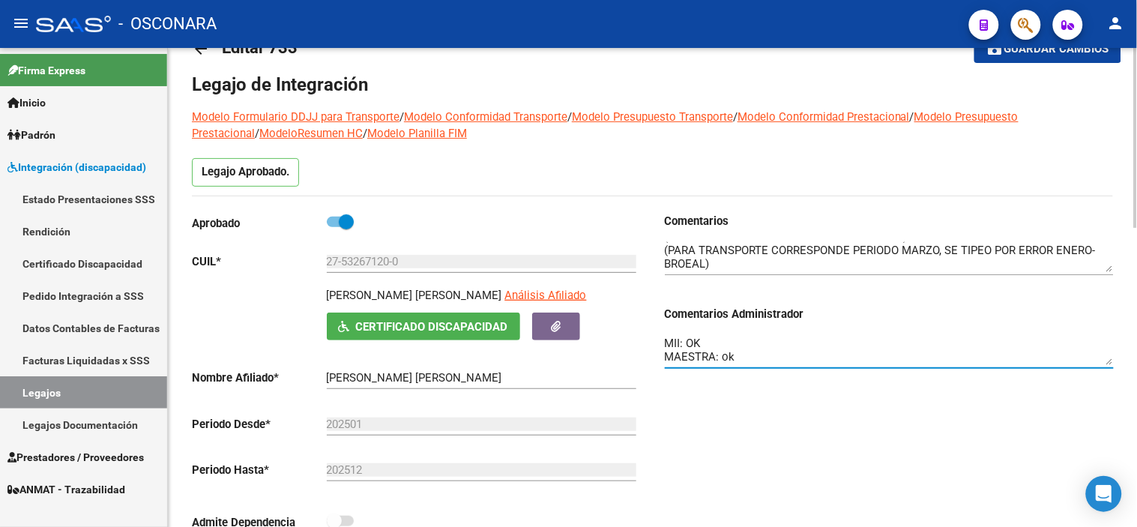
type textarea "MII: OK MAESTRA: ok TRANSPORTE: ok"
click at [804, 385] on div "Comentarios Comentarios Administrador MII: OK MAESTRA: ok TRANSPORTE: ok" at bounding box center [883, 382] width 461 height 339
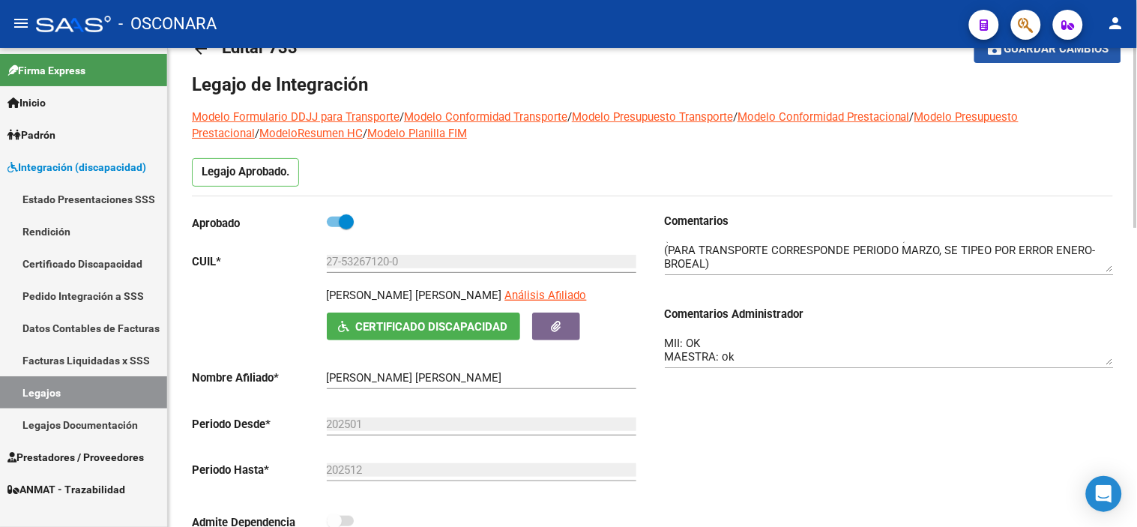
click at [1044, 58] on button "save Guardar cambios" at bounding box center [1047, 48] width 147 height 28
click at [877, 460] on div "Comentarios Comentarios Administrador MII: OK MAESTRA: ok TRANSPORTE: ok" at bounding box center [883, 382] width 461 height 339
click at [765, 343] on textarea "MII: OK MAESTRA: ok TRANSPORTE: ok" at bounding box center [889, 350] width 449 height 30
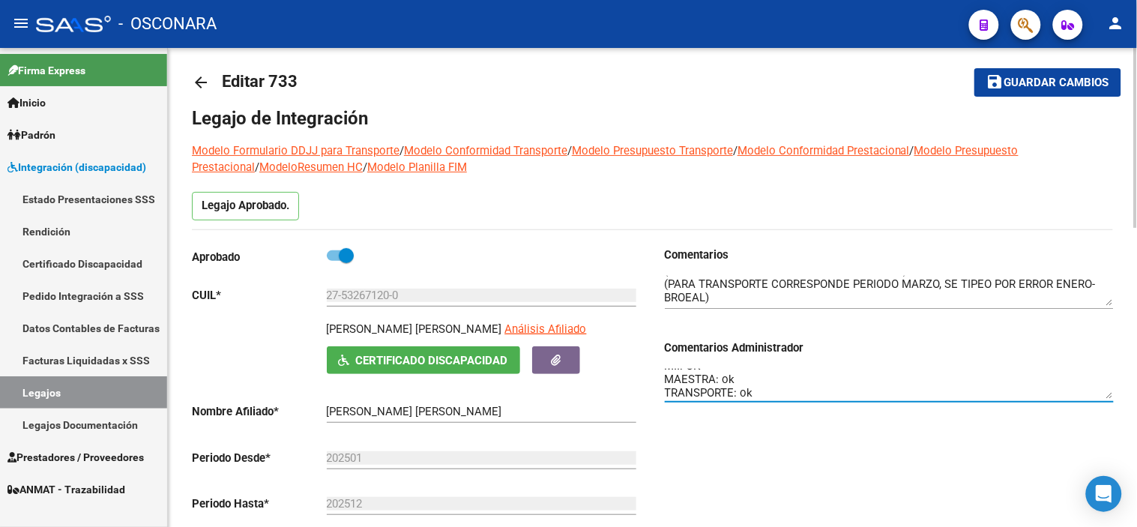
scroll to position [0, 0]
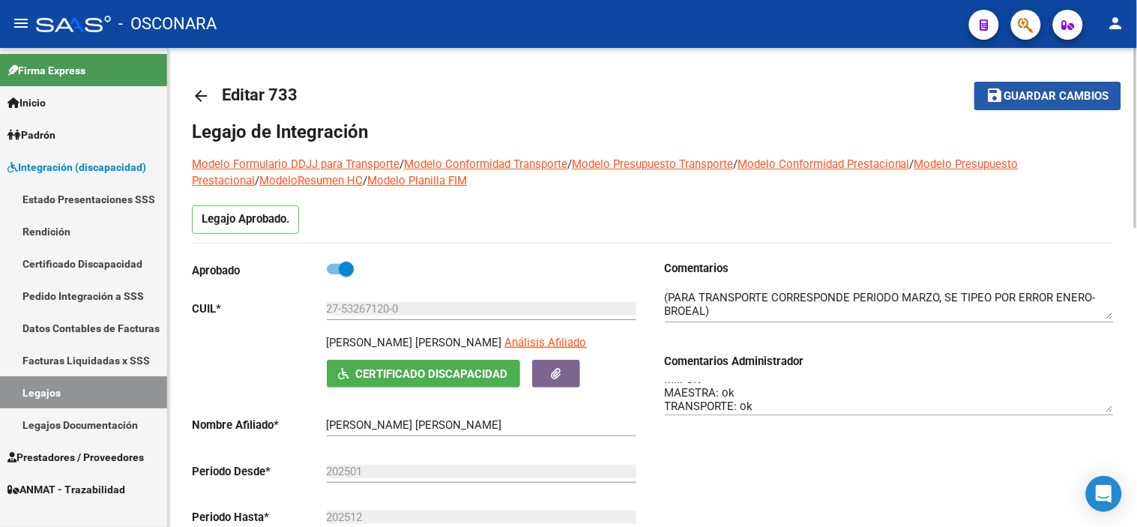
click at [1010, 101] on span "Guardar cambios" at bounding box center [1056, 96] width 105 height 13
click at [717, 391] on textarea "MII: OK MAESTRA: ok TRANSPORTE: ok" at bounding box center [889, 397] width 449 height 30
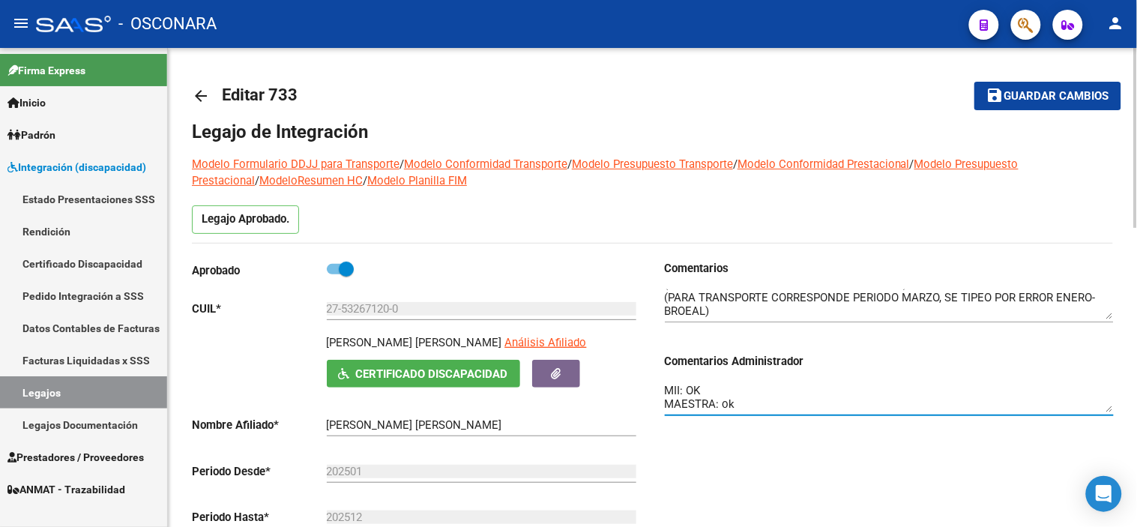
scroll to position [13, 0]
drag, startPoint x: 664, startPoint y: 391, endPoint x: 822, endPoint y: 414, distance: 159.1
click at [822, 414] on div "MII: OK MAESTRA: ok TRANSPORTE: ok" at bounding box center [889, 393] width 449 height 46
click at [1052, 92] on span "Guardar cambios" at bounding box center [1056, 96] width 105 height 13
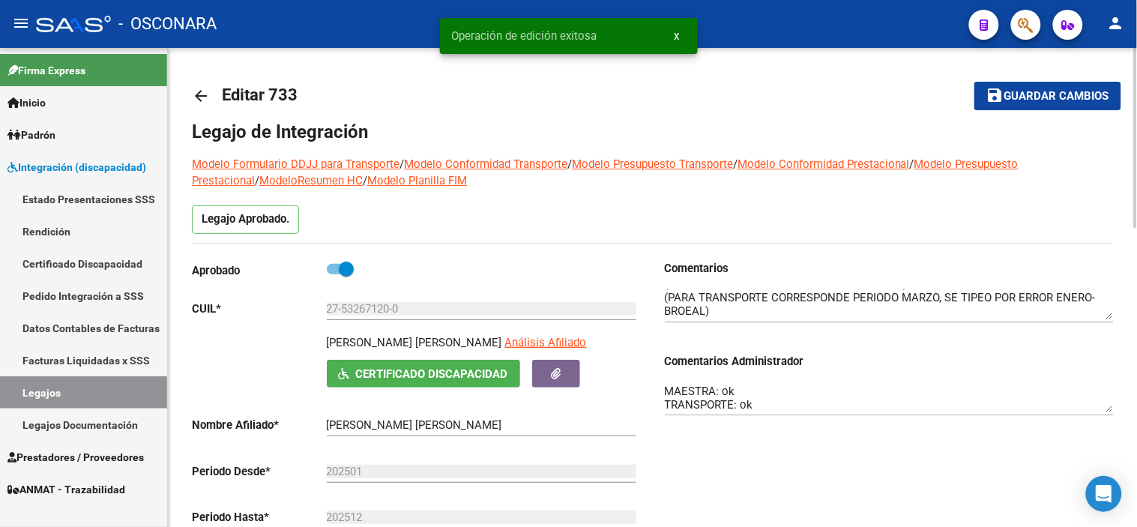
click at [200, 95] on mat-icon "arrow_back" at bounding box center [201, 96] width 18 height 18
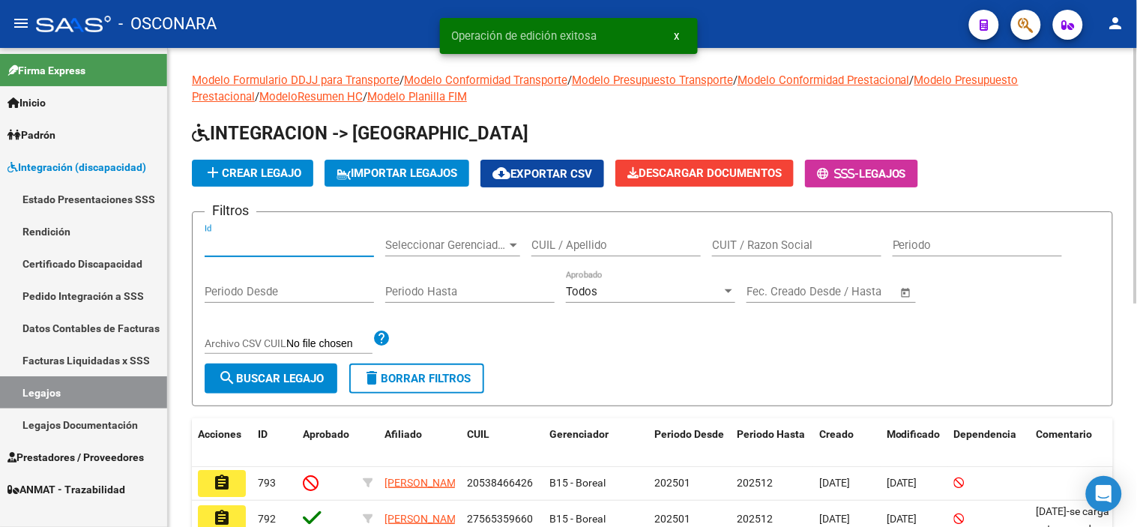
click at [317, 247] on input "Id" at bounding box center [289, 244] width 169 height 13
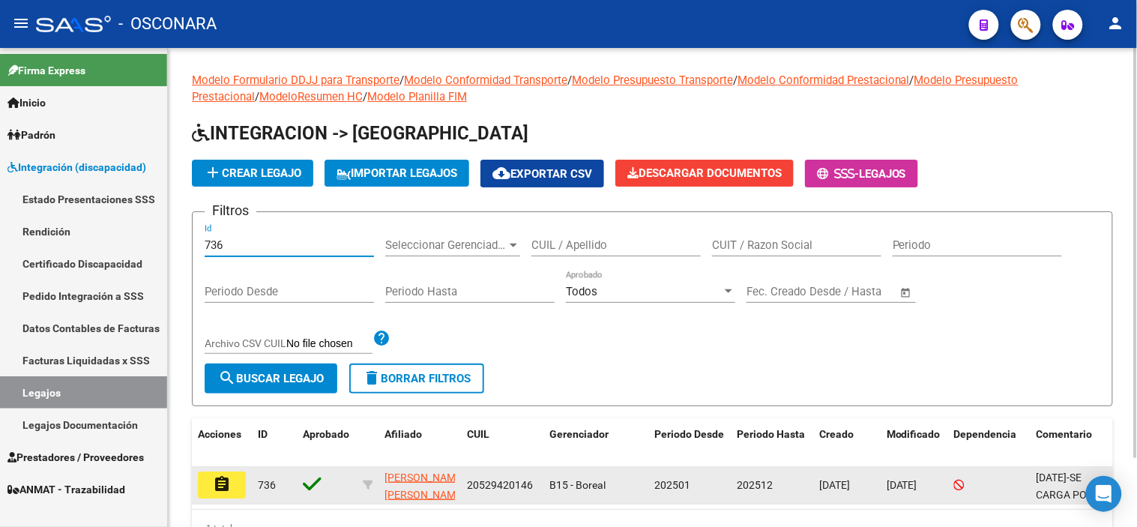
type input "736"
click at [234, 484] on button "assignment" at bounding box center [222, 484] width 48 height 27
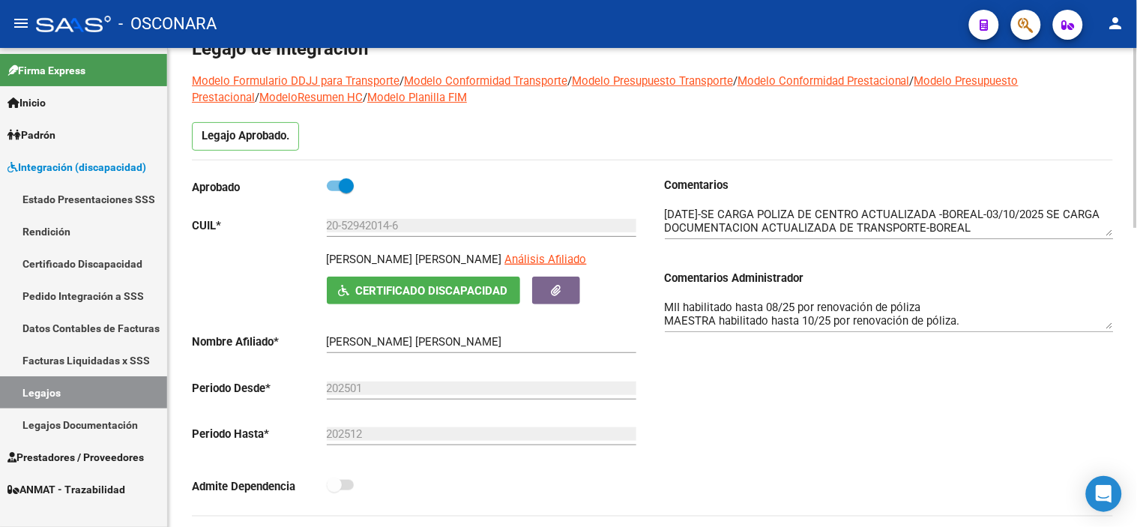
click at [681, 391] on div "Comentarios Comentarios Administrador MII habilitado hasta 08/25 por renovación…" at bounding box center [883, 346] width 461 height 339
click at [753, 371] on div "Comentarios Comentarios Administrador MII habilitado hasta 08/25 por renovación…" at bounding box center [883, 346] width 461 height 339
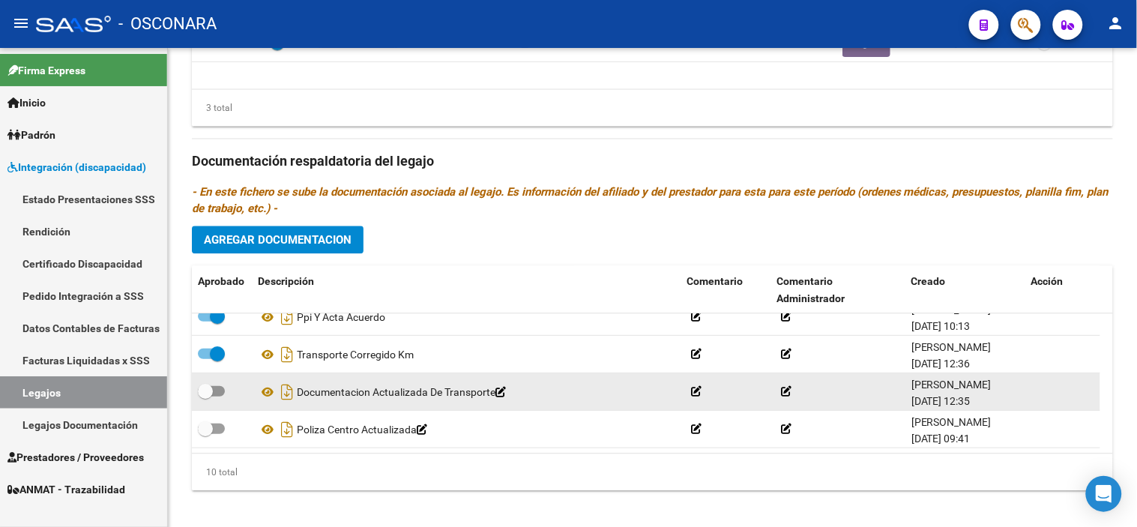
scroll to position [797, 0]
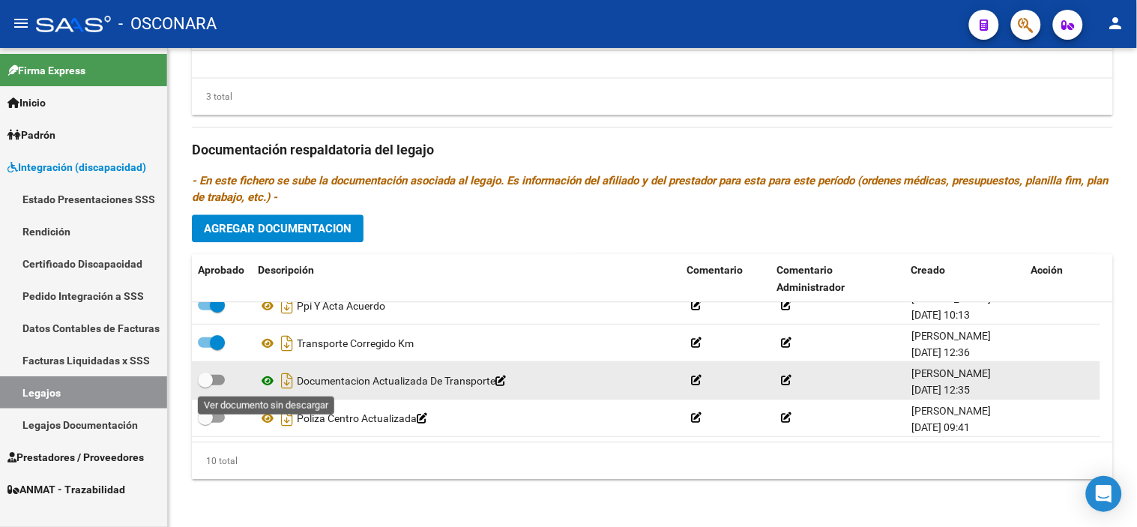
click at [270, 381] on icon at bounding box center [267, 381] width 19 height 18
click at [206, 373] on span at bounding box center [205, 380] width 15 height 15
click at [205, 385] on input "checkbox" at bounding box center [205, 385] width 1 height 1
checkbox input "true"
click at [283, 383] on icon "Descargar documento" at bounding box center [286, 381] width 19 height 24
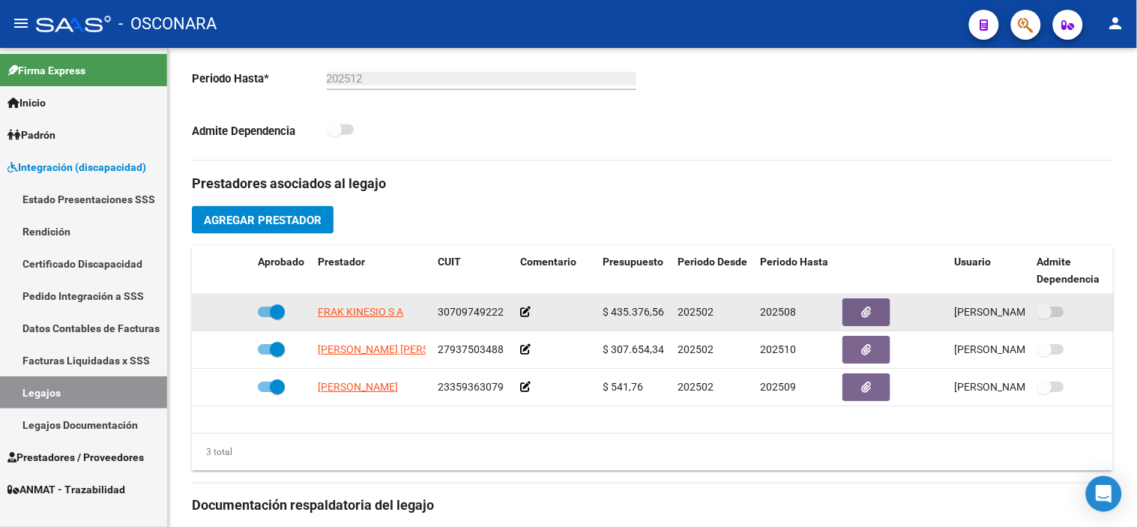
scroll to position [463, 0]
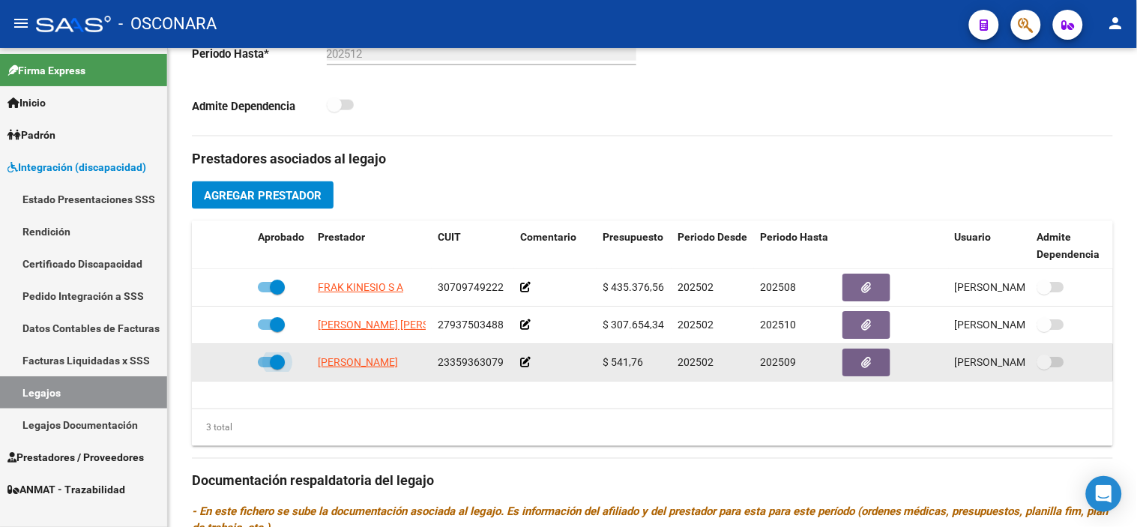
click at [280, 362] on span at bounding box center [277, 362] width 15 height 15
click at [265, 367] on input "checkbox" at bounding box center [265, 367] width 1 height 1
checkbox input "false"
click at [232, 366] on icon at bounding box center [230, 362] width 10 height 10
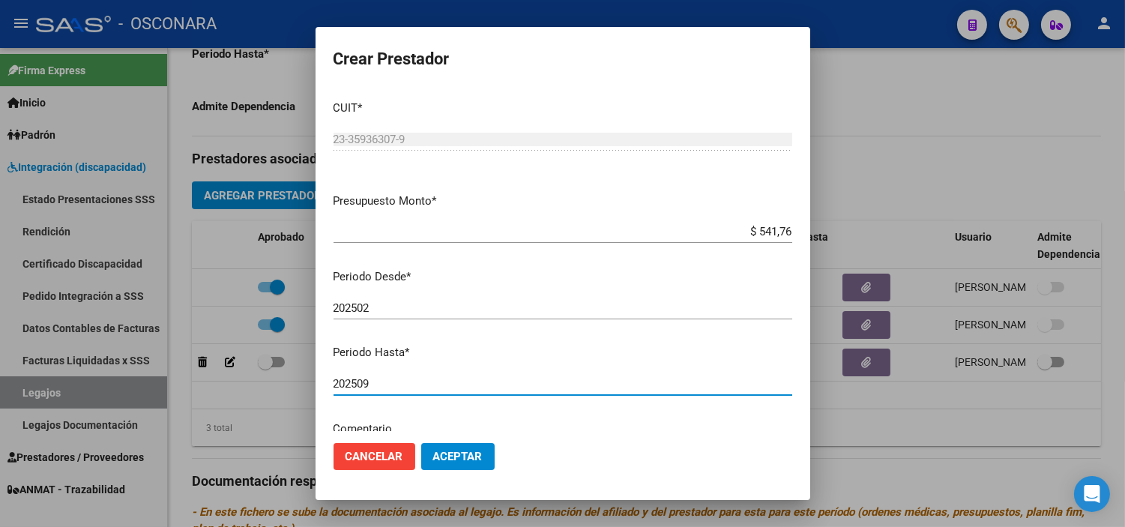
click at [420, 388] on input "202509" at bounding box center [563, 383] width 459 height 13
type input "202512"
click at [474, 447] on button "Aceptar" at bounding box center [457, 456] width 73 height 27
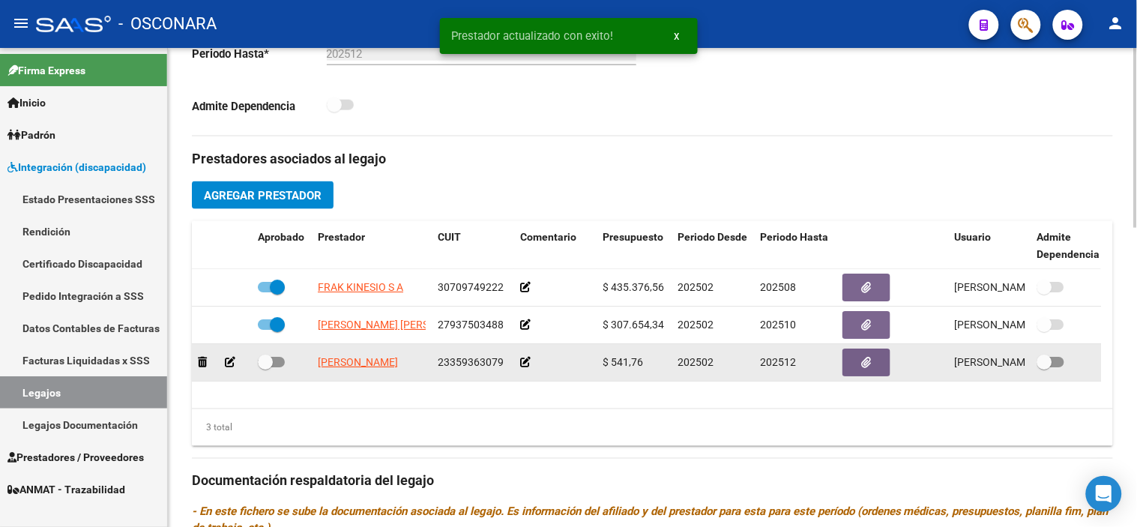
click at [268, 364] on span at bounding box center [265, 362] width 15 height 15
click at [265, 367] on input "checkbox" at bounding box center [265, 367] width 1 height 1
checkbox input "true"
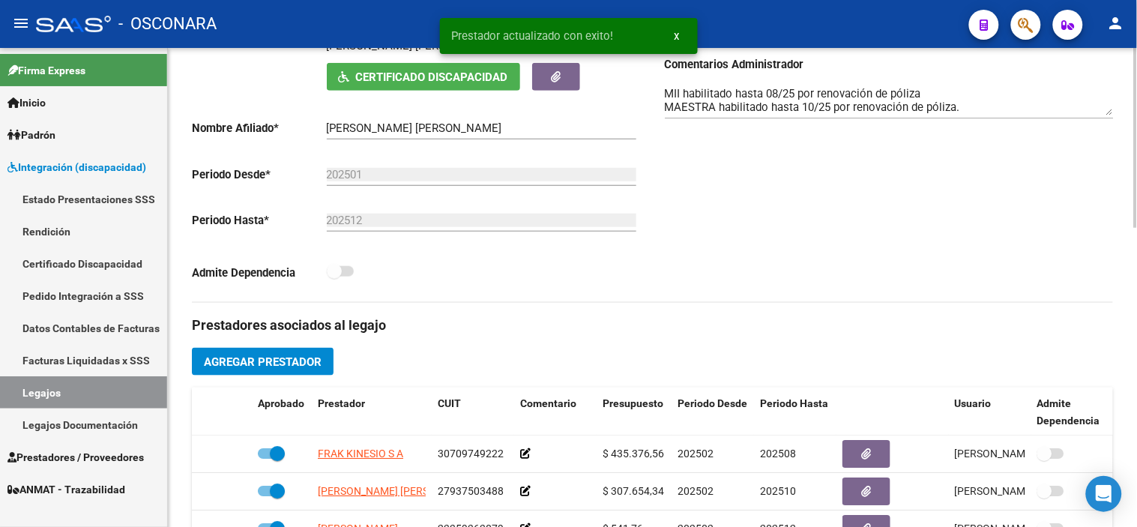
scroll to position [130, 0]
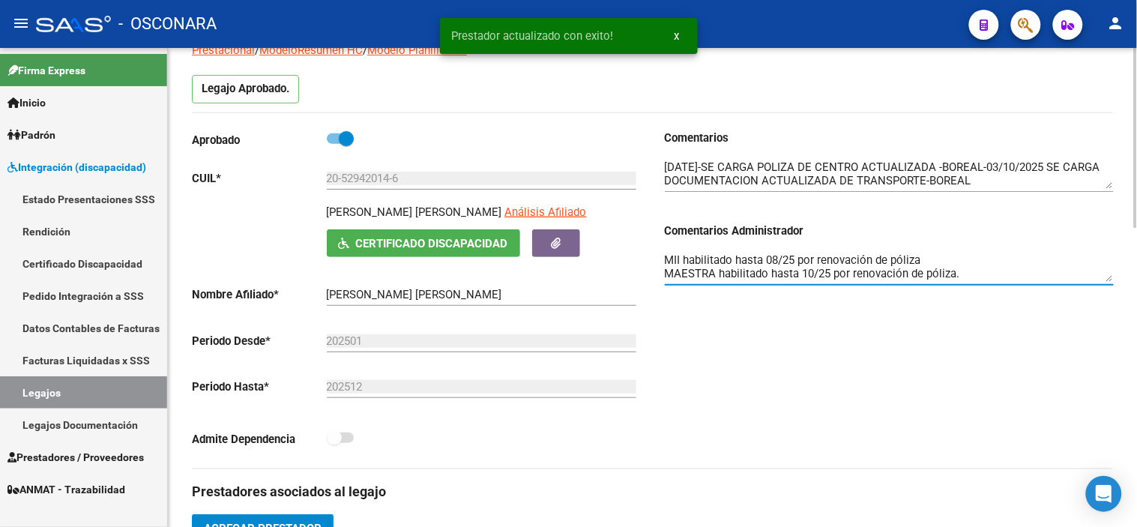
click at [792, 274] on textarea "MII habilitado hasta 08/25 por renovación de póliza MAESTRA habilitado hasta 10…" at bounding box center [889, 267] width 449 height 30
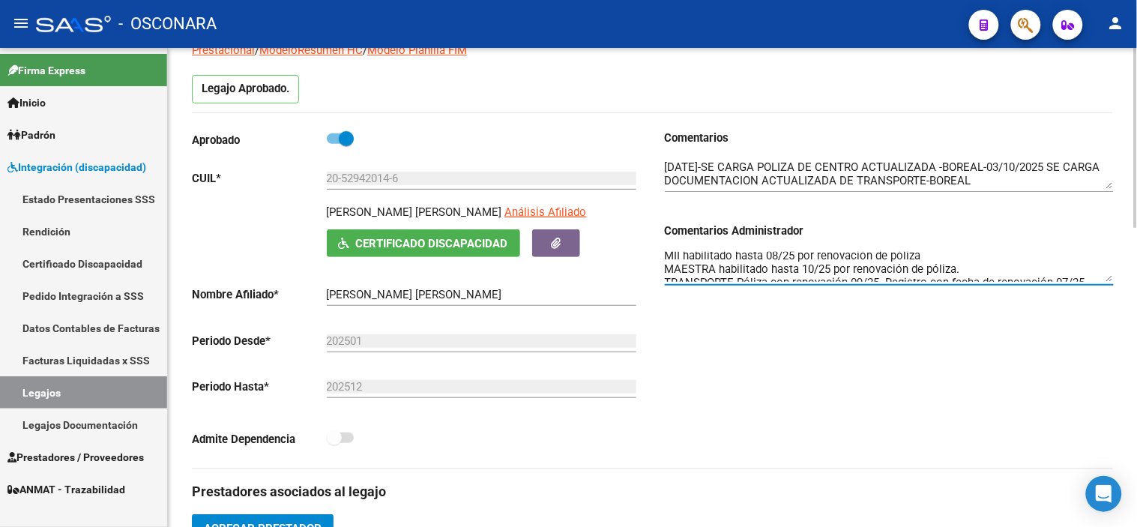
scroll to position [13, 0]
drag, startPoint x: 738, startPoint y: 274, endPoint x: 1106, endPoint y: 279, distance: 368.8
click at [1106, 279] on textarea "MII habilitado hasta 08/25 por renovación de póliza MAESTRA habilitado hasta 10…" at bounding box center [889, 267] width 449 height 30
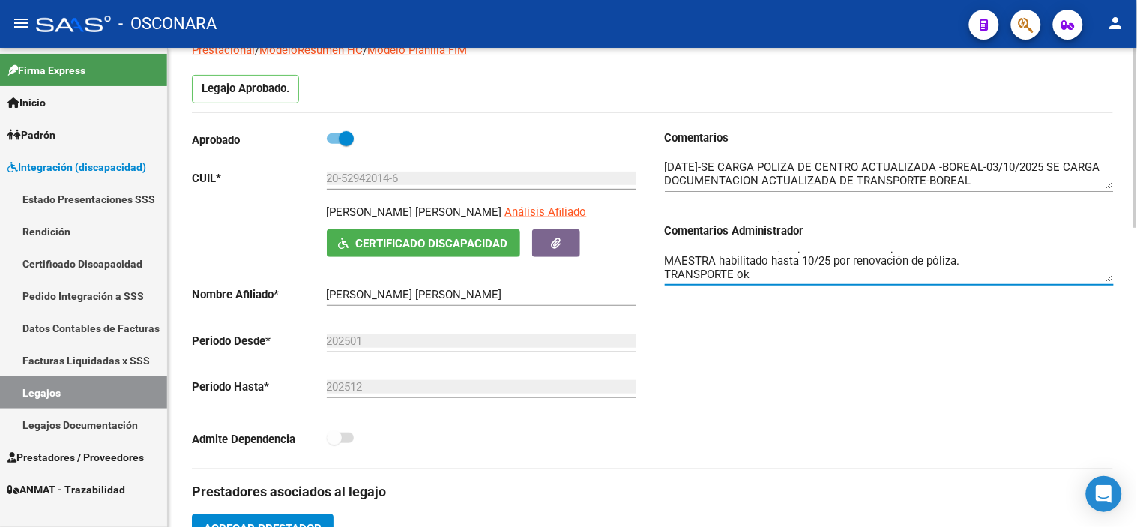
type textarea "MII habilitado hasta 08/25 por renovación de póliza MAESTRA habilitado hasta 10…"
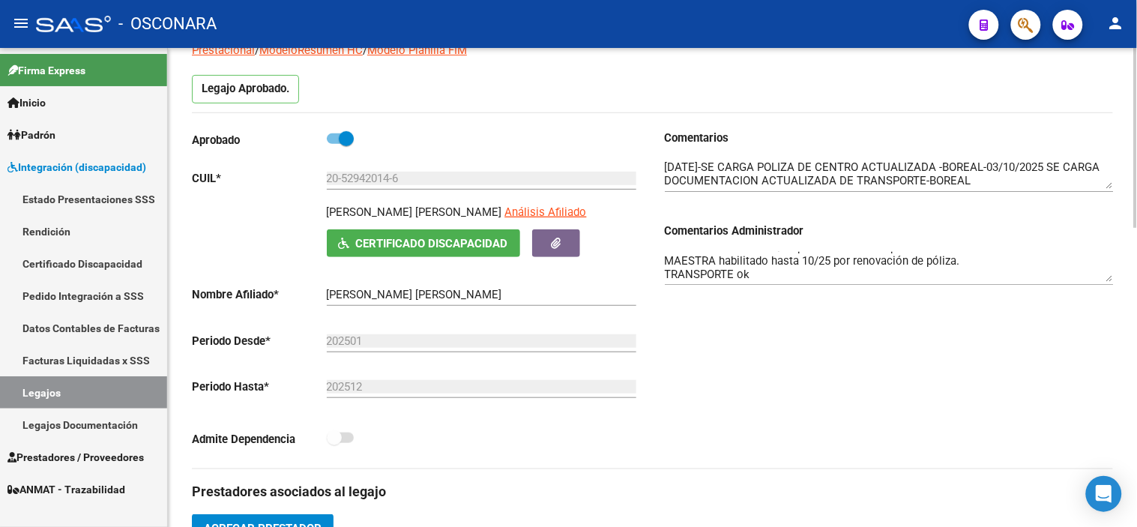
click at [854, 363] on div "Comentarios Comentarios Administrador MII habilitado hasta 08/25 por renovación…" at bounding box center [883, 299] width 461 height 339
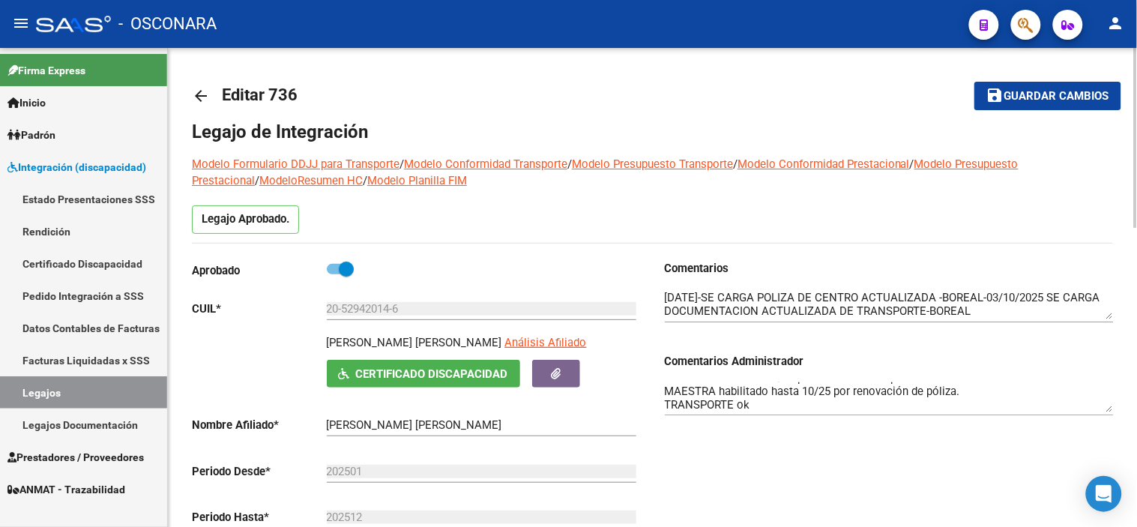
click at [1018, 100] on span "Guardar cambios" at bounding box center [1056, 96] width 105 height 13
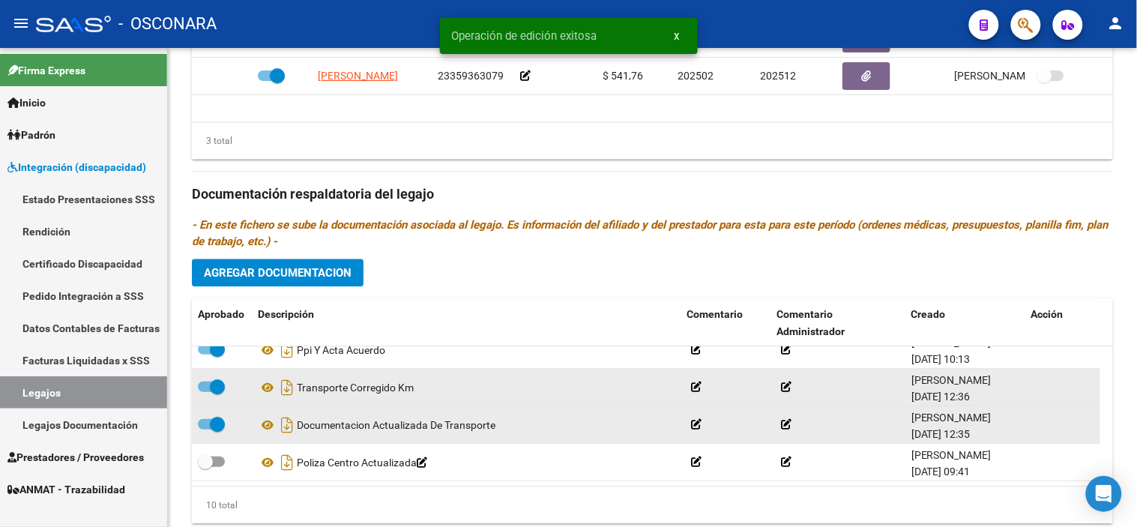
scroll to position [797, 0]
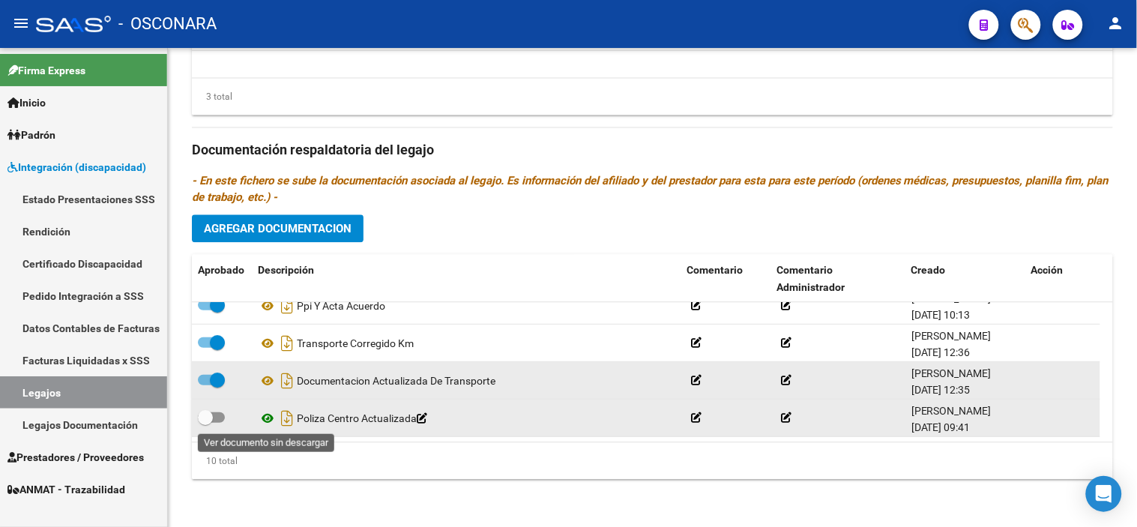
click at [268, 424] on icon at bounding box center [267, 418] width 19 height 18
click at [211, 420] on span at bounding box center [205, 417] width 15 height 15
click at [205, 423] on input "checkbox" at bounding box center [205, 423] width 1 height 1
checkbox input "true"
click at [286, 422] on icon "Descargar documento" at bounding box center [286, 418] width 19 height 24
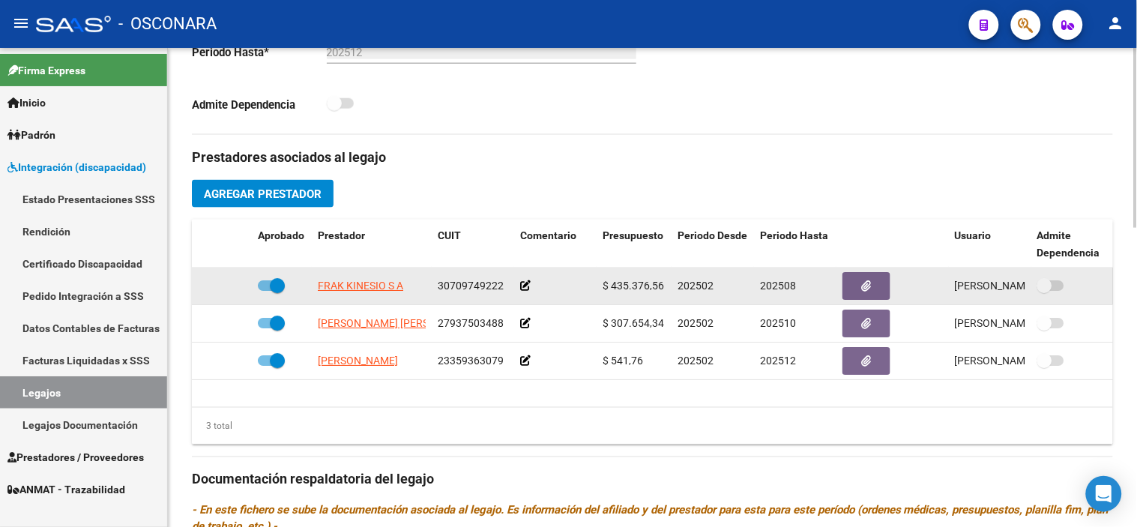
scroll to position [463, 0]
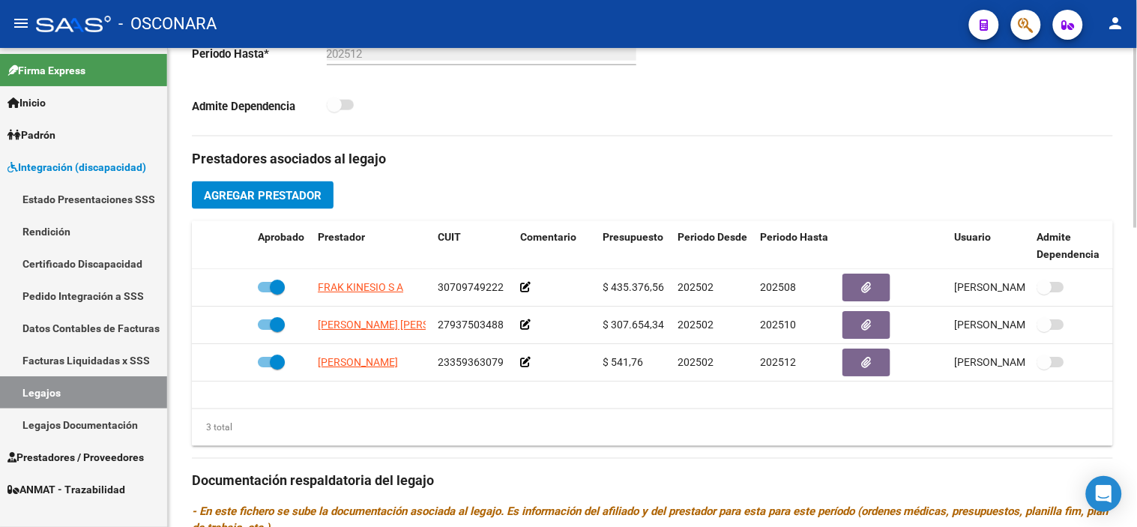
click at [612, 121] on div "Admite Dependencia" at bounding box center [416, 110] width 449 height 28
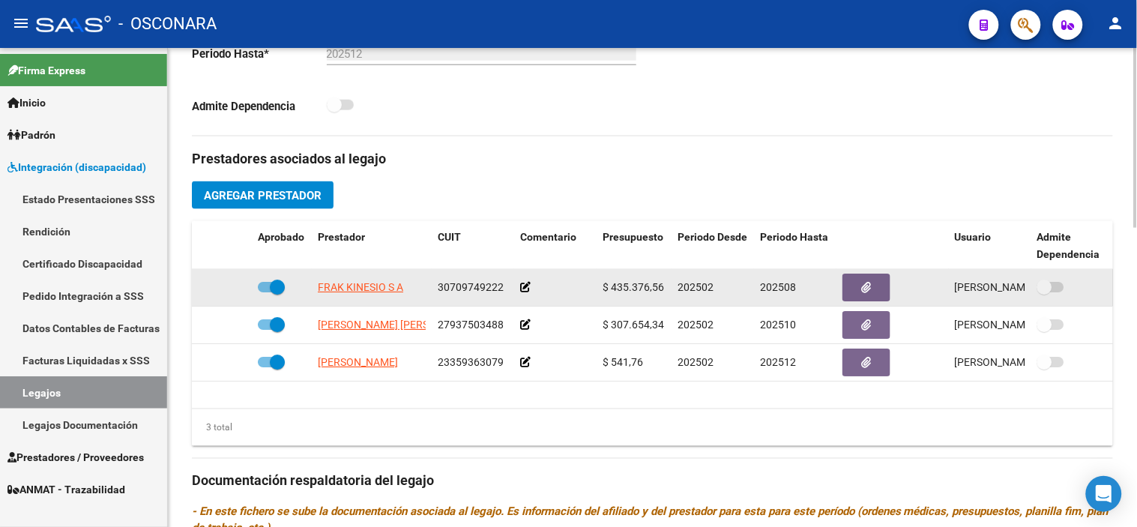
click at [282, 286] on span at bounding box center [277, 287] width 15 height 15
click at [265, 292] on input "checkbox" at bounding box center [265, 292] width 1 height 1
checkbox input "false"
click at [226, 286] on icon at bounding box center [230, 287] width 10 height 10
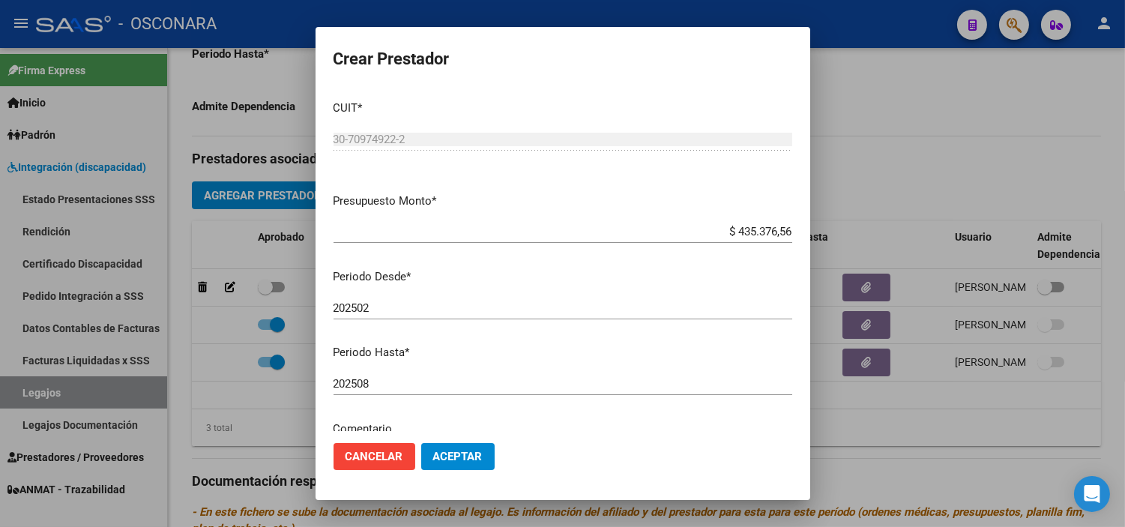
click at [414, 391] on div "202508 Ingresar el periodo" at bounding box center [563, 384] width 459 height 22
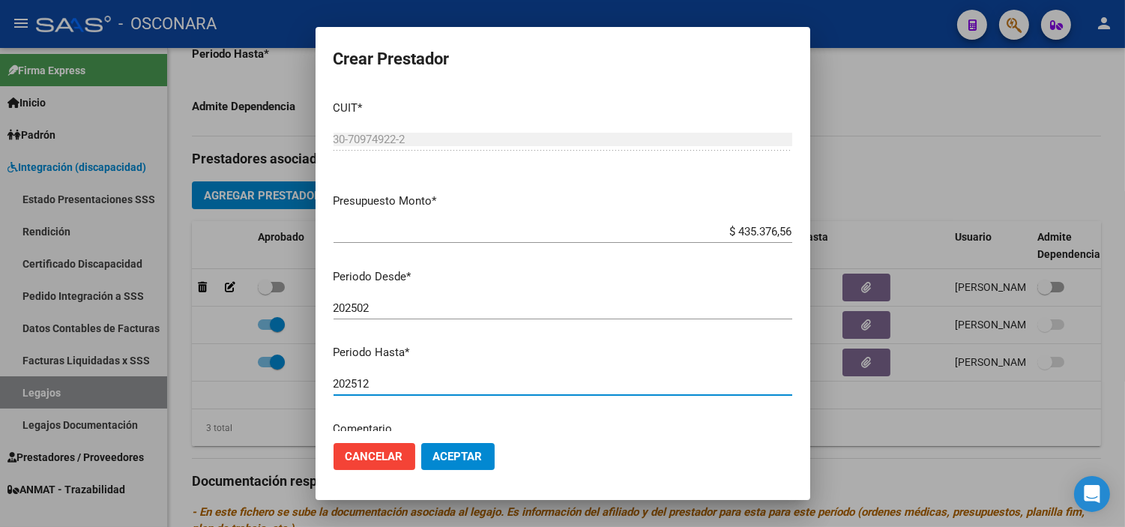
type input "202512"
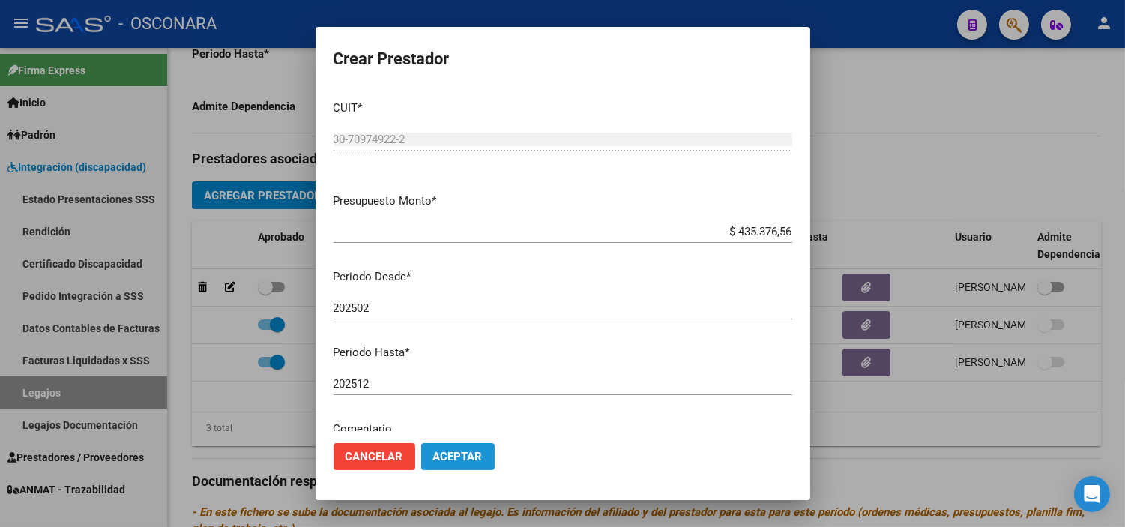
click at [455, 450] on span "Aceptar" at bounding box center [457, 456] width 49 height 13
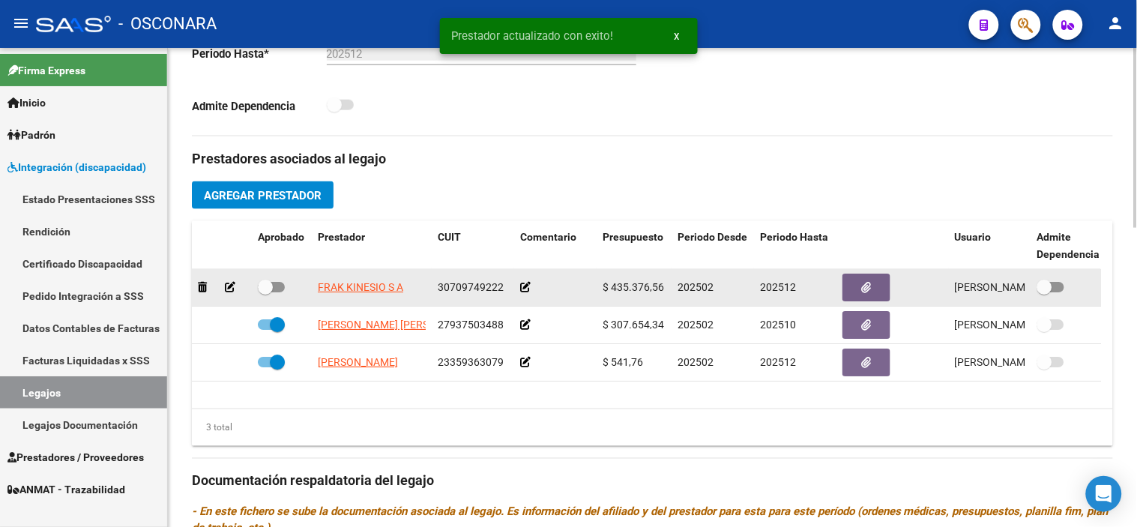
click at [272, 285] on span at bounding box center [265, 287] width 15 height 15
click at [265, 292] on input "checkbox" at bounding box center [265, 292] width 1 height 1
checkbox input "true"
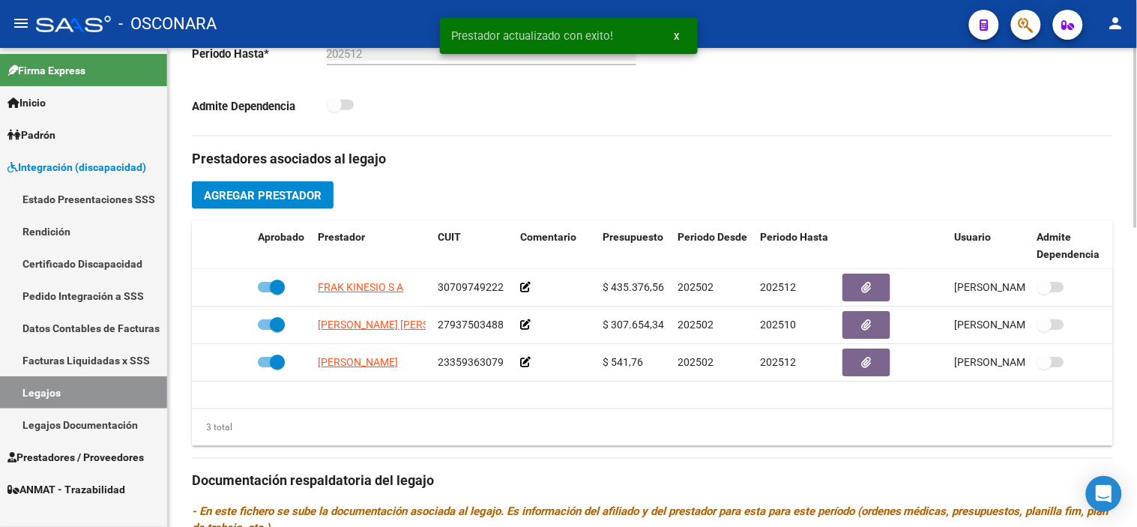
click at [808, 214] on div "Prestadores asociados al legajo Agregar Prestador Aprobado Prestador CUIT Comen…" at bounding box center [652, 479] width 921 height 686
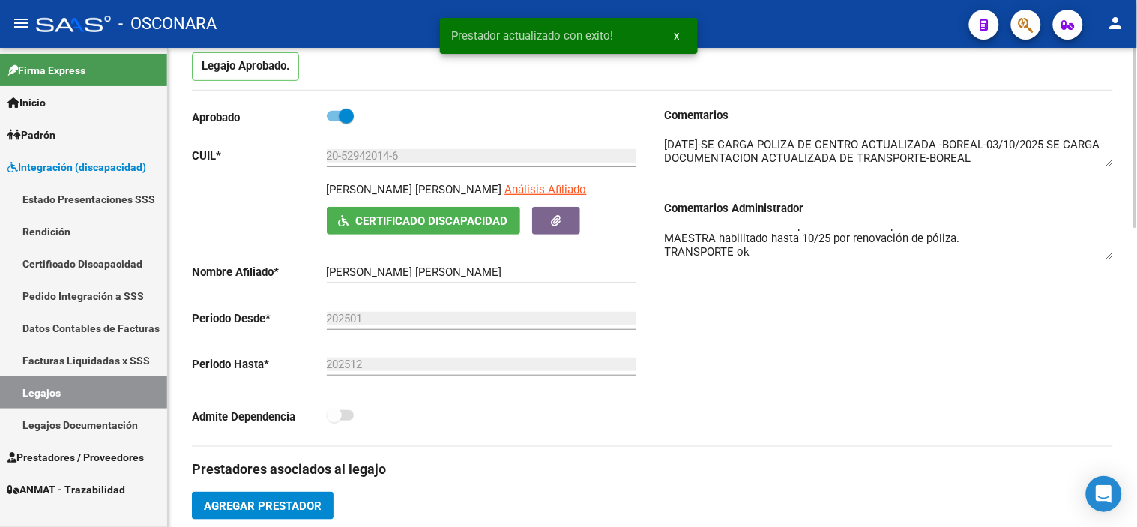
scroll to position [130, 0]
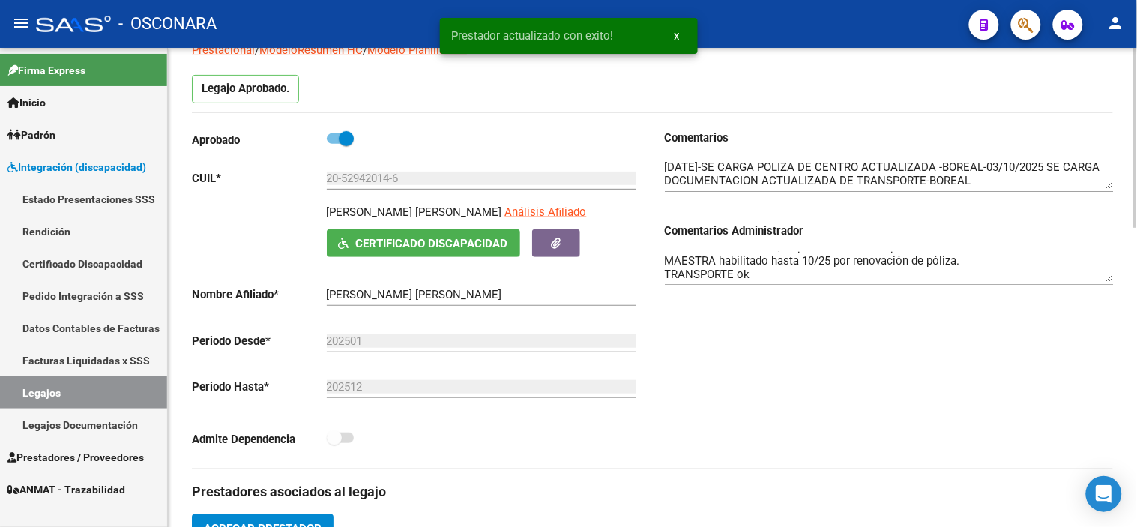
click at [810, 260] on textarea "MII habilitado hasta 08/25 por renovación de póliza MAESTRA habilitado hasta 10…" at bounding box center [889, 267] width 449 height 30
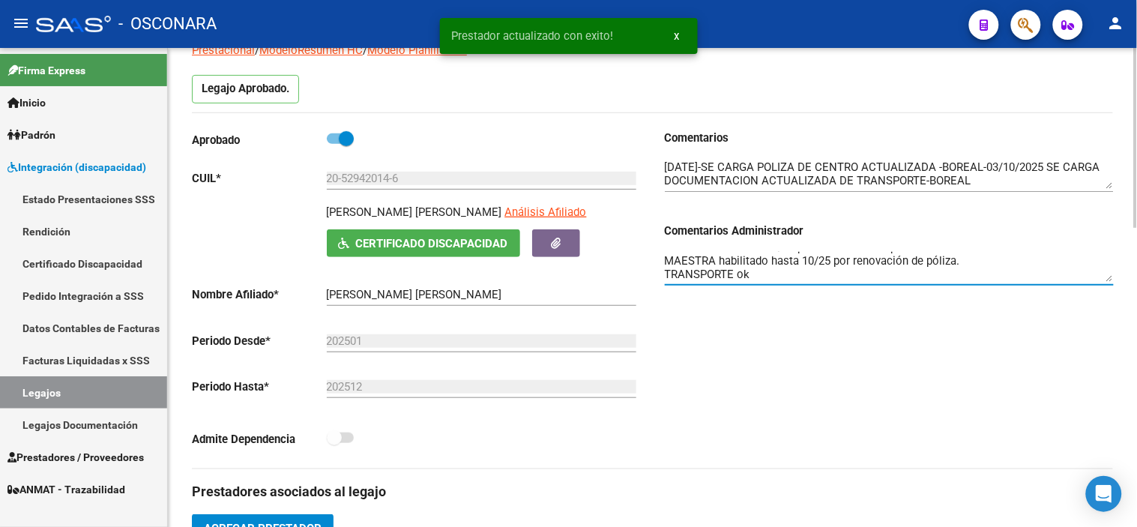
scroll to position [0, 0]
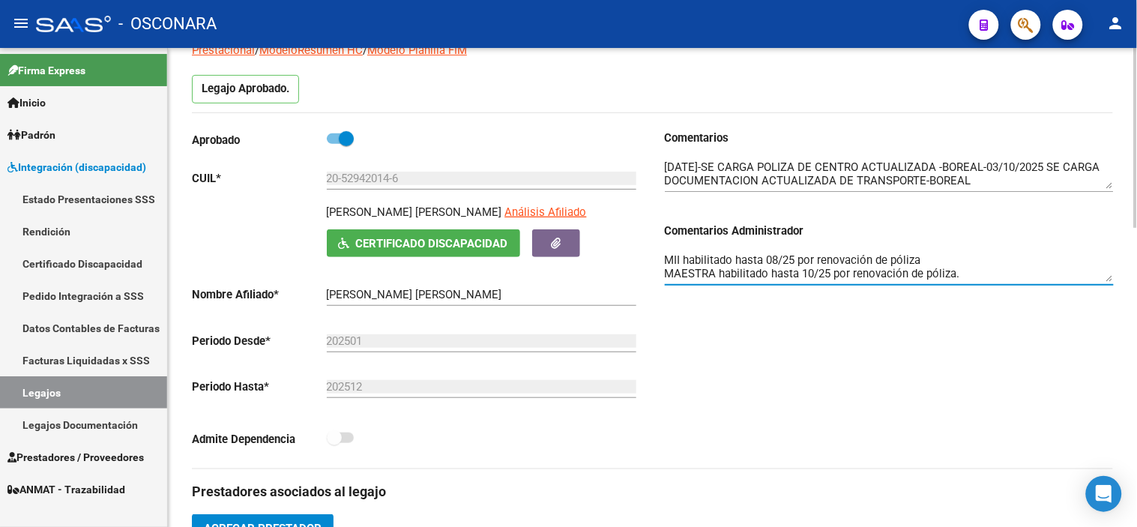
drag, startPoint x: 926, startPoint y: 256, endPoint x: 685, endPoint y: 259, distance: 241.4
click at [685, 259] on textarea "MII habilitado hasta 08/25 por renovación de póliza MAESTRA habilitado hasta 10…" at bounding box center [889, 267] width 449 height 30
type textarea "MII ok MAESTRA habilitado hasta 10/25 por renovación de póliza. TRANSPORTE ok"
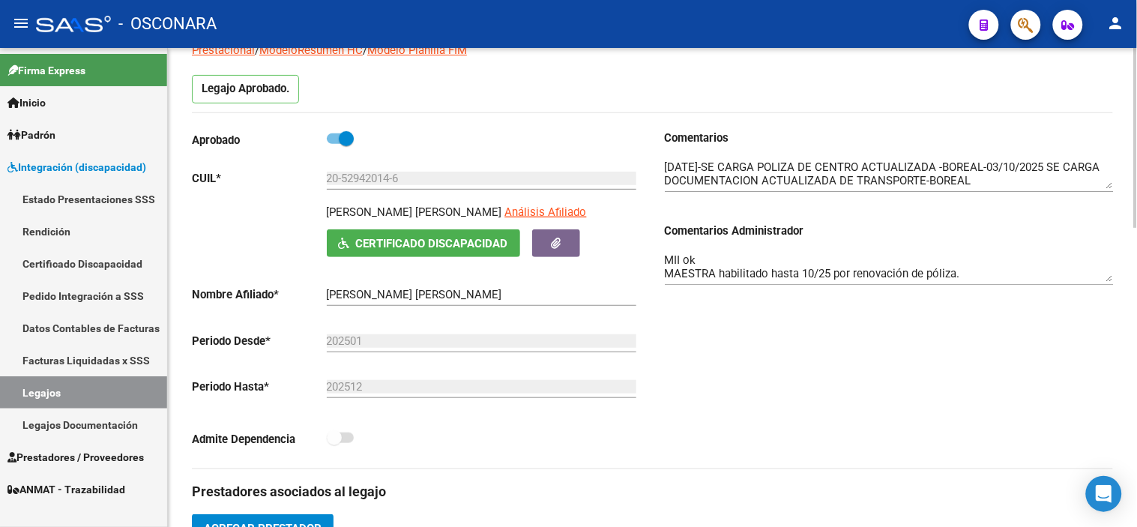
click at [750, 366] on div "Comentarios Comentarios Administrador MII ok MAESTRA habilitado hasta 10/25 por…" at bounding box center [883, 299] width 461 height 339
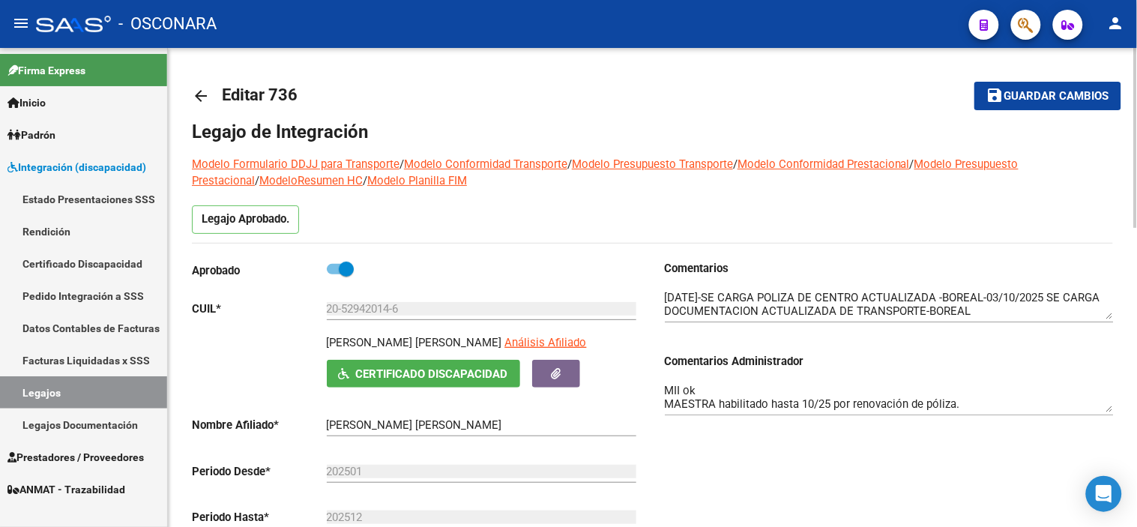
drag, startPoint x: 1021, startPoint y: 101, endPoint x: 1007, endPoint y: 110, distance: 16.2
click at [1021, 101] on span "Guardar cambios" at bounding box center [1056, 96] width 105 height 13
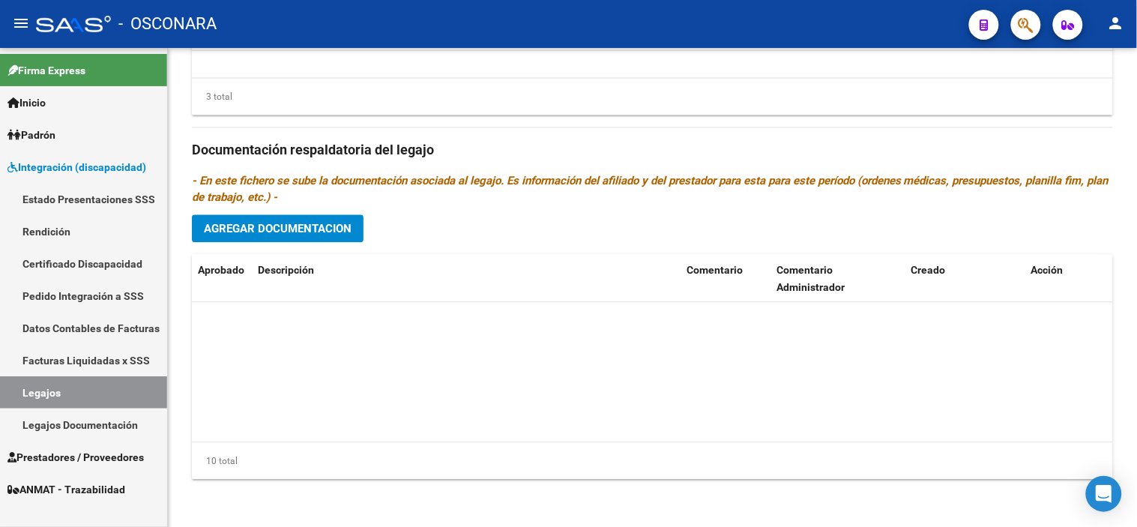
scroll to position [240, 0]
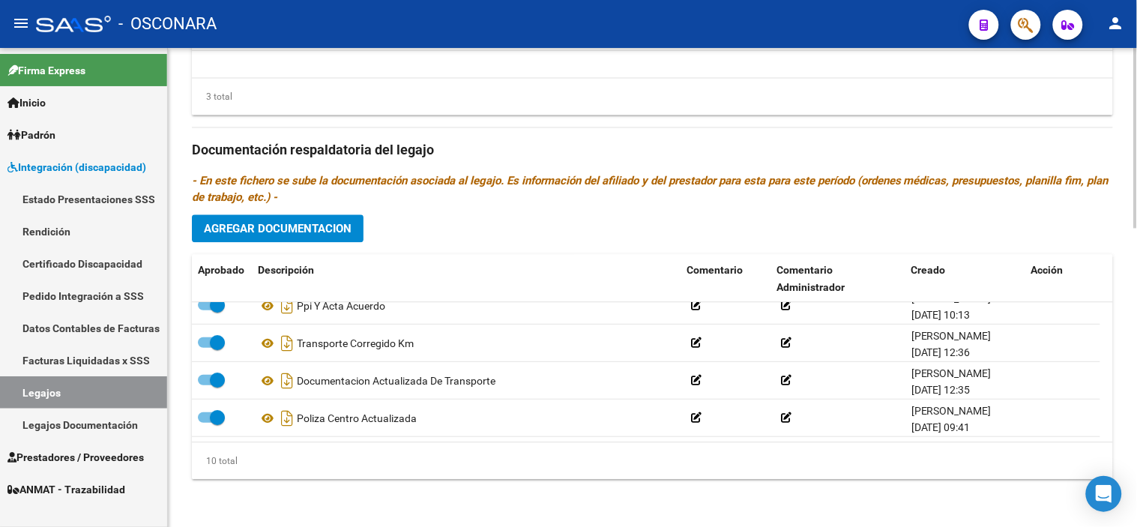
click at [665, 156] on h3 "Documentación respaldatoria del legajo" at bounding box center [652, 149] width 921 height 21
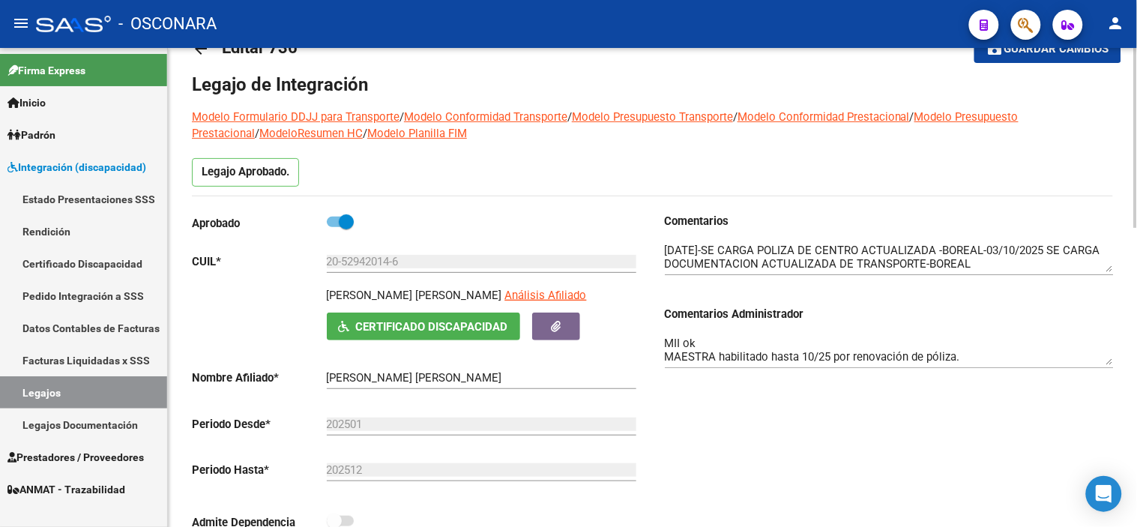
scroll to position [0, 0]
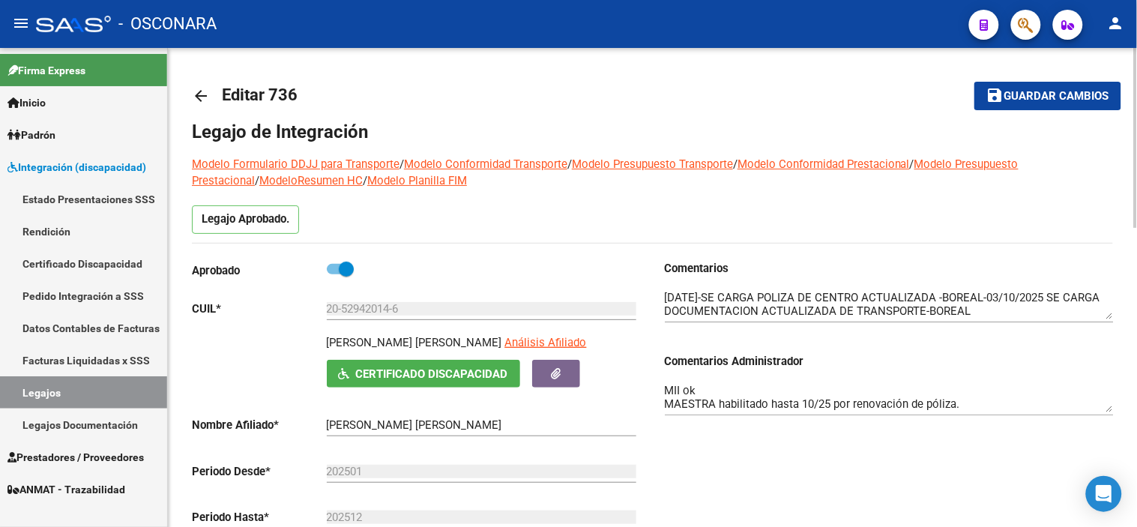
click at [667, 391] on textarea "MII ok MAESTRA habilitado hasta 10/25 por renovación de póliza. TRANSPORTE ok" at bounding box center [889, 397] width 449 height 30
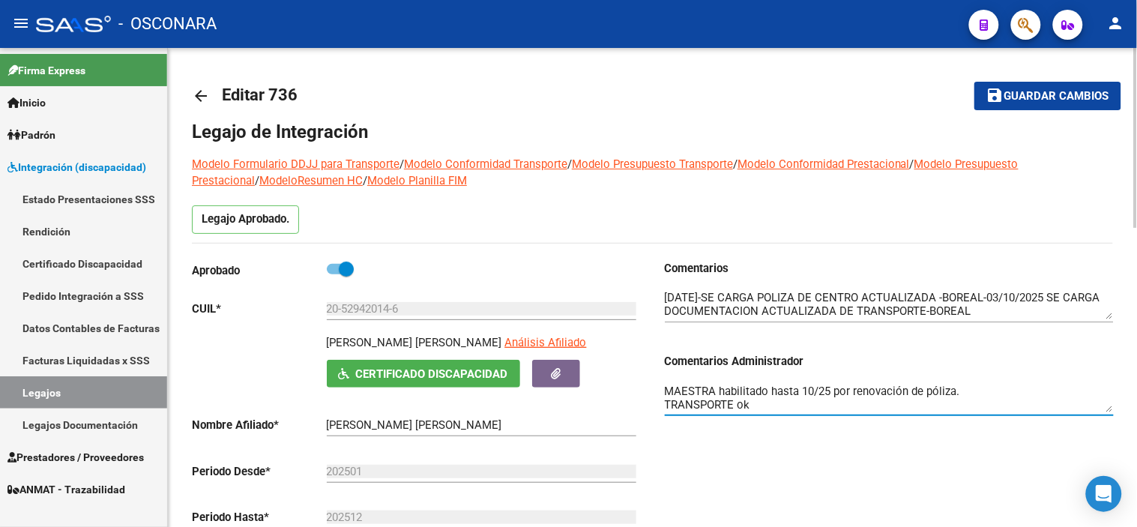
drag, startPoint x: 665, startPoint y: 391, endPoint x: 1035, endPoint y: 429, distance: 372.2
click at [1035, 429] on div "MII ok MAESTRA habilitado hasta 10/25 por renovación de póliza. TRANSPORTE ok" at bounding box center [889, 400] width 449 height 60
